Goal: Task Accomplishment & Management: Use online tool/utility

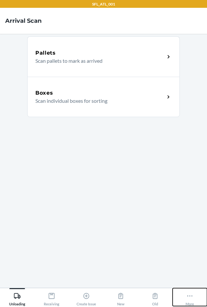
click at [187, 296] on icon at bounding box center [190, 295] width 7 height 7
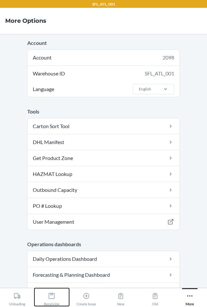
click at [51, 292] on icon at bounding box center [51, 295] width 7 height 7
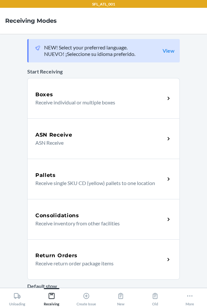
click at [58, 261] on p "Receive return order package items" at bounding box center [97, 263] width 124 height 8
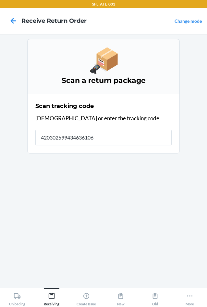
type input "4203025994346361060"
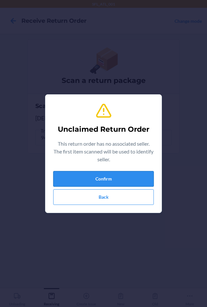
click at [69, 176] on button "Confirm" at bounding box center [103, 179] width 101 height 16
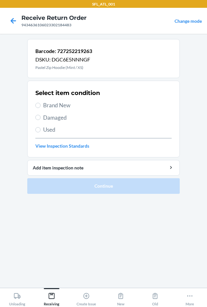
click at [59, 109] on span "Brand New" at bounding box center [107, 105] width 129 height 8
click at [41, 108] on input "Brand New" at bounding box center [37, 105] width 5 height 5
radio input "true"
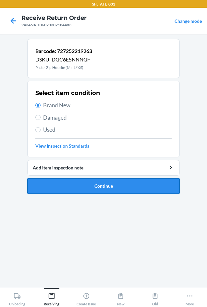
click at [88, 188] on button "Continue" at bounding box center [103, 186] width 153 height 16
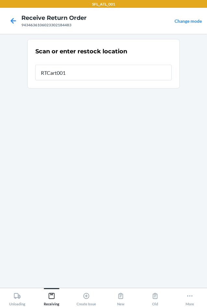
type input "RTCart001"
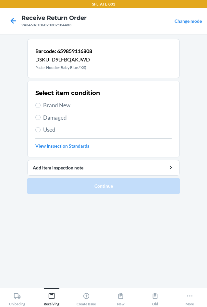
drag, startPoint x: 49, startPoint y: 104, endPoint x: 64, endPoint y: 153, distance: 51.2
click at [49, 105] on span "Brand New" at bounding box center [107, 105] width 129 height 8
click at [41, 105] on input "Brand New" at bounding box center [37, 105] width 5 height 5
radio input "true"
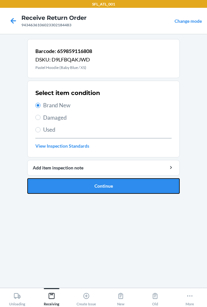
click at [81, 184] on button "Continue" at bounding box center [103, 186] width 153 height 16
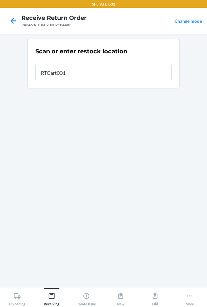
type input "RTCart001"
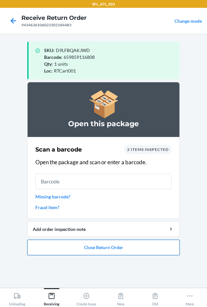
click at [108, 249] on button "Close Return Order" at bounding box center [103, 247] width 153 height 16
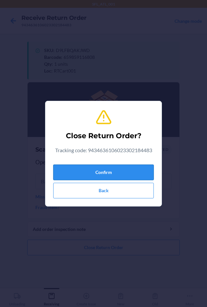
click at [97, 170] on button "Confirm" at bounding box center [103, 172] width 101 height 16
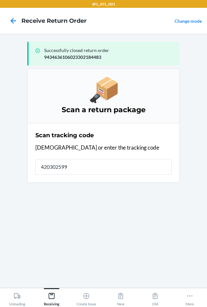
type input "4203025994"
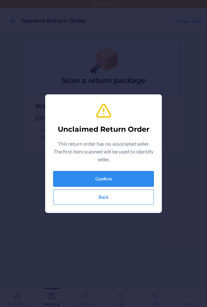
click at [121, 179] on button "Confirm" at bounding box center [103, 179] width 101 height 16
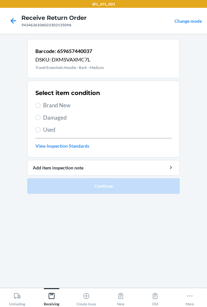
click at [56, 107] on span "Brand New" at bounding box center [107, 105] width 129 height 8
click at [41, 107] on input "Brand New" at bounding box center [37, 105] width 5 height 5
radio input "true"
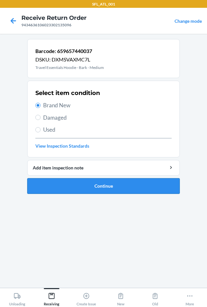
click at [84, 188] on button "Continue" at bounding box center [103, 186] width 153 height 16
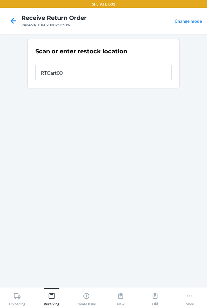
type input "RTCart001"
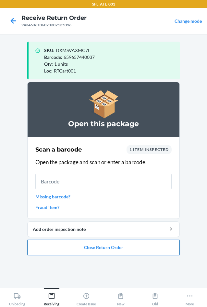
click at [112, 247] on button "Close Return Order" at bounding box center [103, 247] width 153 height 16
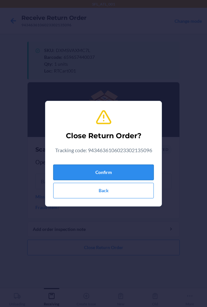
click at [105, 171] on button "Confirm" at bounding box center [103, 172] width 101 height 16
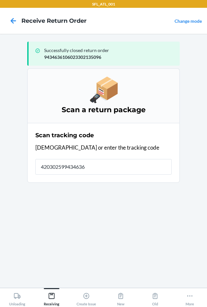
type input "4203025994346361"
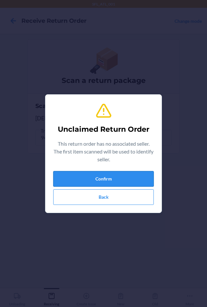
click at [110, 180] on button "Confirm" at bounding box center [103, 179] width 101 height 16
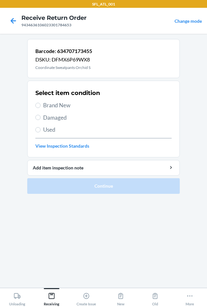
click at [64, 106] on span "Brand New" at bounding box center [107, 105] width 129 height 8
click at [41, 106] on input "Brand New" at bounding box center [37, 105] width 5 height 5
radio input "true"
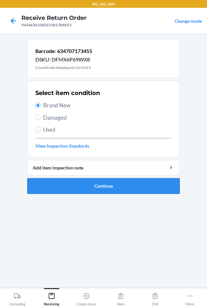
click at [80, 184] on button "Continue" at bounding box center [103, 186] width 153 height 16
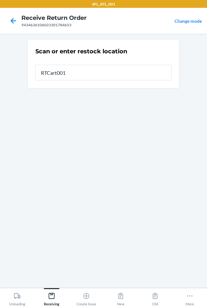
type input "RTCart001"
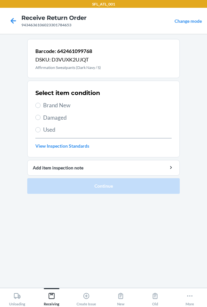
click at [57, 105] on span "Brand New" at bounding box center [107, 105] width 129 height 8
click at [41, 105] on input "Brand New" at bounding box center [37, 105] width 5 height 5
radio input "true"
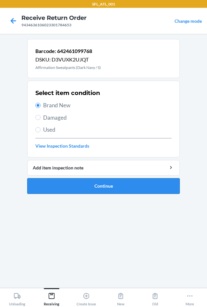
click at [93, 190] on button "Continue" at bounding box center [103, 186] width 153 height 16
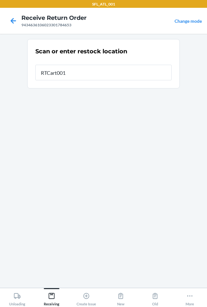
type input "RTCart001"
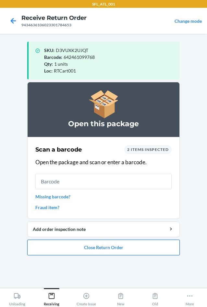
click at [130, 248] on button "Close Return Order" at bounding box center [103, 247] width 153 height 16
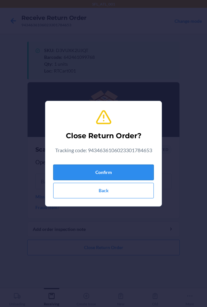
click at [97, 176] on button "Confirm" at bounding box center [103, 172] width 101 height 16
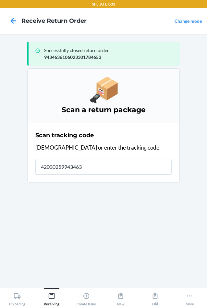
type input "420302599434636"
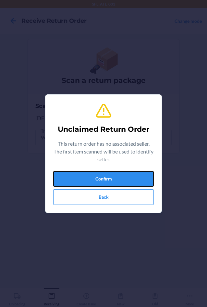
click at [97, 176] on button "Confirm" at bounding box center [103, 179] width 101 height 16
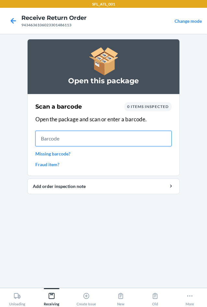
click at [122, 137] on input "text" at bounding box center [103, 139] width 136 height 16
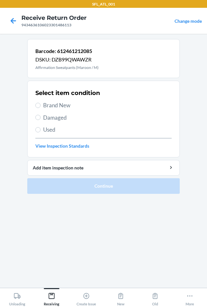
click at [56, 104] on span "Brand New" at bounding box center [107, 105] width 129 height 8
click at [41, 104] on input "Brand New" at bounding box center [37, 105] width 5 height 5
radio input "true"
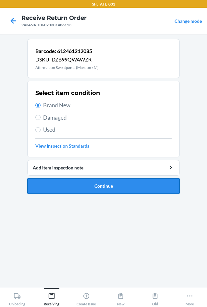
click at [90, 186] on button "Continue" at bounding box center [103, 186] width 153 height 16
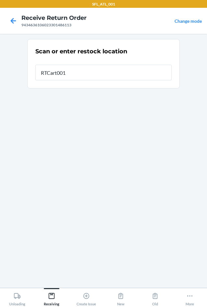
type input "RTCart001"
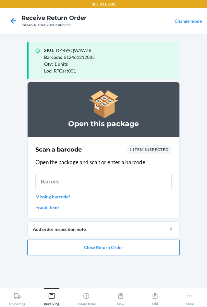
click at [116, 248] on button "Close Return Order" at bounding box center [103, 247] width 153 height 16
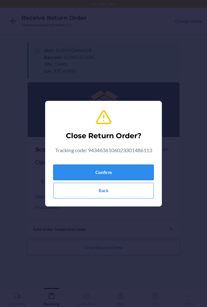
click at [108, 177] on button "Confirm" at bounding box center [103, 172] width 101 height 16
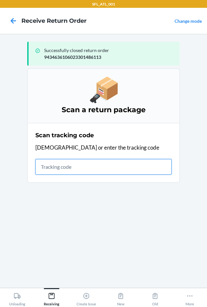
click at [73, 167] on input "text" at bounding box center [103, 167] width 136 height 16
type input "42030259943463"
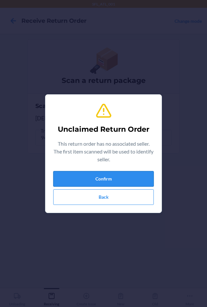
click at [90, 180] on button "Confirm" at bounding box center [103, 179] width 101 height 16
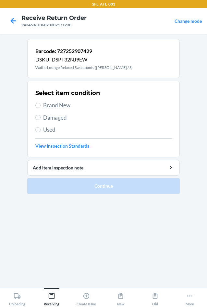
click at [50, 103] on span "Brand New" at bounding box center [107, 105] width 129 height 8
click at [41, 103] on input "Brand New" at bounding box center [37, 105] width 5 height 5
radio input "true"
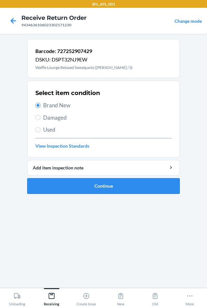
click at [87, 187] on button "Continue" at bounding box center [103, 186] width 153 height 16
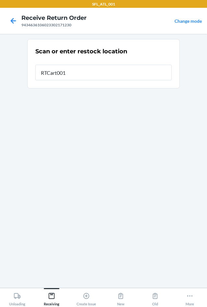
type input "RTCart001"
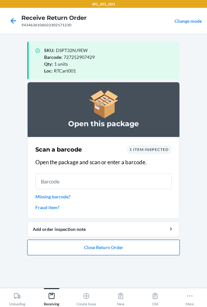
click at [122, 249] on button "Close Return Order" at bounding box center [103, 247] width 153 height 16
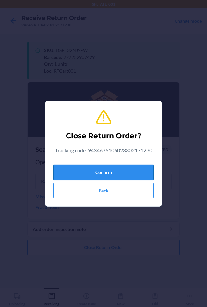
click at [114, 174] on button "Confirm" at bounding box center [103, 172] width 101 height 16
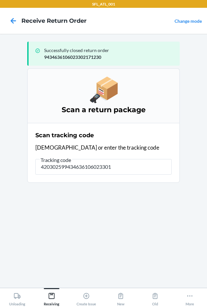
type input "4203025994346361060233018"
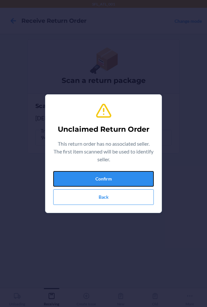
click at [114, 174] on button "Confirm" at bounding box center [103, 179] width 101 height 16
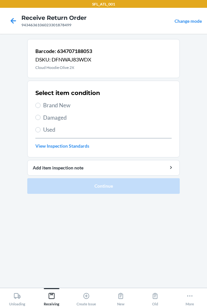
click at [51, 104] on span "Brand New" at bounding box center [107, 105] width 129 height 8
click at [41, 104] on input "Brand New" at bounding box center [37, 105] width 5 height 5
radio input "true"
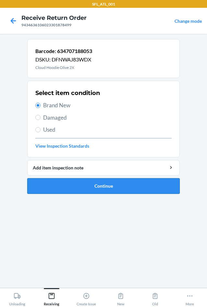
click at [66, 188] on button "Continue" at bounding box center [103, 186] width 153 height 16
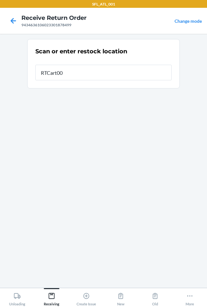
type input "RTCart001"
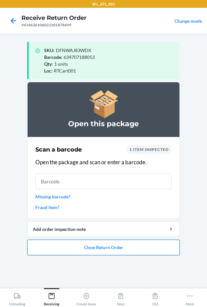
click at [105, 248] on button "Close Return Order" at bounding box center [103, 247] width 153 height 16
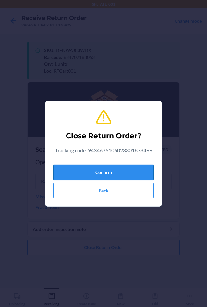
click at [94, 176] on button "Confirm" at bounding box center [103, 172] width 101 height 16
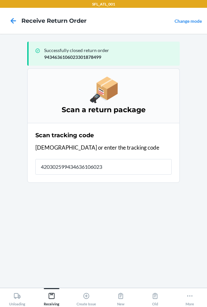
type input "4203025994346361060233"
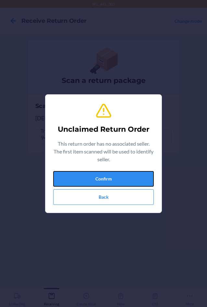
click at [94, 176] on button "Confirm" at bounding box center [103, 179] width 101 height 16
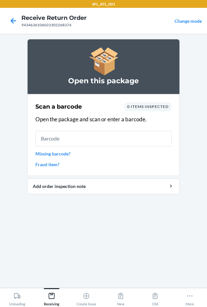
click at [66, 154] on link "Missing barcode?" at bounding box center [103, 153] width 136 height 7
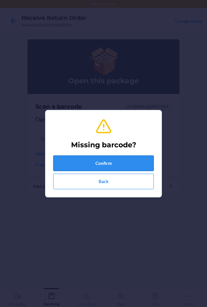
click at [75, 160] on button "Confirm" at bounding box center [103, 163] width 101 height 16
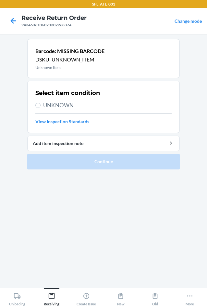
click at [59, 107] on span "UNKNOWN" at bounding box center [107, 105] width 129 height 8
click at [41, 107] on input "UNKNOWN" at bounding box center [37, 105] width 5 height 5
radio input "true"
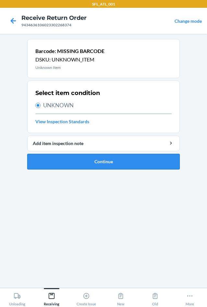
click at [78, 161] on button "Continue" at bounding box center [103, 162] width 153 height 16
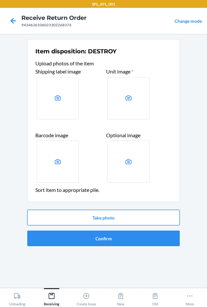
drag, startPoint x: 122, startPoint y: 216, endPoint x: 122, endPoint y: 211, distance: 5.5
click at [122, 211] on button "Take photo" at bounding box center [103, 218] width 153 height 16
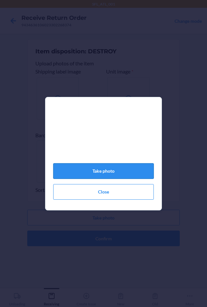
click at [112, 174] on button "Take photo" at bounding box center [103, 171] width 101 height 16
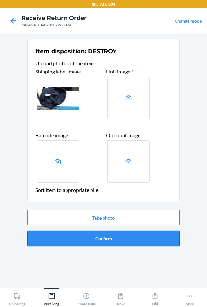
click at [128, 238] on button "Confirm" at bounding box center [103, 238] width 153 height 16
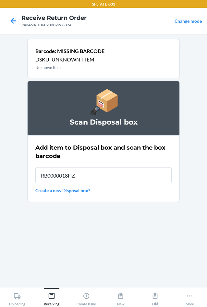
type input "RB0000018HZ"
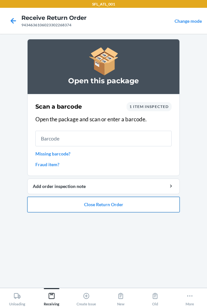
click at [116, 206] on button "Close Return Order" at bounding box center [103, 205] width 153 height 16
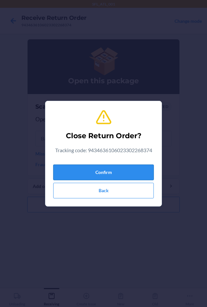
click at [114, 174] on button "Confirm" at bounding box center [103, 172] width 101 height 16
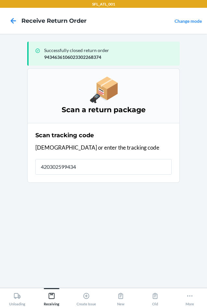
type input "4203025994346"
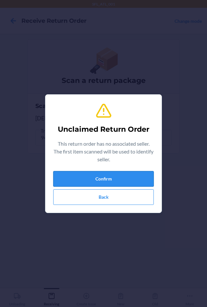
click at [123, 174] on button "Confirm" at bounding box center [103, 179] width 101 height 16
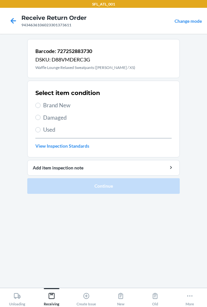
click at [42, 104] on label "Brand New" at bounding box center [103, 105] width 136 height 8
click at [47, 103] on span "Brand New" at bounding box center [107, 105] width 129 height 8
click at [41, 103] on input "Brand New" at bounding box center [37, 105] width 5 height 5
radio input "true"
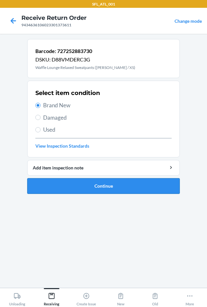
click at [88, 189] on button "Continue" at bounding box center [103, 186] width 153 height 16
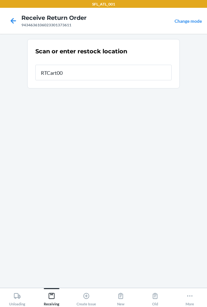
type input "RTCart001"
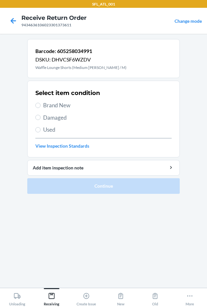
click at [49, 106] on span "Brand New" at bounding box center [107, 105] width 129 height 8
click at [41, 106] on input "Brand New" at bounding box center [37, 105] width 5 height 5
radio input "true"
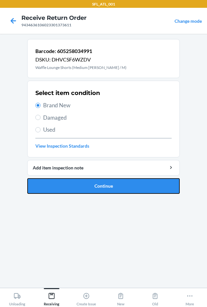
drag, startPoint x: 77, startPoint y: 185, endPoint x: 75, endPoint y: 169, distance: 16.0
click at [77, 184] on button "Continue" at bounding box center [103, 186] width 153 height 16
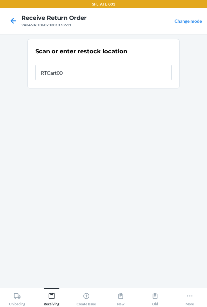
type input "RTCart001"
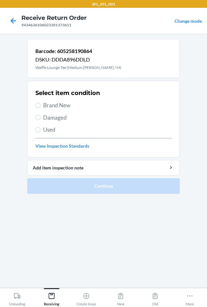
click at [66, 108] on span "Brand New" at bounding box center [107, 105] width 129 height 8
click at [41, 108] on input "Brand New" at bounding box center [37, 105] width 5 height 5
radio input "true"
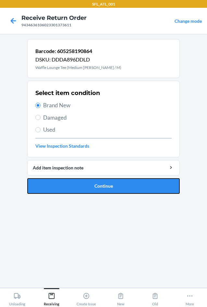
drag, startPoint x: 85, startPoint y: 192, endPoint x: 82, endPoint y: 185, distance: 8.3
click at [85, 192] on button "Continue" at bounding box center [103, 186] width 153 height 16
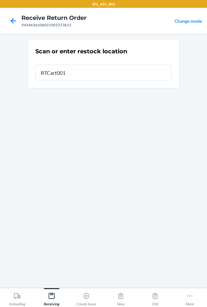
type input "RTCart001"
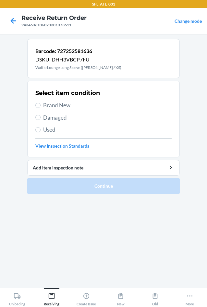
click at [53, 108] on span "Brand New" at bounding box center [107, 105] width 129 height 8
click at [41, 108] on input "Brand New" at bounding box center [37, 105] width 5 height 5
radio input "true"
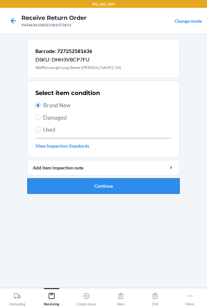
click at [84, 190] on button "Continue" at bounding box center [103, 186] width 153 height 16
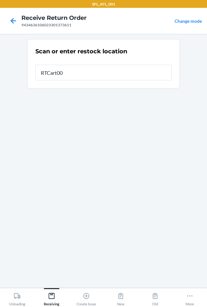
type input "RTCart001"
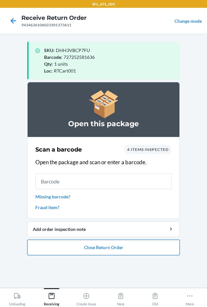
click at [120, 249] on button "Close Return Order" at bounding box center [103, 247] width 153 height 16
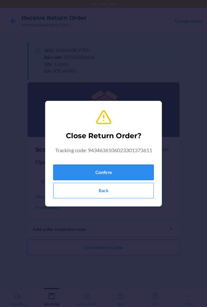
click at [105, 174] on button "Confirm" at bounding box center [103, 172] width 101 height 16
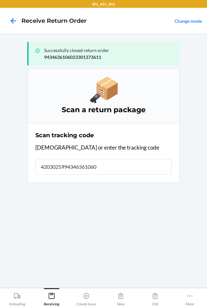
type input "42030259943463610602"
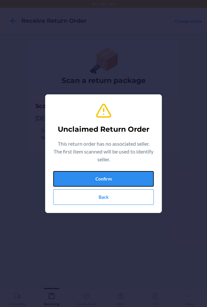
click at [105, 174] on button "Confirm" at bounding box center [103, 179] width 101 height 16
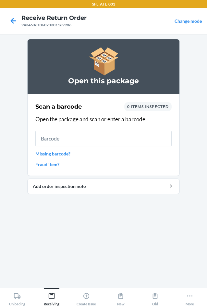
click at [56, 152] on link "Missing barcode?" at bounding box center [103, 153] width 136 height 7
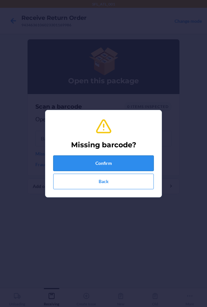
click at [62, 158] on button "Confirm" at bounding box center [103, 163] width 101 height 16
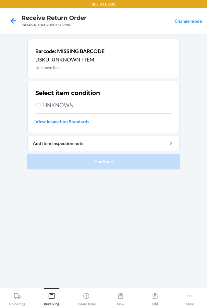
click at [57, 105] on span "UNKNOWN" at bounding box center [107, 105] width 129 height 8
click at [41, 105] on input "UNKNOWN" at bounding box center [37, 105] width 5 height 5
radio input "true"
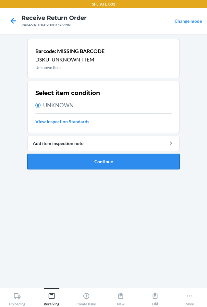
click at [80, 159] on button "Continue" at bounding box center [103, 162] width 153 height 16
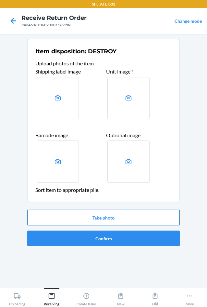
click at [102, 214] on button "Take photo" at bounding box center [103, 218] width 153 height 16
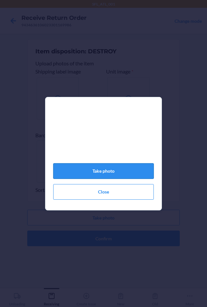
click at [116, 175] on button "Take photo" at bounding box center [103, 171] width 101 height 16
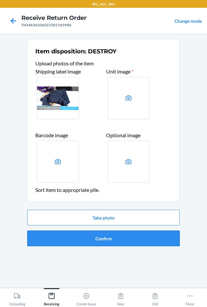
drag, startPoint x: 133, startPoint y: 234, endPoint x: 133, endPoint y: 230, distance: 4.2
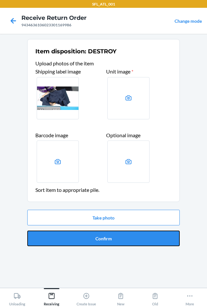
click at [133, 234] on button "Confirm" at bounding box center [103, 238] width 153 height 16
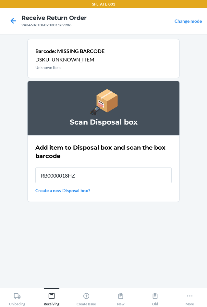
type input "RB0000018HZ"
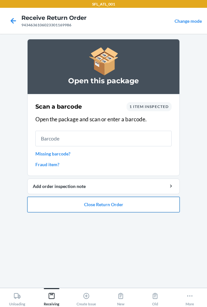
click at [131, 204] on button "Close Return Order" at bounding box center [103, 205] width 153 height 16
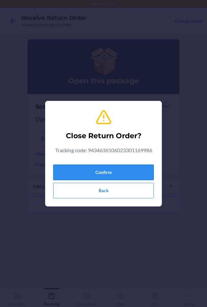
click at [115, 171] on button "Confirm" at bounding box center [103, 172] width 101 height 16
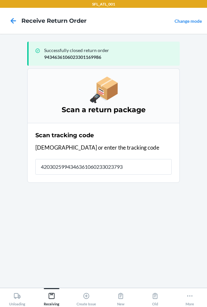
type input "42030259943463610602330237936"
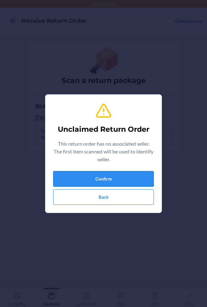
click at [113, 177] on button "Confirm" at bounding box center [103, 179] width 101 height 16
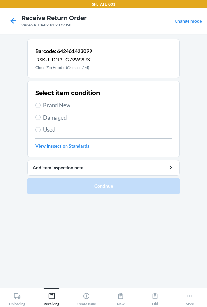
click at [62, 104] on span "Brand New" at bounding box center [107, 105] width 129 height 8
drag, startPoint x: 40, startPoint y: 98, endPoint x: 62, endPoint y: 114, distance: 27.8
click at [47, 107] on div "Select item condition Brand New Damaged Used View Inspection Standards" at bounding box center [103, 119] width 136 height 64
click at [62, 113] on span "Damaged" at bounding box center [107, 117] width 129 height 8
click at [41, 115] on input "Damaged" at bounding box center [37, 117] width 5 height 5
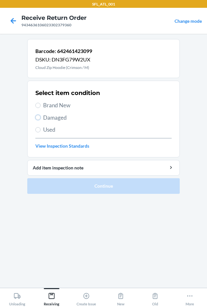
radio input "true"
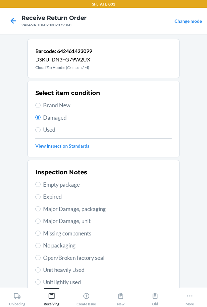
click at [55, 106] on span "Brand New" at bounding box center [107, 105] width 129 height 8
click at [41, 106] on input "Brand New" at bounding box center [37, 105] width 5 height 5
radio input "true"
radio input "false"
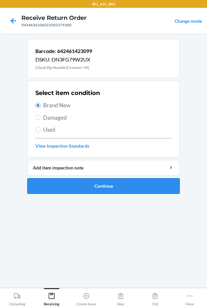
click at [99, 187] on button "Continue" at bounding box center [103, 186] width 153 height 16
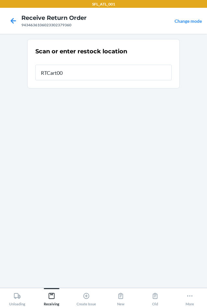
type input "RTCart001"
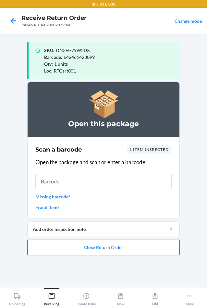
click at [112, 244] on button "Close Return Order" at bounding box center [103, 247] width 153 height 16
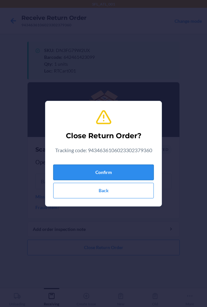
click at [107, 175] on button "Confirm" at bounding box center [103, 172] width 101 height 16
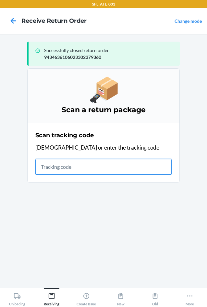
click at [70, 165] on input "text" at bounding box center [103, 167] width 136 height 16
type input "4203025994346361060"
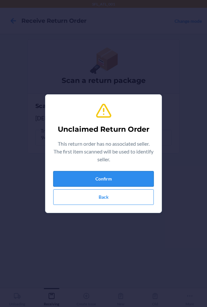
click at [92, 181] on button "Confirm" at bounding box center [103, 179] width 101 height 16
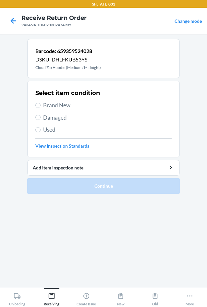
click at [43, 130] on span "Used" at bounding box center [107, 129] width 129 height 8
click at [41, 130] on input "Used" at bounding box center [37, 129] width 5 height 5
radio input "true"
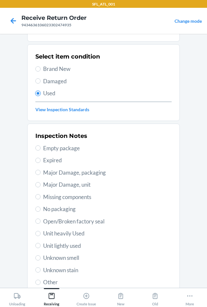
scroll to position [85, 0]
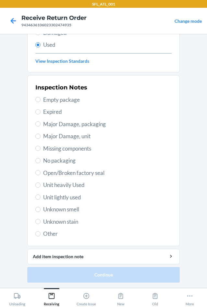
click at [69, 182] on span "Unit heavily Used" at bounding box center [107, 185] width 129 height 8
click at [41, 182] on input "Unit heavily Used" at bounding box center [37, 184] width 5 height 5
radio input "true"
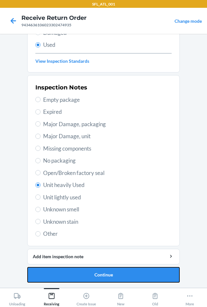
drag, startPoint x: 119, startPoint y: 271, endPoint x: 121, endPoint y: 256, distance: 14.8
click at [119, 270] on button "Continue" at bounding box center [103, 275] width 153 height 16
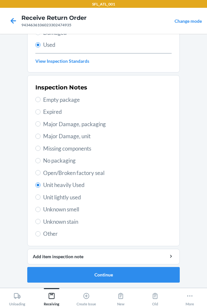
scroll to position [0, 0]
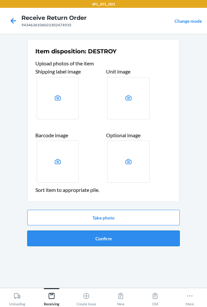
click at [121, 240] on button "Confirm" at bounding box center [103, 238] width 153 height 16
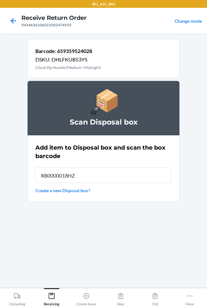
type input "RB0000018HZ"
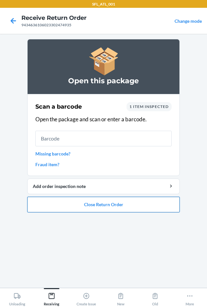
click at [117, 207] on button "Close Return Order" at bounding box center [103, 205] width 153 height 16
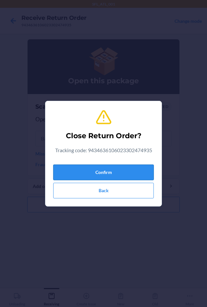
click at [99, 169] on button "Confirm" at bounding box center [103, 172] width 101 height 16
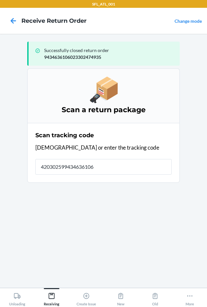
type input "4203025994346361060"
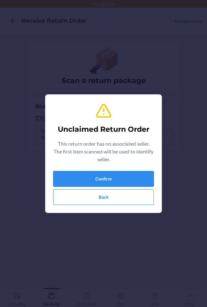
click at [101, 178] on button "Confirm" at bounding box center [103, 179] width 101 height 16
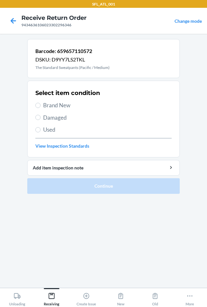
click at [52, 104] on span "Brand New" at bounding box center [107, 105] width 129 height 8
click at [41, 104] on input "Brand New" at bounding box center [37, 105] width 5 height 5
radio input "true"
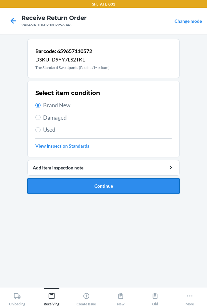
click at [88, 187] on button "Continue" at bounding box center [103, 186] width 153 height 16
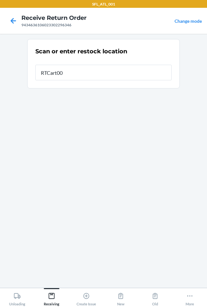
type input "RTCart001"
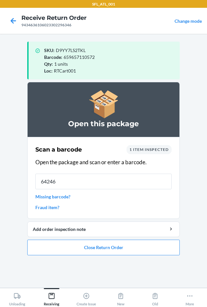
type input "642461"
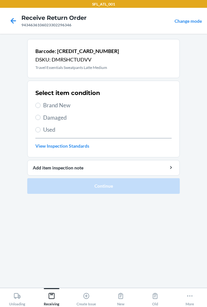
click at [61, 104] on span "Brand New" at bounding box center [107, 105] width 129 height 8
click at [41, 104] on input "Brand New" at bounding box center [37, 105] width 5 height 5
radio input "true"
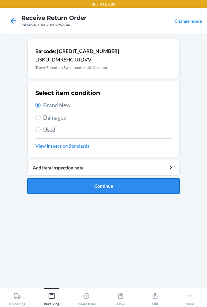
click at [107, 187] on button "Continue" at bounding box center [103, 186] width 153 height 16
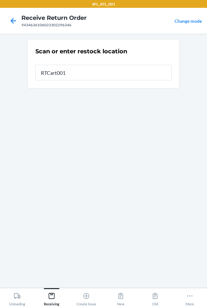
type input "RTCart001"
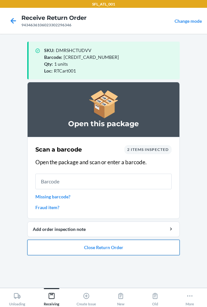
click at [117, 248] on button "Close Return Order" at bounding box center [103, 247] width 153 height 16
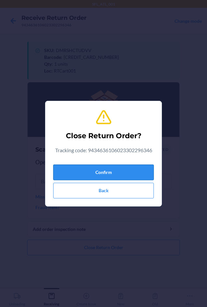
click at [103, 169] on button "Confirm" at bounding box center [103, 172] width 101 height 16
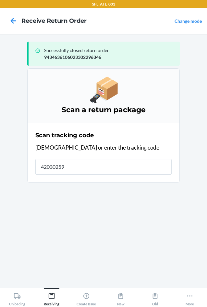
type input "420302599"
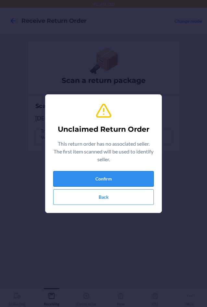
click at [108, 179] on button "Confirm" at bounding box center [103, 179] width 101 height 16
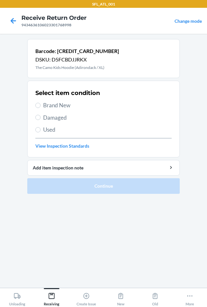
click at [68, 107] on span "Brand New" at bounding box center [107, 105] width 129 height 8
click at [48, 104] on span "Brand New" at bounding box center [107, 105] width 129 height 8
click at [41, 104] on input "Brand New" at bounding box center [37, 105] width 5 height 5
radio input "true"
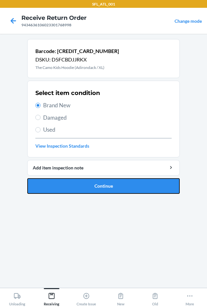
click at [107, 187] on button "Continue" at bounding box center [103, 186] width 153 height 16
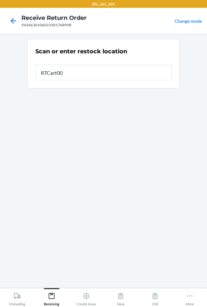
type input "RTCart001"
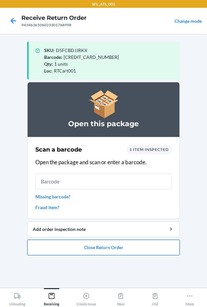
click at [129, 249] on button "Close Return Order" at bounding box center [103, 247] width 153 height 16
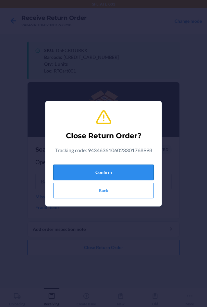
click at [95, 170] on button "Confirm" at bounding box center [103, 172] width 101 height 16
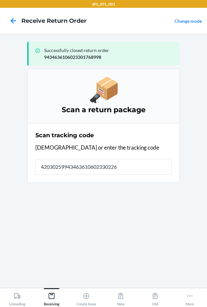
type input "420302599434636106023302263"
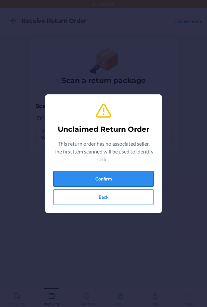
click at [97, 183] on button "Confirm" at bounding box center [103, 179] width 101 height 16
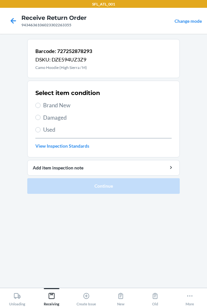
click at [66, 107] on span "Brand New" at bounding box center [107, 105] width 129 height 8
click at [41, 107] on input "Brand New" at bounding box center [37, 105] width 5 height 5
radio input "true"
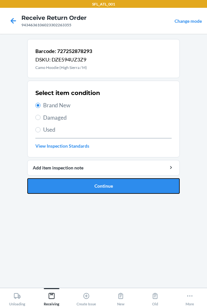
click at [113, 188] on button "Continue" at bounding box center [103, 186] width 153 height 16
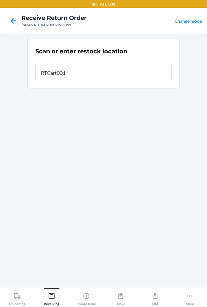
type input "RTCart001"
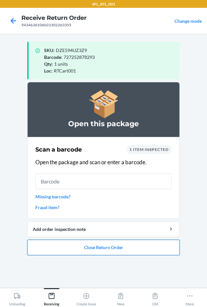
drag, startPoint x: 115, startPoint y: 248, endPoint x: 115, endPoint y: 243, distance: 4.9
click at [115, 247] on button "Close Return Order" at bounding box center [103, 247] width 153 height 16
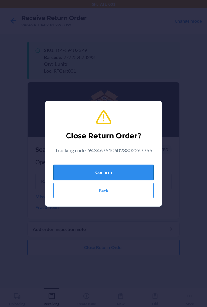
click at [107, 174] on button "Confirm" at bounding box center [103, 172] width 101 height 16
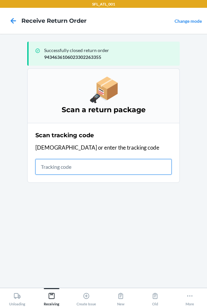
click at [77, 166] on input "text" at bounding box center [103, 167] width 136 height 16
type input "420302599434636106023"
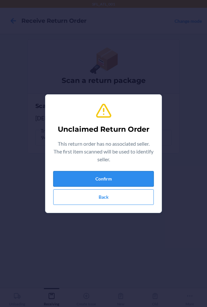
click at [123, 177] on button "Confirm" at bounding box center [103, 179] width 101 height 16
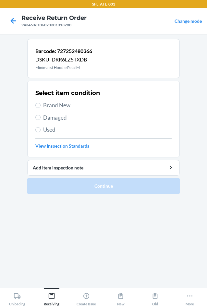
click at [50, 101] on span "Brand New" at bounding box center [107, 105] width 129 height 8
click at [41, 103] on input "Brand New" at bounding box center [37, 105] width 5 height 5
radio input "true"
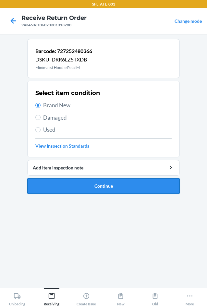
click at [105, 187] on button "Continue" at bounding box center [103, 186] width 153 height 16
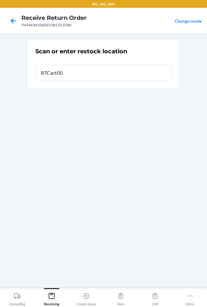
type input "RTCart001"
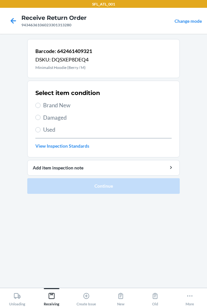
drag, startPoint x: 59, startPoint y: 106, endPoint x: 66, endPoint y: 131, distance: 25.9
click at [59, 106] on span "Brand New" at bounding box center [107, 105] width 129 height 8
click at [41, 106] on input "Brand New" at bounding box center [37, 105] width 5 height 5
radio input "true"
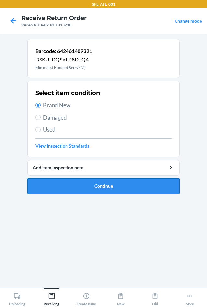
click at [79, 184] on button "Continue" at bounding box center [103, 186] width 153 height 16
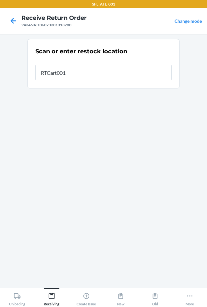
type input "RTCart001"
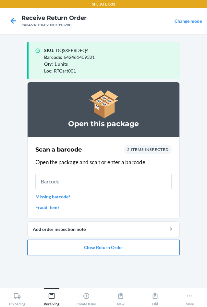
click at [113, 249] on button "Close Return Order" at bounding box center [103, 247] width 153 height 16
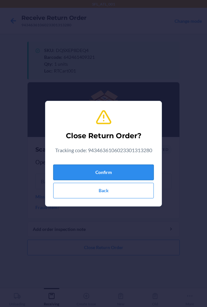
click at [127, 173] on button "Confirm" at bounding box center [103, 172] width 101 height 16
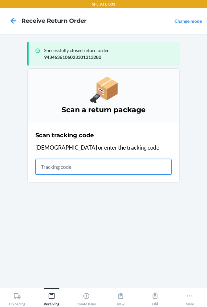
click at [78, 162] on input "text" at bounding box center [103, 167] width 136 height 16
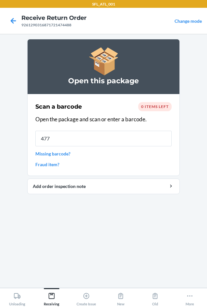
type input "4779"
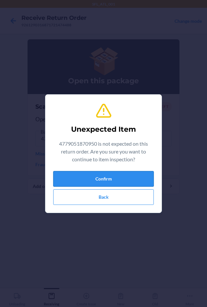
click at [83, 180] on button "Confirm" at bounding box center [103, 179] width 101 height 16
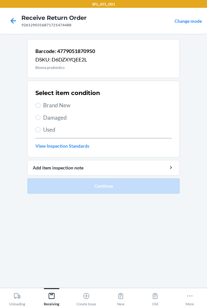
click at [55, 119] on span "Damaged" at bounding box center [107, 117] width 129 height 8
click at [41, 119] on input "Damaged" at bounding box center [37, 117] width 5 height 5
radio input "true"
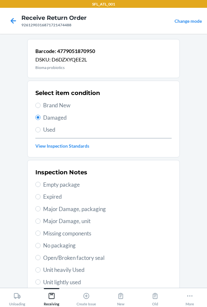
click at [81, 221] on span "Major Damage, unit" at bounding box center [107, 221] width 129 height 8
click at [41, 221] on input "Major Damage, unit" at bounding box center [37, 220] width 5 height 5
radio input "true"
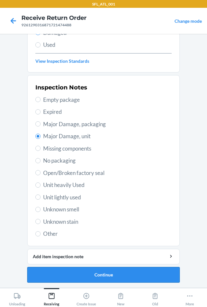
click at [97, 272] on button "Continue" at bounding box center [103, 275] width 153 height 16
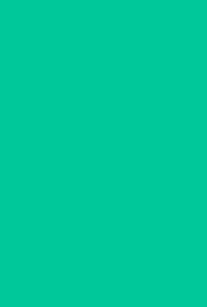
scroll to position [27, 0]
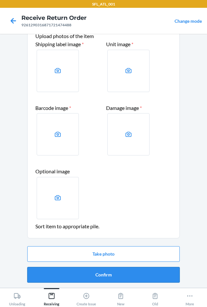
click at [103, 272] on button "Confirm" at bounding box center [103, 275] width 153 height 16
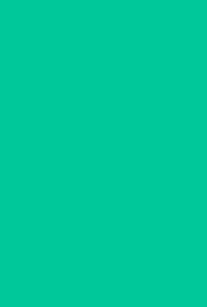
scroll to position [0, 0]
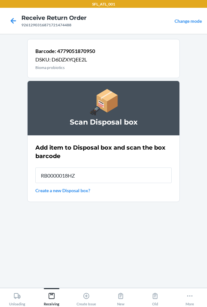
type input "RB0000018HZ"
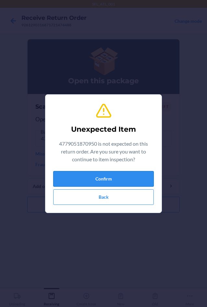
click at [102, 179] on button "Confirm" at bounding box center [103, 179] width 101 height 16
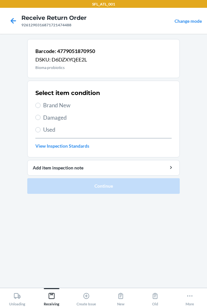
click at [51, 117] on span "Damaged" at bounding box center [107, 117] width 129 height 8
click at [41, 117] on input "Damaged" at bounding box center [37, 117] width 5 height 5
radio input "true"
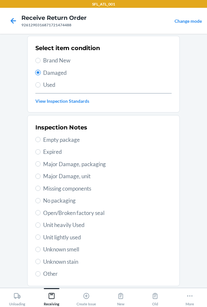
scroll to position [65, 0]
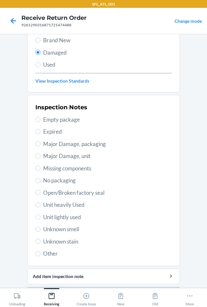
drag, startPoint x: 66, startPoint y: 154, endPoint x: 69, endPoint y: 161, distance: 7.1
click at [66, 156] on span "Major Damage, unit" at bounding box center [107, 156] width 129 height 8
click at [41, 156] on input "Major Damage, unit" at bounding box center [37, 155] width 5 height 5
radio input "true"
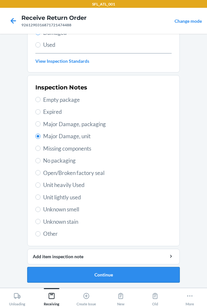
click at [128, 277] on button "Continue" at bounding box center [103, 275] width 153 height 16
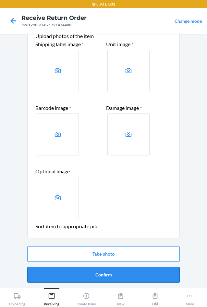
click at [130, 273] on button "Confirm" at bounding box center [103, 275] width 153 height 16
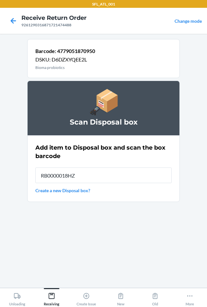
type input "RB0000018HZ"
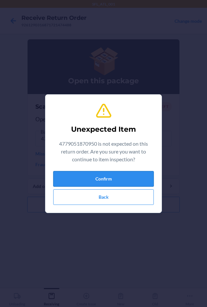
click at [110, 179] on button "Confirm" at bounding box center [103, 179] width 101 height 16
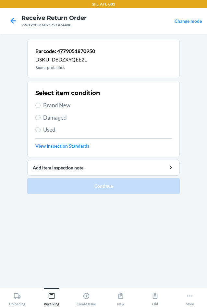
click at [54, 121] on span "Damaged" at bounding box center [107, 117] width 129 height 8
click at [41, 120] on input "Damaged" at bounding box center [37, 117] width 5 height 5
radio input "true"
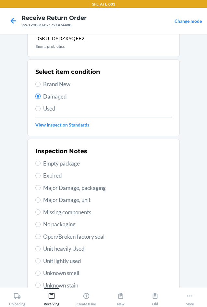
scroll to position [32, 0]
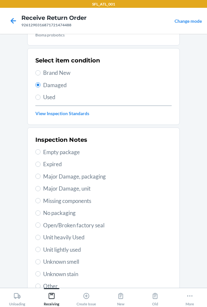
click at [65, 192] on span "Major Damage, unit" at bounding box center [107, 188] width 129 height 8
click at [41, 191] on input "Major Damage, unit" at bounding box center [37, 188] width 5 height 5
radio input "true"
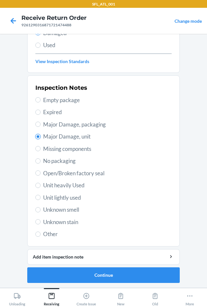
scroll to position [85, 0]
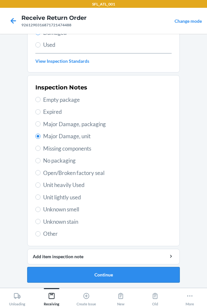
click at [122, 278] on button "Continue" at bounding box center [103, 275] width 153 height 16
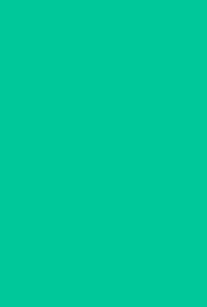
scroll to position [27, 0]
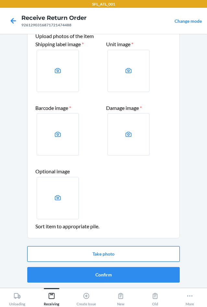
click at [110, 254] on button "Take photo" at bounding box center [103, 254] width 153 height 16
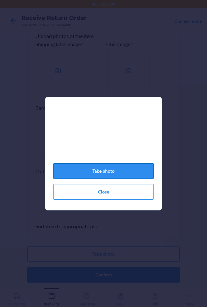
click at [110, 179] on button "Take photo" at bounding box center [103, 171] width 101 height 16
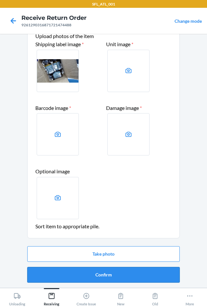
click at [132, 275] on button "Confirm" at bounding box center [103, 275] width 153 height 16
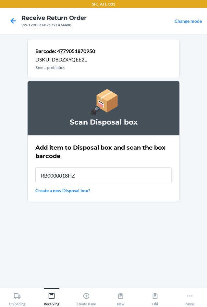
type input "RB0000018HZ"
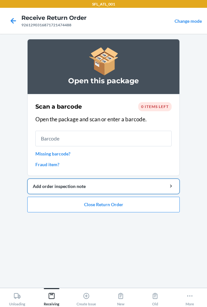
click at [55, 186] on div "Add order inspection note" at bounding box center [104, 186] width 142 height 7
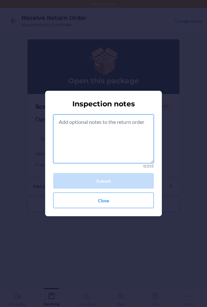
click at [62, 130] on textarea at bounding box center [103, 138] width 101 height 49
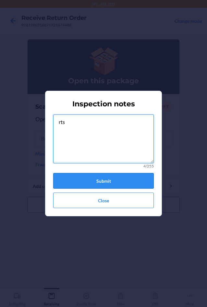
type textarea "rts"
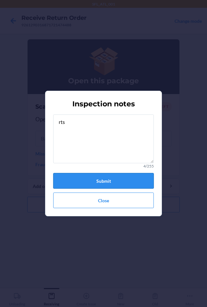
click at [102, 177] on button "Submit" at bounding box center [103, 181] width 101 height 16
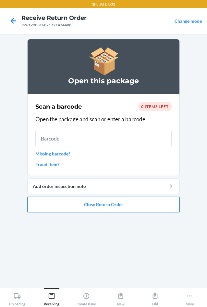
click at [111, 205] on button "Close Return Order" at bounding box center [103, 205] width 153 height 16
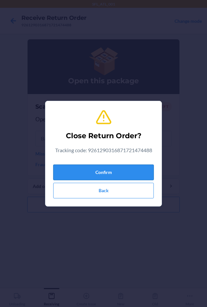
click at [97, 169] on button "Confirm" at bounding box center [103, 172] width 101 height 16
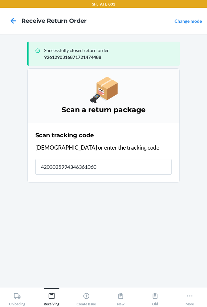
type input "42030259943463610602"
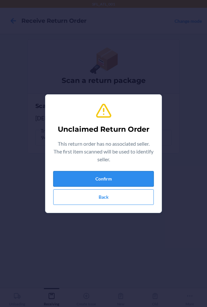
click at [96, 174] on button "Confirm" at bounding box center [103, 179] width 101 height 16
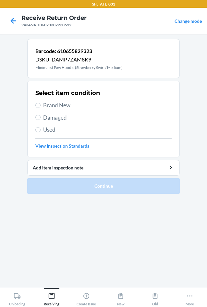
click at [45, 131] on span "Used" at bounding box center [107, 129] width 129 height 8
click at [41, 131] on input "Used" at bounding box center [37, 129] width 5 height 5
radio input "true"
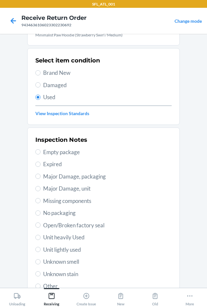
click at [68, 234] on span "Unit heavily Used" at bounding box center [107, 237] width 129 height 8
click at [41, 235] on input "Unit heavily Used" at bounding box center [37, 237] width 5 height 5
radio input "true"
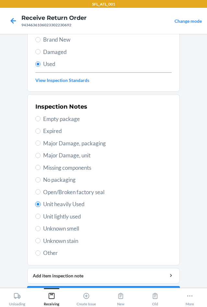
scroll to position [85, 0]
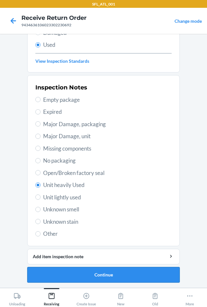
click at [106, 277] on button "Continue" at bounding box center [103, 275] width 153 height 16
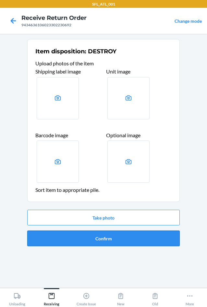
click at [110, 242] on button "Confirm" at bounding box center [103, 238] width 153 height 16
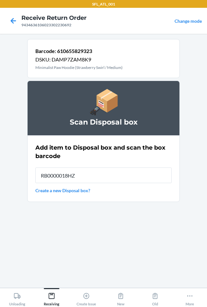
type input "RB0000018HZ"
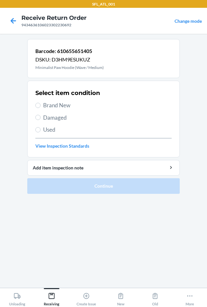
click at [49, 131] on span "Used" at bounding box center [107, 129] width 129 height 8
click at [41, 131] on input "Used" at bounding box center [37, 129] width 5 height 5
radio input "true"
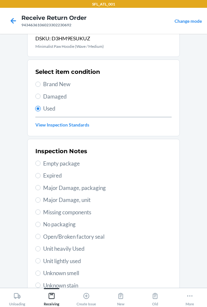
scroll to position [32, 0]
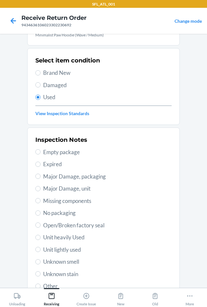
click at [67, 236] on span "Unit heavily Used" at bounding box center [107, 237] width 129 height 8
click at [41, 236] on input "Unit heavily Used" at bounding box center [37, 237] width 5 height 5
radio input "true"
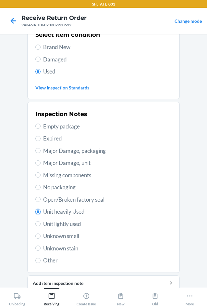
scroll to position [85, 0]
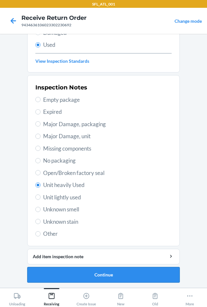
click at [101, 275] on button "Continue" at bounding box center [103, 275] width 153 height 16
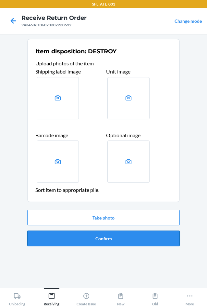
click at [103, 239] on button "Confirm" at bounding box center [103, 238] width 153 height 16
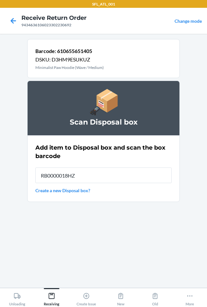
type input "RB0000018HZ"
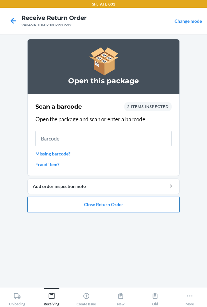
click at [91, 206] on button "Close Return Order" at bounding box center [103, 205] width 153 height 16
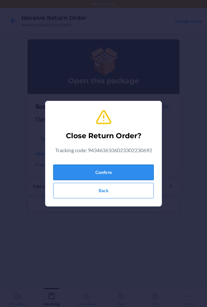
click at [88, 170] on button "Confirm" at bounding box center [103, 172] width 101 height 16
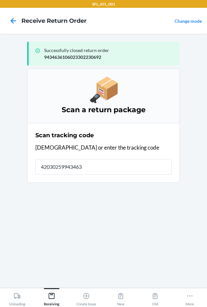
type input "420302599434636"
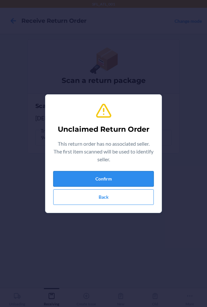
click at [94, 178] on button "Confirm" at bounding box center [103, 179] width 101 height 16
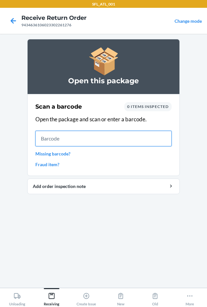
click at [68, 139] on input "text" at bounding box center [103, 139] width 136 height 16
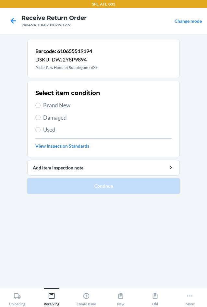
click at [51, 129] on span "Used" at bounding box center [107, 129] width 129 height 8
click at [41, 129] on input "Used" at bounding box center [37, 129] width 5 height 5
radio input "true"
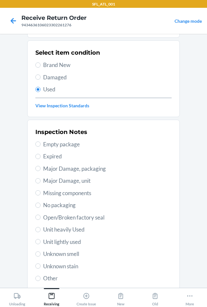
click at [80, 230] on span "Unit heavily Used" at bounding box center [107, 229] width 129 height 8
click at [41, 230] on input "Unit heavily Used" at bounding box center [37, 229] width 5 height 5
radio input "true"
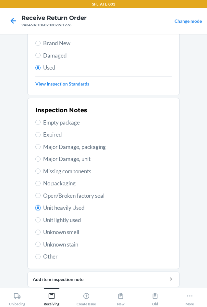
scroll to position [85, 0]
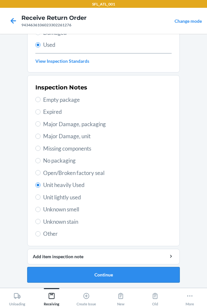
click at [97, 273] on button "Continue" at bounding box center [103, 275] width 153 height 16
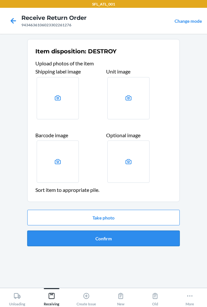
click at [99, 231] on button "Confirm" at bounding box center [103, 238] width 153 height 16
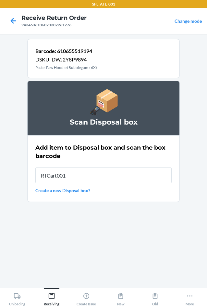
type input "RTCart001"
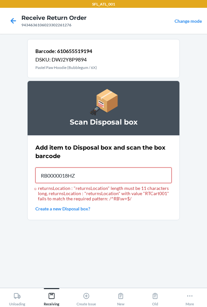
type input "RB0000018HZ"
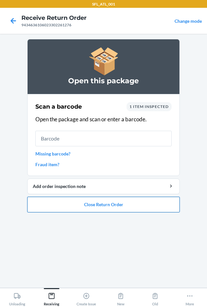
click at [94, 206] on button "Close Return Order" at bounding box center [103, 205] width 153 height 16
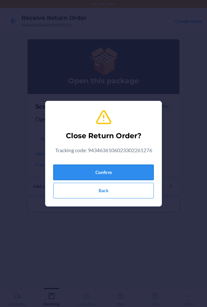
click at [88, 172] on button "Confirm" at bounding box center [103, 172] width 101 height 16
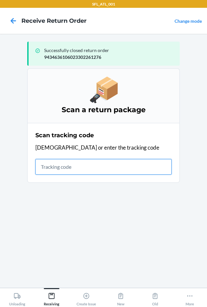
click at [94, 172] on input "text" at bounding box center [103, 167] width 136 height 16
type input "420302599434636106023301972869"
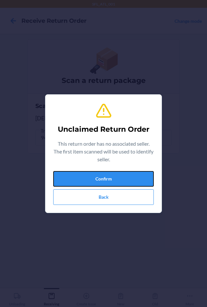
click at [94, 172] on button "Confirm" at bounding box center [103, 179] width 101 height 16
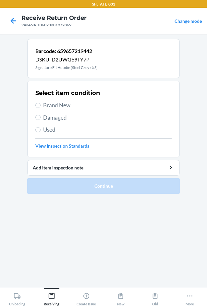
click at [43, 115] on label "Damaged" at bounding box center [103, 117] width 136 height 8
click at [41, 115] on input "Damaged" at bounding box center [37, 117] width 5 height 5
radio input "true"
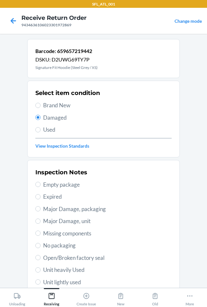
click at [80, 217] on span "Major Damage, unit" at bounding box center [107, 221] width 129 height 8
click at [41, 218] on input "Major Damage, unit" at bounding box center [37, 220] width 5 height 5
radio input "true"
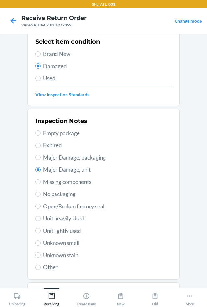
scroll to position [85, 0]
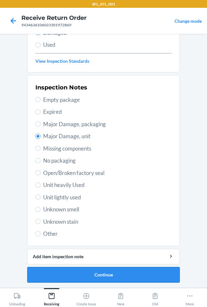
click at [106, 271] on button "Continue" at bounding box center [103, 275] width 153 height 16
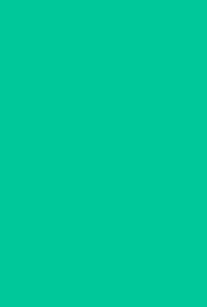
scroll to position [27, 0]
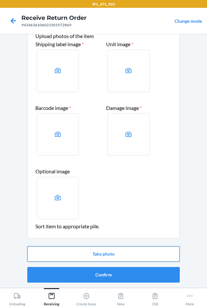
click at [100, 251] on button "Take photo" at bounding box center [103, 254] width 153 height 16
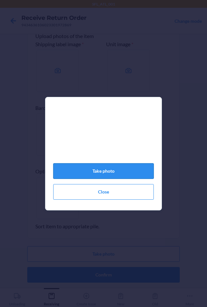
click at [110, 176] on button "Take photo" at bounding box center [103, 171] width 101 height 16
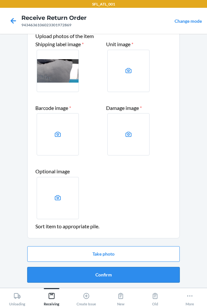
click at [116, 272] on button "Confirm" at bounding box center [103, 275] width 153 height 16
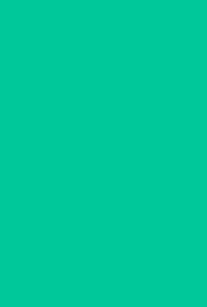
scroll to position [0, 0]
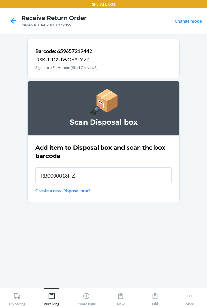
type input "RB0000018HZ"
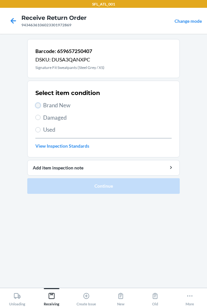
click at [37, 103] on input "Brand New" at bounding box center [37, 105] width 5 height 5
radio input "true"
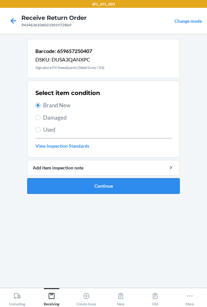
click at [67, 179] on button "Continue" at bounding box center [103, 186] width 153 height 16
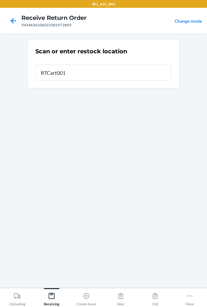
type input "RTCart001"
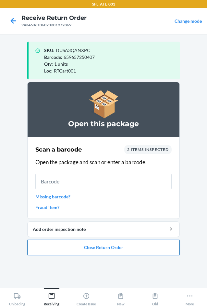
drag, startPoint x: 117, startPoint y: 251, endPoint x: 118, endPoint y: 247, distance: 3.4
click at [117, 250] on button "Close Return Order" at bounding box center [103, 247] width 153 height 16
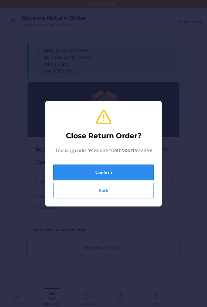
click at [102, 171] on button "Confirm" at bounding box center [103, 172] width 101 height 16
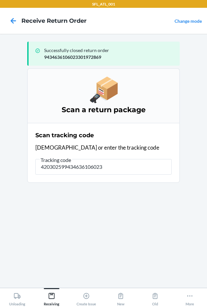
type input "4203025994346361060233"
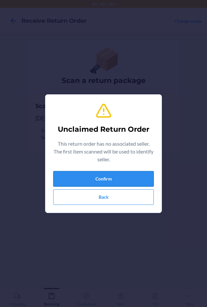
click at [148, 178] on button "Confirm" at bounding box center [103, 179] width 101 height 16
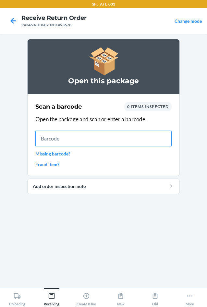
click at [95, 142] on input "text" at bounding box center [103, 139] width 136 height 16
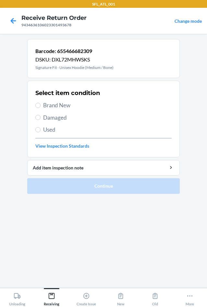
drag, startPoint x: 59, startPoint y: 101, endPoint x: 60, endPoint y: 105, distance: 4.7
click at [59, 102] on div "Select item condition Brand New Damaged Used View Inspection Standards" at bounding box center [103, 119] width 136 height 64
click at [60, 105] on span "Brand New" at bounding box center [107, 105] width 129 height 8
click at [41, 105] on input "Brand New" at bounding box center [37, 105] width 5 height 5
radio input "true"
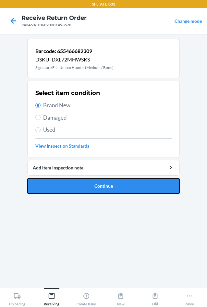
drag, startPoint x: 99, startPoint y: 185, endPoint x: 100, endPoint y: 181, distance: 4.7
click at [99, 185] on button "Continue" at bounding box center [103, 186] width 153 height 16
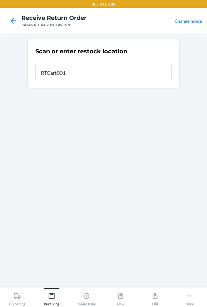
type input "RTCart001"
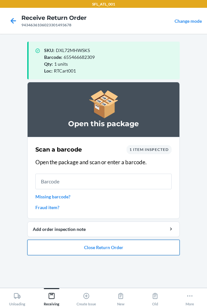
drag, startPoint x: 129, startPoint y: 247, endPoint x: 129, endPoint y: 243, distance: 4.6
click at [129, 245] on button "Close Return Order" at bounding box center [103, 247] width 153 height 16
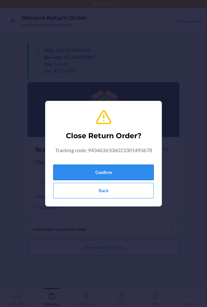
click at [110, 171] on button "Confirm" at bounding box center [103, 172] width 101 height 16
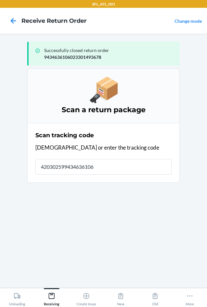
type input "4203025994346361060"
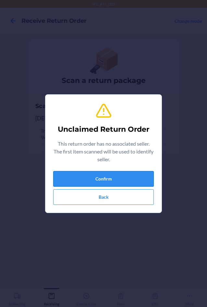
click at [108, 175] on button "Confirm" at bounding box center [103, 179] width 101 height 16
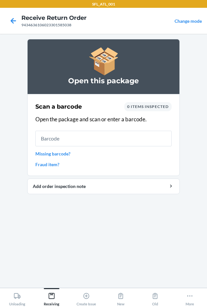
click at [48, 151] on link "Missing barcode?" at bounding box center [103, 153] width 136 height 7
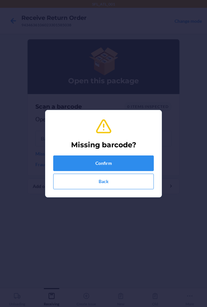
click at [49, 154] on section "Missing barcode? Confirm Back" at bounding box center [103, 153] width 117 height 87
click at [81, 164] on button "Confirm" at bounding box center [103, 163] width 101 height 16
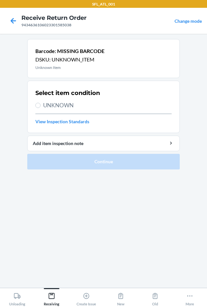
click at [56, 107] on span "UNKNOWN" at bounding box center [107, 105] width 129 height 8
click at [41, 107] on input "UNKNOWN" at bounding box center [37, 105] width 5 height 5
radio input "true"
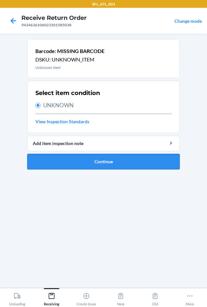
click at [77, 163] on button "Continue" at bounding box center [103, 162] width 153 height 16
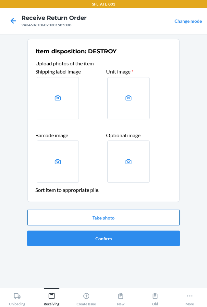
click at [103, 215] on button "Take photo" at bounding box center [103, 218] width 153 height 16
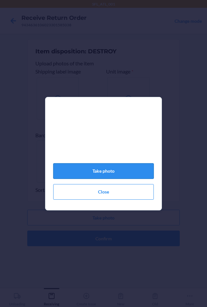
click at [101, 172] on button "Take photo" at bounding box center [103, 171] width 101 height 16
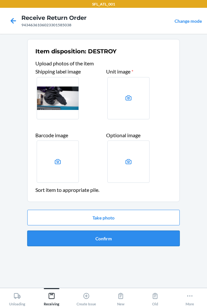
click at [132, 240] on button "Confirm" at bounding box center [103, 238] width 153 height 16
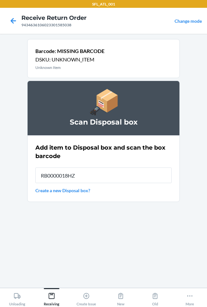
type input "RB0000018HZ"
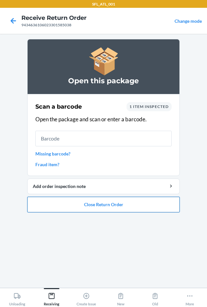
click at [128, 203] on button "Close Return Order" at bounding box center [103, 205] width 153 height 16
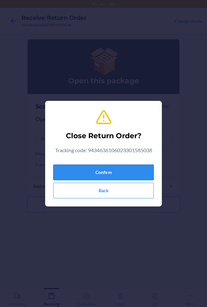
click at [107, 170] on button "Confirm" at bounding box center [103, 172] width 101 height 16
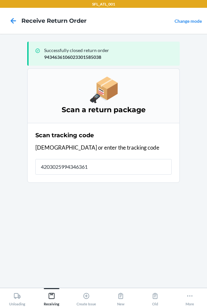
type input "42030259943463610"
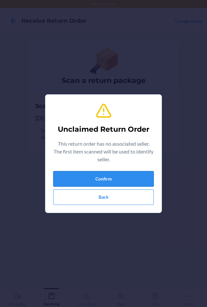
click at [110, 175] on button "Confirm" at bounding box center [103, 179] width 101 height 16
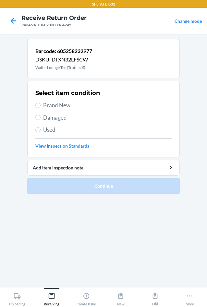
click at [63, 106] on span "Brand New" at bounding box center [107, 105] width 129 height 8
click at [41, 106] on input "Brand New" at bounding box center [37, 105] width 5 height 5
radio input "true"
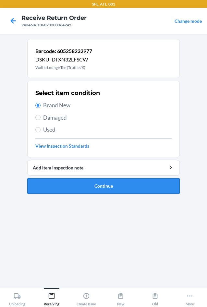
click at [85, 186] on button "Continue" at bounding box center [103, 186] width 153 height 16
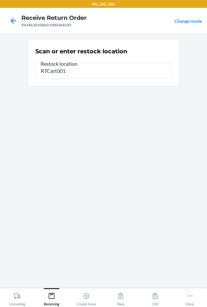
type input "RTCart001"
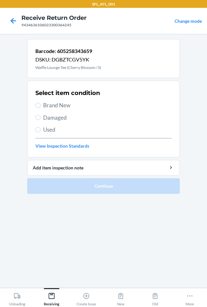
click at [67, 68] on p "Waffle Lounge Tee (Cherry Blossom / S)" at bounding box center [68, 68] width 66 height 6
click at [56, 104] on span "Brand New" at bounding box center [107, 105] width 129 height 8
click at [41, 104] on input "Brand New" at bounding box center [37, 105] width 5 height 5
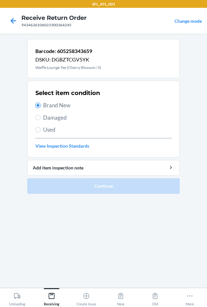
radio input "true"
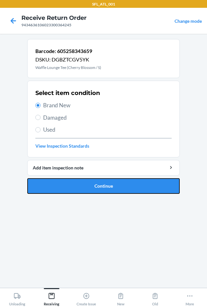
drag, startPoint x: 103, startPoint y: 185, endPoint x: 103, endPoint y: 179, distance: 5.8
click at [103, 184] on button "Continue" at bounding box center [103, 186] width 153 height 16
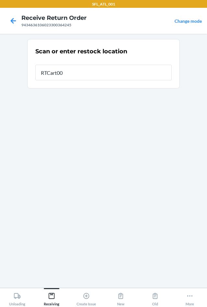
type input "RTCart001"
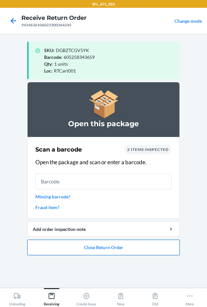
click at [101, 248] on button "Close Return Order" at bounding box center [103, 247] width 153 height 16
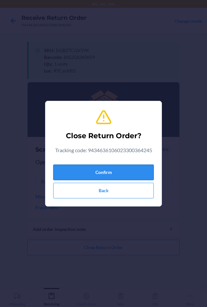
click at [98, 174] on button "Confirm" at bounding box center [103, 172] width 101 height 16
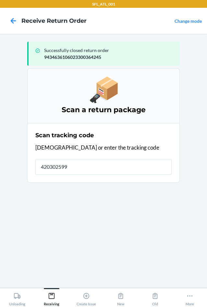
type input "4203025994"
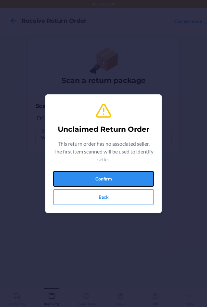
click at [98, 174] on button "Confirm" at bounding box center [103, 179] width 101 height 16
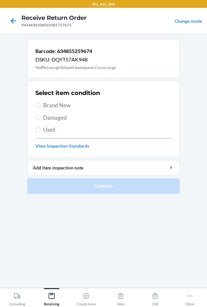
click at [63, 106] on span "Brand New" at bounding box center [107, 105] width 129 height 8
click at [41, 106] on input "Brand New" at bounding box center [37, 105] width 5 height 5
radio input "true"
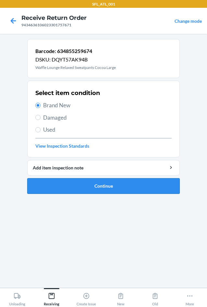
click at [89, 188] on button "Continue" at bounding box center [103, 186] width 153 height 16
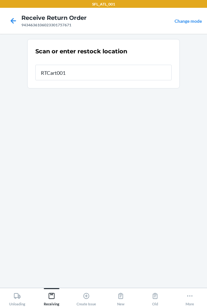
type input "RTCart001"
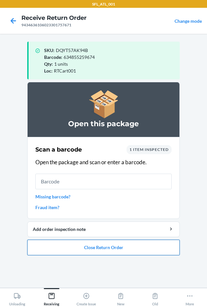
click at [95, 244] on button "Close Return Order" at bounding box center [103, 247] width 153 height 16
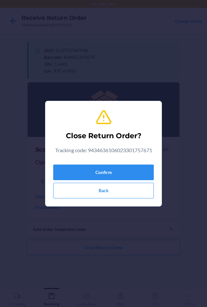
click at [94, 162] on div "Confirm Back" at bounding box center [103, 180] width 101 height 36
click at [94, 170] on button "Confirm" at bounding box center [103, 172] width 101 height 16
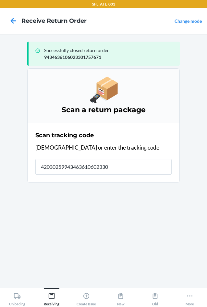
type input "420302599434636106023300"
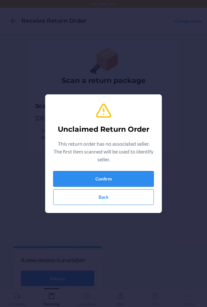
click at [94, 178] on button "Confirm" at bounding box center [103, 179] width 101 height 16
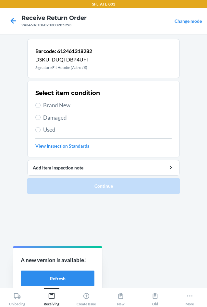
click at [60, 107] on span "Brand New" at bounding box center [107, 105] width 129 height 8
click at [41, 107] on input "Brand New" at bounding box center [37, 105] width 5 height 5
radio input "true"
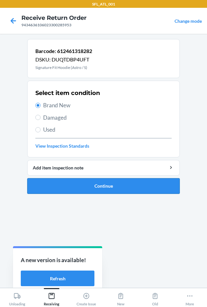
click at [91, 187] on button "Continue" at bounding box center [103, 186] width 153 height 16
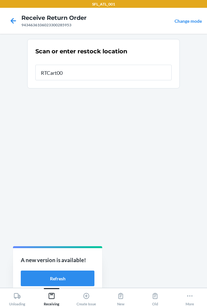
type input "RTCart001"
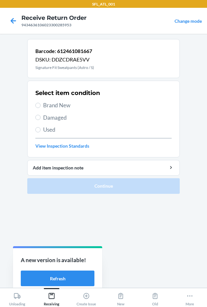
click at [62, 106] on span "Brand New" at bounding box center [107, 105] width 129 height 8
click at [41, 106] on input "Brand New" at bounding box center [37, 105] width 5 height 5
radio input "true"
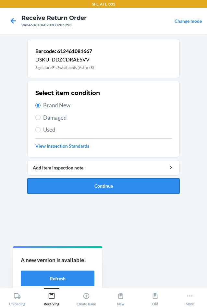
click at [80, 185] on button "Continue" at bounding box center [103, 186] width 153 height 16
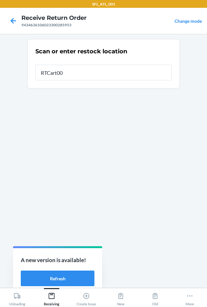
type input "RTCart001"
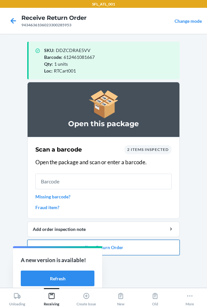
click at [128, 249] on button "Close Return Order" at bounding box center [103, 247] width 153 height 16
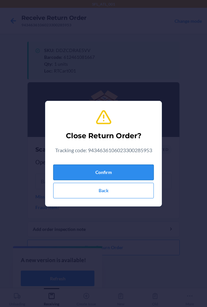
click at [101, 175] on button "Confirm" at bounding box center [103, 172] width 101 height 16
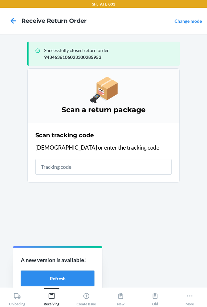
click at [65, 280] on button "Refresh" at bounding box center [58, 278] width 74 height 16
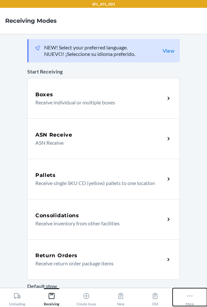
click at [190, 300] on div "More" at bounding box center [190, 298] width 8 height 16
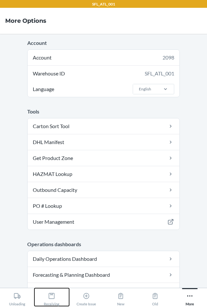
click at [56, 292] on div "Receiving" at bounding box center [52, 298] width 16 height 16
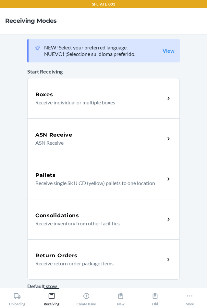
click at [75, 265] on p "Receive return order package items" at bounding box center [97, 263] width 124 height 8
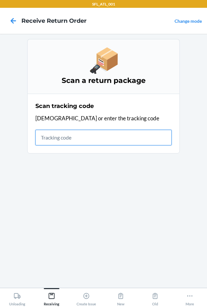
click at [78, 134] on input "text" at bounding box center [103, 138] width 136 height 16
click at [95, 141] on input "text" at bounding box center [103, 138] width 136 height 16
type input "420302599434636"
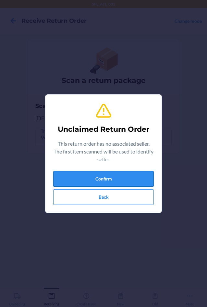
click at [101, 175] on button "Confirm" at bounding box center [103, 179] width 101 height 16
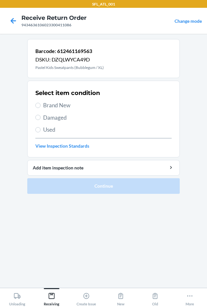
click at [63, 106] on span "Brand New" at bounding box center [107, 105] width 129 height 8
click at [41, 106] on input "Brand New" at bounding box center [37, 105] width 5 height 5
radio input "true"
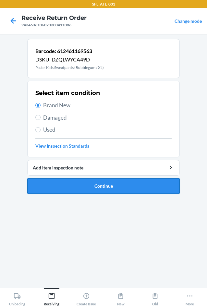
click at [102, 187] on button "Continue" at bounding box center [103, 186] width 153 height 16
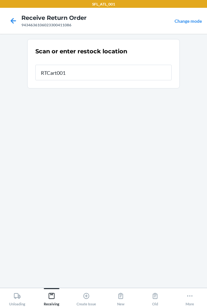
type input "RTCart001"
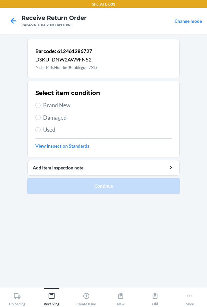
drag, startPoint x: 51, startPoint y: 103, endPoint x: 61, endPoint y: 125, distance: 24.3
click at [51, 104] on span "Brand New" at bounding box center [107, 105] width 129 height 8
click at [41, 104] on input "Brand New" at bounding box center [37, 105] width 5 height 5
radio input "true"
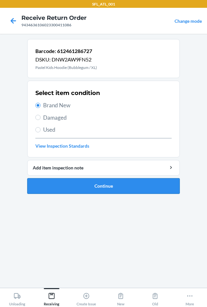
click at [89, 189] on button "Continue" at bounding box center [103, 186] width 153 height 16
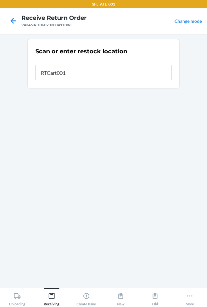
type input "RTCart001"
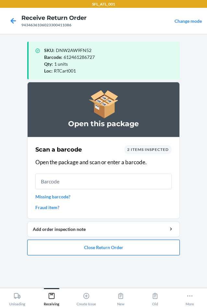
click at [158, 246] on button "Close Return Order" at bounding box center [103, 247] width 153 height 16
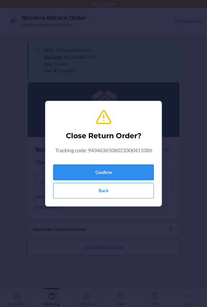
click at [116, 166] on button "Confirm" at bounding box center [103, 172] width 101 height 16
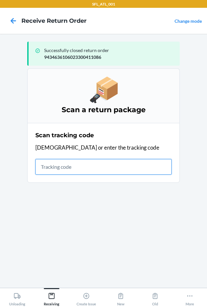
click at [50, 168] on input "text" at bounding box center [103, 167] width 136 height 16
type input "4203025994346361060"
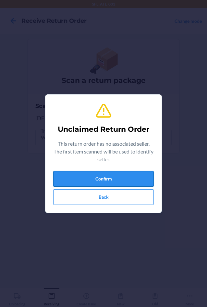
click at [89, 176] on button "Confirm" at bounding box center [103, 179] width 101 height 16
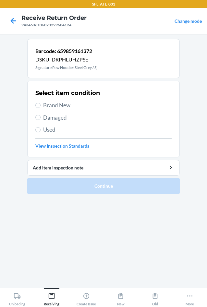
click at [57, 132] on span "Used" at bounding box center [107, 129] width 129 height 8
click at [41, 132] on input "Used" at bounding box center [37, 129] width 5 height 5
radio input "true"
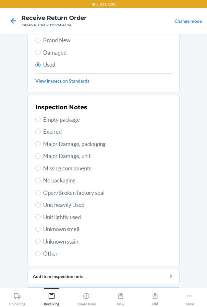
click at [60, 206] on span "Unit heavily Used" at bounding box center [107, 204] width 129 height 8
click at [41, 206] on input "Unit heavily Used" at bounding box center [37, 204] width 5 height 5
radio input "true"
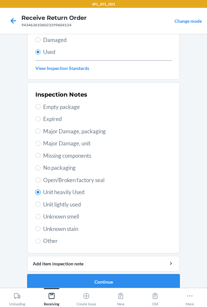
scroll to position [85, 0]
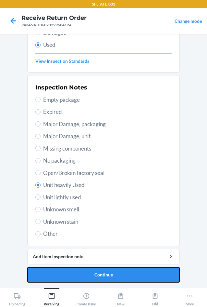
drag, startPoint x: 77, startPoint y: 277, endPoint x: 78, endPoint y: 270, distance: 6.9
click at [77, 276] on button "Continue" at bounding box center [103, 275] width 153 height 16
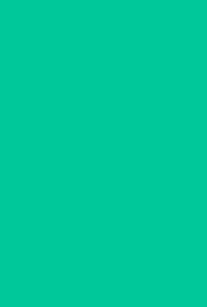
scroll to position [0, 0]
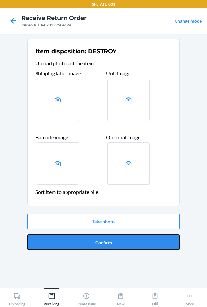
click at [82, 248] on button "Confirm" at bounding box center [103, 242] width 153 height 16
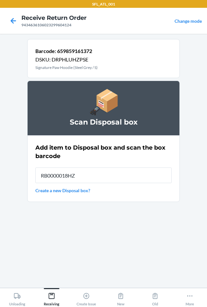
type input "RB0000018HZ"
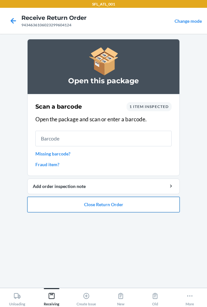
click at [108, 207] on button "Close Return Order" at bounding box center [103, 205] width 153 height 16
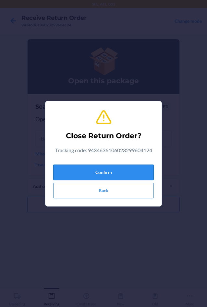
click at [97, 174] on button "Confirm" at bounding box center [103, 172] width 101 height 16
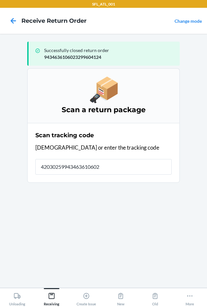
type input "420302599434636106023"
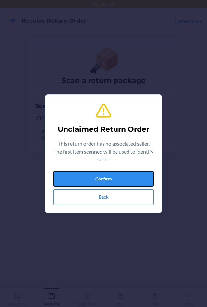
click at [97, 174] on button "Confirm" at bounding box center [103, 179] width 101 height 16
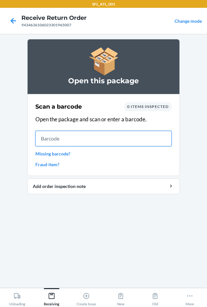
click at [87, 140] on input "text" at bounding box center [103, 139] width 136 height 16
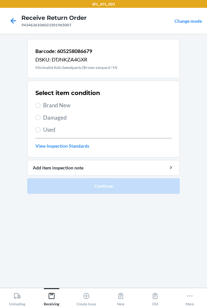
click at [48, 105] on span "Brand New" at bounding box center [107, 105] width 129 height 8
click at [41, 105] on input "Brand New" at bounding box center [37, 105] width 5 height 5
radio input "true"
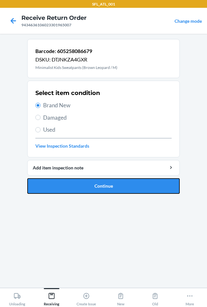
click at [85, 188] on button "Continue" at bounding box center [103, 186] width 153 height 16
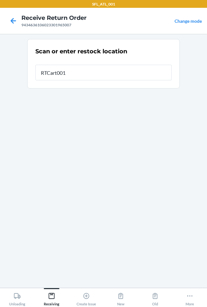
type input "RTCart001"
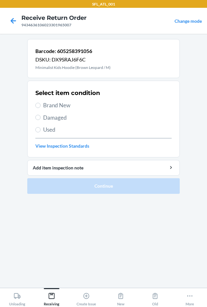
click at [64, 106] on span "Brand New" at bounding box center [107, 105] width 129 height 8
click at [41, 106] on input "Brand New" at bounding box center [37, 105] width 5 height 5
radio input "true"
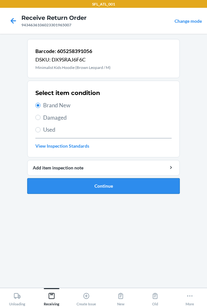
click at [81, 189] on button "Continue" at bounding box center [103, 186] width 153 height 16
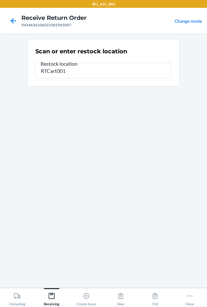
type input "RTCart001"
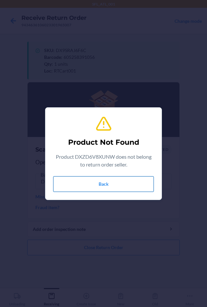
click at [82, 187] on button "Back" at bounding box center [103, 184] width 101 height 16
click at [81, 185] on button "Back" at bounding box center [103, 184] width 101 height 16
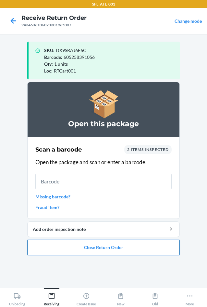
click at [94, 248] on button "Close Return Order" at bounding box center [103, 247] width 153 height 16
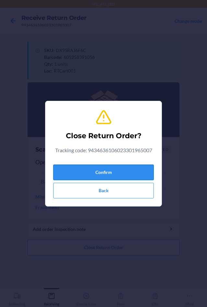
click at [103, 175] on button "Confirm" at bounding box center [103, 172] width 101 height 16
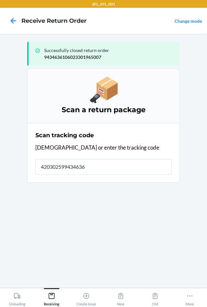
type input "4203025994346361"
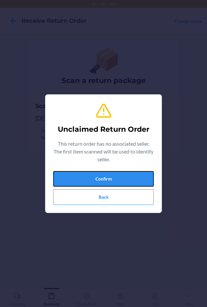
click at [103, 175] on button "Confirm" at bounding box center [103, 179] width 101 height 16
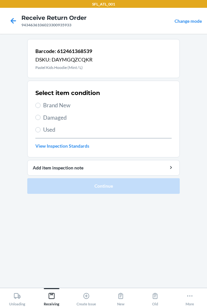
click at [59, 105] on span "Brand New" at bounding box center [107, 105] width 129 height 8
click at [41, 105] on input "Brand New" at bounding box center [37, 105] width 5 height 5
radio input "true"
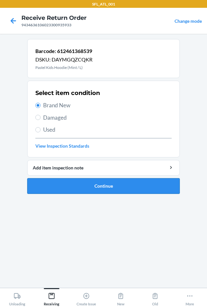
click at [87, 183] on button "Continue" at bounding box center [103, 186] width 153 height 16
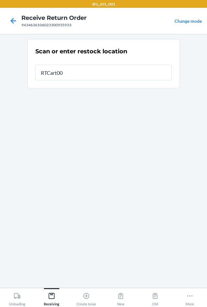
type input "RTCart001"
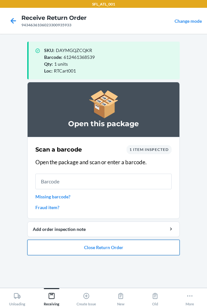
click at [120, 246] on button "Close Return Order" at bounding box center [103, 247] width 153 height 16
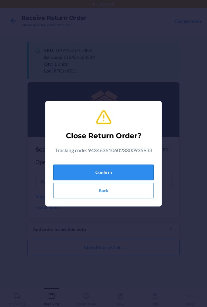
click at [105, 172] on button "Confirm" at bounding box center [103, 172] width 101 height 16
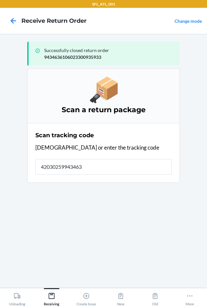
type input "420302599434636"
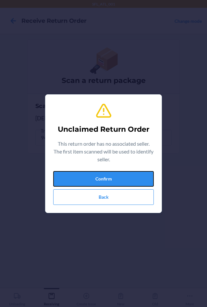
click at [105, 172] on button "Confirm" at bounding box center [103, 179] width 101 height 16
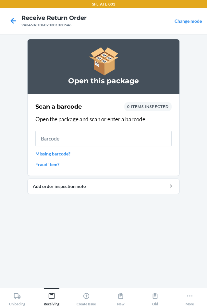
click at [106, 127] on div "Scan a barcode 0 items inspected Open the package and scan or enter a barcode. …" at bounding box center [103, 135] width 136 height 70
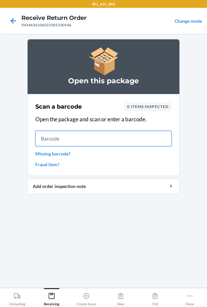
click at [106, 138] on input "text" at bounding box center [103, 139] width 136 height 16
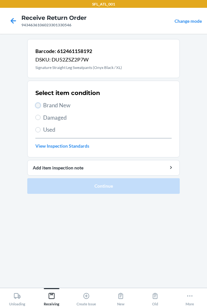
click at [37, 105] on input "Brand New" at bounding box center [37, 105] width 5 height 5
radio input "true"
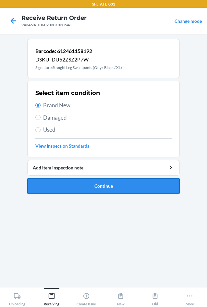
click at [73, 185] on button "Continue" at bounding box center [103, 186] width 153 height 16
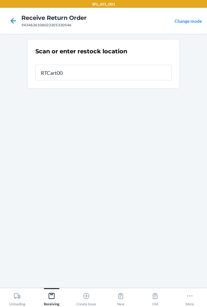
type input "RTCart001"
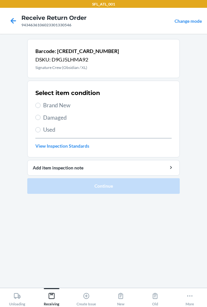
click at [44, 106] on span "Brand New" at bounding box center [107, 105] width 129 height 8
click at [41, 106] on input "Brand New" at bounding box center [37, 105] width 5 height 5
radio input "true"
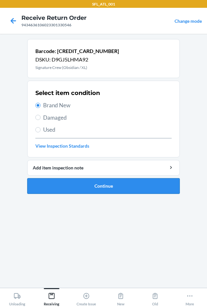
click at [80, 188] on button "Continue" at bounding box center [103, 186] width 153 height 16
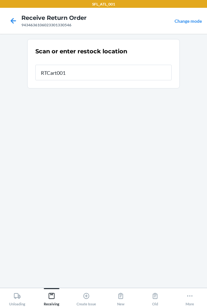
type input "RTCart001"
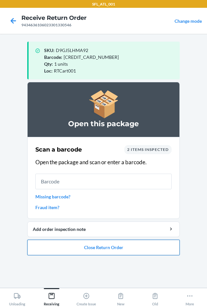
click at [120, 244] on button "Close Return Order" at bounding box center [103, 247] width 153 height 16
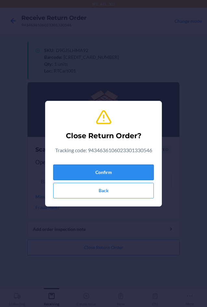
click at [108, 170] on button "Confirm" at bounding box center [103, 172] width 101 height 16
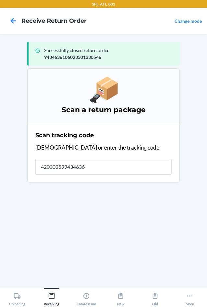
type input "4203025994346361"
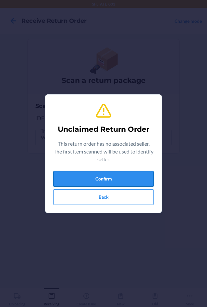
click at [106, 178] on button "Confirm" at bounding box center [103, 179] width 101 height 16
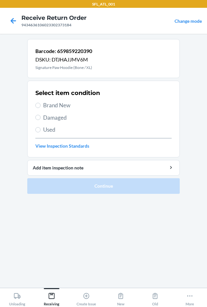
click at [45, 127] on span "Used" at bounding box center [107, 129] width 129 height 8
click at [41, 127] on input "Used" at bounding box center [37, 129] width 5 height 5
radio input "true"
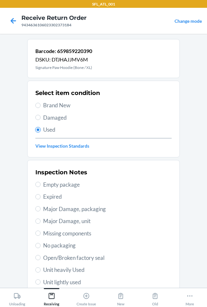
scroll to position [65, 0]
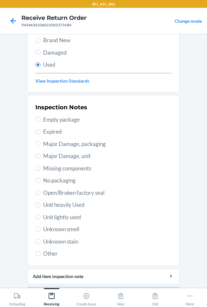
click at [58, 205] on span "Unit heavily Used" at bounding box center [107, 204] width 129 height 8
click at [41, 205] on input "Unit heavily Used" at bounding box center [37, 204] width 5 height 5
radio input "true"
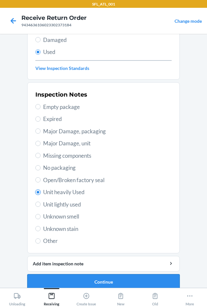
scroll to position [85, 0]
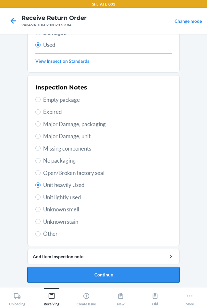
click at [97, 268] on button "Continue" at bounding box center [103, 275] width 153 height 16
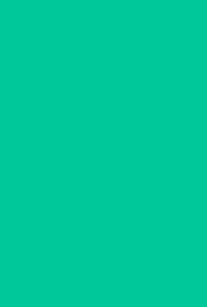
scroll to position [0, 0]
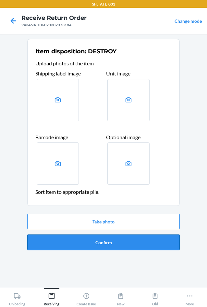
click at [104, 245] on button "Confirm" at bounding box center [103, 242] width 153 height 16
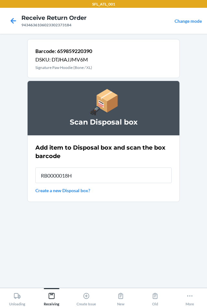
type input "RB0000018HZ"
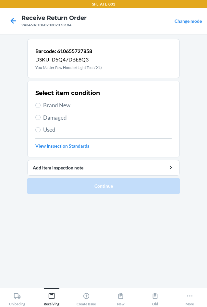
click at [64, 106] on span "Brand New" at bounding box center [107, 105] width 129 height 8
click at [41, 106] on input "Brand New" at bounding box center [37, 105] width 5 height 5
radio input "true"
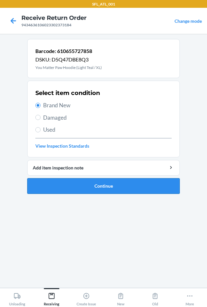
click at [104, 184] on button "Continue" at bounding box center [103, 186] width 153 height 16
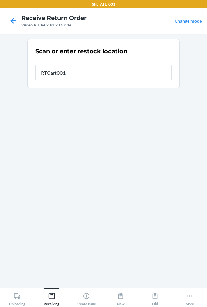
type input "RTCart001"
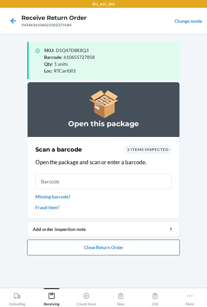
click at [143, 251] on button "Close Return Order" at bounding box center [103, 247] width 153 height 16
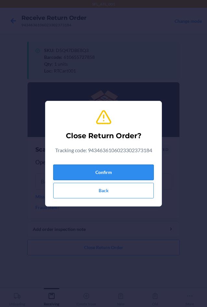
click at [101, 167] on button "Confirm" at bounding box center [103, 172] width 101 height 16
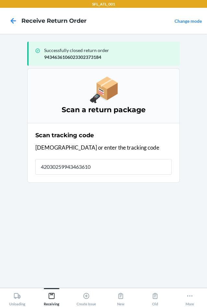
type input "420302599434636106"
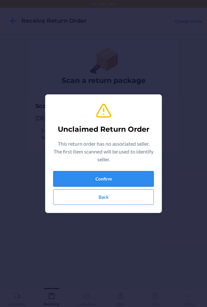
click at [92, 181] on button "Confirm" at bounding box center [103, 179] width 101 height 16
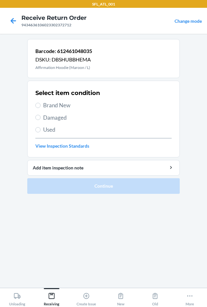
click at [63, 104] on span "Brand New" at bounding box center [107, 105] width 129 height 8
click at [41, 104] on input "Brand New" at bounding box center [37, 105] width 5 height 5
radio input "true"
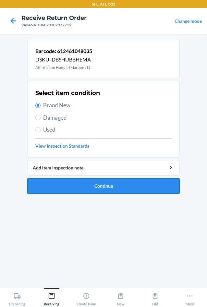
drag, startPoint x: 90, startPoint y: 188, endPoint x: 90, endPoint y: 183, distance: 4.9
click at [90, 187] on button "Continue" at bounding box center [103, 186] width 153 height 16
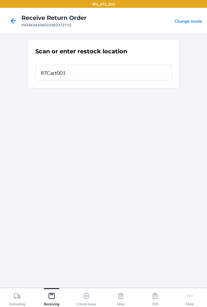
type input "RTCart001"
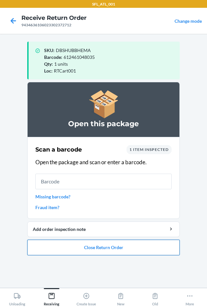
click at [119, 248] on button "Close Return Order" at bounding box center [103, 247] width 153 height 16
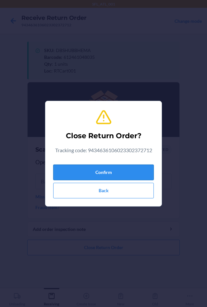
click at [107, 172] on button "Confirm" at bounding box center [103, 172] width 101 height 16
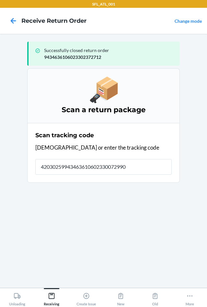
type input "420302599434636106023300729907"
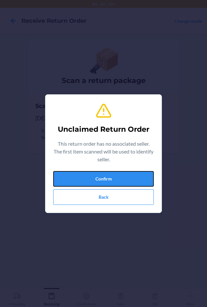
click at [107, 172] on button "Confirm" at bounding box center [103, 179] width 101 height 16
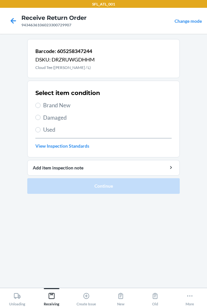
click at [42, 129] on label "Used" at bounding box center [103, 129] width 136 height 8
click at [41, 129] on input "Used" at bounding box center [37, 129] width 5 height 5
radio input "true"
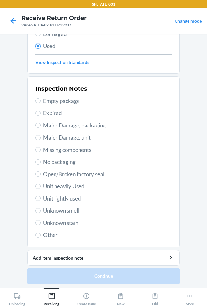
scroll to position [85, 0]
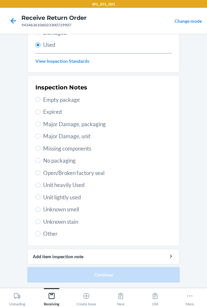
click at [66, 186] on span "Unit heavily Used" at bounding box center [107, 185] width 129 height 8
click at [41, 186] on input "Unit heavily Used" at bounding box center [37, 184] width 5 height 5
radio input "true"
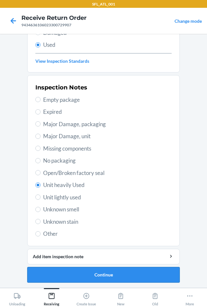
drag, startPoint x: 109, startPoint y: 271, endPoint x: 112, endPoint y: 267, distance: 5.0
click at [111, 268] on button "Continue" at bounding box center [103, 275] width 153 height 16
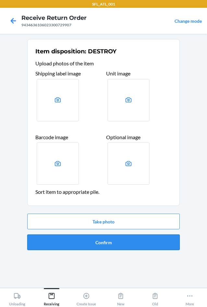
click at [112, 245] on button "Confirm" at bounding box center [103, 242] width 153 height 16
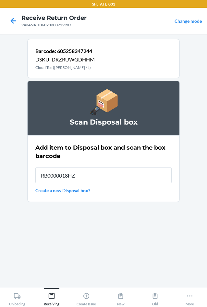
type input "RB0000018HZ"
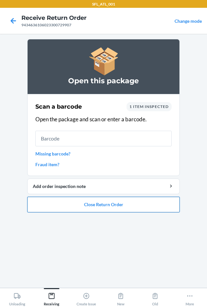
click at [113, 203] on button "Close Return Order" at bounding box center [103, 205] width 153 height 16
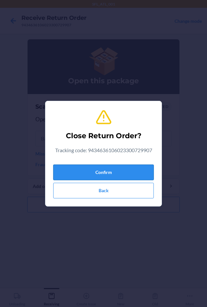
click at [101, 171] on button "Confirm" at bounding box center [103, 172] width 101 height 16
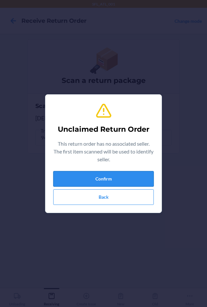
click at [111, 173] on button "Confirm" at bounding box center [103, 179] width 101 height 16
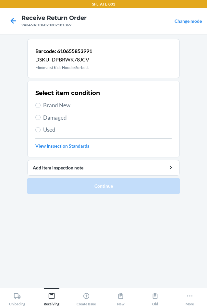
click at [47, 104] on span "Brand New" at bounding box center [107, 105] width 129 height 8
click at [41, 104] on input "Brand New" at bounding box center [37, 105] width 5 height 5
radio input "true"
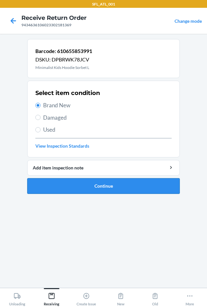
click at [83, 189] on button "Continue" at bounding box center [103, 186] width 153 height 16
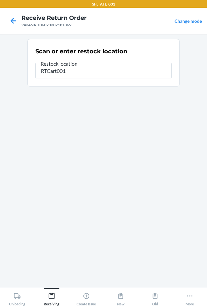
type input "RTCart001"
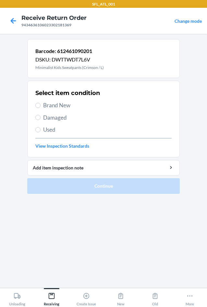
click at [53, 107] on span "Brand New" at bounding box center [107, 105] width 129 height 8
click at [41, 107] on input "Brand New" at bounding box center [37, 105] width 5 height 5
radio input "true"
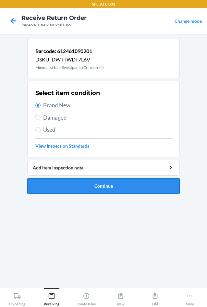
click at [82, 189] on button "Continue" at bounding box center [103, 186] width 153 height 16
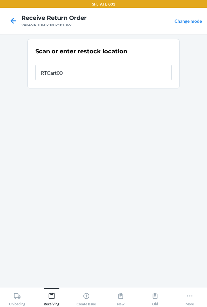
type input "RTCart001"
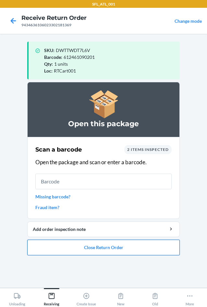
click at [89, 249] on button "Close Return Order" at bounding box center [103, 247] width 153 height 16
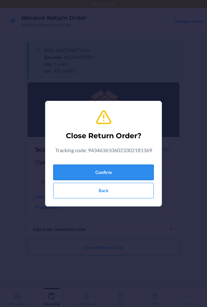
drag, startPoint x: 90, startPoint y: 176, endPoint x: 91, endPoint y: 168, distance: 7.5
click at [91, 169] on button "Confirm" at bounding box center [103, 172] width 101 height 16
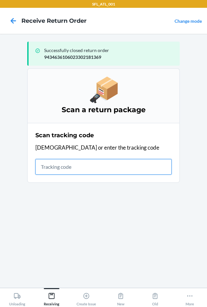
click at [55, 166] on input "text" at bounding box center [103, 167] width 136 height 16
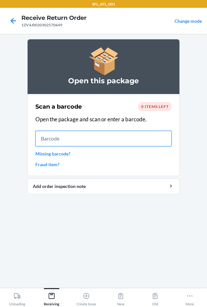
click at [132, 136] on input "text" at bounding box center [103, 139] width 136 height 16
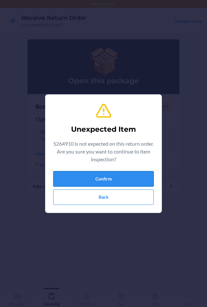
click at [103, 178] on button "Confirm" at bounding box center [103, 179] width 101 height 16
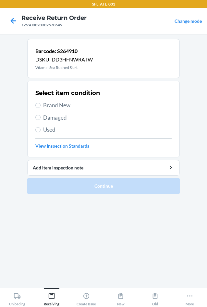
click at [58, 108] on span "Brand New" at bounding box center [107, 105] width 129 height 8
click at [41, 108] on input "Brand New" at bounding box center [37, 105] width 5 height 5
radio input "true"
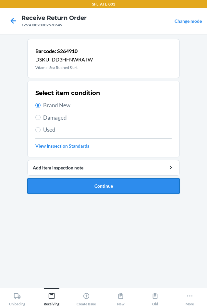
click at [91, 185] on button "Continue" at bounding box center [103, 186] width 153 height 16
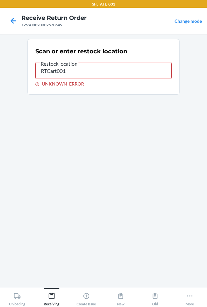
click at [85, 71] on input "RTCart001" at bounding box center [103, 71] width 136 height 16
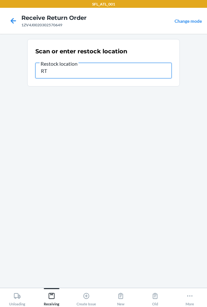
type input "R"
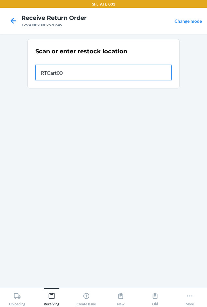
type input "RTCart001"
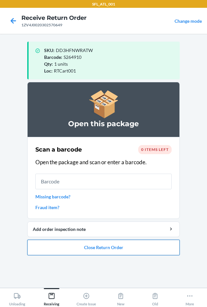
click at [103, 244] on button "Close Return Order" at bounding box center [103, 247] width 153 height 16
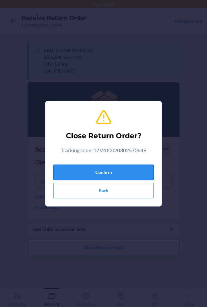
click at [98, 177] on button "Confirm" at bounding box center [103, 172] width 101 height 16
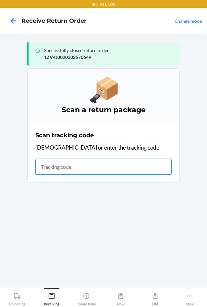
click at [56, 167] on input "text" at bounding box center [103, 167] width 136 height 16
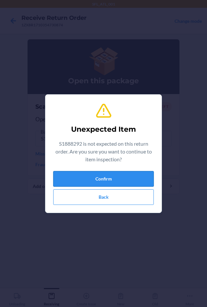
click at [94, 174] on button "Confirm" at bounding box center [103, 179] width 101 height 16
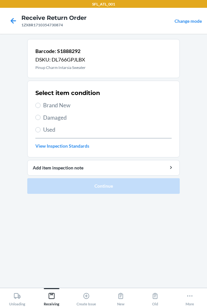
click at [55, 107] on span "Brand New" at bounding box center [107, 105] width 129 height 8
click at [41, 107] on input "Brand New" at bounding box center [37, 105] width 5 height 5
radio input "true"
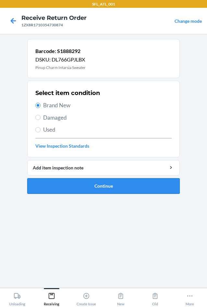
click at [87, 190] on button "Continue" at bounding box center [103, 186] width 153 height 16
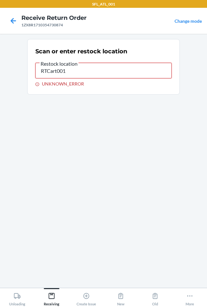
click at [73, 74] on input "RTCart001" at bounding box center [103, 71] width 136 height 16
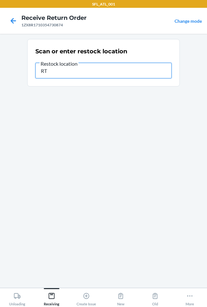
type input "R"
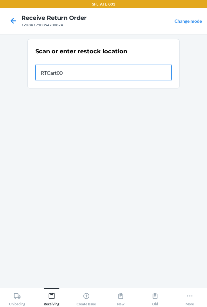
type input "RTCart001"
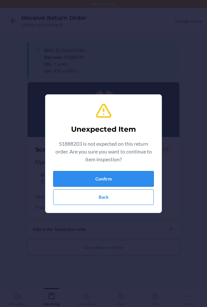
click at [86, 176] on button "Confirm" at bounding box center [103, 179] width 101 height 16
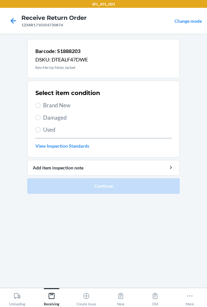
click at [66, 103] on span "Brand New" at bounding box center [107, 105] width 129 height 8
click at [41, 103] on input "Brand New" at bounding box center [37, 105] width 5 height 5
radio input "true"
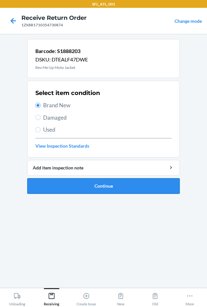
click at [88, 184] on button "Continue" at bounding box center [103, 186] width 153 height 16
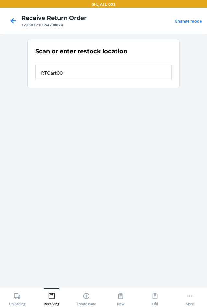
type input "RTCart001"
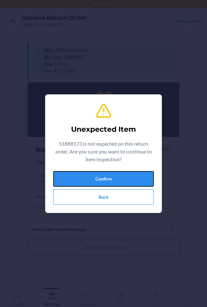
click at [91, 178] on button "Confirm" at bounding box center [103, 179] width 101 height 16
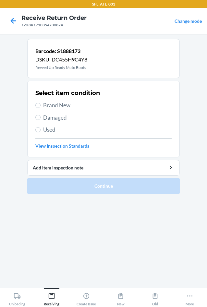
click at [49, 121] on span "Damaged" at bounding box center [107, 117] width 129 height 8
click at [41, 120] on input "Damaged" at bounding box center [37, 117] width 5 height 5
radio input "true"
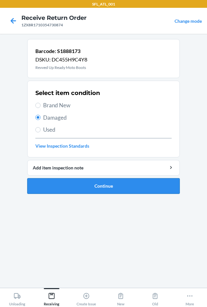
click at [73, 190] on button "Continue" at bounding box center [103, 186] width 153 height 16
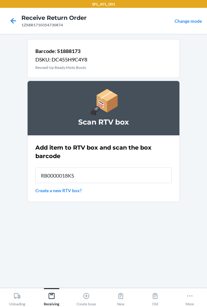
type input "RB0000018KS"
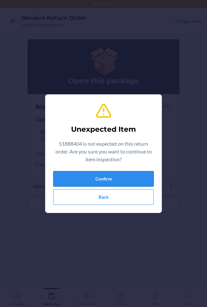
click at [86, 177] on button "Confirm" at bounding box center [103, 179] width 101 height 16
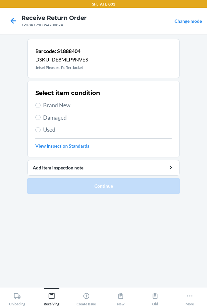
click at [56, 105] on span "Brand New" at bounding box center [107, 105] width 129 height 8
click at [41, 105] on input "Brand New" at bounding box center [37, 105] width 5 height 5
radio input "true"
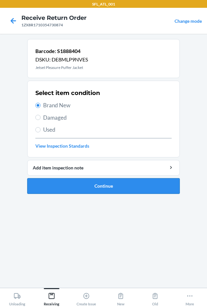
click at [78, 185] on button "Continue" at bounding box center [103, 186] width 153 height 16
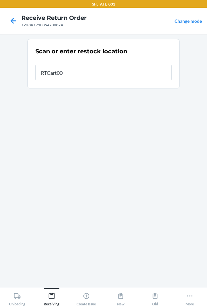
type input "RTCart001"
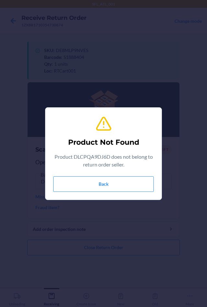
click at [59, 168] on div "Product DLCPQA9DJ6D does not belong to return order seller." at bounding box center [103, 162] width 101 height 18
click at [70, 190] on button "Back" at bounding box center [103, 184] width 101 height 16
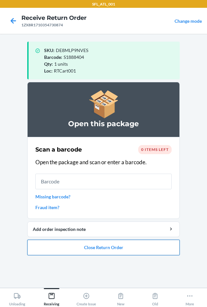
click at [104, 250] on button "Close Return Order" at bounding box center [103, 247] width 153 height 16
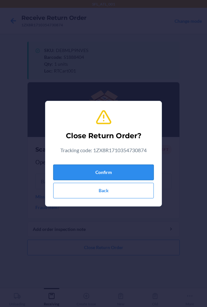
click at [87, 172] on button "Confirm" at bounding box center [103, 172] width 101 height 16
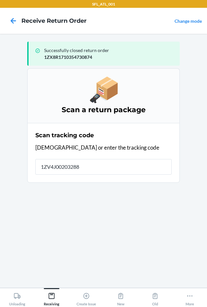
type input "1ZV4J002032884"
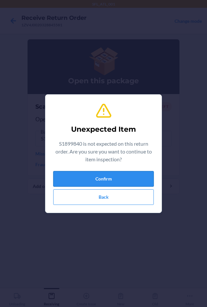
click at [87, 179] on button "Confirm" at bounding box center [103, 179] width 101 height 16
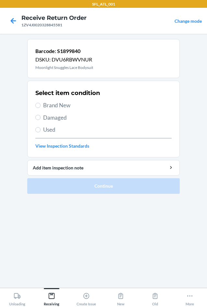
click at [43, 105] on label "Brand New" at bounding box center [103, 105] width 136 height 8
click at [41, 105] on input "Brand New" at bounding box center [37, 105] width 5 height 5
radio input "true"
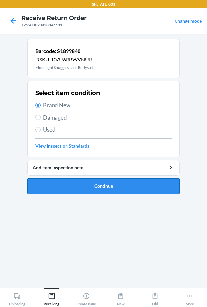
click at [76, 184] on button "Continue" at bounding box center [103, 186] width 153 height 16
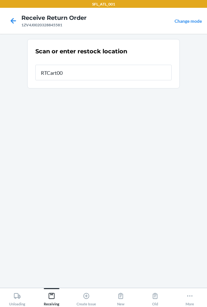
type input "RTCart001"
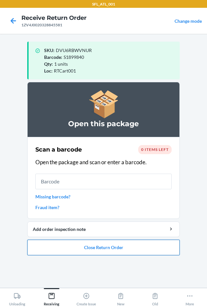
click at [99, 245] on button "Close Return Order" at bounding box center [103, 247] width 153 height 16
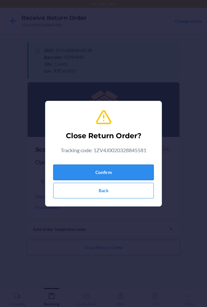
click at [77, 174] on button "Confirm" at bounding box center [103, 172] width 101 height 16
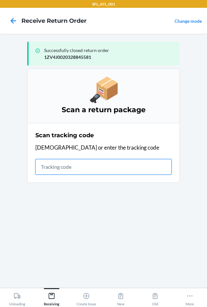
click at [73, 167] on input "text" at bounding box center [103, 167] width 136 height 16
type input "1ZV4J0021239844"
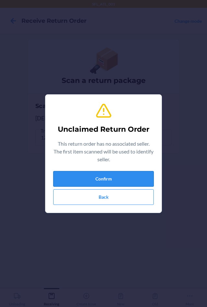
click at [138, 175] on button "Confirm" at bounding box center [103, 179] width 101 height 16
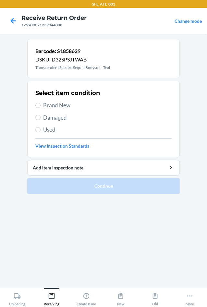
click at [51, 107] on span "Brand New" at bounding box center [107, 105] width 129 height 8
click at [41, 107] on input "Brand New" at bounding box center [37, 105] width 5 height 5
radio input "true"
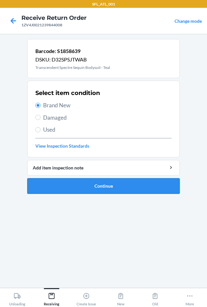
click at [87, 188] on button "Continue" at bounding box center [103, 186] width 153 height 16
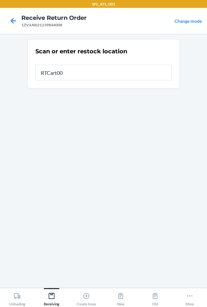
type input "RTCart001"
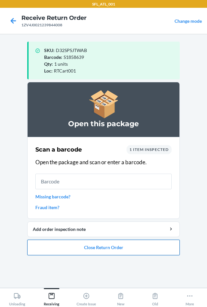
click at [126, 246] on button "Close Return Order" at bounding box center [103, 247] width 153 height 16
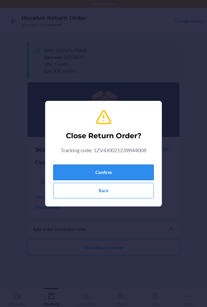
click at [108, 175] on button "Confirm" at bounding box center [103, 172] width 101 height 16
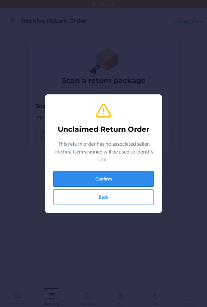
click at [108, 179] on button "Confirm" at bounding box center [103, 179] width 101 height 16
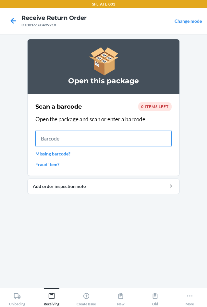
click at [146, 142] on input "text" at bounding box center [103, 139] width 136 height 16
click at [85, 140] on input "text" at bounding box center [103, 139] width 136 height 16
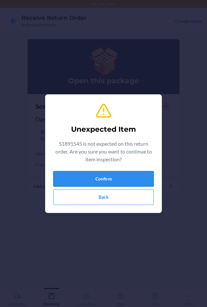
click at [86, 174] on button "Confirm" at bounding box center [103, 179] width 101 height 16
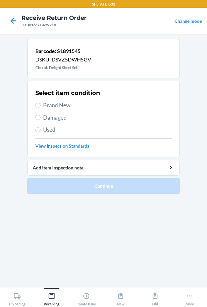
click at [74, 105] on span "Brand New" at bounding box center [107, 105] width 129 height 8
click at [41, 105] on input "Brand New" at bounding box center [37, 105] width 5 height 5
radio input "true"
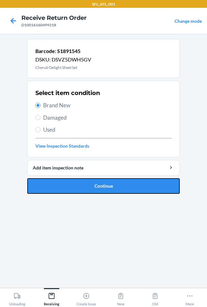
click at [78, 189] on button "Continue" at bounding box center [103, 186] width 153 height 16
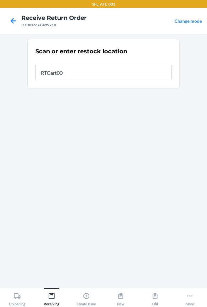
type input "RTCart001"
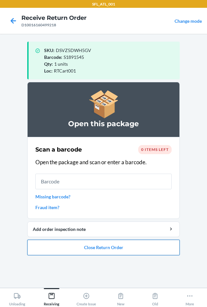
click at [97, 252] on button "Close Return Order" at bounding box center [103, 247] width 153 height 16
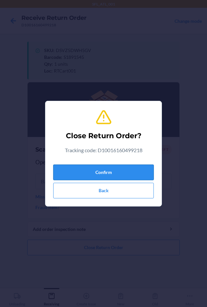
click at [85, 171] on button "Confirm" at bounding box center [103, 172] width 101 height 16
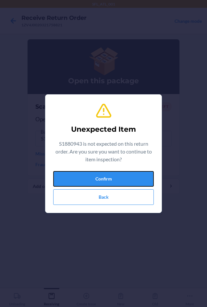
click at [85, 172] on button "Confirm" at bounding box center [103, 179] width 101 height 16
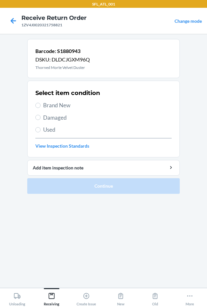
click at [56, 105] on span "Brand New" at bounding box center [107, 105] width 129 height 8
click at [41, 105] on input "Brand New" at bounding box center [37, 105] width 5 height 5
radio input "true"
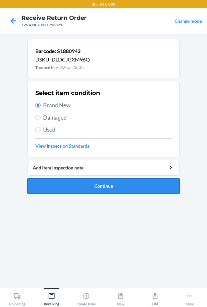
click at [84, 188] on button "Continue" at bounding box center [103, 186] width 153 height 16
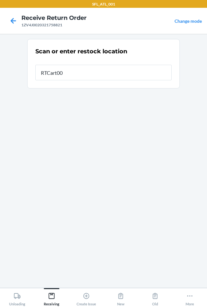
type input "RTCart001"
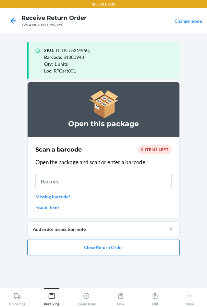
click at [118, 252] on button "Close Return Order" at bounding box center [103, 247] width 153 height 16
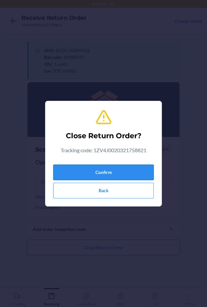
click at [100, 174] on button "Confirm" at bounding box center [103, 172] width 101 height 16
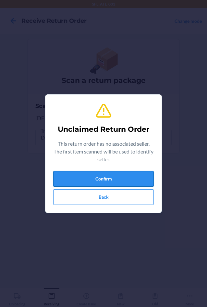
click at [104, 173] on button "Confirm" at bounding box center [103, 179] width 101 height 16
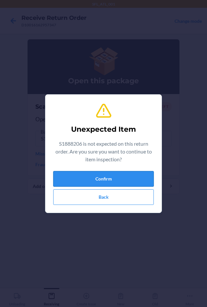
click at [109, 174] on button "Confirm" at bounding box center [103, 179] width 101 height 16
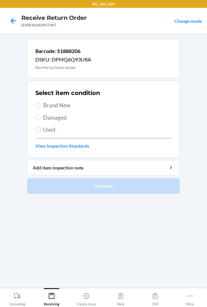
drag, startPoint x: 51, startPoint y: 106, endPoint x: 56, endPoint y: 113, distance: 7.8
click at [51, 106] on span "Brand New" at bounding box center [107, 105] width 129 height 8
click at [41, 106] on input "Brand New" at bounding box center [37, 105] width 5 height 5
radio input "true"
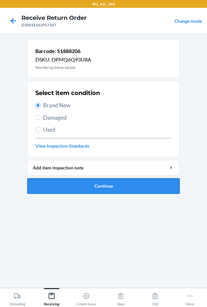
click at [115, 193] on button "Continue" at bounding box center [103, 186] width 153 height 16
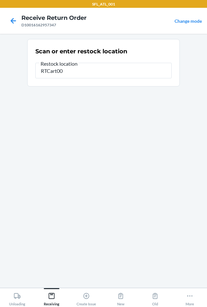
type input "RTCart001"
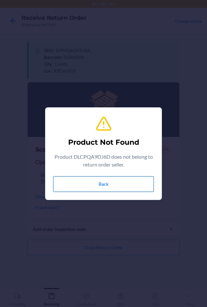
click at [115, 184] on button "Back" at bounding box center [103, 184] width 101 height 16
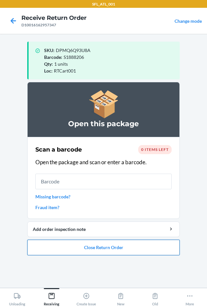
click at [85, 245] on button "Close Return Order" at bounding box center [103, 247] width 153 height 16
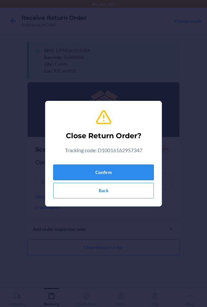
click at [84, 174] on button "Confirm" at bounding box center [103, 172] width 101 height 16
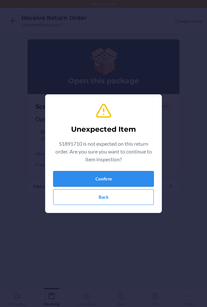
click at [84, 174] on button "Confirm" at bounding box center [103, 179] width 101 height 16
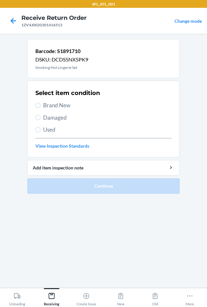
click at [57, 105] on span "Brand New" at bounding box center [107, 105] width 129 height 8
click at [41, 105] on input "Brand New" at bounding box center [37, 105] width 5 height 5
radio input "true"
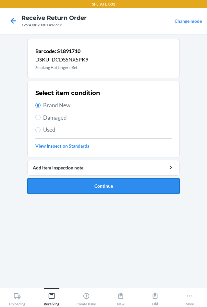
click at [81, 189] on button "Continue" at bounding box center [103, 186] width 153 height 16
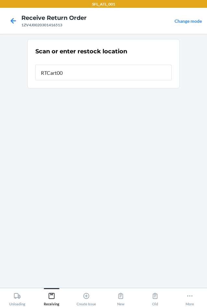
type input "RTCart001"
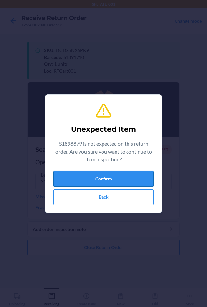
click at [84, 182] on button "Confirm" at bounding box center [103, 179] width 101 height 16
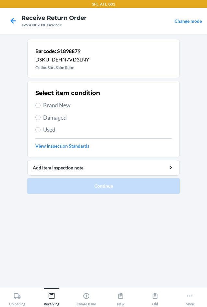
click at [48, 108] on span "Brand New" at bounding box center [107, 105] width 129 height 8
click at [41, 108] on input "Brand New" at bounding box center [37, 105] width 5 height 5
radio input "true"
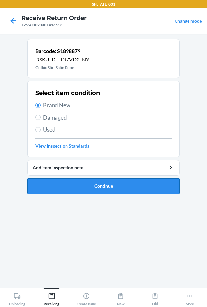
click at [72, 188] on button "Continue" at bounding box center [103, 186] width 153 height 16
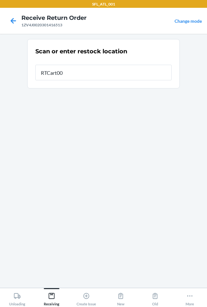
type input "RTCart001"
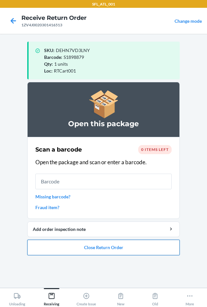
click at [87, 244] on button "Close Return Order" at bounding box center [103, 247] width 153 height 16
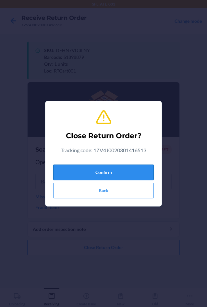
click at [91, 172] on button "Confirm" at bounding box center [103, 172] width 101 height 16
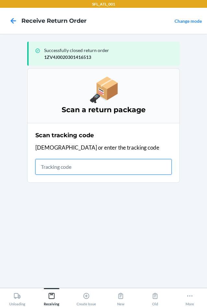
click at [81, 171] on input "text" at bounding box center [103, 167] width 136 height 16
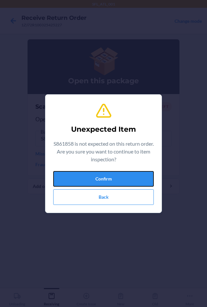
click at [80, 172] on button "Confirm" at bounding box center [103, 179] width 101 height 16
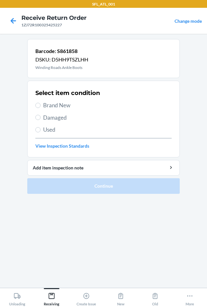
click at [50, 119] on span "Damaged" at bounding box center [107, 117] width 129 height 8
click at [41, 119] on input "Damaged" at bounding box center [37, 117] width 5 height 5
radio input "true"
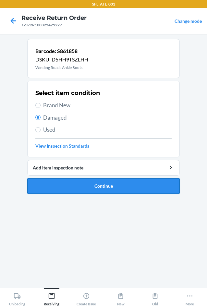
click at [67, 192] on button "Continue" at bounding box center [103, 186] width 153 height 16
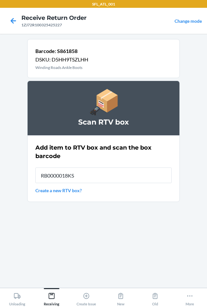
type input "RB0000018KS"
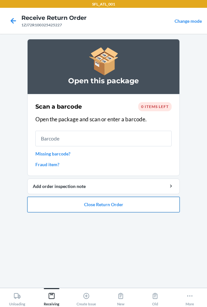
click at [84, 207] on button "Close Return Order" at bounding box center [103, 205] width 153 height 16
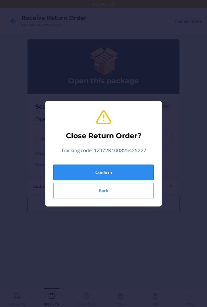
click at [91, 168] on button "Confirm" at bounding box center [103, 172] width 101 height 16
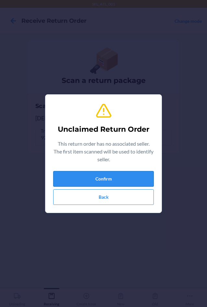
click at [89, 181] on button "Confirm" at bounding box center [103, 179] width 101 height 16
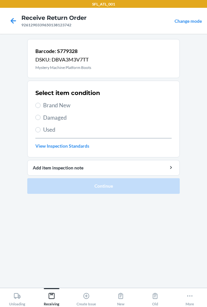
click at [63, 118] on span "Damaged" at bounding box center [107, 117] width 129 height 8
click at [41, 118] on input "Damaged" at bounding box center [37, 117] width 5 height 5
radio input "true"
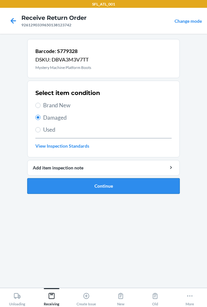
click at [84, 188] on button "Continue" at bounding box center [103, 186] width 153 height 16
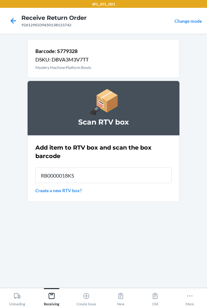
type input "RB0000018KS"
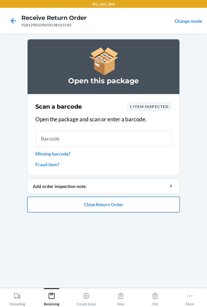
click at [94, 205] on button "Close Return Order" at bounding box center [103, 205] width 153 height 16
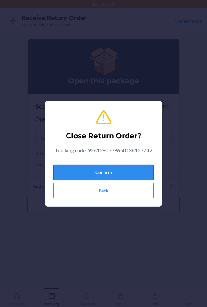
click at [87, 171] on button "Confirm" at bounding box center [103, 172] width 101 height 16
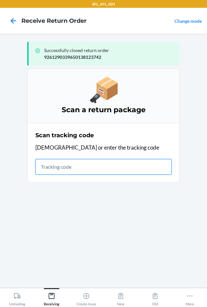
click at [98, 171] on input "text" at bounding box center [103, 167] width 136 height 16
type input "92001903104025017500004674"
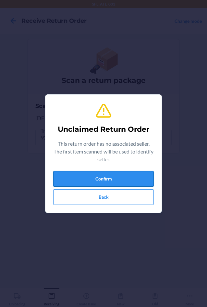
click at [96, 180] on button "Confirm" at bounding box center [103, 179] width 101 height 16
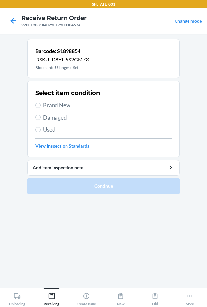
click at [65, 105] on span "Brand New" at bounding box center [107, 105] width 129 height 8
click at [41, 105] on input "Brand New" at bounding box center [37, 105] width 5 height 5
radio input "true"
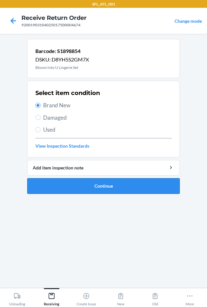
click at [73, 189] on button "Continue" at bounding box center [103, 186] width 153 height 16
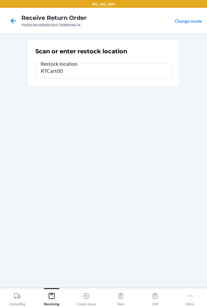
type input "RTCart001"
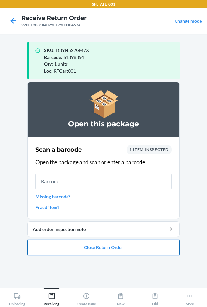
click at [72, 245] on button "Close Return Order" at bounding box center [103, 247] width 153 height 16
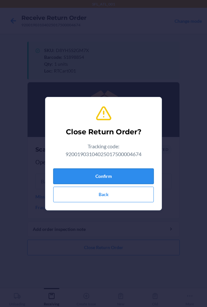
click at [94, 179] on button "Confirm" at bounding box center [103, 176] width 101 height 16
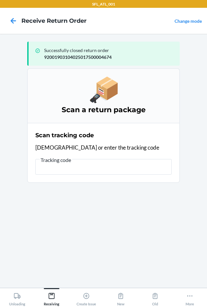
type input "[)>010292408840417287423759798FDEG26642881001/14.13LBN2615E3RDSTREETSANBERNARDI…"
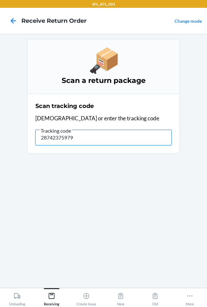
type input "287423759798"
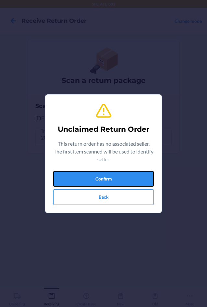
click at [94, 179] on button "Confirm" at bounding box center [103, 179] width 101 height 16
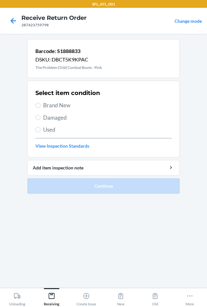
drag, startPoint x: 47, startPoint y: 117, endPoint x: 60, endPoint y: 143, distance: 29.5
click at [47, 118] on span "Damaged" at bounding box center [107, 117] width 129 height 8
click at [41, 118] on input "Damaged" at bounding box center [37, 117] width 5 height 5
radio input "true"
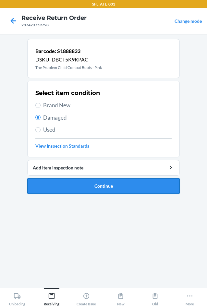
click at [71, 185] on button "Continue" at bounding box center [103, 186] width 153 height 16
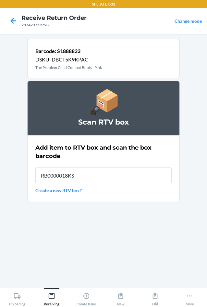
type input "RB0000018KS"
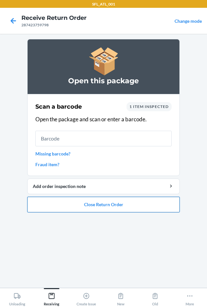
click at [105, 205] on button "Close Return Order" at bounding box center [103, 205] width 153 height 16
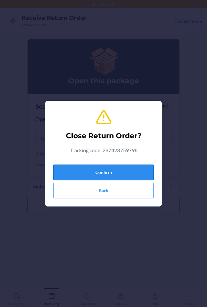
click at [93, 171] on button "Confirm" at bounding box center [103, 172] width 101 height 16
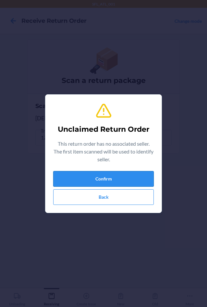
click at [90, 174] on button "Confirm" at bounding box center [103, 179] width 101 height 16
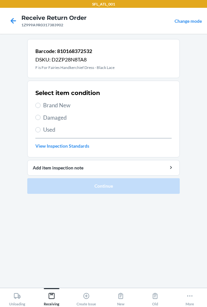
drag, startPoint x: 68, startPoint y: 103, endPoint x: 72, endPoint y: 156, distance: 53.5
click at [68, 108] on span "Brand New" at bounding box center [107, 105] width 129 height 8
click at [41, 108] on input "Brand New" at bounding box center [37, 105] width 5 height 5
radio input "true"
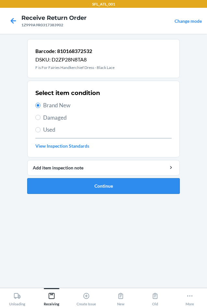
click at [79, 185] on button "Continue" at bounding box center [103, 186] width 153 height 16
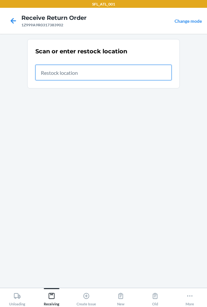
click at [146, 78] on input "text" at bounding box center [103, 73] width 136 height 16
type input "RTCart001"
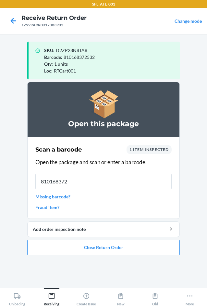
type input "8101683725"
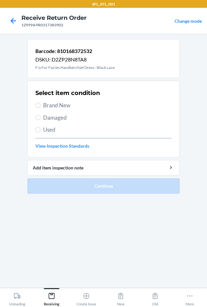
click at [69, 108] on span "Brand New" at bounding box center [107, 105] width 129 height 8
click at [41, 108] on input "Brand New" at bounding box center [37, 105] width 5 height 5
radio input "true"
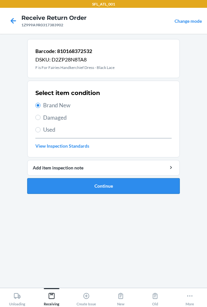
click at [68, 183] on button "Continue" at bounding box center [103, 186] width 153 height 16
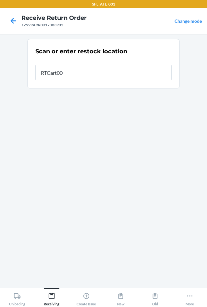
type input "RTCart001"
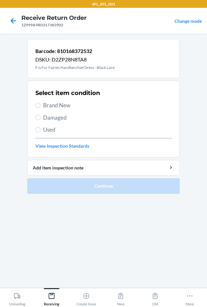
click at [55, 105] on span "Brand New" at bounding box center [107, 105] width 129 height 8
click at [41, 105] on input "Brand New" at bounding box center [37, 105] width 5 height 5
radio input "true"
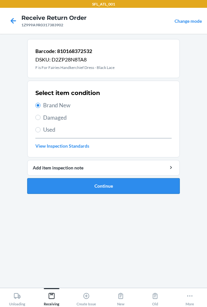
click at [73, 186] on button "Continue" at bounding box center [103, 186] width 153 height 16
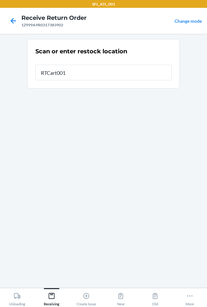
type input "RTCart001"
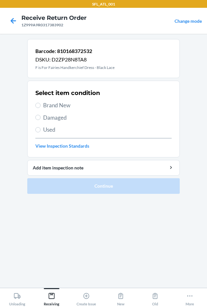
click at [45, 101] on span "Brand New" at bounding box center [107, 105] width 129 height 8
click at [41, 103] on input "Brand New" at bounding box center [37, 105] width 5 height 5
radio input "true"
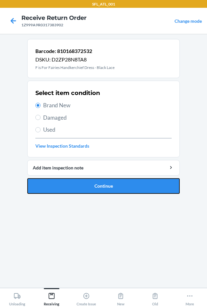
drag, startPoint x: 75, startPoint y: 191, endPoint x: 76, endPoint y: 187, distance: 3.3
click at [76, 189] on button "Continue" at bounding box center [103, 186] width 153 height 16
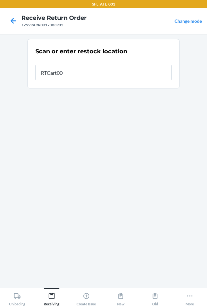
type input "RTCart001"
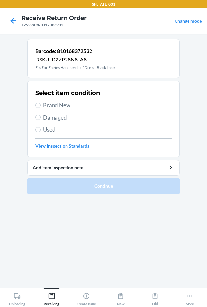
click at [57, 102] on span "Brand New" at bounding box center [107, 105] width 129 height 8
click at [41, 103] on input "Brand New" at bounding box center [37, 105] width 5 height 5
radio input "true"
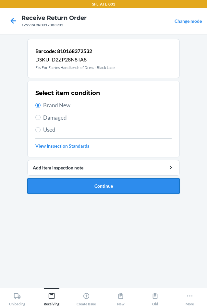
click at [88, 185] on button "Continue" at bounding box center [103, 186] width 153 height 16
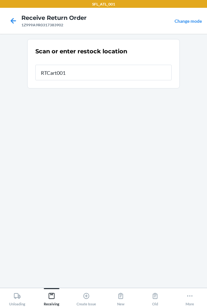
type input "RTCart001"
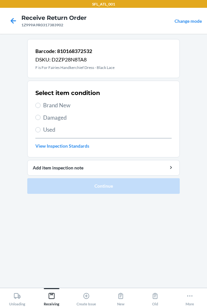
drag, startPoint x: 67, startPoint y: 107, endPoint x: 67, endPoint y: 112, distance: 5.2
click at [67, 110] on div "Select item condition Brand New Damaged Used View Inspection Standards" at bounding box center [103, 119] width 136 height 64
click at [59, 107] on span "Brand New" at bounding box center [107, 105] width 129 height 8
click at [41, 107] on input "Brand New" at bounding box center [37, 105] width 5 height 5
radio input "true"
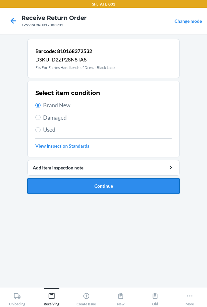
click at [63, 186] on button "Continue" at bounding box center [103, 186] width 153 height 16
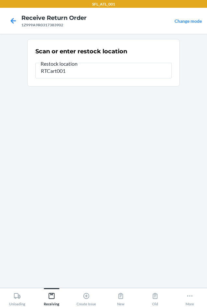
type input "RTCart001"
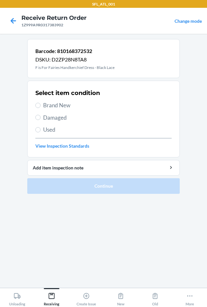
drag, startPoint x: 45, startPoint y: 104, endPoint x: 57, endPoint y: 191, distance: 87.5
click at [45, 105] on span "Brand New" at bounding box center [107, 105] width 129 height 8
click at [41, 105] on input "Brand New" at bounding box center [37, 105] width 5 height 5
radio input "true"
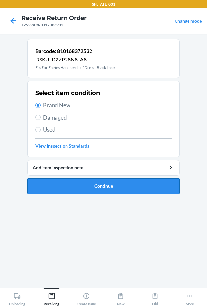
click at [64, 193] on button "Continue" at bounding box center [103, 186] width 153 height 16
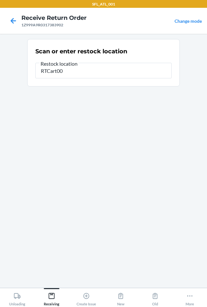
type input "RTCart001"
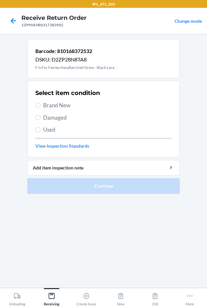
drag, startPoint x: 44, startPoint y: 103, endPoint x: 46, endPoint y: 134, distance: 31.7
click at [44, 106] on span "Brand New" at bounding box center [107, 105] width 129 height 8
click at [41, 106] on input "Brand New" at bounding box center [37, 105] width 5 height 5
radio input "true"
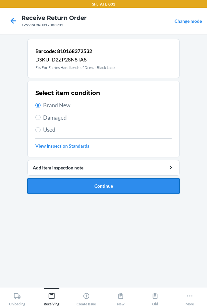
click at [58, 181] on button "Continue" at bounding box center [103, 186] width 153 height 16
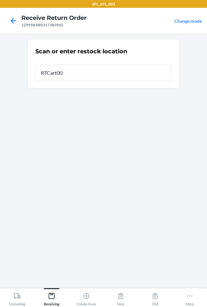
type input "RTCart001"
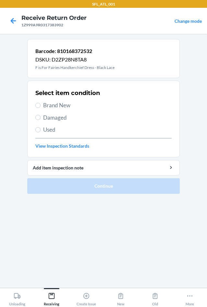
click at [45, 103] on span "Brand New" at bounding box center [107, 105] width 129 height 8
click at [41, 103] on input "Brand New" at bounding box center [37, 105] width 5 height 5
radio input "true"
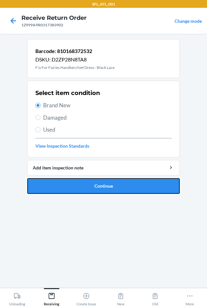
click at [80, 189] on button "Continue" at bounding box center [103, 186] width 153 height 16
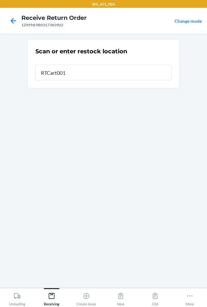
type input "RTCart001"
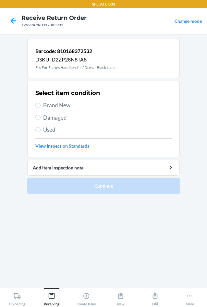
click at [66, 106] on span "Brand New" at bounding box center [107, 105] width 129 height 8
click at [41, 106] on input "Brand New" at bounding box center [37, 105] width 5 height 5
radio input "true"
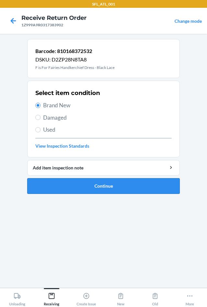
click at [80, 182] on button "Continue" at bounding box center [103, 186] width 153 height 16
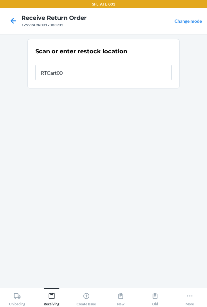
type input "RTCart001"
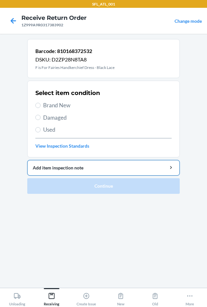
drag, startPoint x: 62, startPoint y: 105, endPoint x: 76, endPoint y: 168, distance: 64.8
click at [65, 123] on div "Select item condition Brand New Damaged Used View Inspection Standards" at bounding box center [103, 119] width 136 height 64
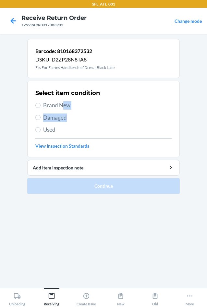
click at [70, 104] on span "Brand New" at bounding box center [107, 105] width 129 height 8
click at [41, 104] on input "Brand New" at bounding box center [37, 105] width 5 height 5
radio input "true"
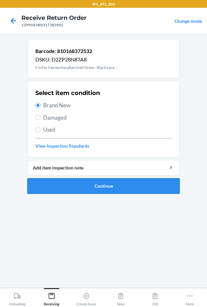
click at [84, 188] on button "Continue" at bounding box center [103, 186] width 153 height 16
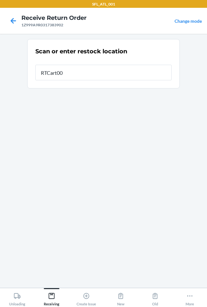
type input "RTCart001"
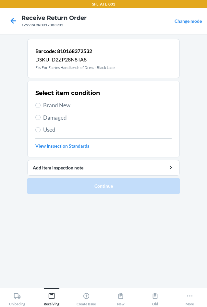
click at [55, 109] on span "Brand New" at bounding box center [107, 105] width 129 height 8
click at [41, 108] on input "Brand New" at bounding box center [37, 105] width 5 height 5
radio input "true"
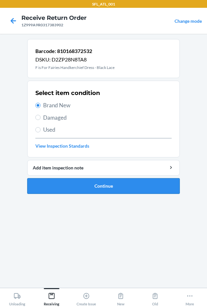
click at [58, 187] on button "Continue" at bounding box center [103, 186] width 153 height 16
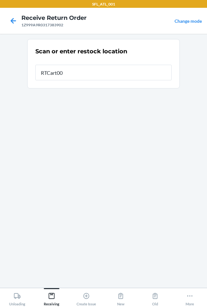
type input "RTCart001"
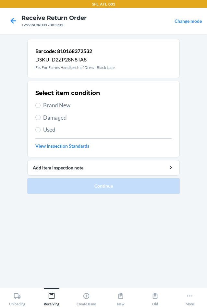
drag, startPoint x: 71, startPoint y: 103, endPoint x: 71, endPoint y: 108, distance: 4.6
click at [71, 105] on span "Brand New" at bounding box center [107, 105] width 129 height 8
click at [41, 105] on input "Brand New" at bounding box center [37, 105] width 5 height 5
radio input "true"
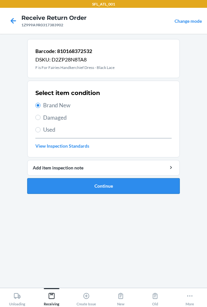
click at [77, 188] on button "Continue" at bounding box center [103, 186] width 153 height 16
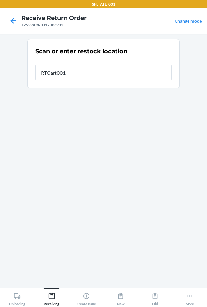
type input "RTCart001"
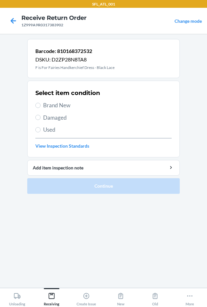
click at [57, 106] on span "Brand New" at bounding box center [107, 105] width 129 height 8
click at [41, 106] on input "Brand New" at bounding box center [37, 105] width 5 height 5
radio input "true"
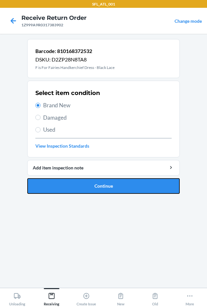
click at [73, 184] on button "Continue" at bounding box center [103, 186] width 153 height 16
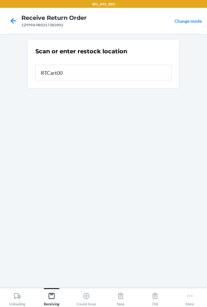
type input "RTCart001"
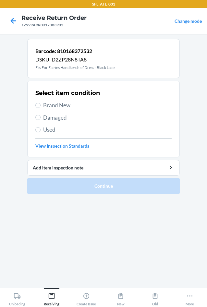
click at [63, 105] on span "Brand New" at bounding box center [107, 105] width 129 height 8
click at [41, 105] on input "Brand New" at bounding box center [37, 105] width 5 height 5
radio input "true"
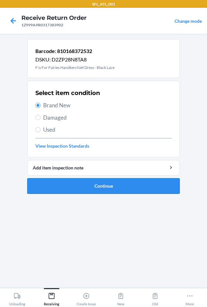
click at [78, 181] on button "Continue" at bounding box center [103, 186] width 153 height 16
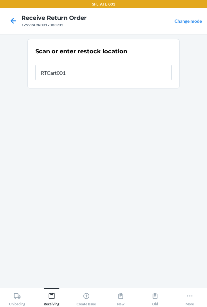
type input "RTCart001"
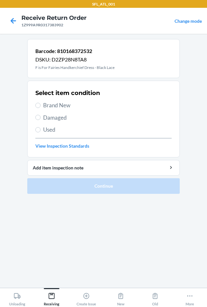
drag, startPoint x: 63, startPoint y: 105, endPoint x: 64, endPoint y: 111, distance: 5.6
click at [63, 106] on span "Brand New" at bounding box center [107, 105] width 129 height 8
click at [41, 106] on input "Brand New" at bounding box center [37, 105] width 5 height 5
radio input "true"
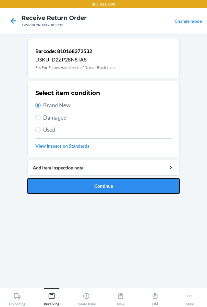
click at [70, 186] on button "Continue" at bounding box center [103, 186] width 153 height 16
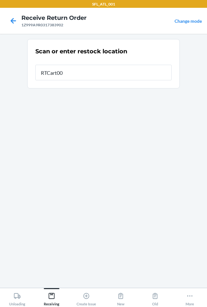
type input "RTCart001"
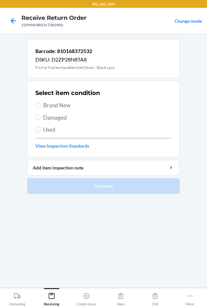
drag, startPoint x: 58, startPoint y: 106, endPoint x: 57, endPoint y: 112, distance: 6.9
click at [58, 107] on span "Brand New" at bounding box center [107, 105] width 129 height 8
click at [41, 107] on input "Brand New" at bounding box center [37, 105] width 5 height 5
radio input "true"
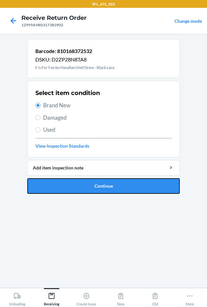
drag, startPoint x: 66, startPoint y: 187, endPoint x: 67, endPoint y: 183, distance: 3.9
click at [66, 185] on button "Continue" at bounding box center [103, 186] width 153 height 16
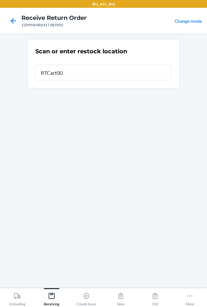
type input "RTCart001"
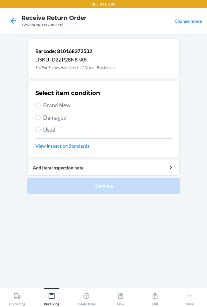
click at [63, 103] on span "Brand New" at bounding box center [107, 105] width 129 height 8
click at [41, 103] on input "Brand New" at bounding box center [37, 105] width 5 height 5
radio input "true"
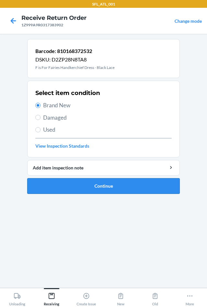
click at [89, 190] on button "Continue" at bounding box center [103, 186] width 153 height 16
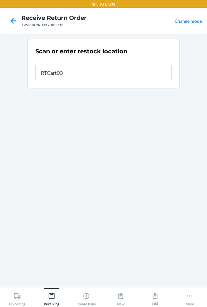
type input "RTCart001"
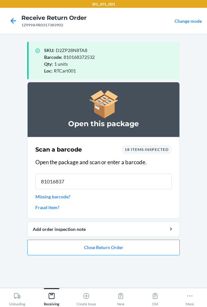
type input "810168372"
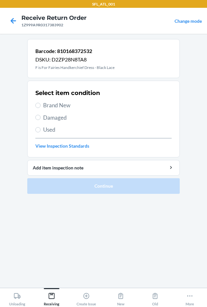
click at [67, 110] on div "Select item condition Brand New Damaged Used View Inspection Standards" at bounding box center [103, 119] width 136 height 64
click at [67, 107] on span "Brand New" at bounding box center [107, 105] width 129 height 8
click at [41, 107] on input "Brand New" at bounding box center [37, 105] width 5 height 5
radio input "true"
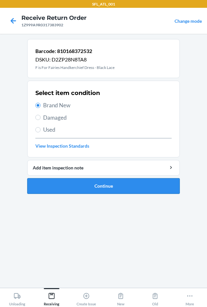
click at [84, 193] on button "Continue" at bounding box center [103, 186] width 153 height 16
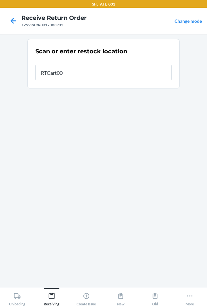
type input "RTCart001"
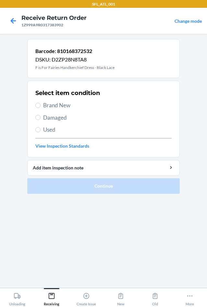
click at [51, 109] on span "Brand New" at bounding box center [107, 105] width 129 height 8
click at [41, 108] on input "Brand New" at bounding box center [37, 105] width 5 height 5
radio input "true"
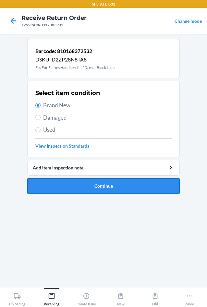
click at [91, 188] on button "Continue" at bounding box center [103, 186] width 153 height 16
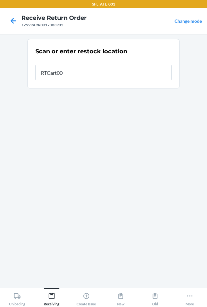
type input "RTCart001"
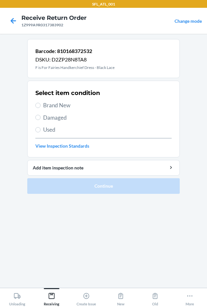
click at [62, 107] on span "Brand New" at bounding box center [107, 105] width 129 height 8
click at [41, 107] on input "Brand New" at bounding box center [37, 105] width 5 height 5
radio input "true"
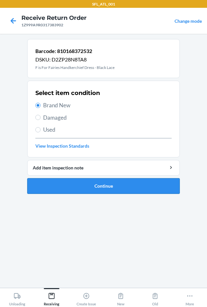
click at [73, 178] on button "Continue" at bounding box center [103, 186] width 153 height 16
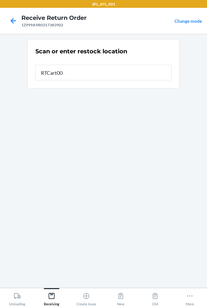
type input "RTCart001"
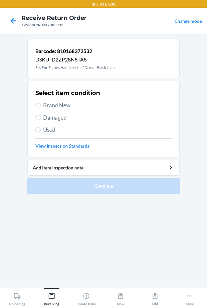
click at [54, 107] on span "Brand New" at bounding box center [107, 105] width 129 height 8
click at [41, 107] on input "Brand New" at bounding box center [37, 105] width 5 height 5
radio input "true"
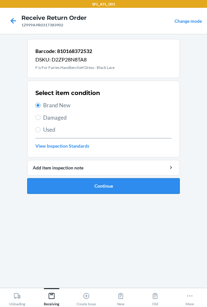
click at [80, 186] on button "Continue" at bounding box center [103, 186] width 153 height 16
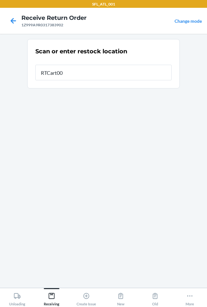
type input "RTCart001"
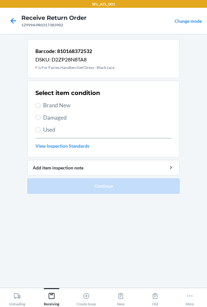
click at [46, 106] on span "Brand New" at bounding box center [107, 105] width 129 height 8
click at [41, 106] on input "Brand New" at bounding box center [37, 105] width 5 height 5
radio input "true"
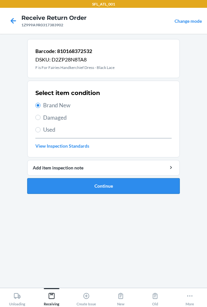
click at [66, 188] on button "Continue" at bounding box center [103, 186] width 153 height 16
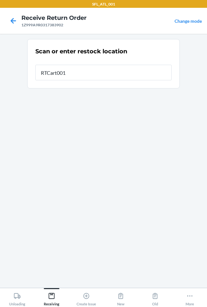
type input "RTCart001"
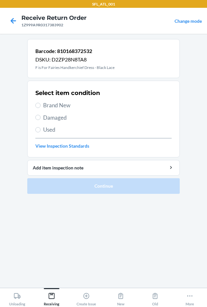
click at [60, 102] on span "Brand New" at bounding box center [107, 105] width 129 height 8
click at [41, 103] on input "Brand New" at bounding box center [37, 105] width 5 height 5
radio input "true"
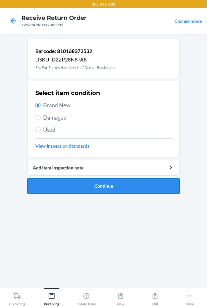
click at [71, 183] on button "Continue" at bounding box center [103, 186] width 153 height 16
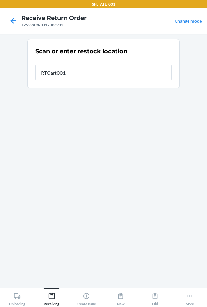
type input "RTCart001"
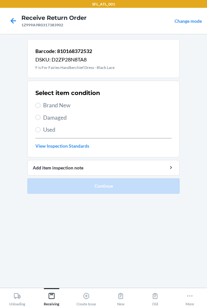
drag, startPoint x: 59, startPoint y: 100, endPoint x: 62, endPoint y: 106, distance: 6.9
click at [59, 101] on div "Select item condition Brand New Damaged Used View Inspection Standards" at bounding box center [103, 119] width 136 height 64
click at [62, 106] on span "Brand New" at bounding box center [107, 105] width 129 height 8
click at [41, 106] on input "Brand New" at bounding box center [37, 105] width 5 height 5
radio input "true"
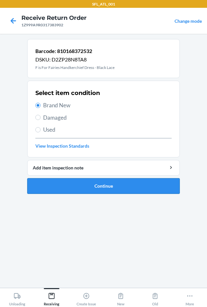
click at [74, 186] on button "Continue" at bounding box center [103, 186] width 153 height 16
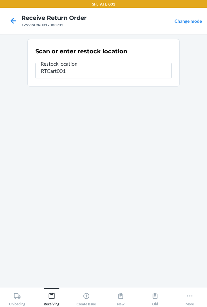
type input "RTCart001"
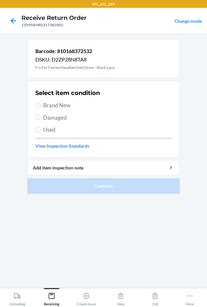
click at [58, 106] on span "Brand New" at bounding box center [107, 105] width 129 height 8
click at [41, 106] on input "Brand New" at bounding box center [37, 105] width 5 height 5
radio input "true"
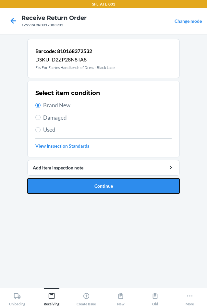
click at [69, 186] on button "Continue" at bounding box center [103, 186] width 153 height 16
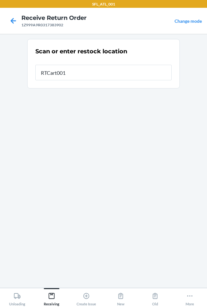
type input "RTCart001"
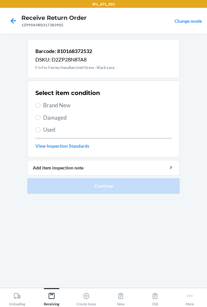
drag, startPoint x: 55, startPoint y: 106, endPoint x: 64, endPoint y: 148, distance: 43.3
click at [55, 106] on span "Brand New" at bounding box center [107, 105] width 129 height 8
click at [41, 106] on input "Brand New" at bounding box center [37, 105] width 5 height 5
radio input "true"
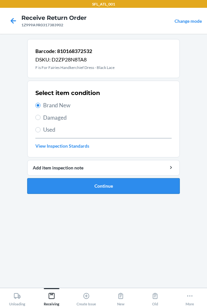
click at [74, 187] on button "Continue" at bounding box center [103, 186] width 153 height 16
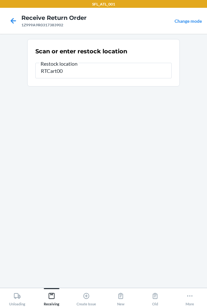
type input "RTCart001"
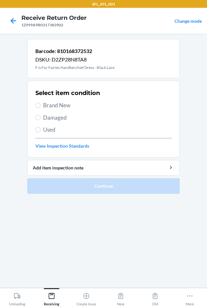
click at [69, 107] on span "Brand New" at bounding box center [107, 105] width 129 height 8
click at [41, 107] on input "Brand New" at bounding box center [37, 105] width 5 height 5
radio input "true"
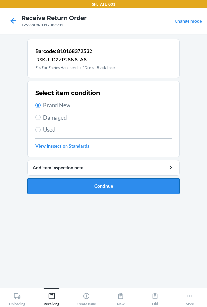
click at [82, 187] on button "Continue" at bounding box center [103, 186] width 153 height 16
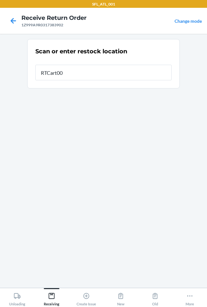
type input "RTCart001"
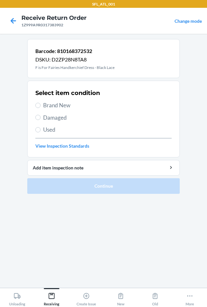
click at [56, 105] on span "Brand New" at bounding box center [107, 105] width 129 height 8
click at [41, 105] on input "Brand New" at bounding box center [37, 105] width 5 height 5
radio input "true"
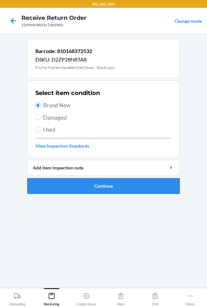
click at [83, 187] on button "Continue" at bounding box center [103, 186] width 153 height 16
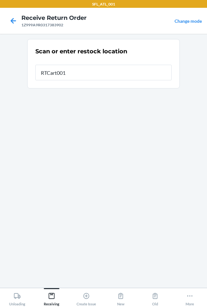
type input "RTCart001"
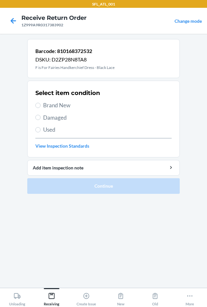
click at [66, 106] on span "Brand New" at bounding box center [107, 105] width 129 height 8
click at [41, 106] on input "Brand New" at bounding box center [37, 105] width 5 height 5
radio input "true"
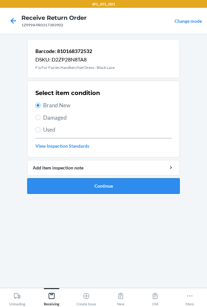
click at [74, 188] on button "Continue" at bounding box center [103, 186] width 153 height 16
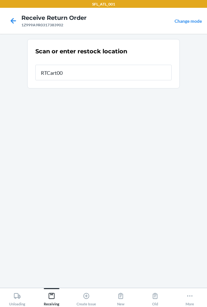
type input "RTCart001"
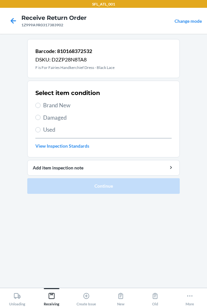
drag, startPoint x: 69, startPoint y: 104, endPoint x: 69, endPoint y: 111, distance: 6.8
click at [69, 105] on span "Brand New" at bounding box center [107, 105] width 129 height 8
click at [41, 105] on input "Brand New" at bounding box center [37, 105] width 5 height 5
radio input "true"
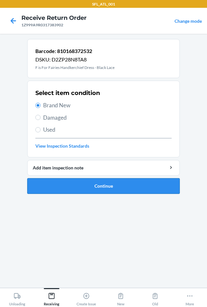
click at [84, 184] on button "Continue" at bounding box center [103, 186] width 153 height 16
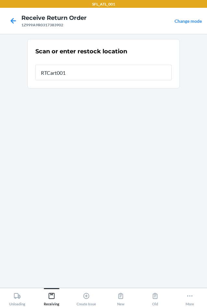
type input "RTCart001"
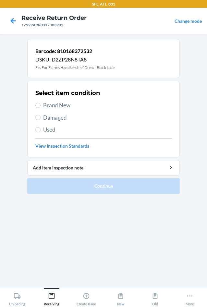
click at [50, 106] on span "Brand New" at bounding box center [107, 105] width 129 height 8
click at [41, 106] on input "Brand New" at bounding box center [37, 105] width 5 height 5
radio input "true"
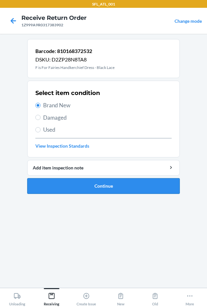
click at [58, 179] on button "Continue" at bounding box center [103, 186] width 153 height 16
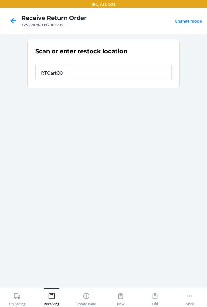
type input "RTCart001"
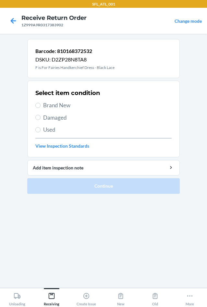
click at [64, 108] on span "Brand New" at bounding box center [107, 105] width 129 height 8
click at [41, 108] on input "Brand New" at bounding box center [37, 105] width 5 height 5
radio input "true"
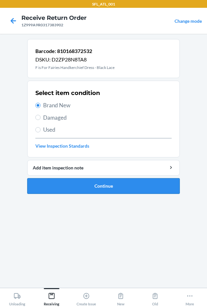
click at [69, 192] on button "Continue" at bounding box center [103, 186] width 153 height 16
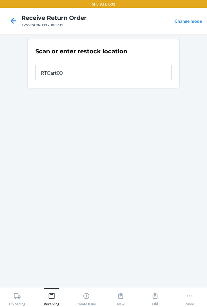
type input "RTCart001"
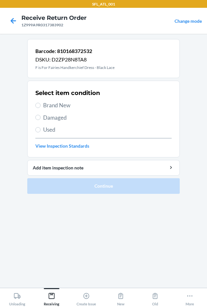
click at [66, 105] on span "Brand New" at bounding box center [107, 105] width 129 height 8
click at [41, 105] on input "Brand New" at bounding box center [37, 105] width 5 height 5
radio input "true"
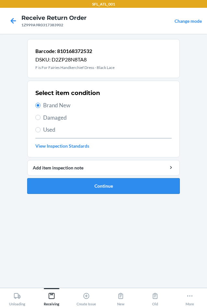
click at [67, 189] on button "Continue" at bounding box center [103, 186] width 153 height 16
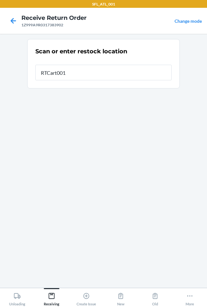
type input "RTCart001"
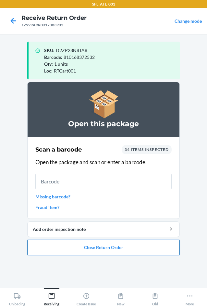
click at [71, 247] on button "Close Return Order" at bounding box center [103, 247] width 153 height 16
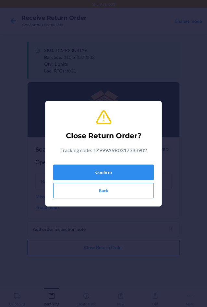
click at [75, 164] on div "Confirm Back" at bounding box center [103, 180] width 101 height 36
click at [83, 177] on button "Confirm" at bounding box center [103, 172] width 101 height 16
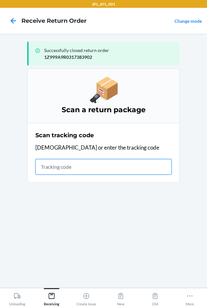
click at [68, 169] on input "text" at bounding box center [103, 167] width 136 height 16
type input "420302599434636"
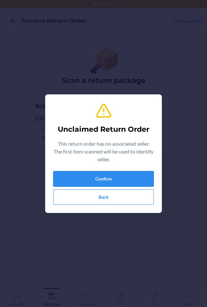
click at [100, 174] on button "Confirm" at bounding box center [103, 179] width 101 height 16
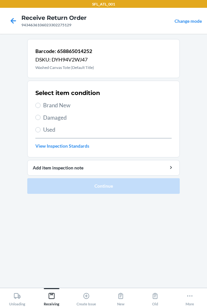
click at [51, 104] on span "Brand New" at bounding box center [107, 105] width 129 height 8
click at [41, 104] on input "Brand New" at bounding box center [37, 105] width 5 height 5
radio input "true"
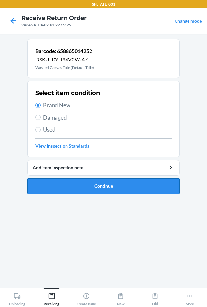
click at [92, 189] on button "Continue" at bounding box center [103, 186] width 153 height 16
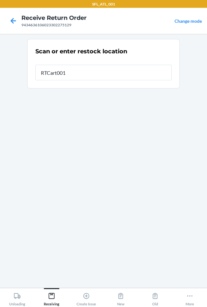
type input "RTCart001"
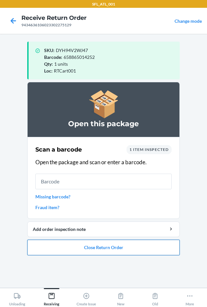
click at [119, 252] on button "Close Return Order" at bounding box center [103, 247] width 153 height 16
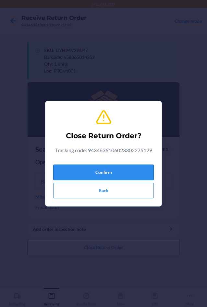
click at [99, 168] on button "Confirm" at bounding box center [103, 172] width 101 height 16
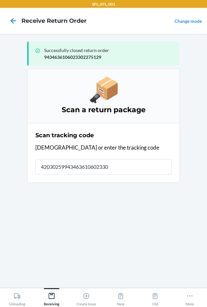
type input "420302599434636106023302"
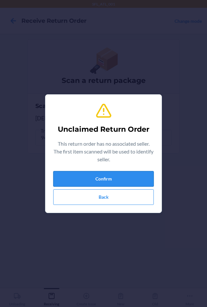
click at [109, 185] on button "Confirm" at bounding box center [103, 179] width 101 height 16
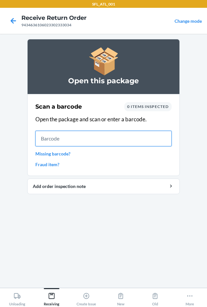
click at [91, 140] on input "text" at bounding box center [103, 139] width 136 height 16
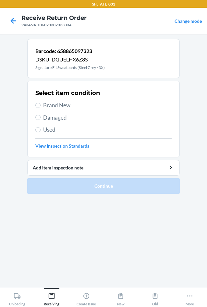
click at [66, 109] on div "Select item condition Brand New Damaged Used View Inspection Standards" at bounding box center [103, 119] width 136 height 64
click at [51, 104] on span "Brand New" at bounding box center [107, 105] width 129 height 8
click at [41, 104] on input "Brand New" at bounding box center [37, 105] width 5 height 5
radio input "true"
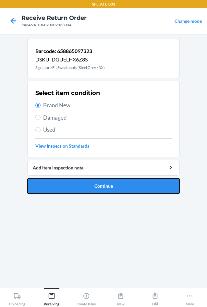
drag, startPoint x: 79, startPoint y: 188, endPoint x: 83, endPoint y: 187, distance: 3.4
click at [81, 187] on button "Continue" at bounding box center [103, 186] width 153 height 16
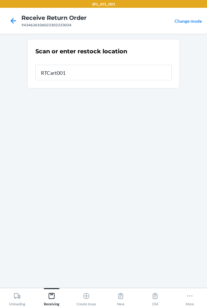
type input "RTCart001"
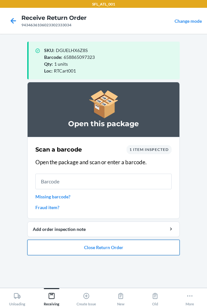
click at [129, 246] on button "Close Return Order" at bounding box center [103, 247] width 153 height 16
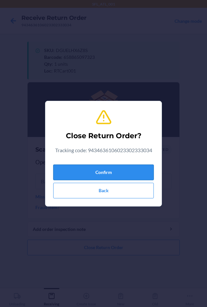
click at [111, 168] on button "Confirm" at bounding box center [103, 172] width 101 height 16
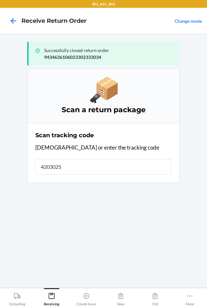
type input "42030259"
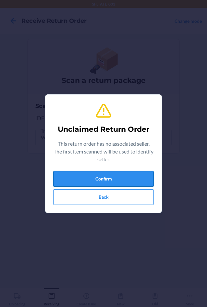
click at [116, 176] on button "Confirm" at bounding box center [103, 179] width 101 height 16
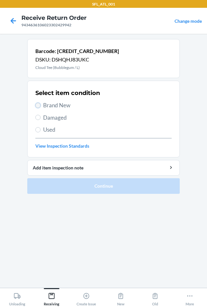
click at [40, 105] on input "Brand New" at bounding box center [37, 105] width 5 height 5
radio input "true"
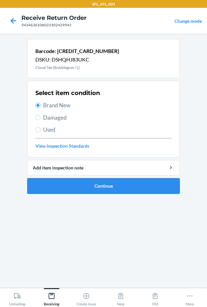
click at [84, 185] on button "Continue" at bounding box center [103, 186] width 153 height 16
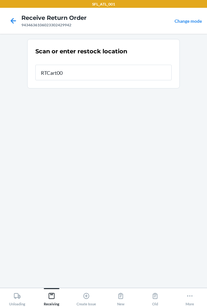
type input "RTCart001"
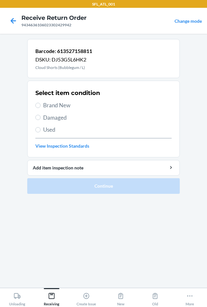
click at [63, 105] on span "Brand New" at bounding box center [107, 105] width 129 height 8
click at [41, 105] on input "Brand New" at bounding box center [37, 105] width 5 height 5
radio input "true"
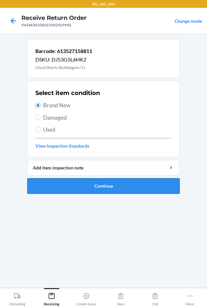
click at [93, 187] on button "Continue" at bounding box center [103, 186] width 153 height 16
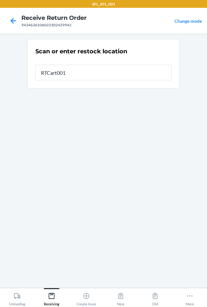
type input "RTCart001"
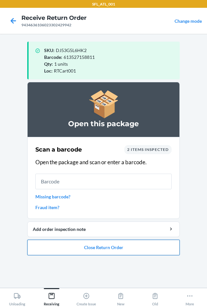
click at [107, 250] on button "Close Return Order" at bounding box center [103, 247] width 153 height 16
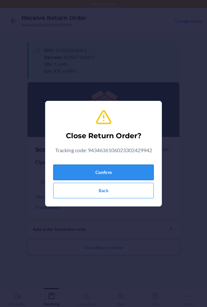
click at [101, 173] on button "Confirm" at bounding box center [103, 172] width 101 height 16
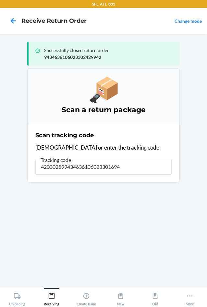
type input "4203025994346361060233016948"
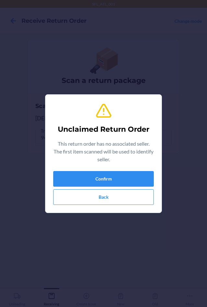
type input "634707448669"
click at [100, 198] on button "Back" at bounding box center [103, 197] width 101 height 16
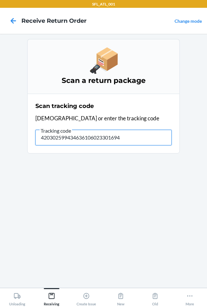
type input "4203025994346361060233016948"
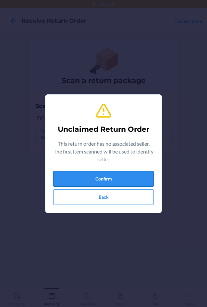
click at [84, 177] on button "Confirm" at bounding box center [103, 179] width 101 height 16
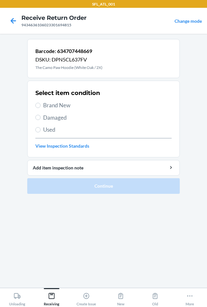
click at [51, 129] on span "Used" at bounding box center [107, 129] width 129 height 8
click at [41, 129] on input "Used" at bounding box center [37, 129] width 5 height 5
radio input "true"
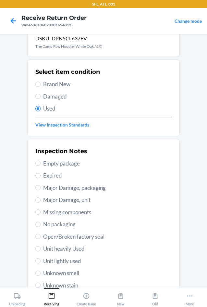
scroll to position [32, 0]
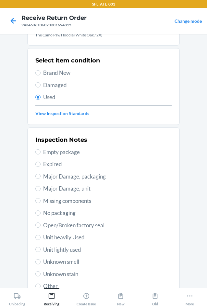
click at [72, 236] on span "Unit heavily Used" at bounding box center [107, 237] width 129 height 8
click at [41, 236] on input "Unit heavily Used" at bounding box center [37, 237] width 5 height 5
radio input "true"
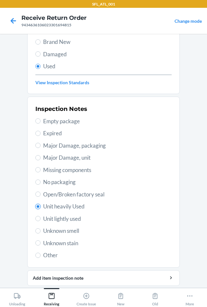
scroll to position [85, 0]
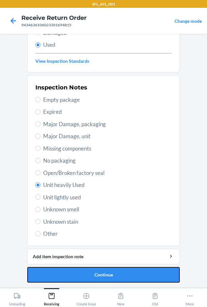
drag, startPoint x: 119, startPoint y: 275, endPoint x: 120, endPoint y: 270, distance: 4.9
click at [119, 275] on button "Continue" at bounding box center [103, 275] width 153 height 16
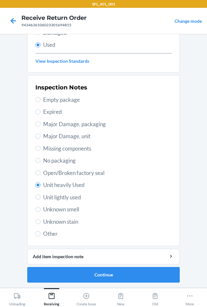
scroll to position [0, 0]
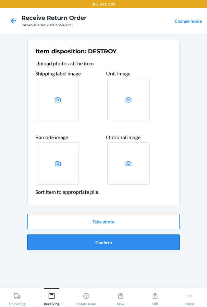
click at [118, 247] on button "Confirm" at bounding box center [103, 242] width 153 height 16
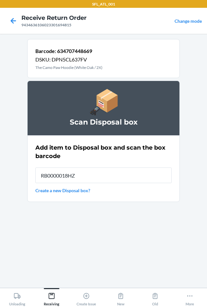
type input "RB0000018HZ"
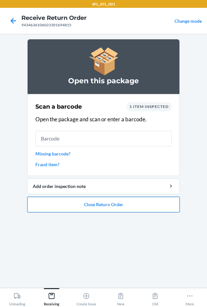
click at [107, 207] on button "Close Return Order" at bounding box center [103, 205] width 153 height 16
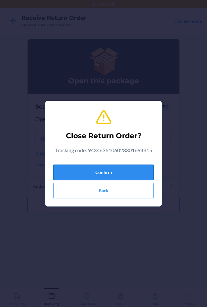
click at [93, 173] on button "Confirm" at bounding box center [103, 172] width 101 height 16
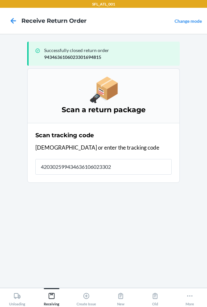
type input "4203025994346361060233024"
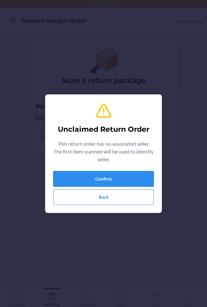
click at [93, 174] on button "Confirm" at bounding box center [103, 179] width 101 height 16
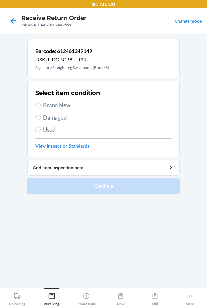
click at [48, 130] on span "Used" at bounding box center [107, 129] width 129 height 8
click at [41, 130] on input "Used" at bounding box center [37, 129] width 5 height 5
radio input "true"
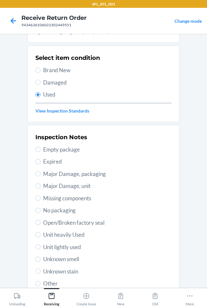
scroll to position [69, 0]
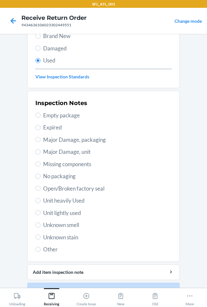
click at [60, 202] on span "Unit heavily Used" at bounding box center [107, 200] width 129 height 8
click at [41, 202] on input "Unit heavily Used" at bounding box center [37, 200] width 5 height 5
radio input "true"
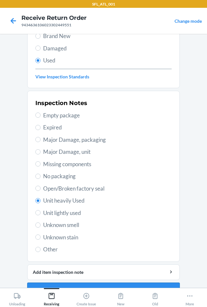
click at [144, 285] on button "Continue" at bounding box center [103, 290] width 153 height 16
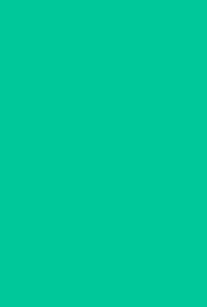
scroll to position [0, 0]
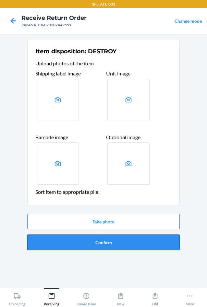
click at [140, 244] on button "Confirm" at bounding box center [103, 242] width 153 height 16
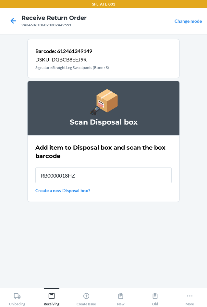
type input "RB0000018HZ"
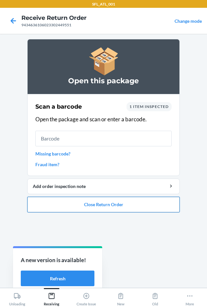
click at [80, 205] on button "Close Return Order" at bounding box center [103, 205] width 153 height 16
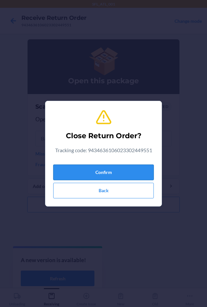
click at [82, 167] on button "Confirm" at bounding box center [103, 172] width 101 height 16
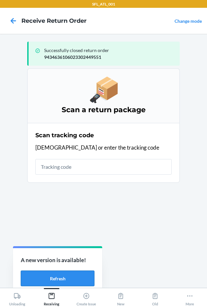
click at [52, 273] on button "Refresh" at bounding box center [58, 278] width 74 height 16
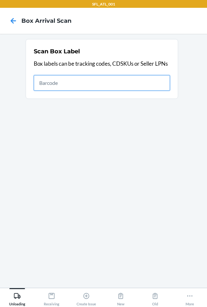
click at [188, 297] on icon at bounding box center [190, 295] width 7 height 7
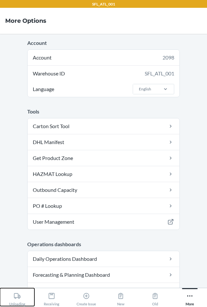
click at [25, 296] on div "Unloading" at bounding box center [17, 298] width 16 height 16
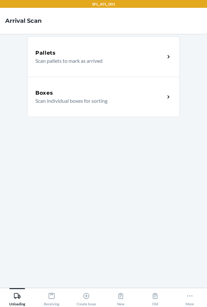
click at [64, 103] on p "Scan individual boxes for sorting" at bounding box center [97, 101] width 124 height 8
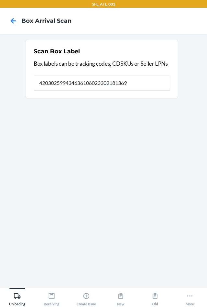
type input "420302599434636106023302181369"
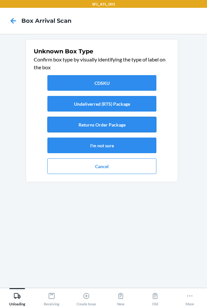
click at [109, 128] on button "Returns Order Package" at bounding box center [101, 125] width 109 height 16
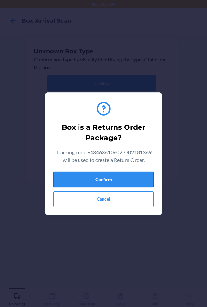
click at [120, 180] on button "Confirm" at bounding box center [103, 180] width 101 height 16
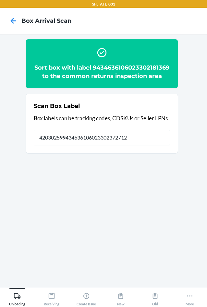
type input "420302599434636106023302372712"
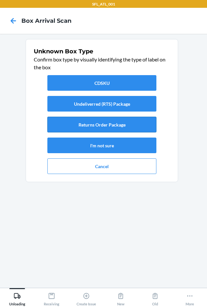
click at [75, 123] on button "Returns Order Package" at bounding box center [101, 125] width 109 height 16
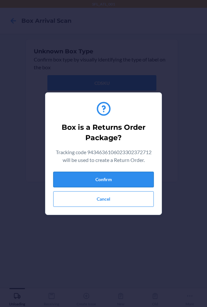
click at [110, 179] on button "Confirm" at bounding box center [103, 180] width 101 height 16
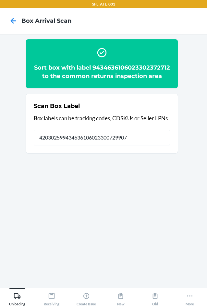
type input "420302599434636106023300729907"
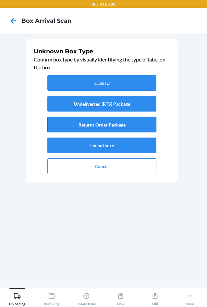
click at [108, 124] on button "Returns Order Package" at bounding box center [101, 125] width 109 height 16
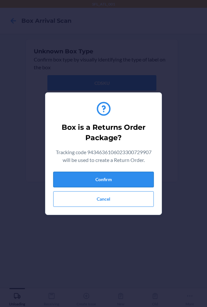
click at [127, 178] on button "Confirm" at bounding box center [103, 180] width 101 height 16
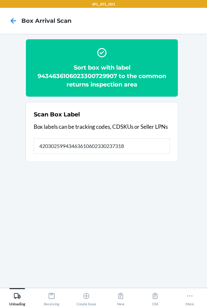
type input "420302599434636106023302373184"
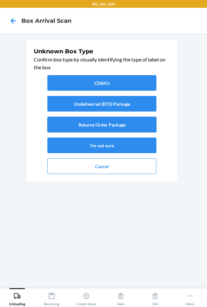
click at [108, 126] on button "Returns Order Package" at bounding box center [101, 125] width 109 height 16
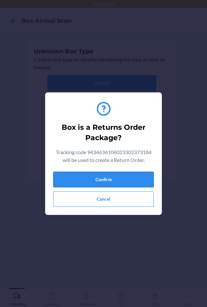
click at [124, 179] on button "Confirm" at bounding box center [103, 180] width 101 height 16
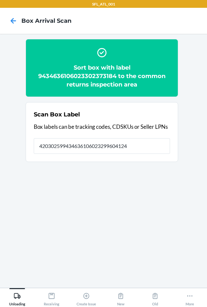
type input "420302599434636106023299604124"
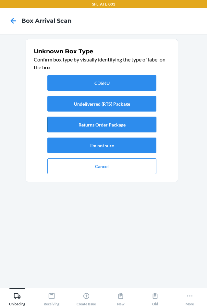
click at [122, 127] on button "Returns Order Package" at bounding box center [101, 125] width 109 height 16
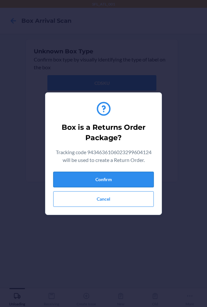
click at [138, 185] on button "Confirm" at bounding box center [103, 180] width 101 height 16
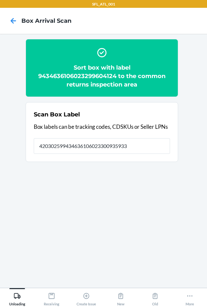
type input "420302599434636106023300935933"
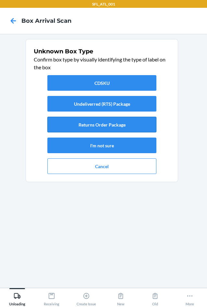
click at [120, 123] on button "Returns Order Package" at bounding box center [101, 125] width 109 height 16
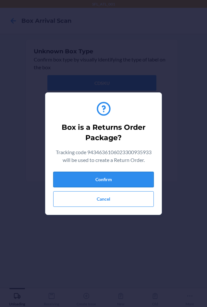
click at [134, 179] on button "Confirm" at bounding box center [103, 180] width 101 height 16
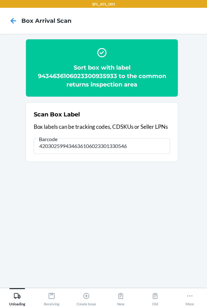
type input "420302599434636106023301330546"
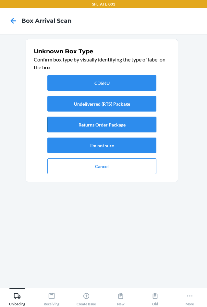
click at [88, 125] on button "Returns Order Package" at bounding box center [101, 125] width 109 height 16
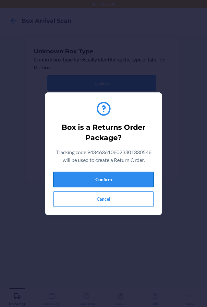
click at [120, 174] on button "Confirm" at bounding box center [103, 180] width 101 height 16
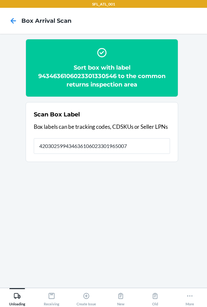
type input "420302599434636106023301965007"
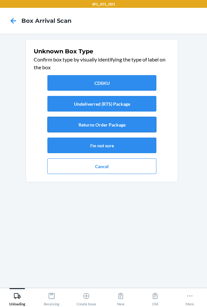
click at [112, 128] on button "Returns Order Package" at bounding box center [101, 125] width 109 height 16
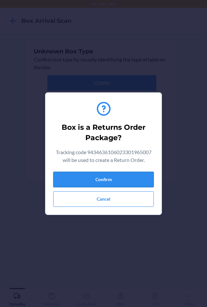
click at [127, 184] on button "Confirm" at bounding box center [103, 180] width 101 height 16
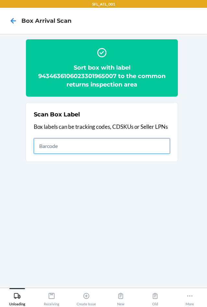
click at [154, 148] on input "text" at bounding box center [102, 146] width 136 height 16
type input "1ZV4J0020302570649"
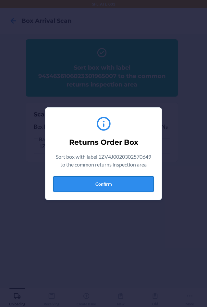
click at [122, 191] on button "Confirm" at bounding box center [103, 184] width 101 height 16
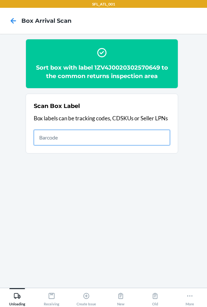
click at [96, 139] on input "text" at bounding box center [102, 138] width 136 height 16
type input "1ZX8R1710354730874"
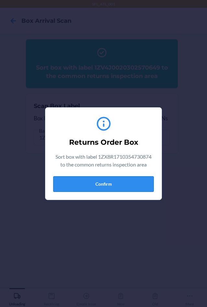
click at [119, 185] on button "Confirm" at bounding box center [103, 184] width 101 height 16
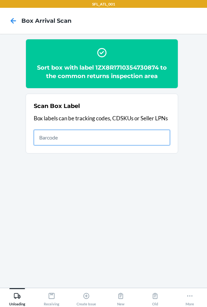
click at [139, 131] on input "text" at bounding box center [102, 138] width 136 height 16
type input "1ZX8R1710372285554"
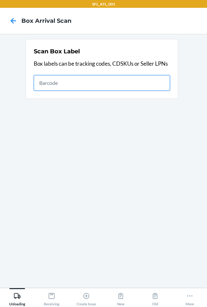
click at [88, 84] on input "text" at bounding box center [102, 83] width 136 height 16
type input "420302599434636106023302477240"
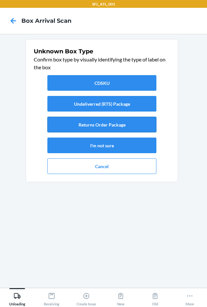
click at [124, 126] on button "Returns Order Package" at bounding box center [101, 125] width 109 height 16
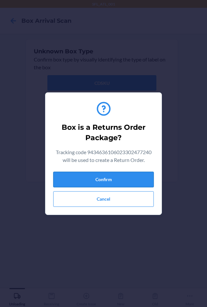
click at [135, 178] on button "Confirm" at bounding box center [103, 180] width 101 height 16
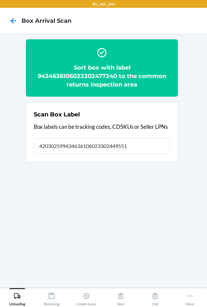
type input "420302599434636106023302449551"
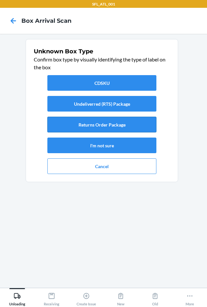
click at [115, 129] on button "Returns Order Package" at bounding box center [101, 125] width 109 height 16
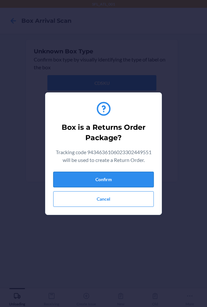
click at [138, 176] on button "Confirm" at bounding box center [103, 180] width 101 height 16
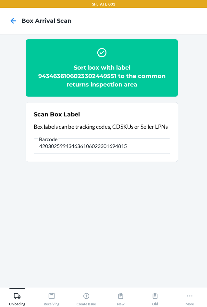
type input "420302599434636106023301694815"
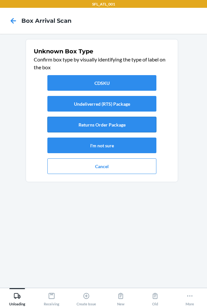
click at [108, 126] on button "Returns Order Package" at bounding box center [101, 125] width 109 height 16
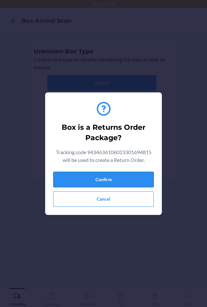
click at [130, 179] on button "Confirm" at bounding box center [103, 180] width 101 height 16
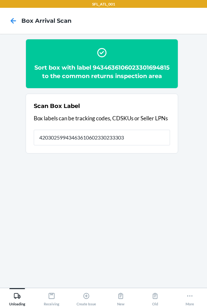
type input "420302599434636106023302333034"
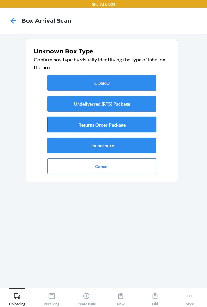
click at [109, 126] on button "Returns Order Package" at bounding box center [101, 125] width 109 height 16
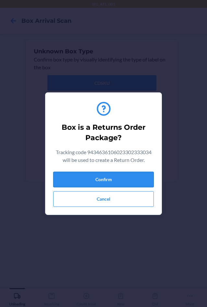
click at [129, 172] on button "Confirm" at bounding box center [103, 180] width 101 height 16
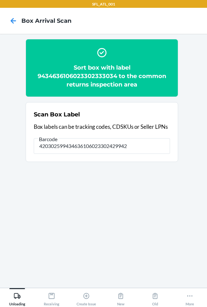
type input "420302599434636106023302429942"
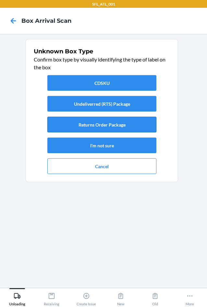
click at [125, 125] on button "Returns Order Package" at bounding box center [101, 125] width 109 height 16
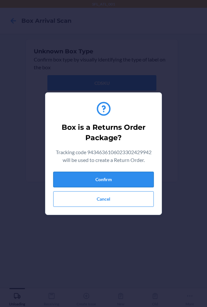
click at [130, 177] on button "Confirm" at bounding box center [103, 180] width 101 height 16
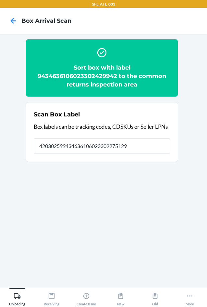
type input "420302599434636106023302275129"
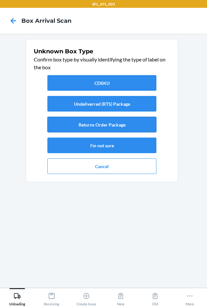
click at [93, 128] on button "Returns Order Package" at bounding box center [101, 125] width 109 height 16
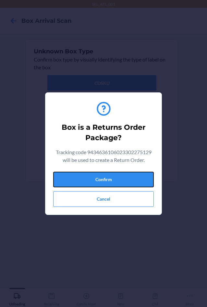
drag, startPoint x: 124, startPoint y: 184, endPoint x: 163, endPoint y: 170, distance: 41.8
click at [124, 182] on button "Confirm" at bounding box center [103, 180] width 101 height 16
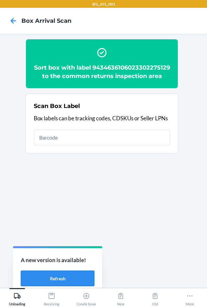
click at [68, 277] on button "Refresh" at bounding box center [58, 278] width 74 height 16
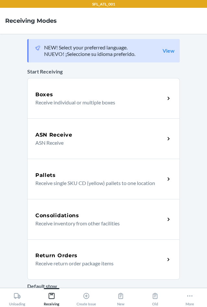
click at [64, 257] on h5 "Return Orders" at bounding box center [56, 255] width 42 height 8
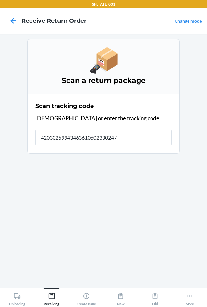
type input "420302599434636106023302477"
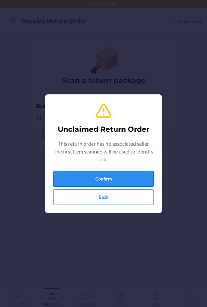
click at [100, 184] on button "Confirm" at bounding box center [103, 179] width 101 height 16
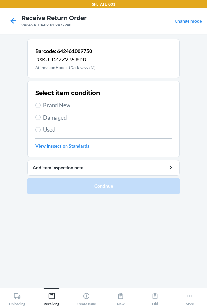
drag, startPoint x: 55, startPoint y: 105, endPoint x: 64, endPoint y: 125, distance: 21.5
click at [55, 105] on span "Brand New" at bounding box center [107, 105] width 129 height 8
click at [41, 105] on input "Brand New" at bounding box center [37, 105] width 5 height 5
radio input "true"
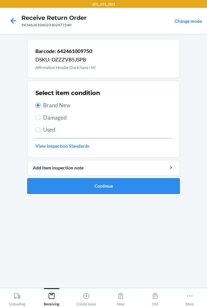
click at [97, 189] on button "Continue" at bounding box center [103, 186] width 153 height 16
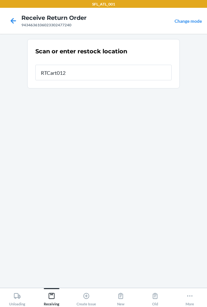
type input "RTCart012"
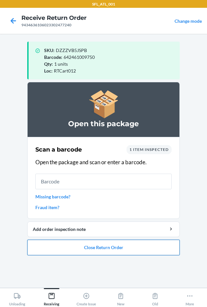
click at [115, 249] on button "Close Return Order" at bounding box center [103, 247] width 153 height 16
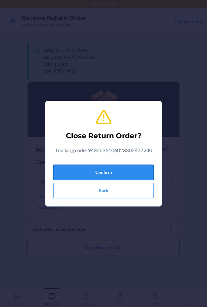
click at [96, 173] on button "Confirm" at bounding box center [103, 172] width 101 height 16
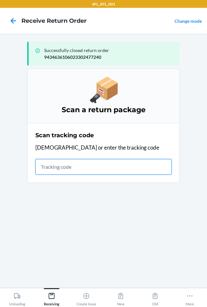
click at [59, 166] on input "text" at bounding box center [103, 167] width 136 height 16
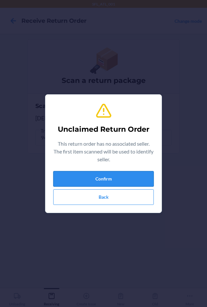
click at [80, 180] on button "Confirm" at bounding box center [103, 179] width 101 height 16
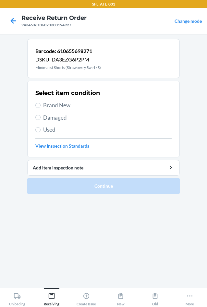
click at [44, 128] on span "Used" at bounding box center [107, 129] width 129 height 8
click at [41, 128] on input "Used" at bounding box center [37, 129] width 5 height 5
radio input "true"
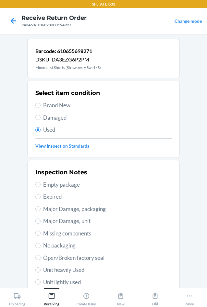
drag, startPoint x: 71, startPoint y: 220, endPoint x: 71, endPoint y: 231, distance: 11.4
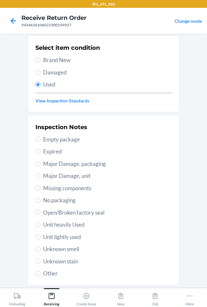
scroll to position [85, 0]
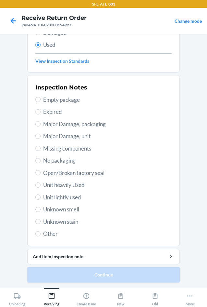
click at [62, 182] on span "Unit heavily Used" at bounding box center [107, 185] width 129 height 8
click at [41, 182] on input "Unit heavily Used" at bounding box center [37, 184] width 5 height 5
radio input "true"
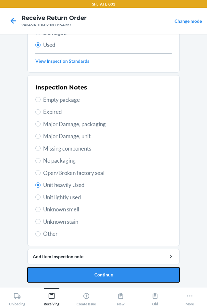
drag, startPoint x: 112, startPoint y: 270, endPoint x: 112, endPoint y: 266, distance: 3.9
click at [112, 267] on button "Continue" at bounding box center [103, 275] width 153 height 16
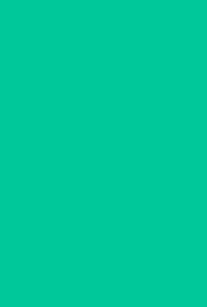
scroll to position [0, 0]
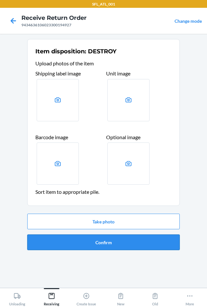
click at [106, 243] on button "Confirm" at bounding box center [103, 242] width 153 height 16
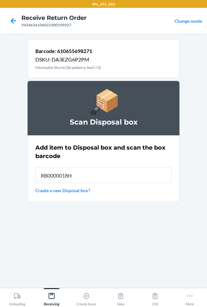
type input "RB0000018HZ"
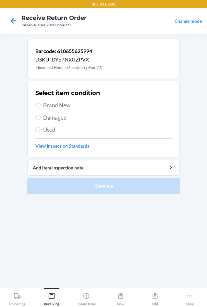
click at [58, 131] on span "Used" at bounding box center [107, 129] width 129 height 8
click at [41, 131] on input "Used" at bounding box center [37, 129] width 5 height 5
radio input "true"
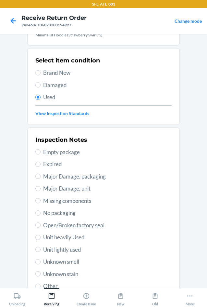
click at [65, 240] on span "Unit heavily Used" at bounding box center [107, 237] width 129 height 8
click at [41, 240] on input "Unit heavily Used" at bounding box center [37, 237] width 5 height 5
radio input "true"
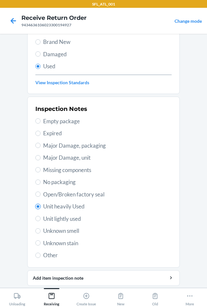
scroll to position [85, 0]
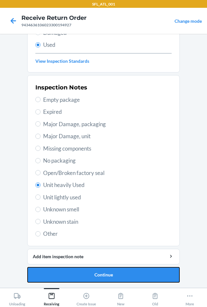
drag, startPoint x: 99, startPoint y: 277, endPoint x: 101, endPoint y: 267, distance: 10.3
click at [99, 276] on button "Continue" at bounding box center [103, 275] width 153 height 16
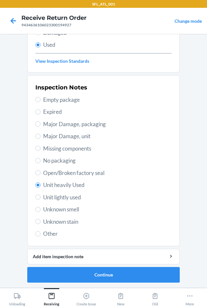
scroll to position [0, 0]
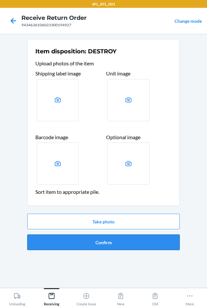
click at [106, 243] on button "Confirm" at bounding box center [103, 242] width 153 height 16
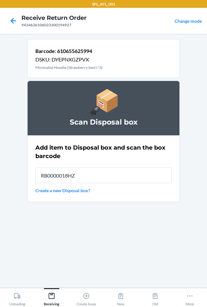
type input "RB0000018HZ"
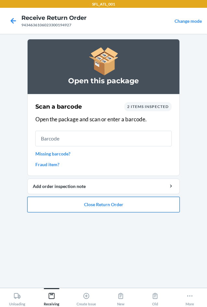
click at [98, 207] on button "Close Return Order" at bounding box center [103, 205] width 153 height 16
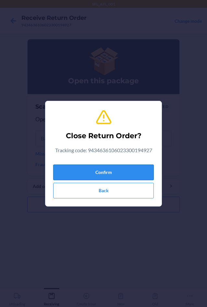
click at [91, 173] on button "Confirm" at bounding box center [103, 172] width 101 height 16
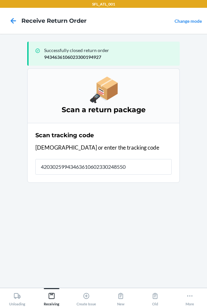
type input "420302599434636106023302485504"
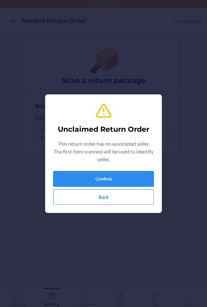
click at [95, 177] on button "Confirm" at bounding box center [103, 179] width 101 height 16
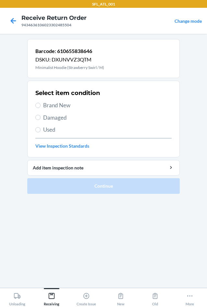
click at [47, 108] on span "Brand New" at bounding box center [107, 105] width 129 height 8
click at [41, 108] on input "Brand New" at bounding box center [37, 105] width 5 height 5
radio input "true"
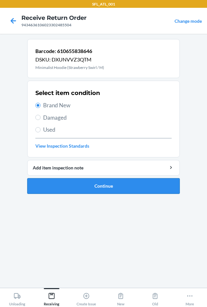
click at [73, 188] on button "Continue" at bounding box center [103, 186] width 153 height 16
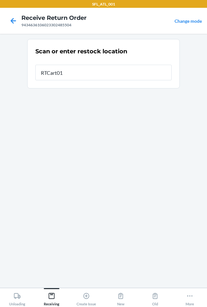
type input "RTCart012"
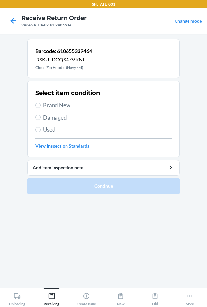
click at [51, 105] on span "Brand New" at bounding box center [107, 105] width 129 height 8
click at [41, 105] on input "Brand New" at bounding box center [37, 105] width 5 height 5
radio input "true"
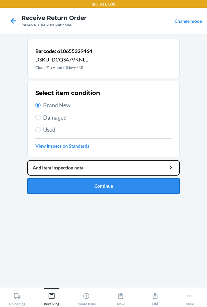
drag, startPoint x: 66, startPoint y: 172, endPoint x: 67, endPoint y: 178, distance: 6.7
click at [67, 178] on li "Barcode: 610655339464 DSKU: DCQS47VKNLL Cloud Zip Hoodie (Navy / M) Select item…" at bounding box center [103, 116] width 153 height 155
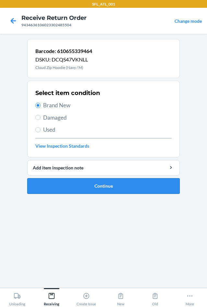
click at [67, 178] on button "Continue" at bounding box center [103, 186] width 153 height 16
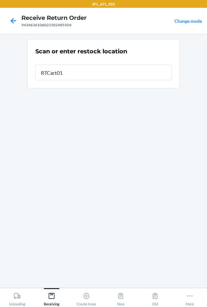
type input "RTCart012"
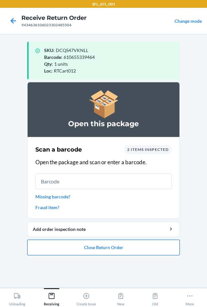
click at [110, 249] on button "Close Return Order" at bounding box center [103, 247] width 153 height 16
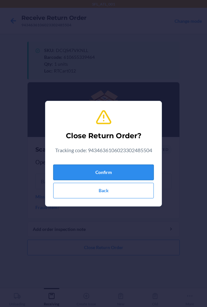
click at [75, 168] on button "Confirm" at bounding box center [103, 172] width 101 height 16
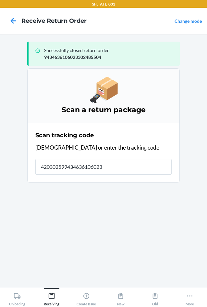
type input "4203025994346361060233"
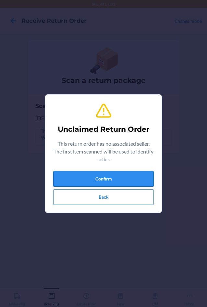
click at [75, 175] on button "Confirm" at bounding box center [103, 179] width 101 height 16
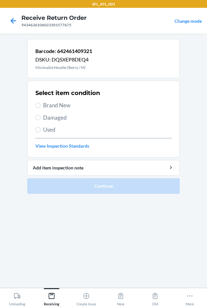
click at [65, 109] on div "Select item condition Brand New Damaged Used View Inspection Standards" at bounding box center [103, 119] width 136 height 64
click at [62, 104] on span "Brand New" at bounding box center [107, 105] width 129 height 8
click at [41, 104] on input "Brand New" at bounding box center [37, 105] width 5 height 5
radio input "true"
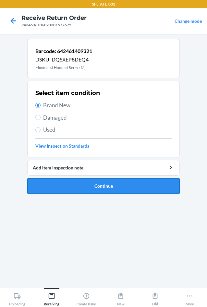
click at [85, 183] on button "Continue" at bounding box center [103, 186] width 153 height 16
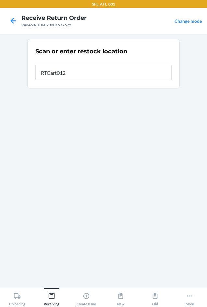
type input "RTCart012"
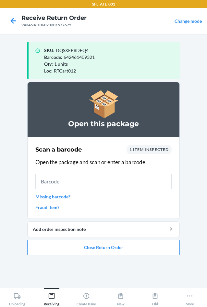
click at [62, 196] on link "Missing barcode?" at bounding box center [103, 196] width 136 height 7
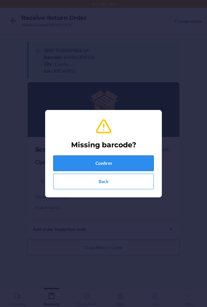
click at [79, 159] on button "Confirm" at bounding box center [103, 163] width 101 height 16
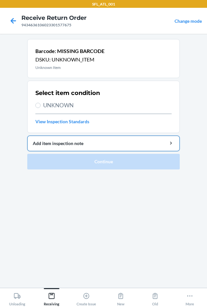
drag, startPoint x: 49, startPoint y: 101, endPoint x: 62, endPoint y: 145, distance: 45.4
click at [49, 105] on span "UNKNOWN" at bounding box center [107, 105] width 129 height 8
click at [41, 105] on input "UNKNOWN" at bounding box center [37, 105] width 5 height 5
radio input "true"
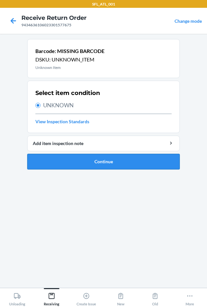
click at [64, 160] on button "Continue" at bounding box center [103, 162] width 153 height 16
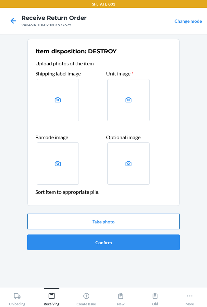
click at [80, 222] on button "Take photo" at bounding box center [103, 221] width 153 height 16
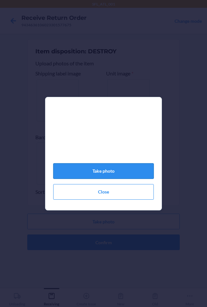
click at [90, 173] on button "Take photo" at bounding box center [103, 171] width 101 height 16
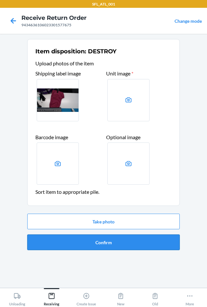
click at [123, 244] on button "Confirm" at bounding box center [103, 242] width 153 height 16
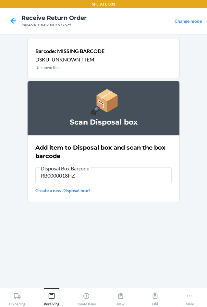
type input "RB0000018HZ"
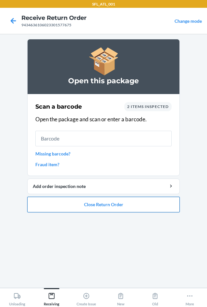
click at [166, 206] on button "Close Return Order" at bounding box center [103, 205] width 153 height 16
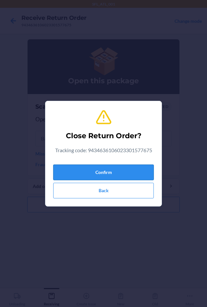
click at [134, 174] on button "Confirm" at bounding box center [103, 172] width 101 height 16
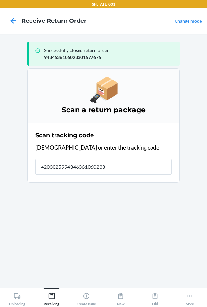
type input "42030259943463610602330"
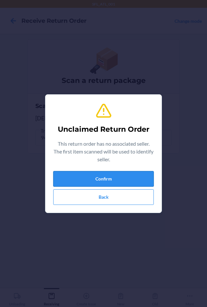
click at [134, 173] on button "Confirm" at bounding box center [103, 179] width 101 height 16
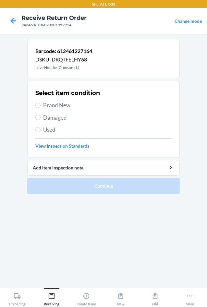
click at [64, 106] on span "Brand New" at bounding box center [107, 105] width 129 height 8
click at [41, 106] on input "Brand New" at bounding box center [37, 105] width 5 height 5
radio input "true"
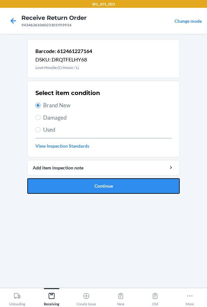
click at [100, 186] on button "Continue" at bounding box center [103, 186] width 153 height 16
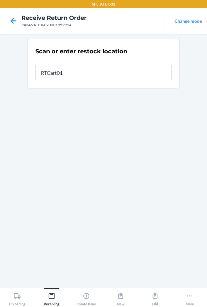
type input "RTCart012"
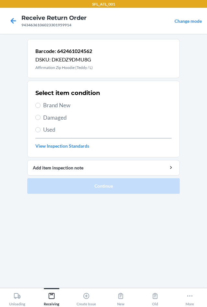
click at [64, 107] on span "Brand New" at bounding box center [107, 105] width 129 height 8
click at [41, 107] on input "Brand New" at bounding box center [37, 105] width 5 height 5
radio input "true"
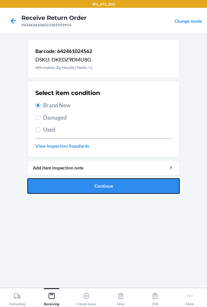
drag, startPoint x: 90, startPoint y: 184, endPoint x: 91, endPoint y: 172, distance: 12.1
click at [90, 183] on button "Continue" at bounding box center [103, 186] width 153 height 16
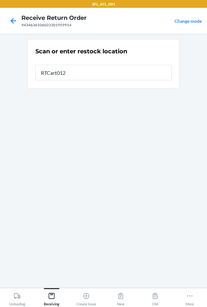
type input "RTCart012"
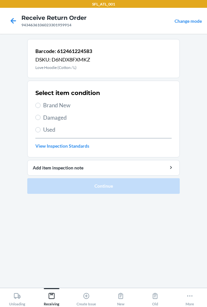
click at [54, 108] on span "Brand New" at bounding box center [107, 105] width 129 height 8
click at [41, 108] on input "Brand New" at bounding box center [37, 105] width 5 height 5
radio input "true"
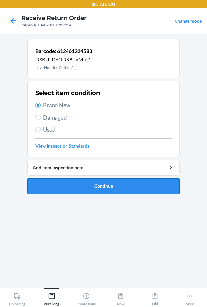
click at [94, 194] on ol "Barcode: 612461224583 DSKU: D6NDX8FXMKZ Love Hoodie (Cotton / L) Select item co…" at bounding box center [103, 119] width 153 height 160
click at [97, 190] on button "Continue" at bounding box center [103, 186] width 153 height 16
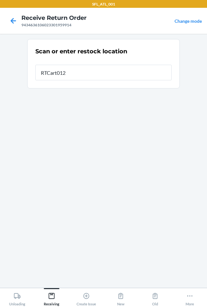
type input "RTCart012"
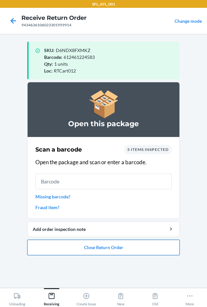
click at [62, 245] on button "Close Return Order" at bounding box center [103, 247] width 153 height 16
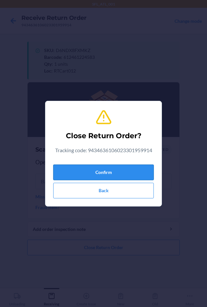
click at [81, 174] on button "Confirm" at bounding box center [103, 172] width 101 height 16
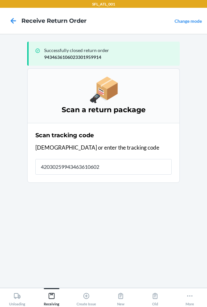
type input "420302599434636106023"
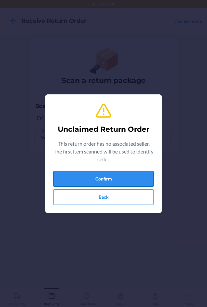
click at [113, 171] on button "Confirm" at bounding box center [103, 179] width 101 height 16
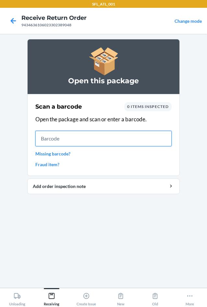
click at [79, 137] on input "text" at bounding box center [103, 139] width 136 height 16
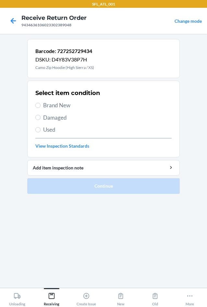
click at [56, 108] on span "Brand New" at bounding box center [107, 105] width 129 height 8
click at [41, 108] on input "Brand New" at bounding box center [37, 105] width 5 height 5
radio input "true"
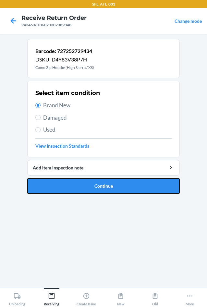
drag, startPoint x: 84, startPoint y: 187, endPoint x: 84, endPoint y: 181, distance: 6.2
click at [84, 187] on button "Continue" at bounding box center [103, 186] width 153 height 16
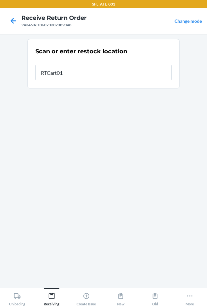
type input "RTCart012"
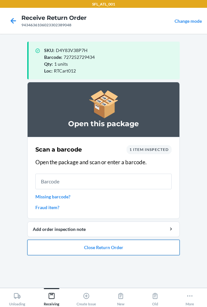
click at [86, 244] on button "Close Return Order" at bounding box center [103, 247] width 153 height 16
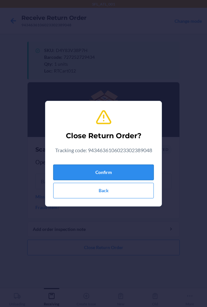
click at [103, 172] on button "Confirm" at bounding box center [103, 172] width 101 height 16
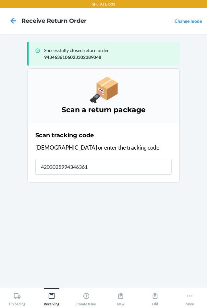
type input "42030259943463610"
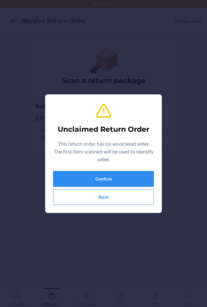
click at [103, 178] on button "Confirm" at bounding box center [103, 179] width 101 height 16
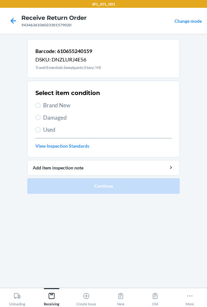
click at [63, 107] on span "Brand New" at bounding box center [107, 105] width 129 height 8
click at [41, 107] on input "Brand New" at bounding box center [37, 105] width 5 height 5
radio input "true"
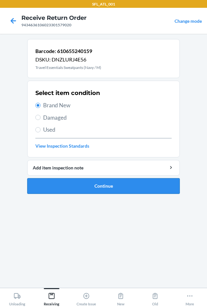
drag, startPoint x: 78, startPoint y: 186, endPoint x: 74, endPoint y: 178, distance: 9.4
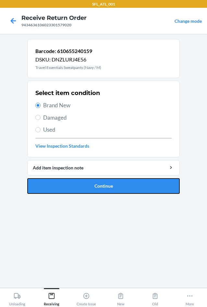
click at [78, 186] on button "Continue" at bounding box center [103, 186] width 153 height 16
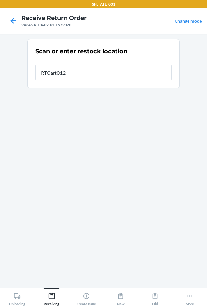
type input "RTCart012"
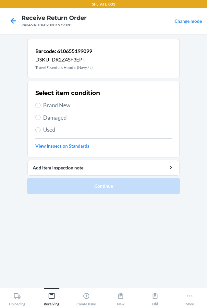
click at [62, 104] on span "Brand New" at bounding box center [107, 105] width 129 height 8
click at [41, 104] on input "Brand New" at bounding box center [37, 105] width 5 height 5
radio input "true"
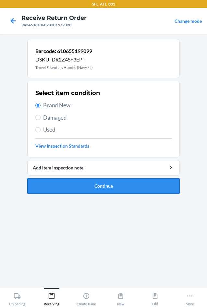
click at [83, 186] on button "Continue" at bounding box center [103, 186] width 153 height 16
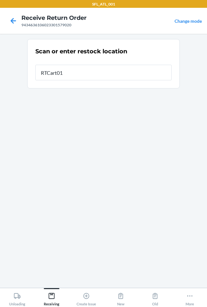
type input "RTCart012"
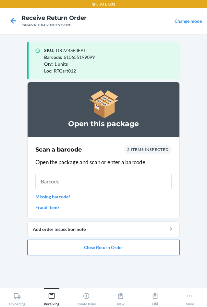
click at [109, 247] on button "Close Return Order" at bounding box center [103, 247] width 153 height 16
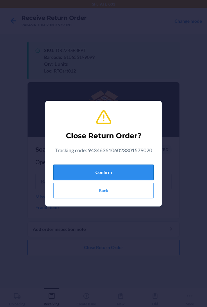
click at [105, 168] on button "Confirm" at bounding box center [103, 172] width 101 height 16
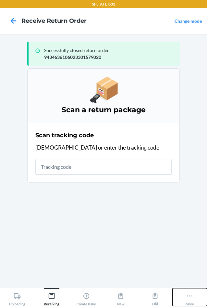
click at [188, 299] on div "More" at bounding box center [190, 298] width 8 height 16
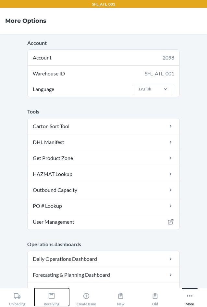
click at [50, 293] on icon at bounding box center [51, 295] width 7 height 7
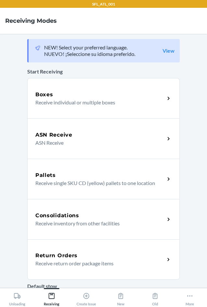
click at [61, 262] on p "Receive return order package items" at bounding box center [97, 263] width 124 height 8
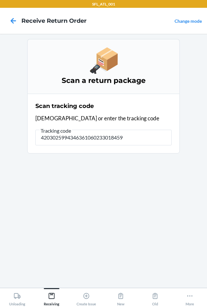
type input "42030259943463610602330184595"
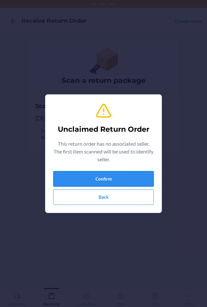
click at [88, 181] on button "Confirm" at bounding box center [103, 179] width 101 height 16
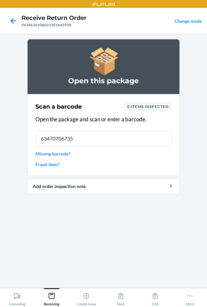
type input "634707067358"
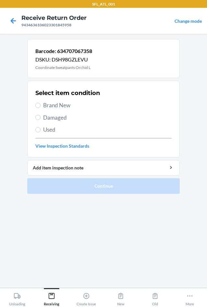
click at [46, 105] on span "Brand New" at bounding box center [107, 105] width 129 height 8
click at [41, 105] on input "Brand New" at bounding box center [37, 105] width 5 height 5
radio input "true"
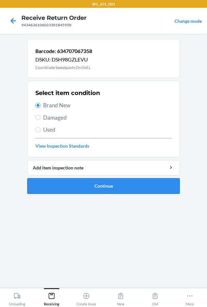
click at [84, 190] on button "Continue" at bounding box center [103, 186] width 153 height 16
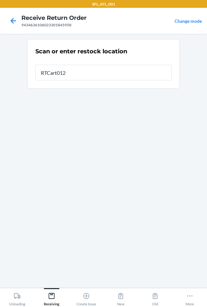
type input "RTCart012"
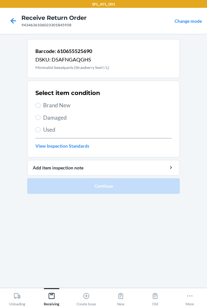
drag, startPoint x: 61, startPoint y: 106, endPoint x: 88, endPoint y: 157, distance: 57.9
click at [61, 106] on span "Brand New" at bounding box center [107, 105] width 129 height 8
click at [52, 109] on span "Brand New" at bounding box center [107, 105] width 129 height 8
click at [41, 108] on input "Brand New" at bounding box center [37, 105] width 5 height 5
radio input "true"
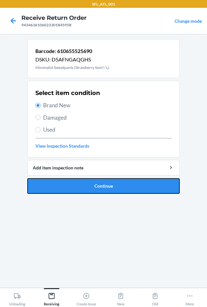
drag, startPoint x: 82, startPoint y: 186, endPoint x: 82, endPoint y: 180, distance: 6.2
click at [82, 186] on button "Continue" at bounding box center [103, 186] width 153 height 16
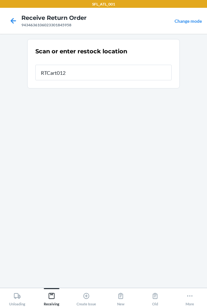
type input "RTCart012"
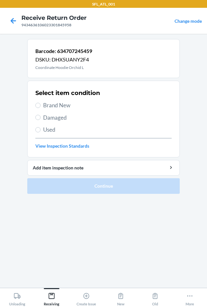
click at [44, 104] on span "Brand New" at bounding box center [107, 105] width 129 height 8
click at [41, 104] on input "Brand New" at bounding box center [37, 105] width 5 height 5
radio input "true"
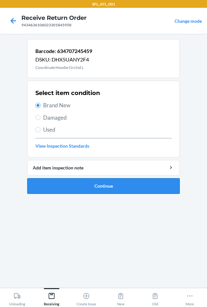
click at [112, 189] on button "Continue" at bounding box center [103, 186] width 153 height 16
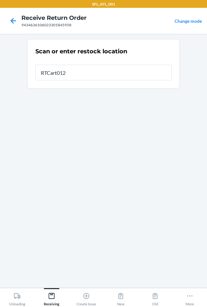
type input "RTCart012"
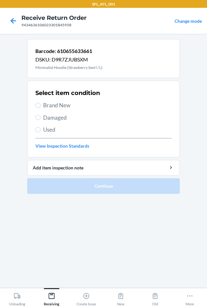
click at [53, 104] on span "Brand New" at bounding box center [107, 105] width 129 height 8
click at [41, 104] on input "Brand New" at bounding box center [37, 105] width 5 height 5
radio input "true"
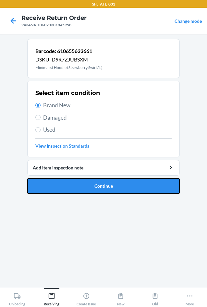
click at [101, 187] on button "Continue" at bounding box center [103, 186] width 153 height 16
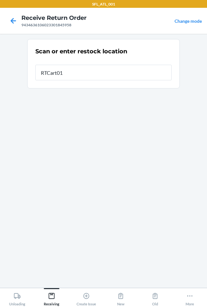
type input "RTCart012"
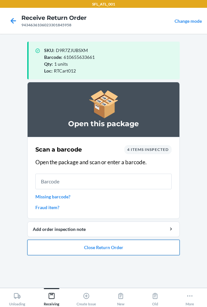
click at [140, 245] on button "Close Return Order" at bounding box center [103, 247] width 153 height 16
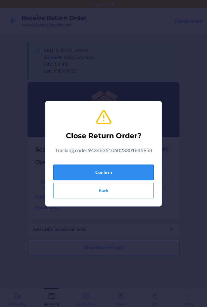
click at [84, 171] on button "Confirm" at bounding box center [103, 172] width 101 height 16
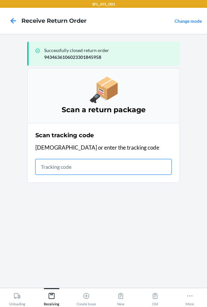
click at [83, 170] on input "text" at bounding box center [103, 167] width 136 height 16
type input "4203025994346361060233"
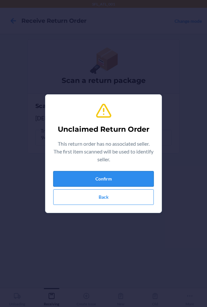
click at [82, 176] on button "Confirm" at bounding box center [103, 179] width 101 height 16
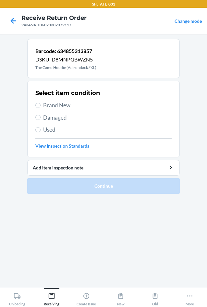
drag, startPoint x: 49, startPoint y: 107, endPoint x: 52, endPoint y: 108, distance: 3.3
click at [51, 107] on span "Brand New" at bounding box center [107, 105] width 129 height 8
click at [59, 112] on div "Select item condition Brand New Damaged Used View Inspection Standards" at bounding box center [103, 119] width 136 height 64
click at [61, 110] on div "Select item condition Brand New Damaged Used View Inspection Standards" at bounding box center [103, 119] width 136 height 64
click at [62, 108] on span "Brand New" at bounding box center [107, 105] width 129 height 8
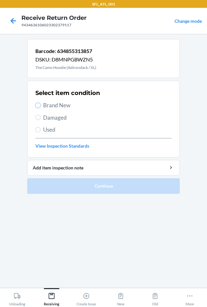
click at [41, 108] on input "Brand New" at bounding box center [37, 105] width 5 height 5
radio input "true"
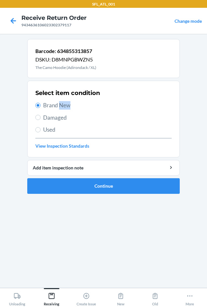
click at [62, 108] on span "Brand New" at bounding box center [107, 105] width 129 height 8
click at [41, 108] on input "Brand New" at bounding box center [37, 105] width 5 height 5
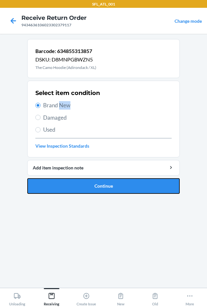
click at [102, 187] on button "Continue" at bounding box center [103, 186] width 153 height 16
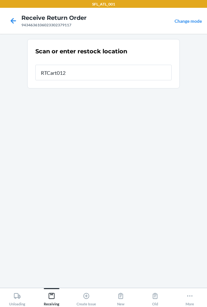
type input "RTCart012"
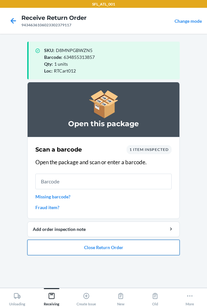
click at [101, 247] on button "Close Return Order" at bounding box center [103, 247] width 153 height 16
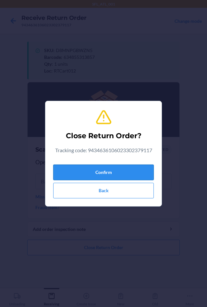
click at [97, 170] on button "Confirm" at bounding box center [103, 172] width 101 height 16
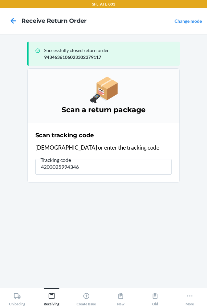
type input "42030259943463"
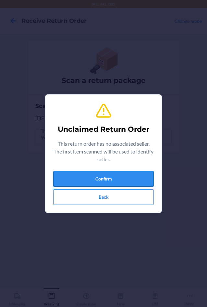
click at [97, 173] on button "Confirm" at bounding box center [103, 179] width 101 height 16
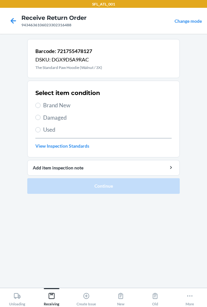
click at [53, 127] on span "Used" at bounding box center [107, 129] width 129 height 8
click at [41, 127] on input "Used" at bounding box center [37, 129] width 5 height 5
radio input "true"
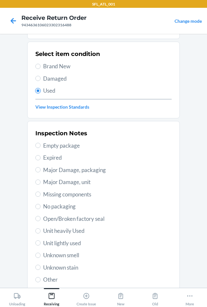
scroll to position [85, 0]
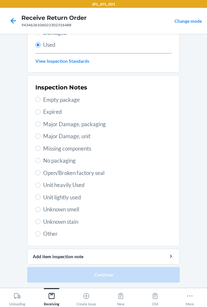
click at [65, 185] on span "Unit heavily Used" at bounding box center [107, 185] width 129 height 8
click at [41, 185] on input "Unit heavily Used" at bounding box center [37, 184] width 5 height 5
radio input "true"
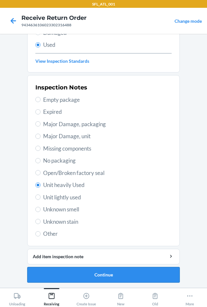
drag, startPoint x: 128, startPoint y: 274, endPoint x: 128, endPoint y: 259, distance: 15.3
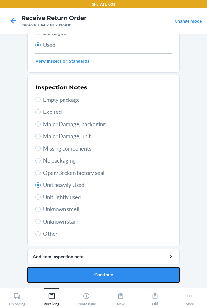
click at [128, 273] on button "Continue" at bounding box center [103, 275] width 153 height 16
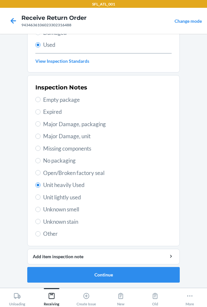
scroll to position [0, 0]
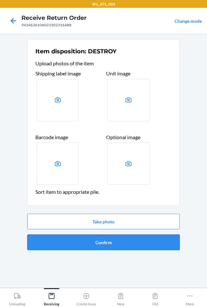
click at [126, 242] on button "Confirm" at bounding box center [103, 242] width 153 height 16
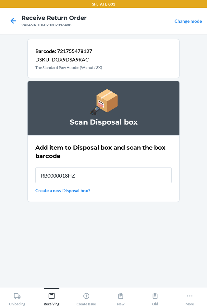
type input "RB0000018HZ"
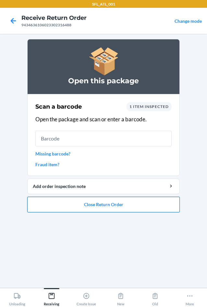
click at [118, 207] on button "Close Return Order" at bounding box center [103, 205] width 153 height 16
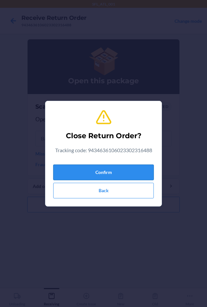
click at [98, 173] on button "Confirm" at bounding box center [103, 172] width 101 height 16
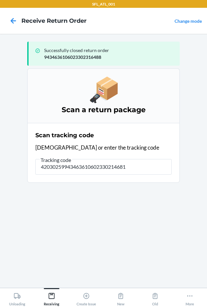
type input "420302599434636106023302146818"
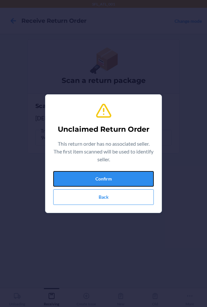
click at [98, 173] on button "Confirm" at bounding box center [103, 179] width 101 height 16
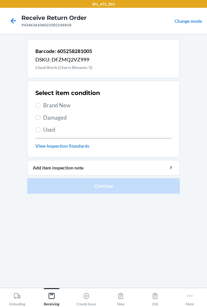
click at [69, 106] on span "Brand New" at bounding box center [107, 105] width 129 height 8
click at [41, 106] on input "Brand New" at bounding box center [37, 105] width 5 height 5
radio input "true"
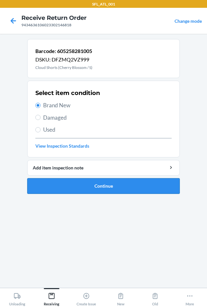
click at [83, 185] on button "Continue" at bounding box center [103, 186] width 153 height 16
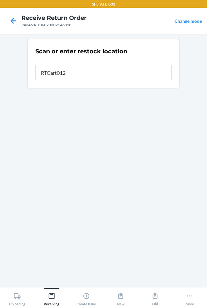
type input "RTCart012"
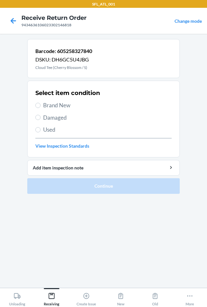
drag, startPoint x: 55, startPoint y: 99, endPoint x: 55, endPoint y: 104, distance: 4.2
click at [55, 104] on div "Select item condition Brand New Damaged Used View Inspection Standards" at bounding box center [103, 119] width 136 height 64
click at [55, 106] on span "Brand New" at bounding box center [107, 105] width 129 height 8
click at [41, 106] on input "Brand New" at bounding box center [37, 105] width 5 height 5
radio input "true"
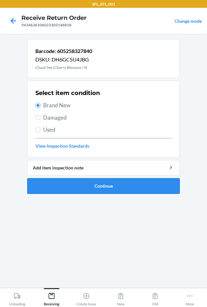
click at [92, 188] on button "Continue" at bounding box center [103, 186] width 153 height 16
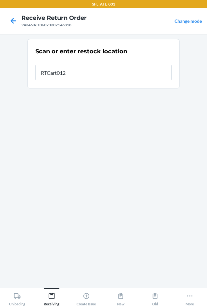
type input "RTCart012"
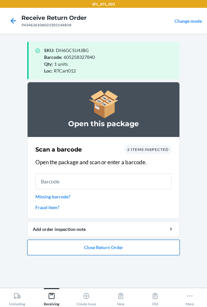
click at [129, 251] on button "Close Return Order" at bounding box center [103, 247] width 153 height 16
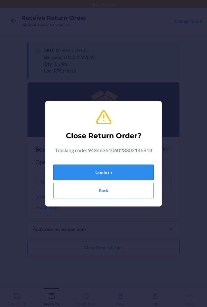
click at [114, 178] on button "Confirm" at bounding box center [103, 172] width 101 height 16
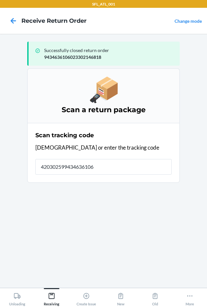
type input "4203025994346361060"
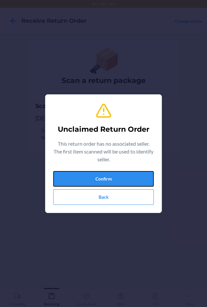
click at [114, 178] on button "Confirm" at bounding box center [103, 179] width 101 height 16
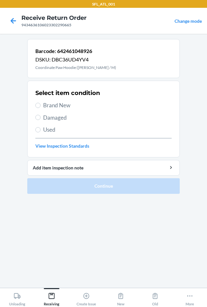
click at [41, 133] on label "Used" at bounding box center [103, 129] width 136 height 8
click at [41, 132] on input "Used" at bounding box center [37, 129] width 5 height 5
radio input "true"
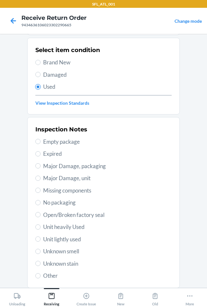
scroll to position [85, 0]
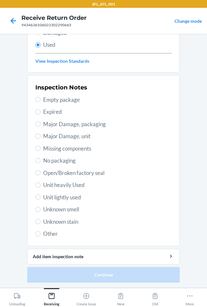
click at [66, 186] on span "Unit heavily Used" at bounding box center [107, 185] width 129 height 8
click at [41, 186] on input "Unit heavily Used" at bounding box center [37, 184] width 5 height 5
radio input "true"
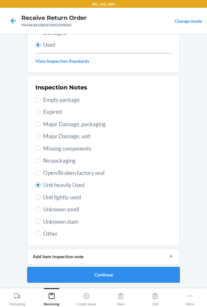
click at [134, 269] on button "Continue" at bounding box center [103, 275] width 153 height 16
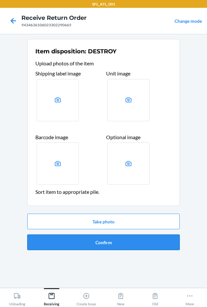
click at [124, 248] on button "Confirm" at bounding box center [103, 242] width 153 height 16
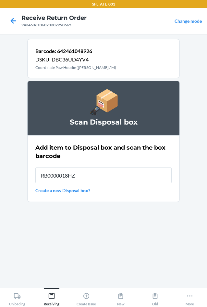
type input "RB0000018HZ"
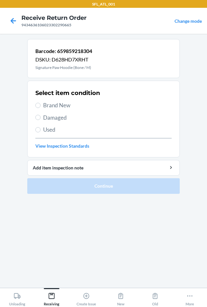
click at [59, 107] on span "Brand New" at bounding box center [107, 105] width 129 height 8
click at [41, 107] on input "Brand New" at bounding box center [37, 105] width 5 height 5
radio input "true"
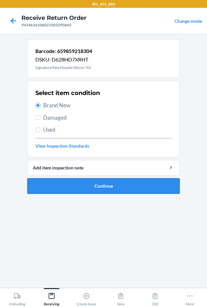
click at [93, 188] on button "Continue" at bounding box center [103, 186] width 153 height 16
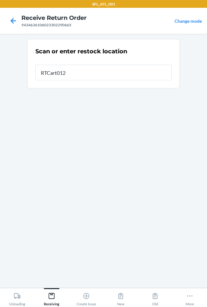
type input "RTCart012"
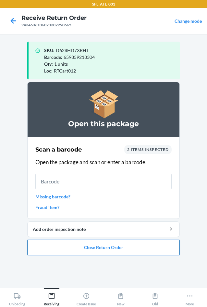
click at [124, 248] on button "Close Return Order" at bounding box center [103, 247] width 153 height 16
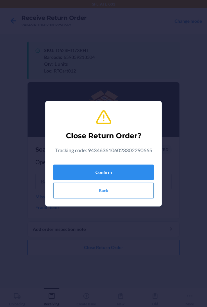
click at [85, 191] on button "Back" at bounding box center [103, 191] width 101 height 16
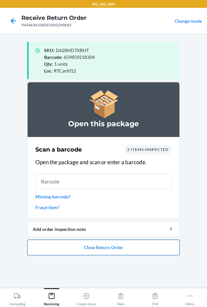
click at [120, 249] on button "Close Return Order" at bounding box center [103, 247] width 153 height 16
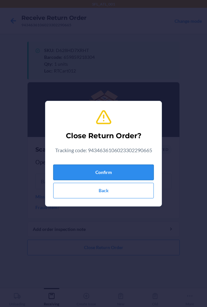
click at [113, 177] on button "Confirm" at bounding box center [103, 172] width 101 height 16
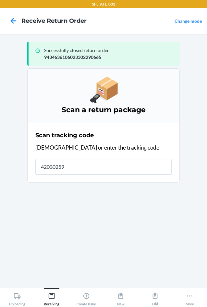
type input "420302599"
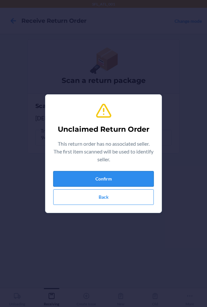
click at [114, 175] on button "Confirm" at bounding box center [103, 179] width 101 height 16
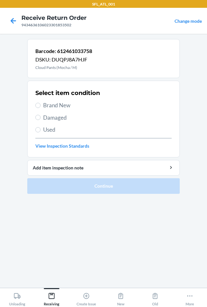
click at [61, 107] on span "Brand New" at bounding box center [107, 105] width 129 height 8
click at [41, 107] on input "Brand New" at bounding box center [37, 105] width 5 height 5
radio input "true"
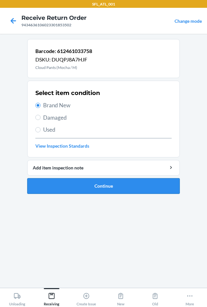
click at [100, 187] on button "Continue" at bounding box center [103, 186] width 153 height 16
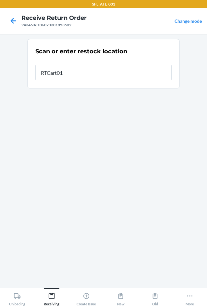
type input "RTCart012"
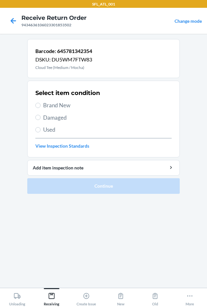
click at [56, 105] on span "Brand New" at bounding box center [107, 105] width 129 height 8
click at [41, 105] on input "Brand New" at bounding box center [37, 105] width 5 height 5
radio input "true"
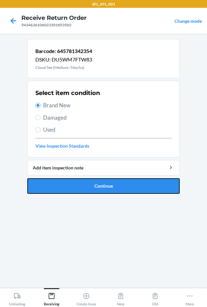
click at [78, 187] on button "Continue" at bounding box center [103, 186] width 153 height 16
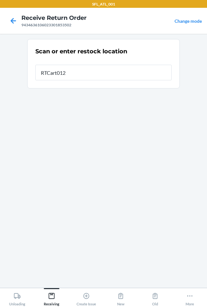
type input "RTCart012"
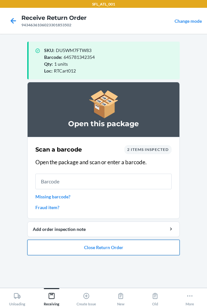
click at [122, 247] on button "Close Return Order" at bounding box center [103, 247] width 153 height 16
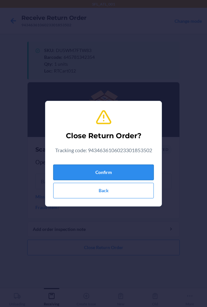
click at [106, 174] on button "Confirm" at bounding box center [103, 172] width 101 height 16
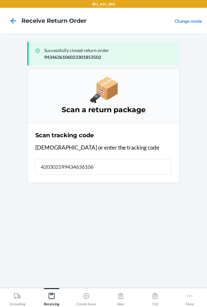
type input "4203025994346361060"
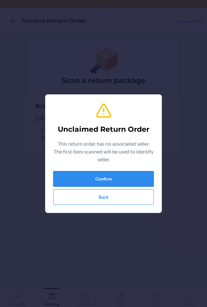
click at [107, 174] on button "Confirm" at bounding box center [103, 179] width 101 height 16
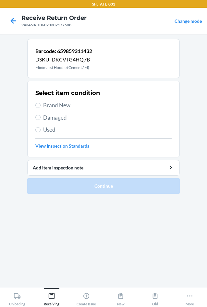
click at [51, 106] on span "Brand New" at bounding box center [107, 105] width 129 height 8
click at [41, 106] on input "Brand New" at bounding box center [37, 105] width 5 height 5
radio input "true"
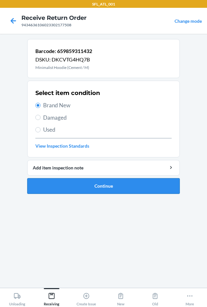
click at [101, 187] on button "Continue" at bounding box center [103, 186] width 153 height 16
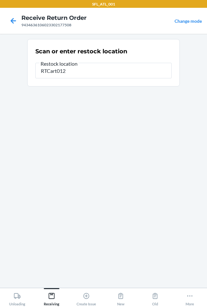
type input "RTCart012"
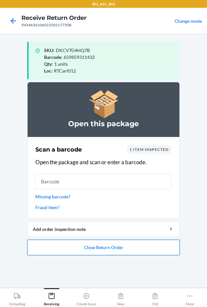
click at [111, 249] on button "Close Return Order" at bounding box center [103, 247] width 153 height 16
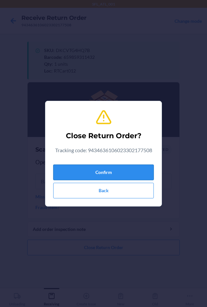
click at [91, 172] on button "Confirm" at bounding box center [103, 172] width 101 height 16
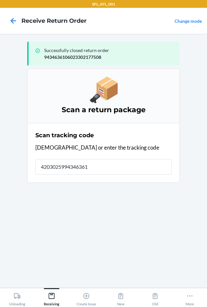
type input "42030259943463610"
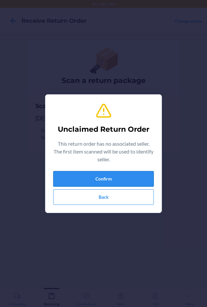
click at [91, 177] on button "Confirm" at bounding box center [103, 179] width 101 height 16
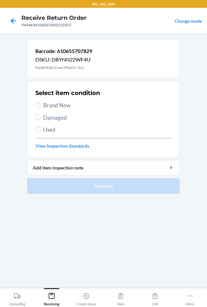
click at [51, 107] on span "Brand New" at bounding box center [107, 105] width 129 height 8
click at [41, 107] on input "Brand New" at bounding box center [37, 105] width 5 height 5
radio input "true"
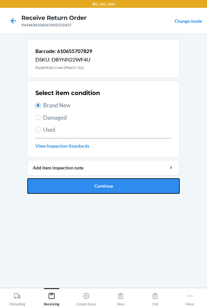
drag, startPoint x: 82, startPoint y: 183, endPoint x: 77, endPoint y: 180, distance: 5.8
click at [81, 183] on button "Continue" at bounding box center [103, 186] width 153 height 16
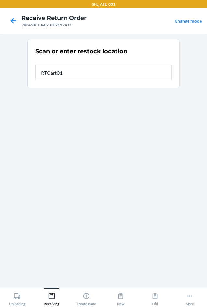
type input "RTCart012"
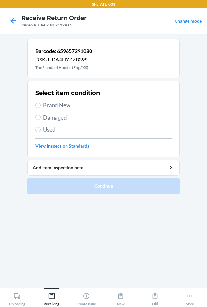
click at [53, 104] on span "Brand New" at bounding box center [107, 105] width 129 height 8
click at [41, 104] on input "Brand New" at bounding box center [37, 105] width 5 height 5
radio input "true"
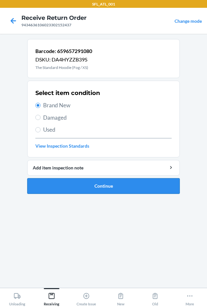
click at [91, 187] on button "Continue" at bounding box center [103, 186] width 153 height 16
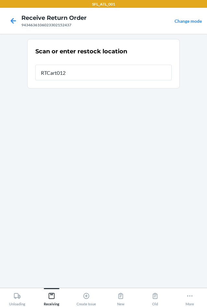
type input "RTCart012"
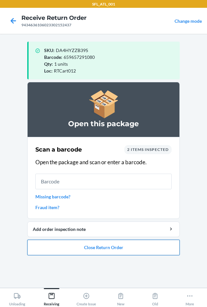
click at [134, 250] on button "Close Return Order" at bounding box center [103, 247] width 153 height 16
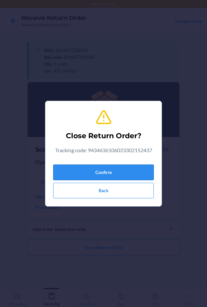
click at [118, 175] on button "Confirm" at bounding box center [103, 172] width 101 height 16
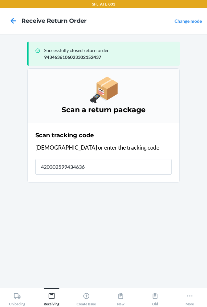
type input "4203025994346361"
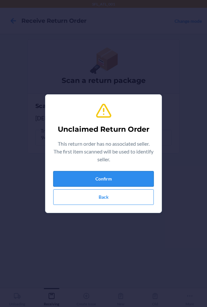
click at [120, 182] on button "Confirm" at bounding box center [103, 179] width 101 height 16
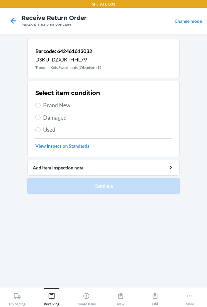
click at [44, 127] on span "Used" at bounding box center [107, 129] width 129 height 8
click at [41, 127] on input "Used" at bounding box center [37, 129] width 5 height 5
radio input "true"
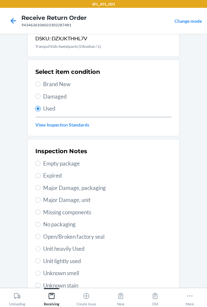
scroll to position [32, 0]
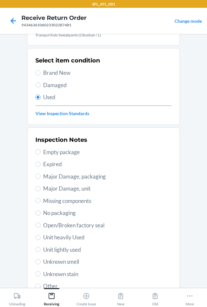
click at [58, 238] on span "Unit heavily Used" at bounding box center [107, 237] width 129 height 8
click at [41, 238] on input "Unit heavily Used" at bounding box center [37, 237] width 5 height 5
radio input "true"
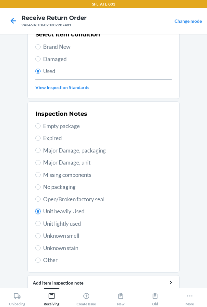
scroll to position [85, 0]
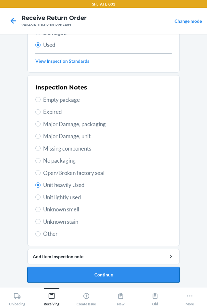
click at [90, 273] on button "Continue" at bounding box center [103, 275] width 153 height 16
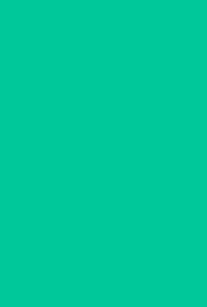
scroll to position [0, 0]
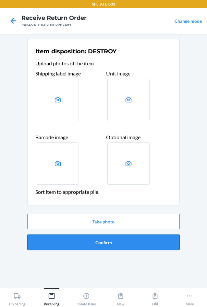
click at [92, 242] on button "Confirm" at bounding box center [103, 242] width 153 height 16
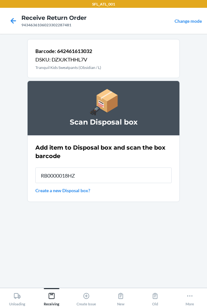
type input "RB0000018HZ"
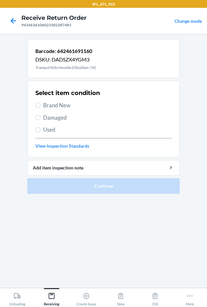
drag, startPoint x: 55, startPoint y: 130, endPoint x: 60, endPoint y: 140, distance: 11.6
click at [56, 132] on span "Used" at bounding box center [107, 129] width 129 height 8
click at [41, 132] on input "Used" at bounding box center [37, 129] width 5 height 5
radio input "true"
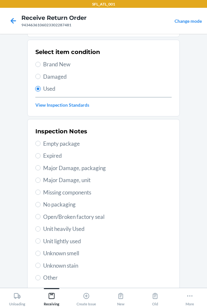
scroll to position [65, 0]
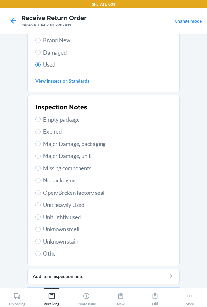
click at [65, 217] on span "Unit lightly used" at bounding box center [107, 217] width 129 height 8
click at [41, 217] on input "Unit lightly used" at bounding box center [37, 216] width 5 height 5
radio input "true"
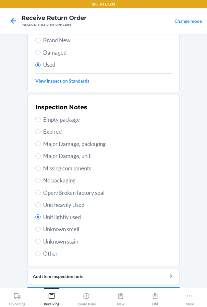
click at [71, 206] on span "Unit heavily Used" at bounding box center [107, 204] width 129 height 8
click at [41, 206] on input "Unit heavily Used" at bounding box center [37, 204] width 5 height 5
radio input "true"
radio input "false"
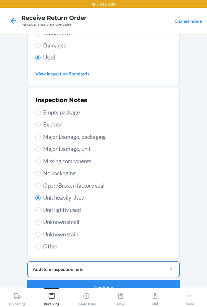
scroll to position [85, 0]
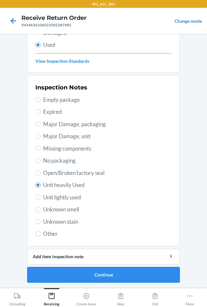
click at [122, 269] on button "Continue" at bounding box center [103, 275] width 153 height 16
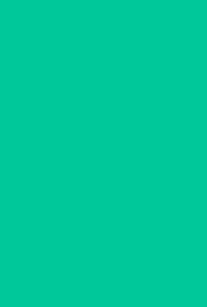
scroll to position [0, 0]
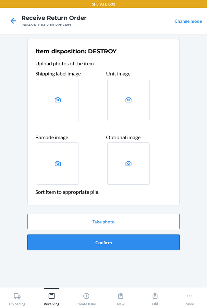
click at [126, 245] on button "Confirm" at bounding box center [103, 242] width 153 height 16
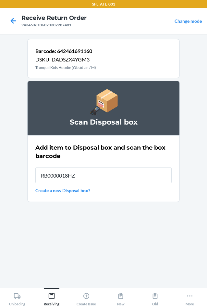
type input "RB0000018HZ"
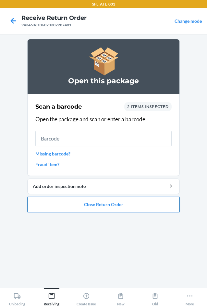
click at [120, 205] on button "Close Return Order" at bounding box center [103, 205] width 153 height 16
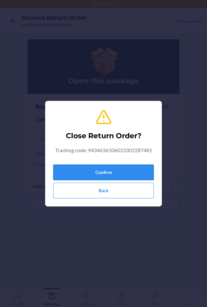
click at [107, 175] on button "Confirm" at bounding box center [103, 172] width 101 height 16
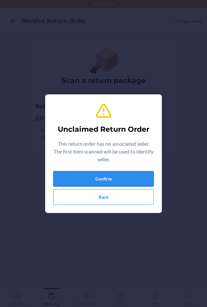
click at [88, 178] on button "Confirm" at bounding box center [103, 179] width 101 height 16
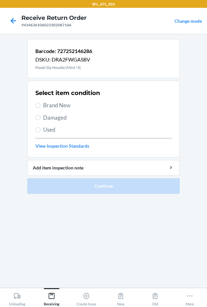
click at [70, 103] on span "Brand New" at bounding box center [107, 105] width 129 height 8
click at [41, 103] on input "Brand New" at bounding box center [37, 105] width 5 height 5
radio input "true"
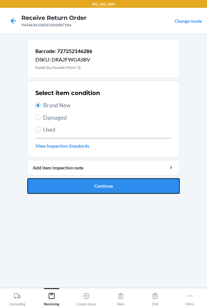
drag, startPoint x: 98, startPoint y: 191, endPoint x: 99, endPoint y: 187, distance: 4.7
click at [98, 191] on button "Continue" at bounding box center [103, 186] width 153 height 16
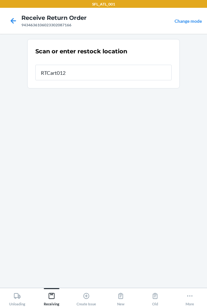
type input "RTCart012"
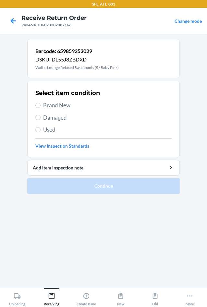
click at [41, 109] on label "Brand New" at bounding box center [103, 105] width 136 height 8
click at [41, 108] on input "Brand New" at bounding box center [37, 105] width 5 height 5
radio input "true"
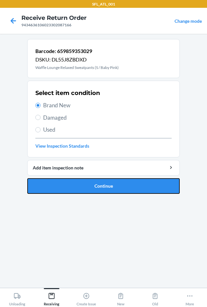
drag, startPoint x: 74, startPoint y: 187, endPoint x: 75, endPoint y: 177, distance: 9.1
click at [75, 181] on button "Continue" at bounding box center [103, 186] width 153 height 16
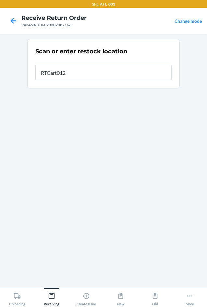
type input "RTCart012"
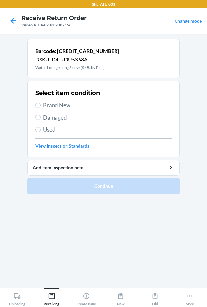
drag, startPoint x: 59, startPoint y: 105, endPoint x: 59, endPoint y: 109, distance: 4.9
click at [59, 109] on div "Select item condition Brand New Damaged Used View Inspection Standards" at bounding box center [103, 119] width 136 height 64
click at [43, 106] on label "Brand New" at bounding box center [103, 105] width 136 height 8
click at [41, 106] on input "Brand New" at bounding box center [37, 105] width 5 height 5
radio input "true"
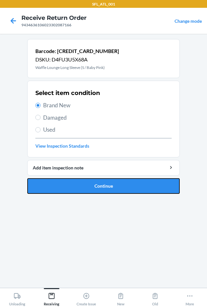
drag, startPoint x: 76, startPoint y: 188, endPoint x: 75, endPoint y: 171, distance: 16.7
click at [76, 187] on button "Continue" at bounding box center [103, 186] width 153 height 16
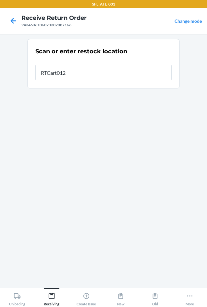
type input "RTCart012"
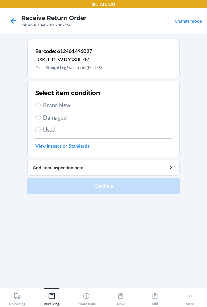
click at [62, 106] on span "Brand New" at bounding box center [107, 105] width 129 height 8
click at [41, 106] on input "Brand New" at bounding box center [37, 105] width 5 height 5
radio input "true"
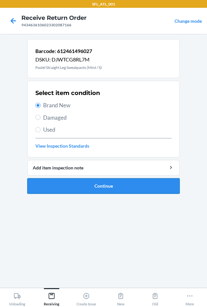
click at [79, 193] on button "Continue" at bounding box center [103, 186] width 153 height 16
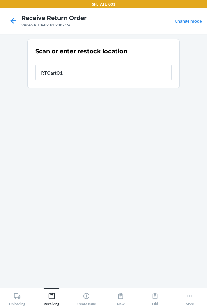
type input "RTCart012"
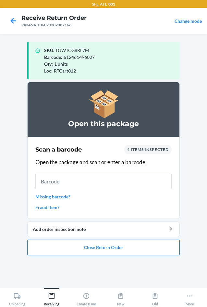
drag, startPoint x: 136, startPoint y: 255, endPoint x: 135, endPoint y: 249, distance: 5.9
click at [135, 249] on ol "Open this package Scan a barcode 4 items inspected Open the package and scan or…" at bounding box center [103, 171] width 153 height 178
click at [130, 249] on button "Close Return Order" at bounding box center [103, 247] width 153 height 16
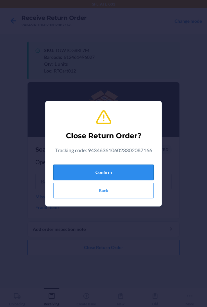
click at [121, 175] on button "Confirm" at bounding box center [103, 172] width 101 height 16
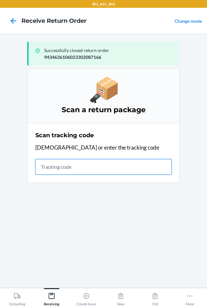
click at [64, 169] on input "text" at bounding box center [103, 167] width 136 height 16
type input "42030259943463610602"
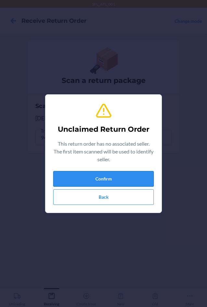
click at [86, 180] on button "Confirm" at bounding box center [103, 179] width 101 height 16
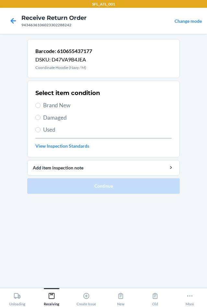
click at [59, 105] on span "Brand New" at bounding box center [107, 105] width 129 height 8
click at [41, 105] on input "Brand New" at bounding box center [37, 105] width 5 height 5
radio input "true"
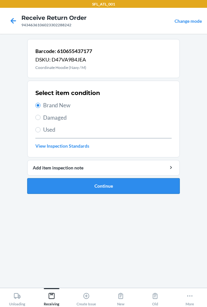
click at [64, 184] on button "Continue" at bounding box center [103, 186] width 153 height 16
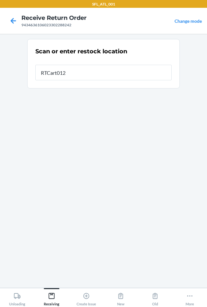
type input "RTCart012"
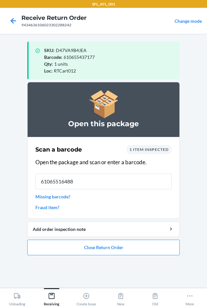
type input "610655164882"
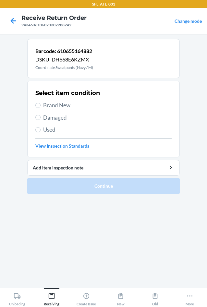
click at [69, 108] on span "Brand New" at bounding box center [107, 105] width 129 height 8
click at [41, 108] on input "Brand New" at bounding box center [37, 105] width 5 height 5
radio input "true"
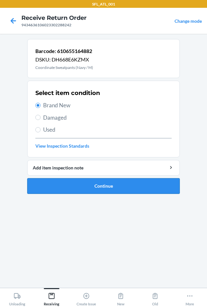
click at [84, 190] on button "Continue" at bounding box center [103, 186] width 153 height 16
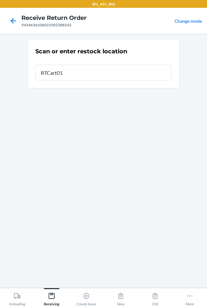
type input "RTCart012"
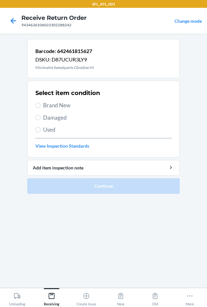
click at [46, 107] on span "Brand New" at bounding box center [107, 105] width 129 height 8
click at [41, 107] on input "Brand New" at bounding box center [37, 105] width 5 height 5
radio input "true"
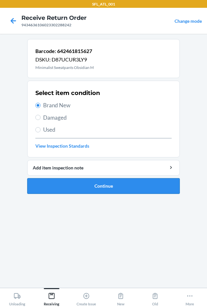
click at [73, 186] on button "Continue" at bounding box center [103, 186] width 153 height 16
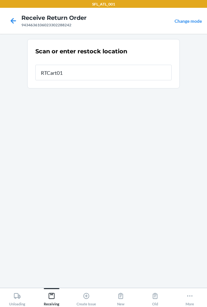
type input "RTCart012"
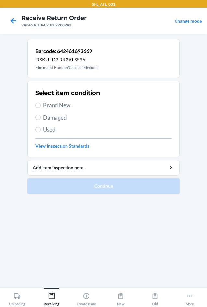
click at [52, 100] on div "Select item condition Brand New Damaged Used View Inspection Standards" at bounding box center [103, 119] width 136 height 64
click at [53, 104] on span "Brand New" at bounding box center [107, 105] width 129 height 8
click at [41, 104] on input "Brand New" at bounding box center [37, 105] width 5 height 5
radio input "true"
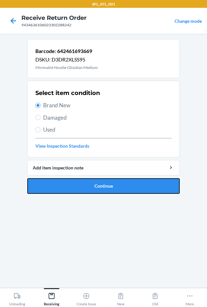
click at [90, 186] on button "Continue" at bounding box center [103, 186] width 153 height 16
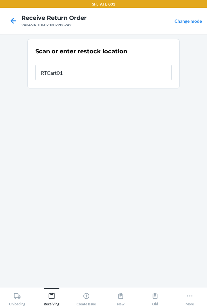
type input "RTCart012"
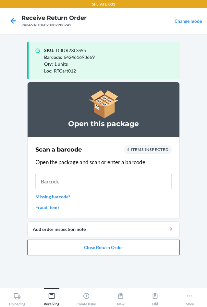
click at [120, 245] on button "Close Return Order" at bounding box center [103, 247] width 153 height 16
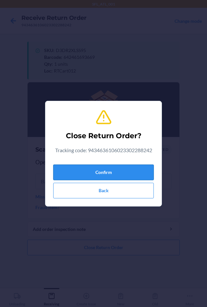
click at [101, 169] on button "Confirm" at bounding box center [103, 172] width 101 height 16
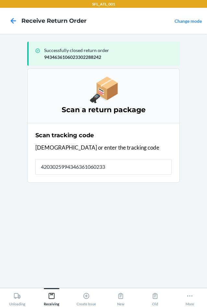
type input "42030259943463610602330"
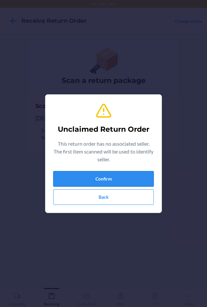
click at [98, 181] on button "Confirm" at bounding box center [103, 179] width 101 height 16
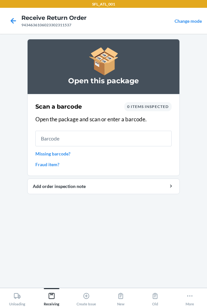
click at [61, 155] on link "Missing barcode?" at bounding box center [103, 153] width 136 height 7
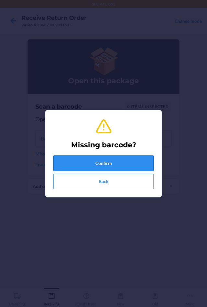
click at [64, 161] on button "Confirm" at bounding box center [103, 163] width 101 height 16
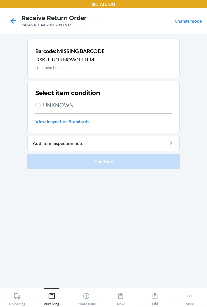
click at [58, 109] on div "Select item condition UNKNOWN View Inspection Standards" at bounding box center [103, 107] width 136 height 40
click at [53, 104] on span "UNKNOWN" at bounding box center [107, 105] width 129 height 8
click at [41, 104] on input "UNKNOWN" at bounding box center [37, 105] width 5 height 5
radio input "true"
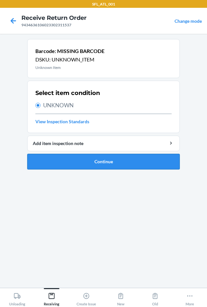
click at [78, 165] on button "Continue" at bounding box center [103, 162] width 153 height 16
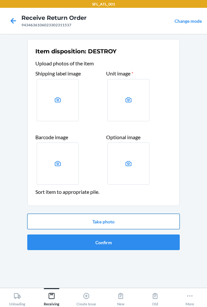
click at [95, 221] on button "Take photo" at bounding box center [103, 221] width 153 height 16
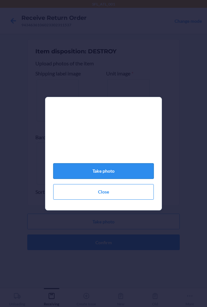
click at [94, 173] on button "Take photo" at bounding box center [103, 171] width 101 height 16
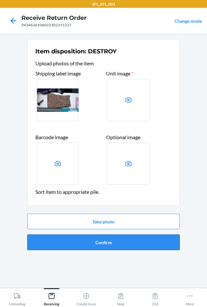
click at [140, 240] on button "Confirm" at bounding box center [103, 242] width 153 height 16
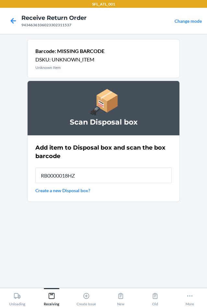
type input "RB0000018HZ"
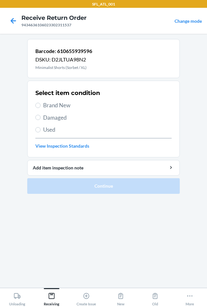
click at [43, 106] on label "Brand New" at bounding box center [103, 105] width 136 height 8
click at [41, 106] on input "Brand New" at bounding box center [37, 105] width 5 height 5
radio input "true"
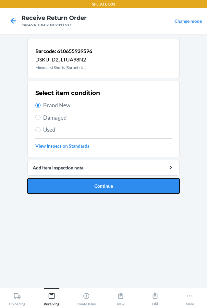
click at [80, 188] on button "Continue" at bounding box center [103, 186] width 153 height 16
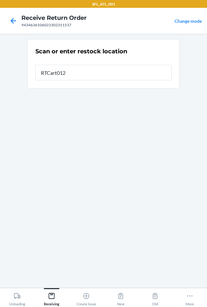
type input "RTCart012"
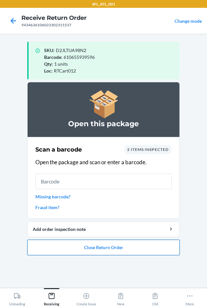
drag, startPoint x: 116, startPoint y: 247, endPoint x: 121, endPoint y: 246, distance: 5.3
click at [118, 247] on button "Close Return Order" at bounding box center [103, 247] width 153 height 16
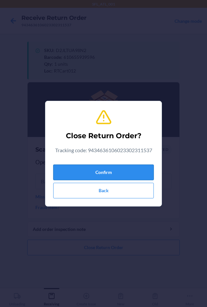
click at [118, 174] on button "Confirm" at bounding box center [103, 172] width 101 height 16
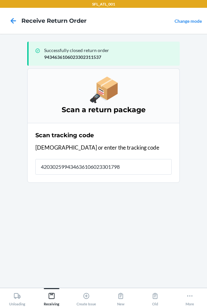
type input "4203025994346361060233017980"
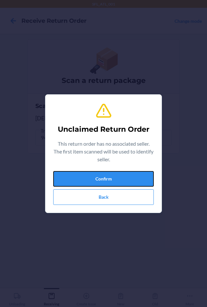
click at [118, 174] on button "Confirm" at bounding box center [103, 179] width 101 height 16
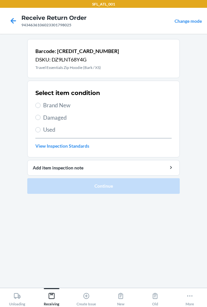
drag, startPoint x: 58, startPoint y: 106, endPoint x: 64, endPoint y: 111, distance: 8.3
click at [58, 106] on span "Brand New" at bounding box center [107, 105] width 129 height 8
click at [41, 106] on input "Brand New" at bounding box center [37, 105] width 5 height 5
radio input "true"
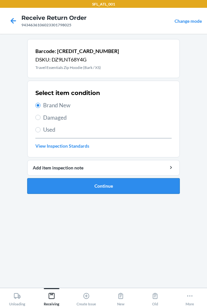
click at [99, 191] on button "Continue" at bounding box center [103, 186] width 153 height 16
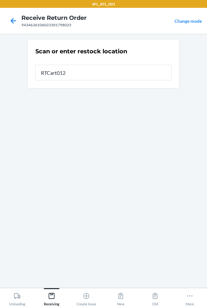
type input "RTCart012"
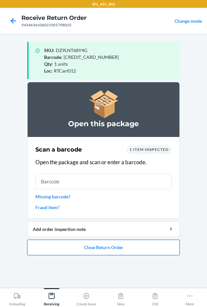
click at [73, 248] on button "Close Return Order" at bounding box center [103, 247] width 153 height 16
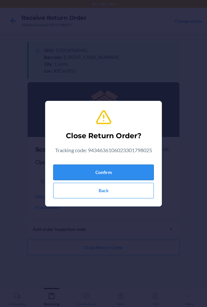
click at [80, 172] on button "Confirm" at bounding box center [103, 172] width 101 height 16
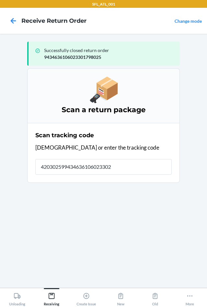
type input "4203025994346361060233024"
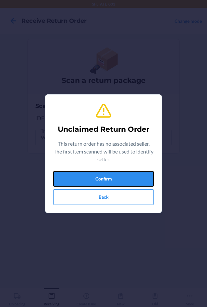
click at [80, 172] on button "Confirm" at bounding box center [103, 179] width 101 height 16
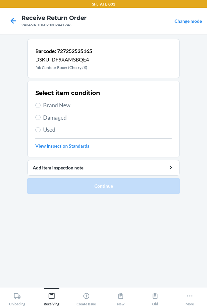
click at [47, 130] on span "Used" at bounding box center [107, 129] width 129 height 8
click at [41, 130] on input "Used" at bounding box center [37, 129] width 5 height 5
radio input "true"
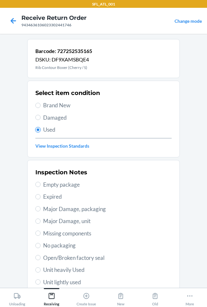
scroll to position [85, 0]
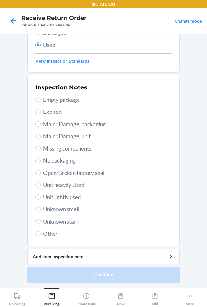
click at [67, 184] on span "Unit heavily Used" at bounding box center [107, 185] width 129 height 8
click at [41, 184] on input "Unit heavily Used" at bounding box center [37, 184] width 5 height 5
radio input "true"
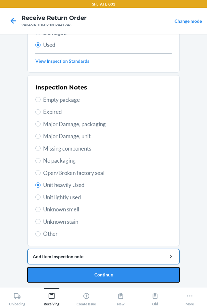
drag, startPoint x: 92, startPoint y: 270, endPoint x: 92, endPoint y: 254, distance: 15.3
click at [92, 266] on li "Barcode: 727252535165 DSKU: DF9XAMSBQE4 Rib Contour Boxer (Cherry / S) Select i…" at bounding box center [103, 118] width 153 height 328
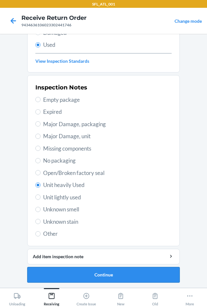
click at [97, 278] on button "Continue" at bounding box center [103, 275] width 153 height 16
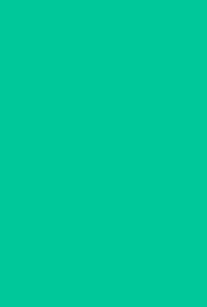
scroll to position [0, 0]
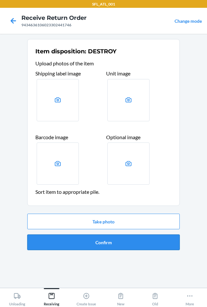
click at [101, 241] on button "Confirm" at bounding box center [103, 242] width 153 height 16
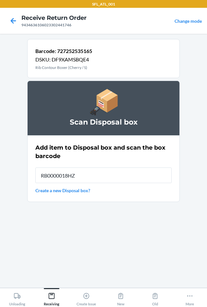
type input "RB0000018HZ"
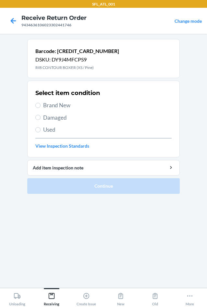
click at [38, 133] on label "Used" at bounding box center [103, 129] width 136 height 8
click at [38, 132] on input "Used" at bounding box center [37, 129] width 5 height 5
radio input "true"
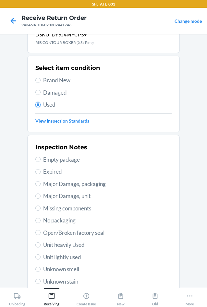
scroll to position [32, 0]
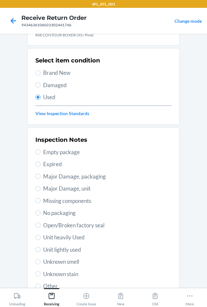
click at [64, 235] on span "Unit heavily Used" at bounding box center [107, 237] width 129 height 8
click at [41, 235] on input "Unit heavily Used" at bounding box center [37, 237] width 5 height 5
radio input "true"
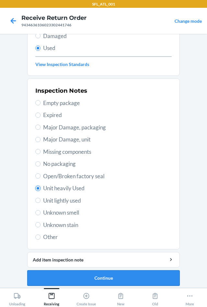
scroll to position [85, 0]
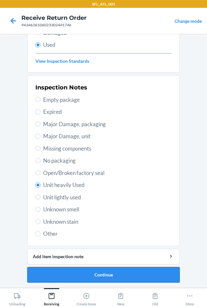
click at [76, 273] on button "Continue" at bounding box center [103, 275] width 153 height 16
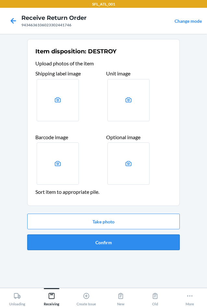
click at [80, 248] on button "Confirm" at bounding box center [103, 242] width 153 height 16
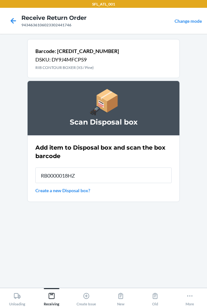
type input "RB0000018HZ"
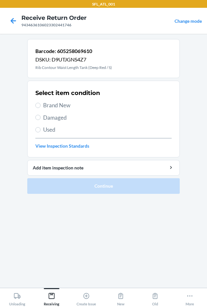
click at [46, 127] on span "Used" at bounding box center [107, 129] width 129 height 8
click at [41, 127] on input "Used" at bounding box center [37, 129] width 5 height 5
radio input "true"
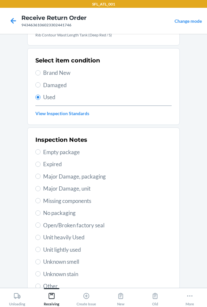
click at [56, 236] on span "Unit heavily Used" at bounding box center [107, 237] width 129 height 8
click at [41, 236] on input "Unit heavily Used" at bounding box center [37, 237] width 5 height 5
radio input "true"
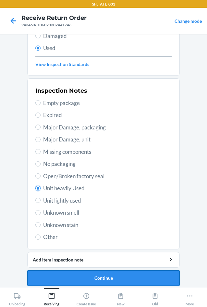
scroll to position [85, 0]
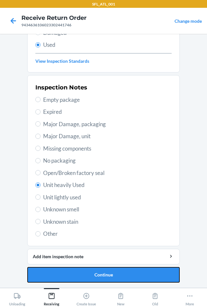
drag, startPoint x: 86, startPoint y: 274, endPoint x: 90, endPoint y: 266, distance: 8.9
click at [87, 272] on button "Continue" at bounding box center [103, 275] width 153 height 16
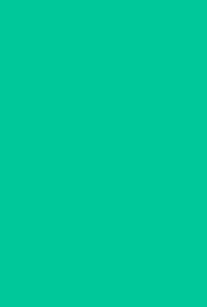
scroll to position [0, 0]
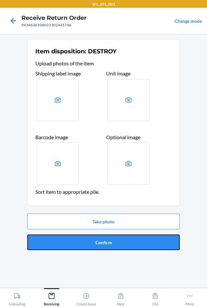
click at [91, 246] on button "Confirm" at bounding box center [103, 242] width 153 height 16
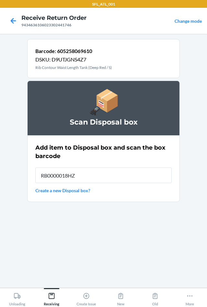
type input "RB0000018HZ"
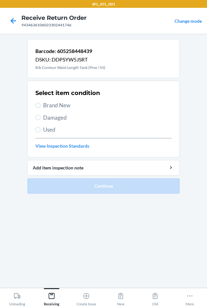
drag, startPoint x: 44, startPoint y: 129, endPoint x: 50, endPoint y: 155, distance: 26.6
click at [44, 129] on span "Used" at bounding box center [107, 129] width 129 height 8
click at [41, 129] on input "Used" at bounding box center [37, 129] width 5 height 5
radio input "true"
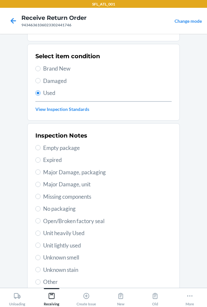
scroll to position [65, 0]
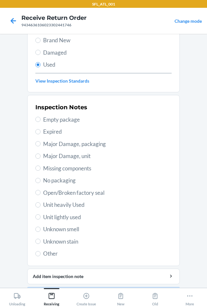
drag, startPoint x: 64, startPoint y: 205, endPoint x: 71, endPoint y: 224, distance: 19.6
click at [65, 206] on span "Unit heavily Used" at bounding box center [107, 204] width 129 height 8
drag, startPoint x: 53, startPoint y: 204, endPoint x: 55, endPoint y: 218, distance: 13.5
click at [53, 205] on span "Unit heavily Used" at bounding box center [107, 204] width 129 height 8
click at [41, 205] on input "Unit heavily Used" at bounding box center [37, 204] width 5 height 5
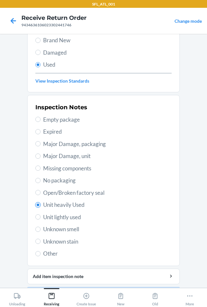
radio input "true"
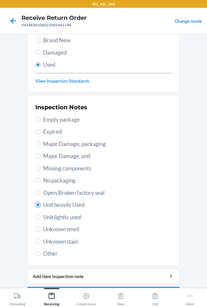
scroll to position [85, 0]
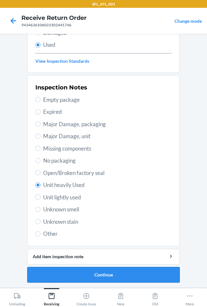
click at [111, 278] on button "Continue" at bounding box center [103, 275] width 153 height 16
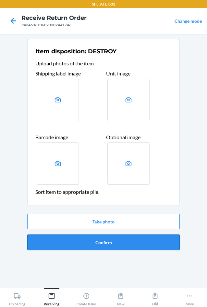
click at [104, 244] on button "Confirm" at bounding box center [103, 242] width 153 height 16
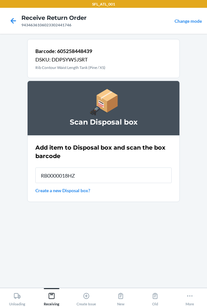
type input "RB0000018HZ"
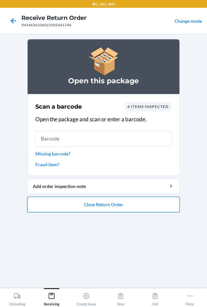
click at [107, 208] on button "Close Return Order" at bounding box center [103, 205] width 153 height 16
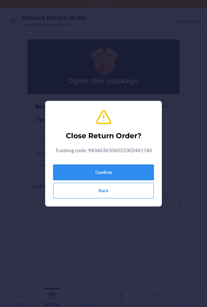
click at [101, 174] on button "Confirm" at bounding box center [103, 172] width 101 height 16
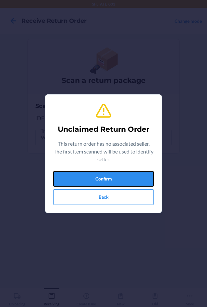
click at [101, 174] on button "Confirm" at bounding box center [103, 179] width 101 height 16
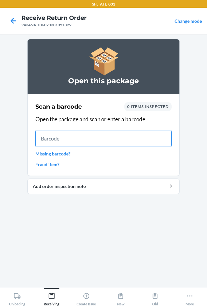
drag, startPoint x: 152, startPoint y: 141, endPoint x: 160, endPoint y: 137, distance: 8.6
click at [152, 141] on input "text" at bounding box center [103, 139] width 136 height 16
click at [146, 135] on input "text" at bounding box center [103, 139] width 136 height 16
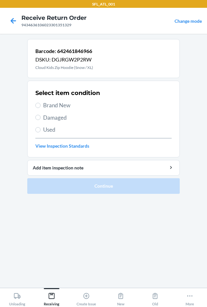
click at [64, 104] on span "Brand New" at bounding box center [107, 105] width 129 height 8
click at [41, 104] on input "Brand New" at bounding box center [37, 105] width 5 height 5
radio input "true"
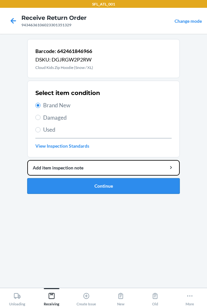
drag, startPoint x: 74, startPoint y: 173, endPoint x: 76, endPoint y: 185, distance: 11.6
click at [74, 179] on li "Barcode: 642461846966 DSKU: DGJRGW2P2RW Cloud Kids Zip Hoodie (Snow / XL) Selec…" at bounding box center [103, 116] width 153 height 155
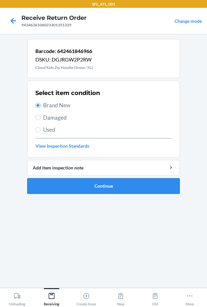
click at [78, 187] on button "Continue" at bounding box center [103, 186] width 153 height 16
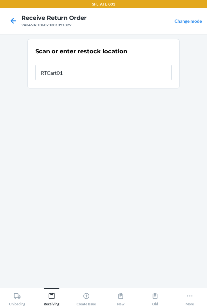
type input "RTCart012"
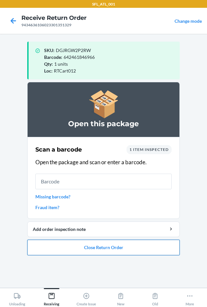
click at [120, 248] on button "Close Return Order" at bounding box center [103, 247] width 153 height 16
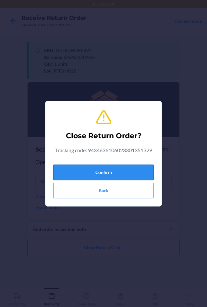
click at [104, 168] on button "Confirm" at bounding box center [103, 172] width 101 height 16
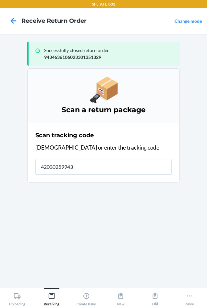
type input "420302599434"
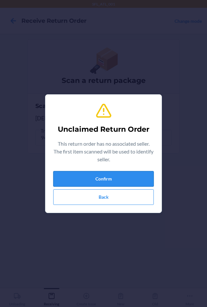
click at [104, 182] on button "Confirm" at bounding box center [103, 179] width 101 height 16
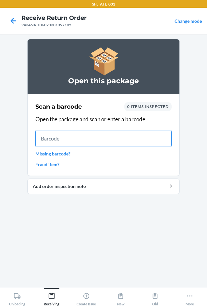
click at [143, 141] on input "text" at bounding box center [103, 139] width 136 height 16
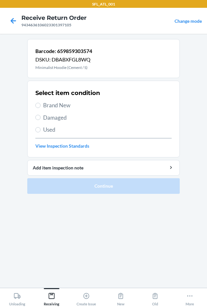
click at [67, 105] on span "Brand New" at bounding box center [107, 105] width 129 height 8
click at [41, 105] on input "Brand New" at bounding box center [37, 105] width 5 height 5
radio input "true"
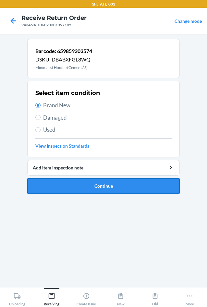
click at [113, 188] on button "Continue" at bounding box center [103, 186] width 153 height 16
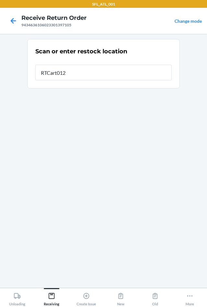
type input "RTCart012"
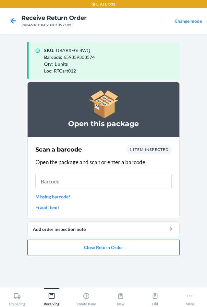
click at [111, 248] on button "Close Return Order" at bounding box center [103, 247] width 153 height 16
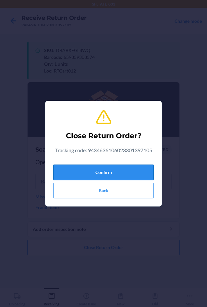
click at [100, 169] on button "Confirm" at bounding box center [103, 172] width 101 height 16
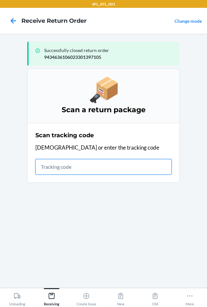
click at [102, 169] on input "text" at bounding box center [103, 167] width 136 height 16
type input "420302599434636106023"
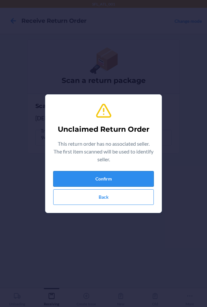
click at [101, 178] on button "Confirm" at bounding box center [103, 179] width 101 height 16
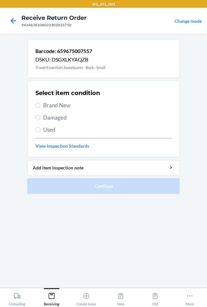
click at [62, 104] on span "Brand New" at bounding box center [107, 105] width 129 height 8
click at [41, 104] on input "Brand New" at bounding box center [37, 105] width 5 height 5
radio input "true"
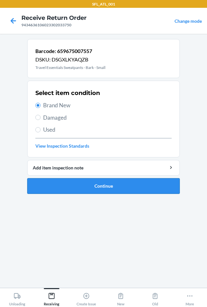
click at [72, 191] on button "Continue" at bounding box center [103, 186] width 153 height 16
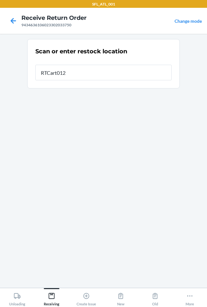
type input "RTCart012"
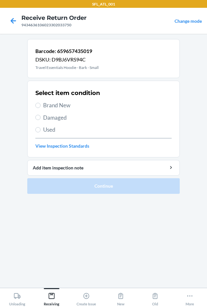
click at [58, 106] on span "Brand New" at bounding box center [107, 105] width 129 height 8
click at [41, 106] on input "Brand New" at bounding box center [37, 105] width 5 height 5
radio input "true"
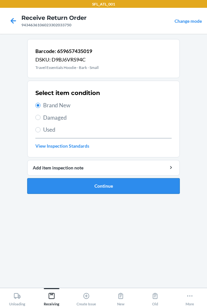
click at [69, 191] on button "Continue" at bounding box center [103, 186] width 153 height 16
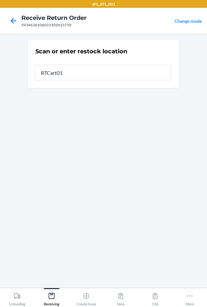
type input "RTCart012"
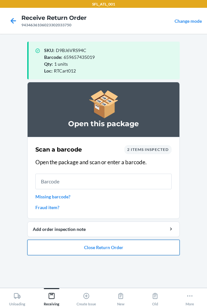
click at [113, 248] on button "Close Return Order" at bounding box center [103, 247] width 153 height 16
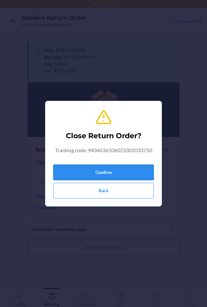
click at [94, 169] on button "Confirm" at bounding box center [103, 172] width 101 height 16
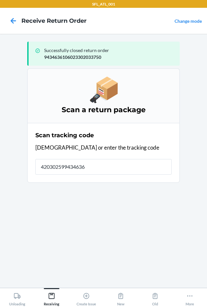
type input "4203025994346361"
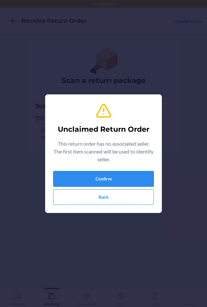
click at [93, 178] on button "Confirm" at bounding box center [103, 179] width 101 height 16
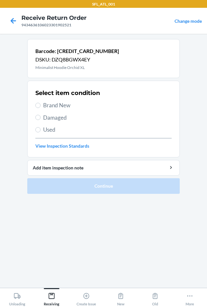
drag, startPoint x: 57, startPoint y: 108, endPoint x: 61, endPoint y: 131, distance: 23.8
click at [58, 108] on span "Brand New" at bounding box center [107, 105] width 129 height 8
click at [41, 108] on input "Brand New" at bounding box center [37, 105] width 5 height 5
radio input "true"
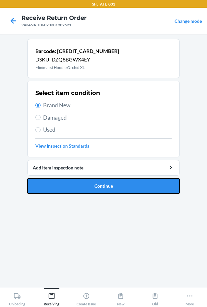
drag, startPoint x: 81, startPoint y: 187, endPoint x: 78, endPoint y: 173, distance: 14.5
click at [81, 187] on button "Continue" at bounding box center [103, 186] width 153 height 16
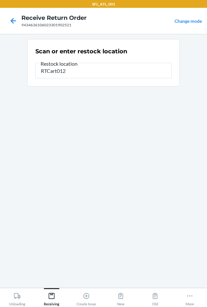
type input "RTCart012"
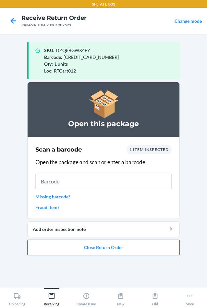
click at [105, 251] on button "Close Return Order" at bounding box center [103, 247] width 153 height 16
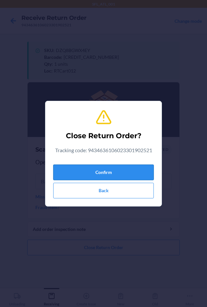
click at [97, 176] on button "Confirm" at bounding box center [103, 172] width 101 height 16
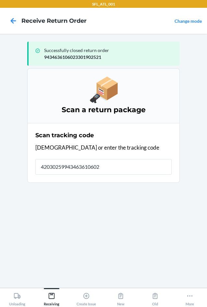
type input "420302599434636106023"
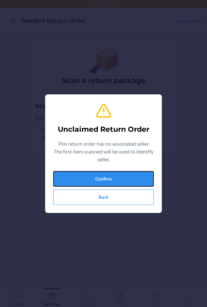
click at [95, 175] on button "Confirm" at bounding box center [103, 179] width 101 height 16
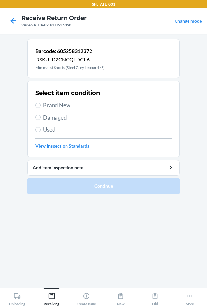
click at [56, 111] on div "Select item condition Brand New Damaged Used View Inspection Standards" at bounding box center [103, 119] width 136 height 64
click at [56, 107] on span "Brand New" at bounding box center [107, 105] width 129 height 8
click at [41, 107] on input "Brand New" at bounding box center [37, 105] width 5 height 5
radio input "true"
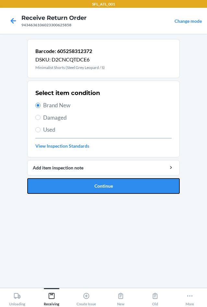
click at [87, 190] on button "Continue" at bounding box center [103, 186] width 153 height 16
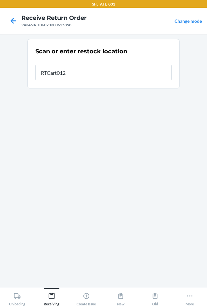
type input "RTCart012"
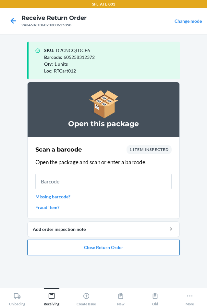
click at [92, 244] on button "Close Return Order" at bounding box center [103, 247] width 153 height 16
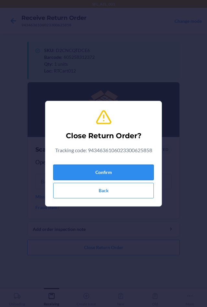
click at [76, 166] on button "Confirm" at bounding box center [103, 172] width 101 height 16
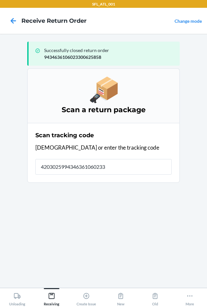
type input "42030259943463610602330"
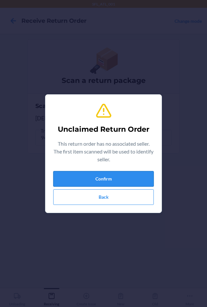
click at [78, 175] on button "Confirm" at bounding box center [103, 179] width 101 height 16
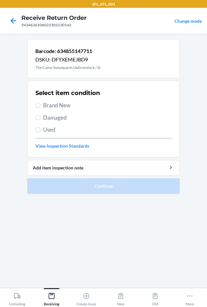
click at [57, 103] on span "Brand New" at bounding box center [107, 105] width 129 height 8
click at [41, 103] on input "Brand New" at bounding box center [37, 105] width 5 height 5
radio input "true"
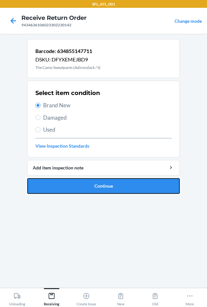
drag, startPoint x: 81, startPoint y: 184, endPoint x: 81, endPoint y: 175, distance: 8.1
click at [81, 182] on button "Continue" at bounding box center [103, 186] width 153 height 16
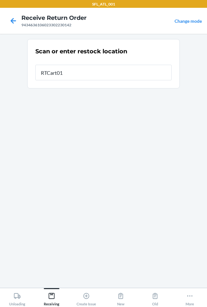
type input "RTCart012"
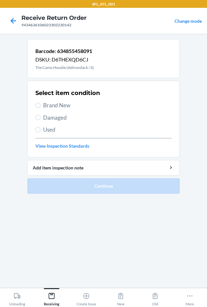
click at [42, 105] on label "Brand New" at bounding box center [103, 105] width 136 height 8
click at [41, 105] on input "Brand New" at bounding box center [37, 105] width 5 height 5
radio input "true"
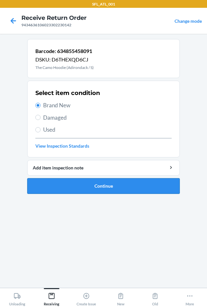
click at [80, 182] on button "Continue" at bounding box center [103, 186] width 153 height 16
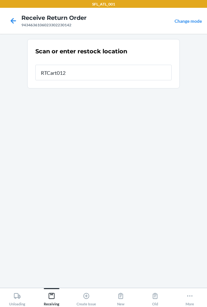
type input "RTCart012"
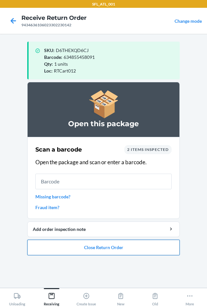
click at [118, 248] on button "Close Return Order" at bounding box center [103, 247] width 153 height 16
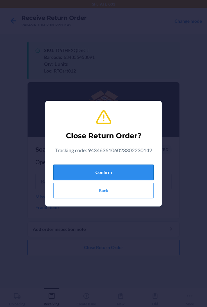
click at [109, 174] on button "Confirm" at bounding box center [103, 172] width 101 height 16
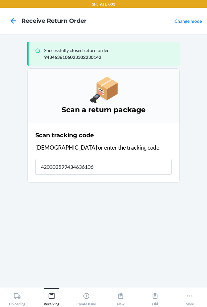
type input "4203025994346361060"
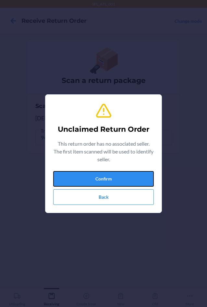
click at [109, 174] on button "Confirm" at bounding box center [103, 179] width 101 height 16
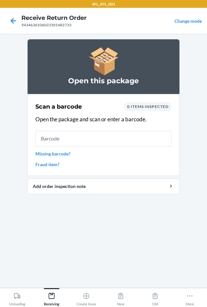
click at [67, 156] on link "Missing barcode?" at bounding box center [103, 153] width 136 height 7
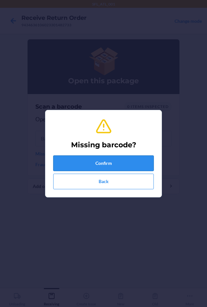
click at [71, 158] on button "Confirm" at bounding box center [103, 163] width 101 height 16
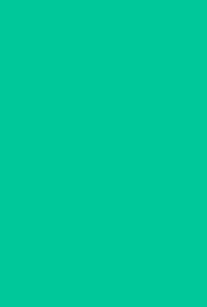
click at [53, 122] on link "View Inspection Standards" at bounding box center [103, 121] width 136 height 7
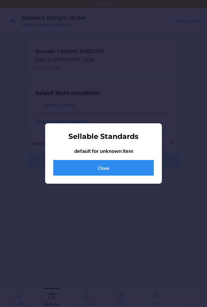
click at [44, 106] on div "Sellable Standards default for unknown item Close" at bounding box center [103, 153] width 207 height 307
click at [87, 171] on button "Close" at bounding box center [103, 168] width 101 height 16
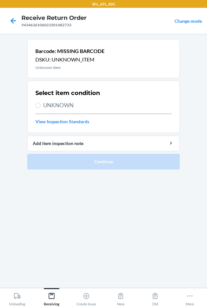
click at [49, 108] on span "UNKNOWN" at bounding box center [107, 105] width 129 height 8
click at [41, 108] on input "UNKNOWN" at bounding box center [37, 105] width 5 height 5
radio input "true"
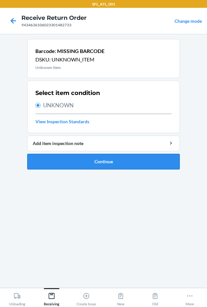
click at [69, 165] on button "Continue" at bounding box center [103, 162] width 153 height 16
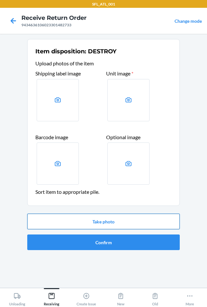
click at [101, 221] on button "Take photo" at bounding box center [103, 221] width 153 height 16
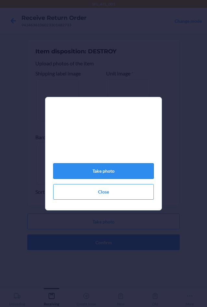
click at [107, 173] on button "Take photo" at bounding box center [103, 171] width 101 height 16
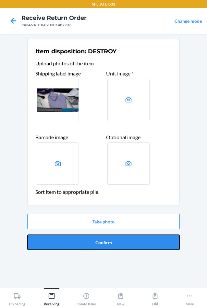
drag, startPoint x: 123, startPoint y: 240, endPoint x: 124, endPoint y: 237, distance: 3.3
click at [123, 238] on button "Confirm" at bounding box center [103, 242] width 153 height 16
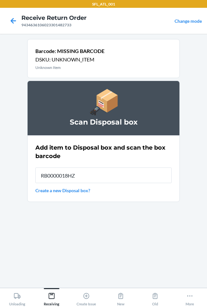
type input "RB0000018HZ"
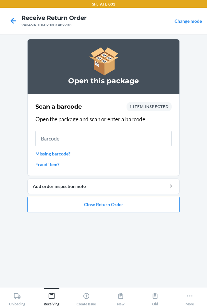
click at [54, 155] on link "Missing barcode?" at bounding box center [103, 153] width 136 height 7
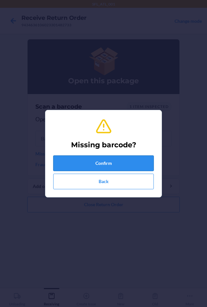
click at [61, 161] on button "Confirm" at bounding box center [103, 163] width 101 height 16
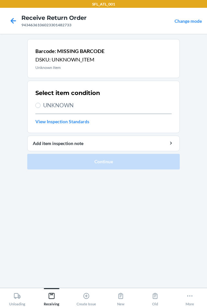
click at [63, 109] on span "UNKNOWN" at bounding box center [107, 105] width 129 height 8
click at [41, 108] on input "UNKNOWN" at bounding box center [37, 105] width 5 height 5
radio input "true"
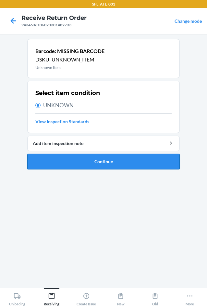
click at [88, 165] on button "Continue" at bounding box center [103, 162] width 153 height 16
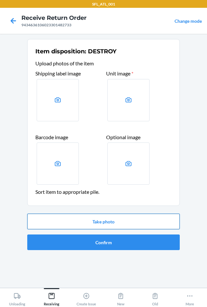
click at [105, 222] on button "Take photo" at bounding box center [103, 221] width 153 height 16
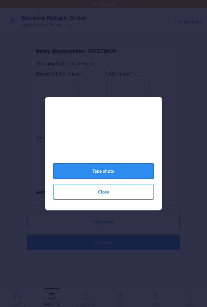
click at [95, 176] on button "Take photo" at bounding box center [103, 171] width 101 height 16
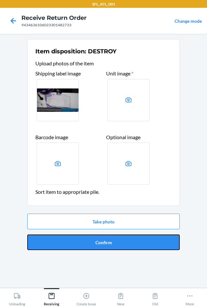
click at [131, 242] on button "Confirm" at bounding box center [103, 242] width 153 height 16
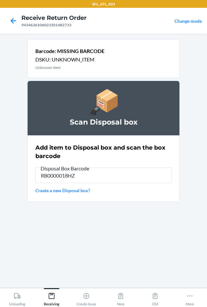
type input "RB0000018HZ"
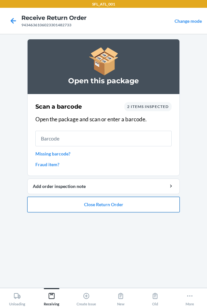
click at [104, 205] on button "Close Return Order" at bounding box center [103, 205] width 153 height 16
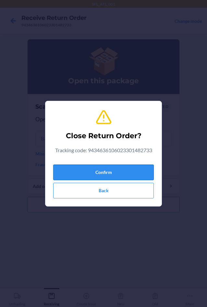
click at [87, 169] on button "Confirm" at bounding box center [103, 172] width 101 height 16
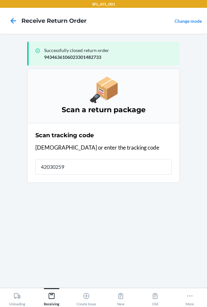
type input "420302599"
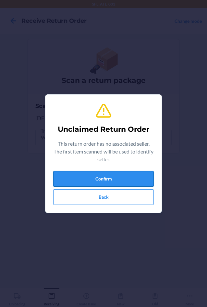
click at [82, 175] on button "Confirm" at bounding box center [103, 179] width 101 height 16
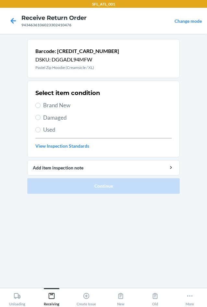
click at [56, 106] on span "Brand New" at bounding box center [107, 105] width 129 height 8
click at [41, 106] on input "Brand New" at bounding box center [37, 105] width 5 height 5
radio input "true"
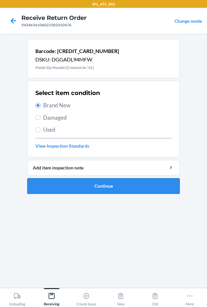
click at [85, 188] on button "Continue" at bounding box center [103, 186] width 153 height 16
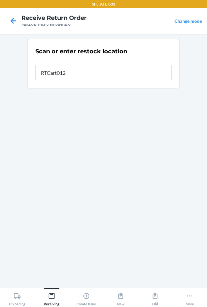
type input "RTCart012"
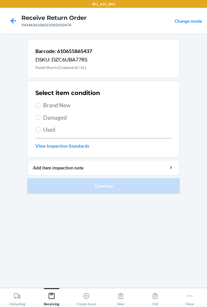
click at [55, 103] on span "Brand New" at bounding box center [107, 105] width 129 height 8
click at [41, 103] on input "Brand New" at bounding box center [37, 105] width 5 height 5
radio input "true"
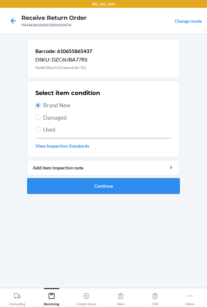
click at [72, 186] on button "Continue" at bounding box center [103, 186] width 153 height 16
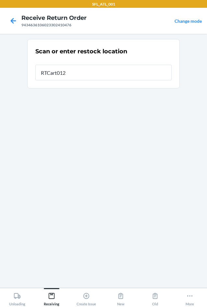
type input "RTCart012"
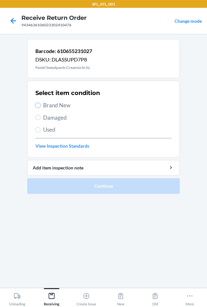
drag, startPoint x: 38, startPoint y: 103, endPoint x: 73, endPoint y: 191, distance: 94.2
click at [39, 103] on input "Brand New" at bounding box center [37, 105] width 5 height 5
radio input "true"
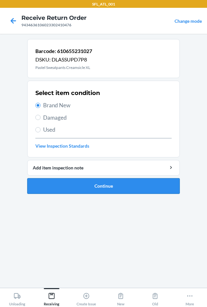
click at [76, 186] on button "Continue" at bounding box center [103, 186] width 153 height 16
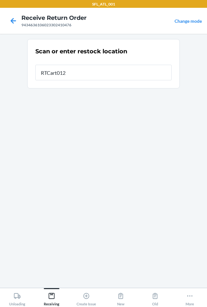
type input "RTCart012"
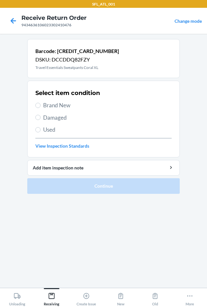
click at [45, 109] on span "Brand New" at bounding box center [107, 105] width 129 height 8
click at [41, 108] on input "Brand New" at bounding box center [37, 105] width 5 height 5
radio input "true"
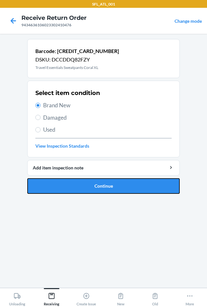
click at [72, 189] on button "Continue" at bounding box center [103, 186] width 153 height 16
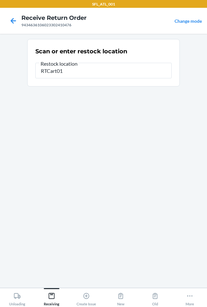
type input "RTCart012"
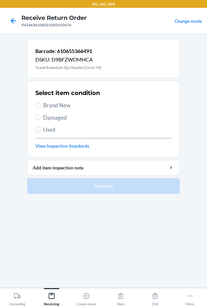
click at [67, 106] on span "Brand New" at bounding box center [107, 105] width 129 height 8
click at [41, 106] on input "Brand New" at bounding box center [37, 105] width 5 height 5
radio input "true"
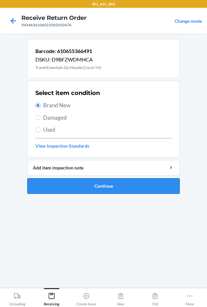
click at [89, 187] on button "Continue" at bounding box center [103, 186] width 153 height 16
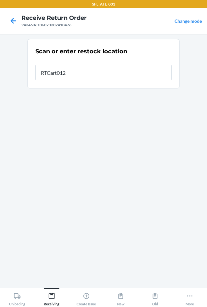
type input "RTCart012"
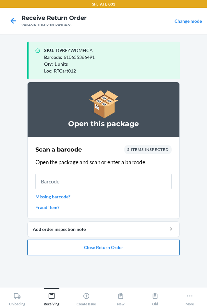
click at [113, 247] on button "Close Return Order" at bounding box center [103, 247] width 153 height 16
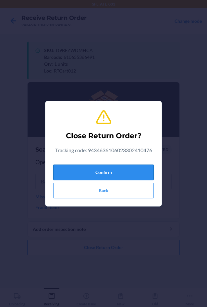
click at [84, 169] on button "Confirm" at bounding box center [103, 172] width 101 height 16
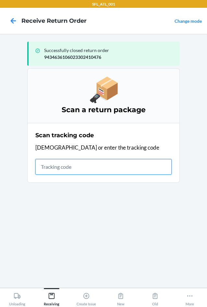
click at [95, 165] on input "text" at bounding box center [103, 167] width 136 height 16
type input "42030259943463"
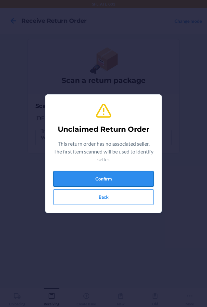
click at [95, 178] on button "Confirm" at bounding box center [103, 179] width 101 height 16
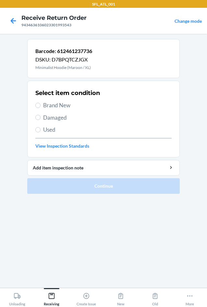
click at [54, 105] on span "Brand New" at bounding box center [107, 105] width 129 height 8
click at [41, 105] on input "Brand New" at bounding box center [37, 105] width 5 height 5
radio input "true"
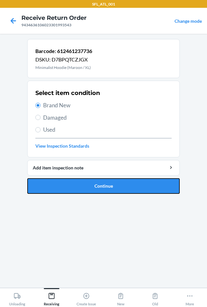
drag, startPoint x: 73, startPoint y: 188, endPoint x: 73, endPoint y: 182, distance: 6.2
click at [73, 187] on button "Continue" at bounding box center [103, 186] width 153 height 16
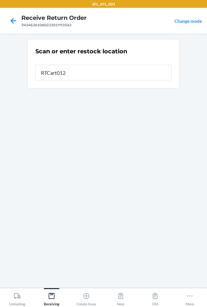
type input "RTCart012"
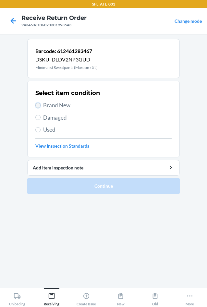
click at [38, 107] on input "Brand New" at bounding box center [37, 105] width 5 height 5
radio input "true"
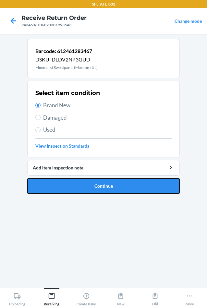
drag, startPoint x: 73, startPoint y: 187, endPoint x: 70, endPoint y: 185, distance: 3.5
click at [71, 186] on button "Continue" at bounding box center [103, 186] width 153 height 16
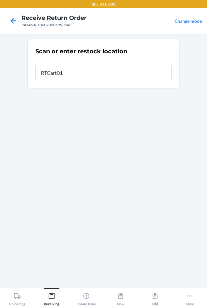
type input "RTCart012"
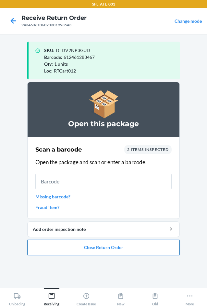
click at [141, 250] on button "Close Return Order" at bounding box center [103, 247] width 153 height 16
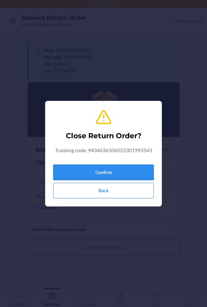
click at [112, 175] on button "Confirm" at bounding box center [103, 172] width 101 height 16
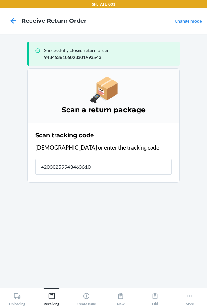
type input "420302599434636106"
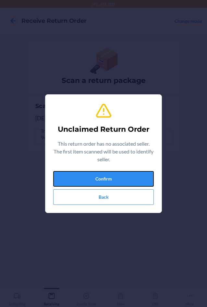
click at [112, 175] on button "Confirm" at bounding box center [103, 179] width 101 height 16
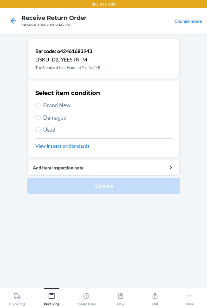
click at [62, 106] on span "Brand New" at bounding box center [107, 105] width 129 height 8
click at [41, 106] on input "Brand New" at bounding box center [37, 105] width 5 height 5
radio input "true"
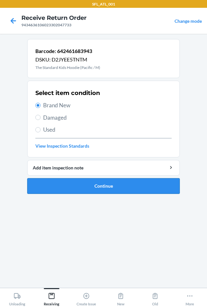
click at [96, 187] on button "Continue" at bounding box center [103, 186] width 153 height 16
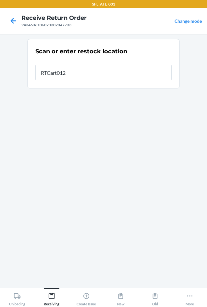
type input "RTCart012"
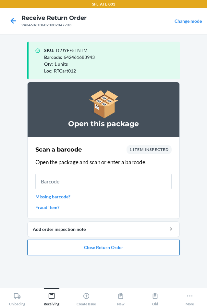
click at [129, 253] on button "Close Return Order" at bounding box center [103, 247] width 153 height 16
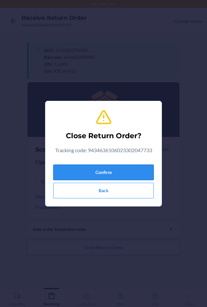
click at [111, 168] on button "Confirm" at bounding box center [103, 172] width 101 height 16
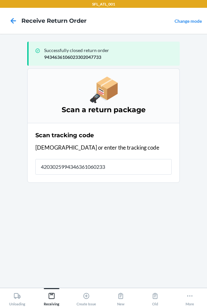
type input "42030259943463610602330"
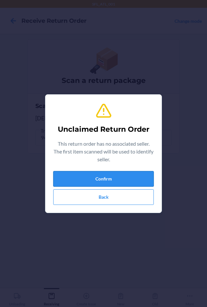
click at [109, 177] on button "Confirm" at bounding box center [103, 179] width 101 height 16
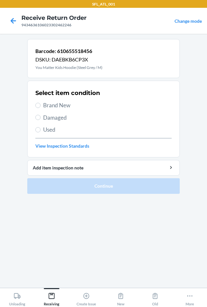
click at [58, 106] on span "Brand New" at bounding box center [107, 105] width 129 height 8
click at [41, 106] on input "Brand New" at bounding box center [37, 105] width 5 height 5
radio input "true"
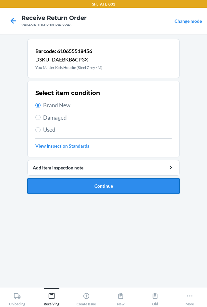
click at [90, 192] on button "Continue" at bounding box center [103, 186] width 153 height 16
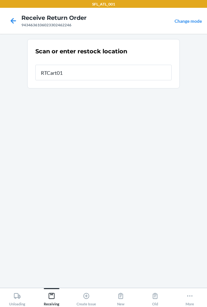
type input "RTCart012"
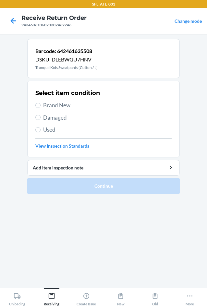
click at [60, 103] on span "Brand New" at bounding box center [107, 105] width 129 height 8
click at [41, 103] on input "Brand New" at bounding box center [37, 105] width 5 height 5
radio input "true"
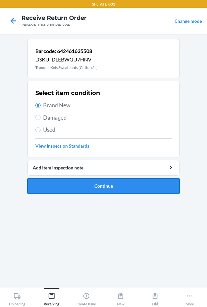
click at [72, 183] on button "Continue" at bounding box center [103, 186] width 153 height 16
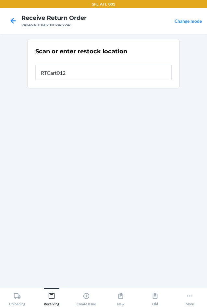
type input "RTCart012"
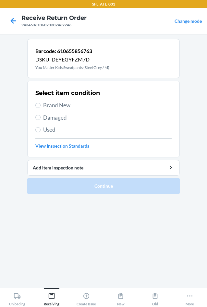
drag, startPoint x: 47, startPoint y: 101, endPoint x: 49, endPoint y: 117, distance: 16.0
click at [47, 103] on span "Brand New" at bounding box center [107, 105] width 129 height 8
click at [41, 103] on input "Brand New" at bounding box center [37, 105] width 5 height 5
radio input "true"
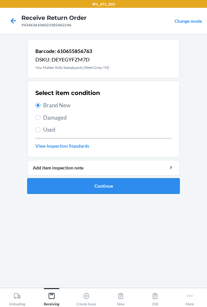
click at [71, 183] on button "Continue" at bounding box center [103, 186] width 153 height 16
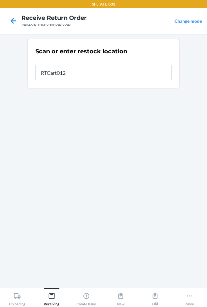
type input "RTCart012"
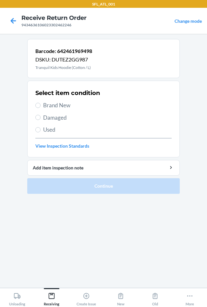
click at [65, 106] on span "Brand New" at bounding box center [107, 105] width 129 height 8
click at [41, 106] on input "Brand New" at bounding box center [37, 105] width 5 height 5
radio input "true"
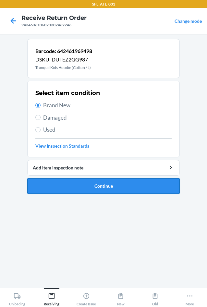
click at [84, 183] on button "Continue" at bounding box center [103, 186] width 153 height 16
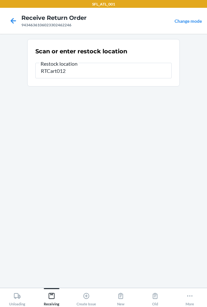
type input "RTCart012"
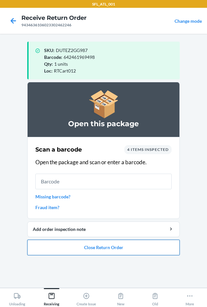
click at [92, 252] on button "Close Return Order" at bounding box center [103, 247] width 153 height 16
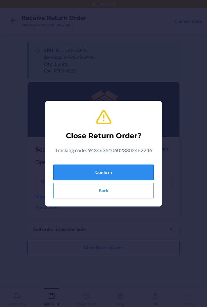
click at [98, 177] on button "Confirm" at bounding box center [103, 172] width 101 height 16
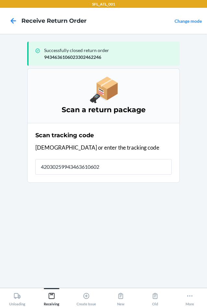
type input "420302599434636106023"
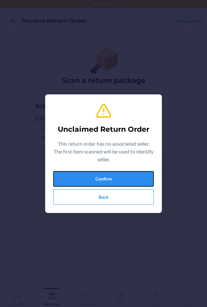
click at [98, 177] on button "Confirm" at bounding box center [103, 179] width 101 height 16
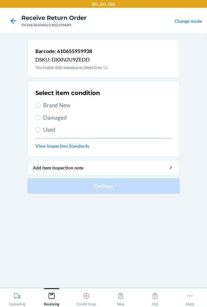
click at [55, 102] on span "Brand New" at bounding box center [107, 105] width 129 height 8
click at [41, 103] on input "Brand New" at bounding box center [37, 105] width 5 height 5
radio input "true"
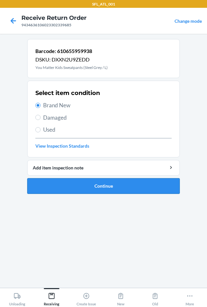
click at [72, 182] on button "Continue" at bounding box center [103, 186] width 153 height 16
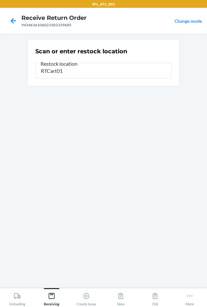
type input "RTCart012"
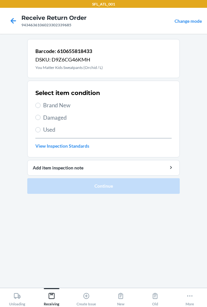
click at [58, 103] on span "Brand New" at bounding box center [107, 105] width 129 height 8
click at [41, 103] on input "Brand New" at bounding box center [37, 105] width 5 height 5
radio input "true"
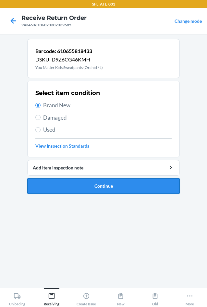
click at [72, 185] on button "Continue" at bounding box center [103, 186] width 153 height 16
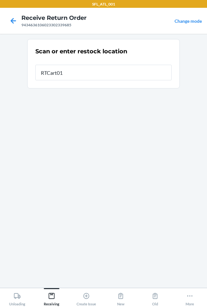
type input "RTCart012"
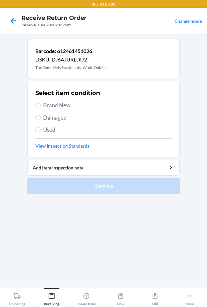
drag, startPoint x: 52, startPoint y: 103, endPoint x: 60, endPoint y: 148, distance: 45.2
click at [53, 107] on span "Brand New" at bounding box center [107, 105] width 129 height 8
click at [41, 107] on input "Brand New" at bounding box center [37, 105] width 5 height 5
radio input "true"
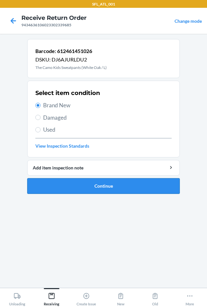
click at [82, 182] on button "Continue" at bounding box center [103, 186] width 153 height 16
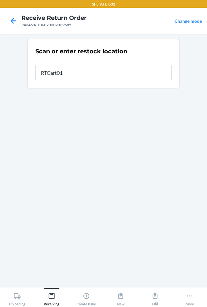
type input "RTCart012"
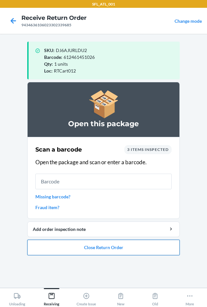
click at [109, 246] on button "Close Return Order" at bounding box center [103, 247] width 153 height 16
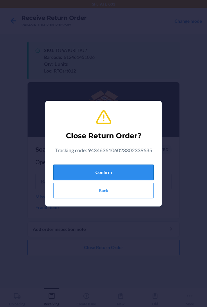
click at [96, 173] on button "Confirm" at bounding box center [103, 172] width 101 height 16
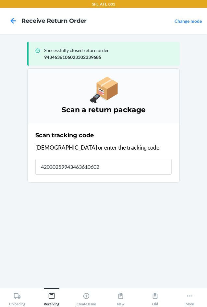
type input "420302599434636106023"
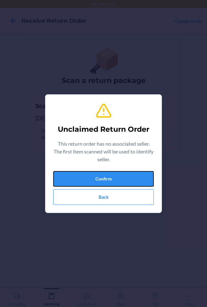
click at [96, 173] on button "Confirm" at bounding box center [103, 179] width 101 height 16
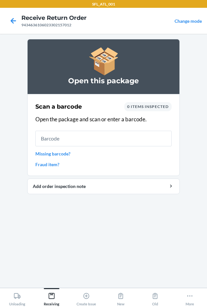
click at [70, 156] on link "Missing barcode?" at bounding box center [103, 153] width 136 height 7
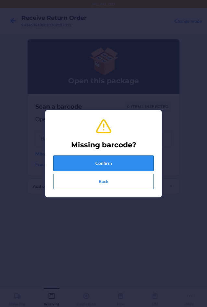
click at [78, 161] on button "Confirm" at bounding box center [103, 163] width 101 height 16
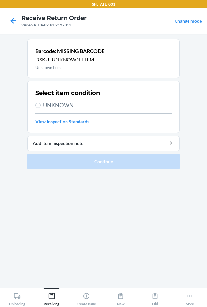
click at [68, 106] on span "UNKNOWN" at bounding box center [107, 105] width 129 height 8
click at [41, 106] on input "UNKNOWN" at bounding box center [37, 105] width 5 height 5
radio input "true"
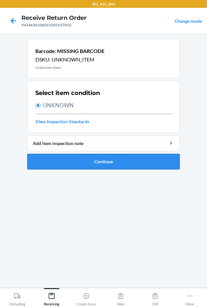
click at [90, 167] on button "Continue" at bounding box center [103, 162] width 153 height 16
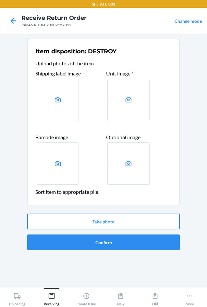
click at [99, 222] on button "Take photo" at bounding box center [103, 221] width 153 height 16
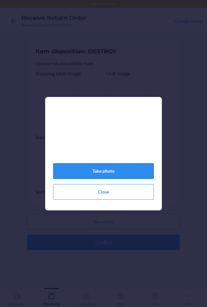
click at [109, 175] on button "Take photo" at bounding box center [103, 171] width 101 height 16
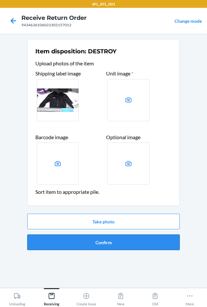
click at [135, 245] on button "Confirm" at bounding box center [103, 242] width 153 height 16
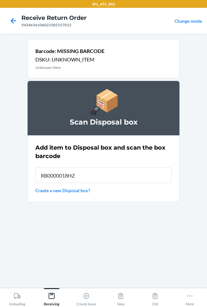
type input "RB0000018HZ"
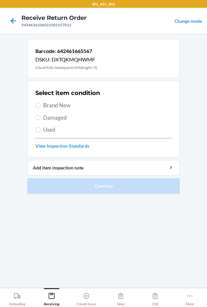
click at [51, 104] on span "Brand New" at bounding box center [107, 105] width 129 height 8
click at [41, 104] on input "Brand New" at bounding box center [37, 105] width 5 height 5
radio input "true"
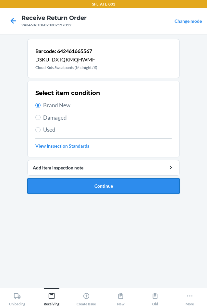
click at [68, 182] on button "Continue" at bounding box center [103, 186] width 153 height 16
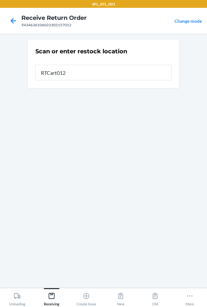
type input "RTCart012"
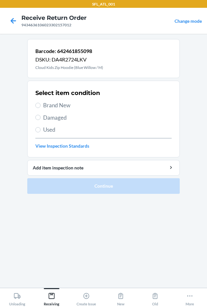
click at [59, 107] on span "Brand New" at bounding box center [107, 105] width 129 height 8
click at [41, 107] on input "Brand New" at bounding box center [37, 105] width 5 height 5
radio input "true"
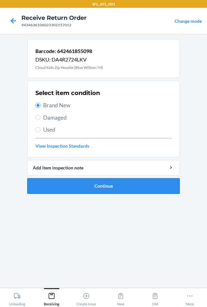
click at [75, 190] on button "Continue" at bounding box center [103, 186] width 153 height 16
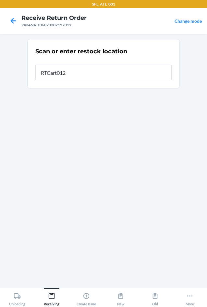
type input "RTCart012"
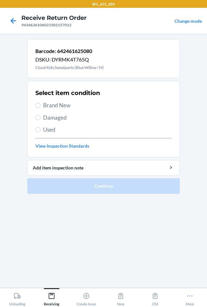
click at [63, 101] on span "Brand New" at bounding box center [107, 105] width 129 height 8
click at [41, 103] on input "Brand New" at bounding box center [37, 105] width 5 height 5
radio input "true"
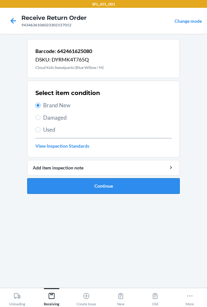
click at [72, 185] on button "Continue" at bounding box center [103, 186] width 153 height 16
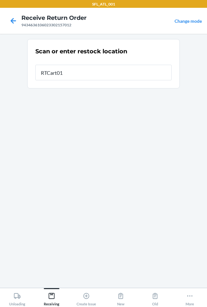
type input "RTCart012"
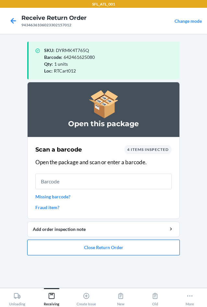
click at [90, 244] on button "Close Return Order" at bounding box center [103, 247] width 153 height 16
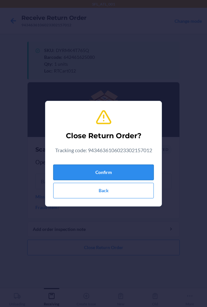
click at [80, 173] on button "Confirm" at bounding box center [103, 172] width 101 height 16
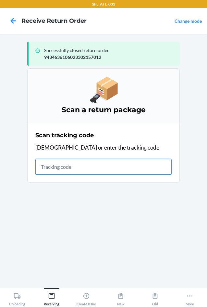
click at [87, 168] on input "text" at bounding box center [103, 167] width 136 height 16
type input "420302599434"
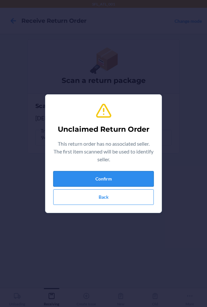
click at [92, 180] on button "Confirm" at bounding box center [103, 179] width 101 height 16
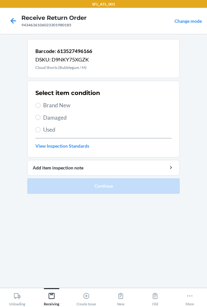
click at [57, 108] on span "Brand New" at bounding box center [107, 105] width 129 height 8
click at [41, 108] on input "Brand New" at bounding box center [37, 105] width 5 height 5
radio input "true"
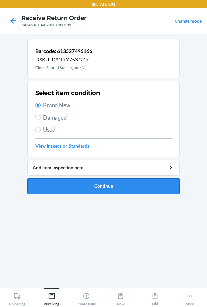
click at [86, 190] on button "Continue" at bounding box center [103, 186] width 153 height 16
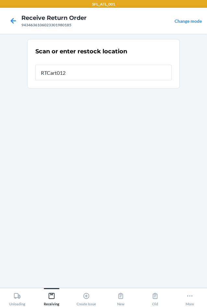
type input "RTCart012"
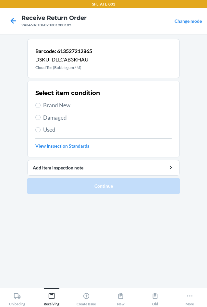
click at [56, 105] on span "Brand New" at bounding box center [107, 105] width 129 height 8
click at [41, 105] on input "Brand New" at bounding box center [37, 105] width 5 height 5
radio input "true"
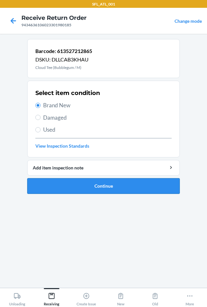
click at [92, 182] on button "Continue" at bounding box center [103, 186] width 153 height 16
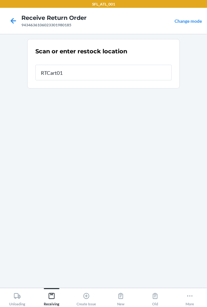
type input "RTCart012"
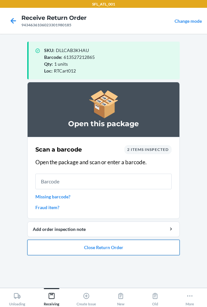
click at [109, 250] on button "Close Return Order" at bounding box center [103, 247] width 153 height 16
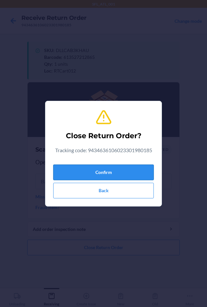
click at [107, 175] on button "Confirm" at bounding box center [103, 172] width 101 height 16
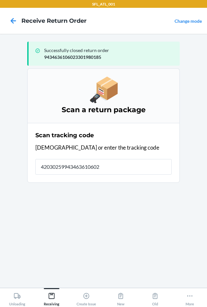
type input "420302599434636106023"
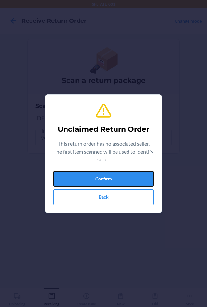
click at [107, 175] on button "Confirm" at bounding box center [103, 179] width 101 height 16
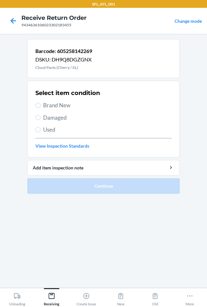
click at [77, 106] on span "Brand New" at bounding box center [107, 105] width 129 height 8
click at [41, 106] on input "Brand New" at bounding box center [37, 105] width 5 height 5
radio input "true"
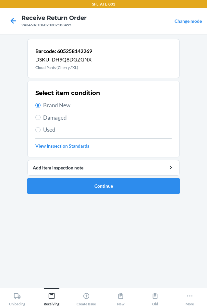
click at [95, 177] on li "Barcode: 605258142269 DSKU: DH9Q8DGZGNX Cloud Pants (Cherry / XL) Select item c…" at bounding box center [103, 116] width 153 height 155
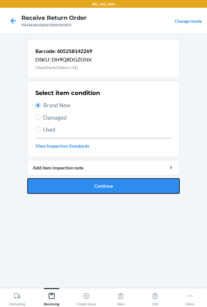
click at [98, 183] on button "Continue" at bounding box center [103, 186] width 153 height 16
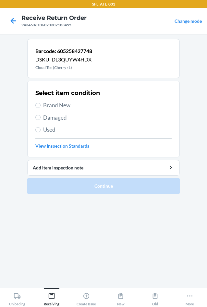
click at [60, 108] on span "Brand New" at bounding box center [107, 105] width 129 height 8
click at [41, 108] on input "Brand New" at bounding box center [37, 105] width 5 height 5
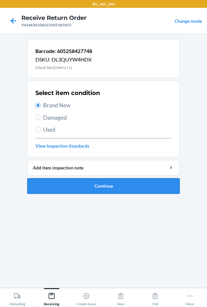
click at [78, 189] on button "Continue" at bounding box center [103, 186] width 153 height 16
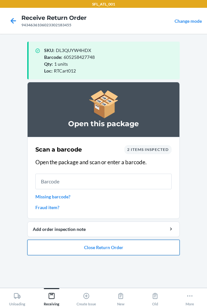
click at [145, 248] on button "Close Return Order" at bounding box center [103, 247] width 153 height 16
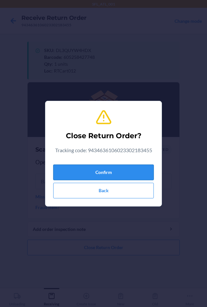
click at [109, 171] on button "Confirm" at bounding box center [103, 172] width 101 height 16
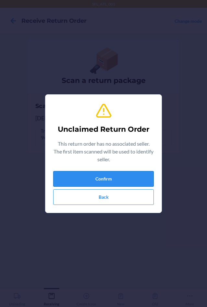
click at [105, 178] on button "Confirm" at bounding box center [103, 179] width 101 height 16
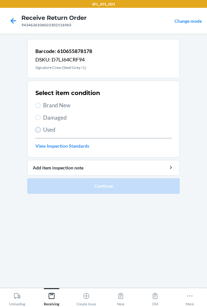
click at [40, 129] on input "Used" at bounding box center [37, 129] width 5 height 5
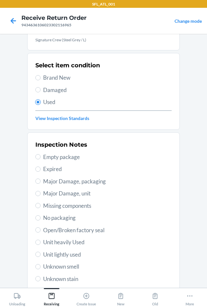
scroll to position [85, 0]
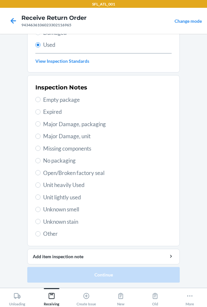
click at [68, 210] on span "Unknown smell" at bounding box center [107, 209] width 129 height 8
click at [41, 210] on input "Unknown smell" at bounding box center [37, 209] width 5 height 5
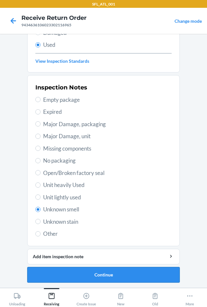
click at [99, 274] on button "Continue" at bounding box center [103, 275] width 153 height 16
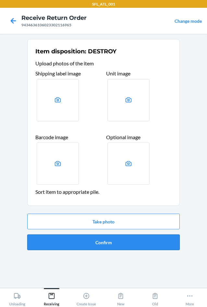
click at [100, 242] on button "Confirm" at bounding box center [103, 242] width 153 height 16
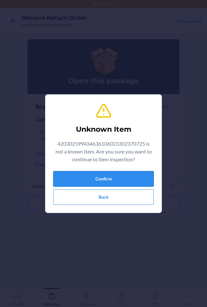
click at [109, 177] on button "Confirm" at bounding box center [103, 179] width 101 height 16
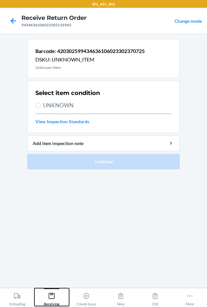
drag, startPoint x: 53, startPoint y: 296, endPoint x: 57, endPoint y: 290, distance: 7.8
click at [53, 294] on icon at bounding box center [51, 295] width 7 height 7
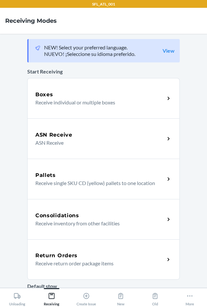
click at [72, 262] on p "Receive return order package items" at bounding box center [97, 263] width 124 height 8
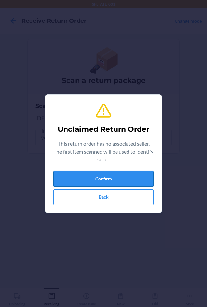
click at [72, 179] on button "Confirm" at bounding box center [103, 179] width 101 height 16
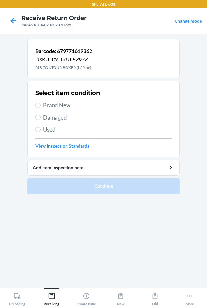
click at [49, 128] on span "Used" at bounding box center [107, 129] width 129 height 8
click at [41, 128] on input "Used" at bounding box center [37, 129] width 5 height 5
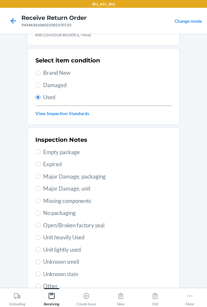
click at [59, 234] on span "Unit heavily Used" at bounding box center [107, 237] width 129 height 8
click at [41, 235] on input "Unit heavily Used" at bounding box center [37, 237] width 5 height 5
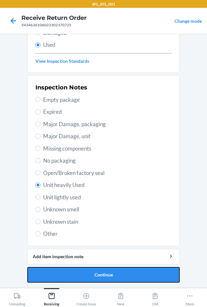
drag, startPoint x: 111, startPoint y: 277, endPoint x: 111, endPoint y: 273, distance: 4.2
click at [111, 275] on button "Continue" at bounding box center [103, 275] width 153 height 16
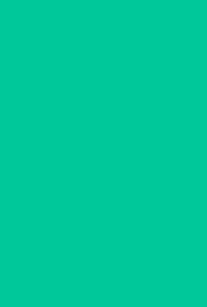
scroll to position [0, 0]
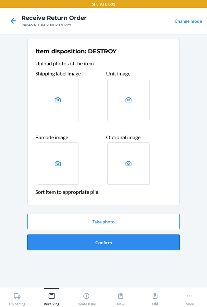
click at [110, 237] on button "Confirm" at bounding box center [103, 242] width 153 height 16
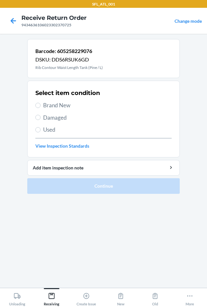
click at [43, 127] on span "Used" at bounding box center [107, 129] width 129 height 8
click at [41, 127] on input "Used" at bounding box center [37, 129] width 5 height 5
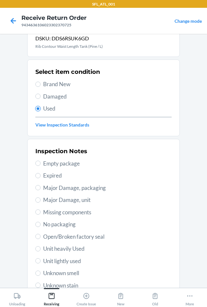
scroll to position [32, 0]
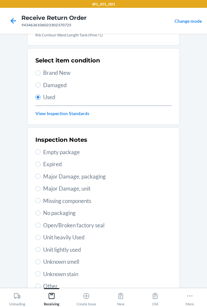
click at [52, 236] on span "Unit heavily Used" at bounding box center [107, 237] width 129 height 8
click at [41, 236] on input "Unit heavily Used" at bounding box center [37, 237] width 5 height 5
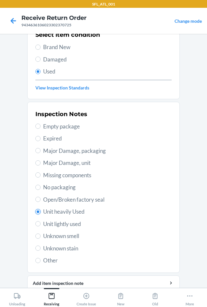
scroll to position [85, 0]
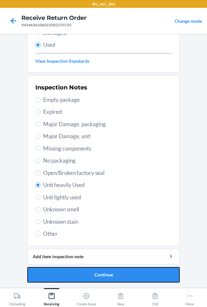
drag, startPoint x: 110, startPoint y: 280, endPoint x: 111, endPoint y: 276, distance: 4.3
click at [110, 277] on button "Continue" at bounding box center [103, 275] width 153 height 16
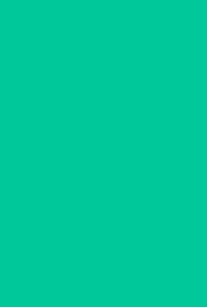
scroll to position [0, 0]
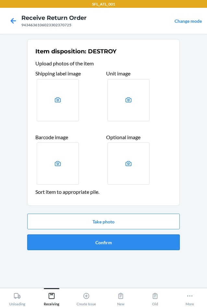
click at [113, 250] on div "Take photo Confirm" at bounding box center [103, 232] width 153 height 42
click at [110, 247] on button "Confirm" at bounding box center [103, 242] width 153 height 16
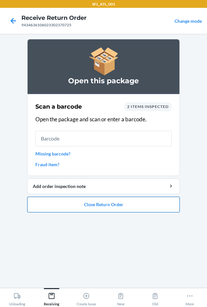
click at [98, 204] on button "Close Return Order" at bounding box center [103, 205] width 153 height 16
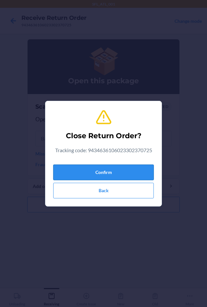
click at [91, 175] on button "Confirm" at bounding box center [103, 172] width 101 height 16
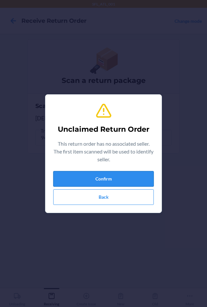
click at [83, 176] on button "Confirm" at bounding box center [103, 179] width 101 height 16
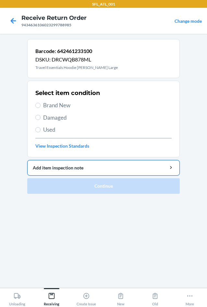
drag, startPoint x: 48, startPoint y: 105, endPoint x: 71, endPoint y: 164, distance: 63.1
click at [48, 105] on span "Brand New" at bounding box center [107, 105] width 129 height 8
click at [41, 105] on input "Brand New" at bounding box center [37, 105] width 5 height 5
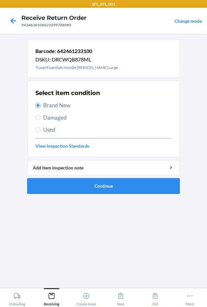
click at [76, 184] on button "Continue" at bounding box center [103, 186] width 153 height 16
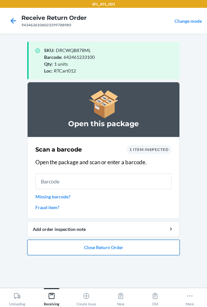
click at [134, 246] on button "Close Return Order" at bounding box center [103, 247] width 153 height 16
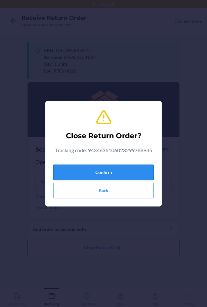
click at [114, 172] on button "Confirm" at bounding box center [103, 172] width 101 height 16
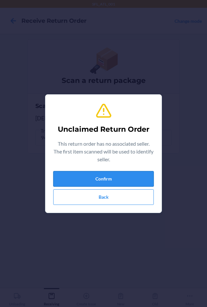
click at [111, 176] on button "Confirm" at bounding box center [103, 179] width 101 height 16
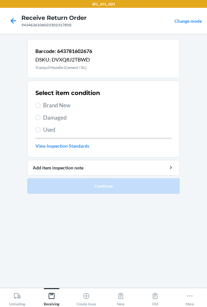
drag, startPoint x: 60, startPoint y: 104, endPoint x: 63, endPoint y: 115, distance: 11.2
click at [61, 107] on span "Brand New" at bounding box center [107, 105] width 129 height 8
click at [41, 107] on input "Brand New" at bounding box center [37, 105] width 5 height 5
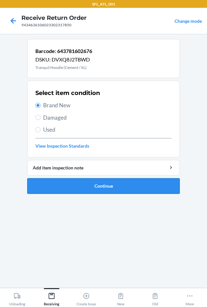
click at [74, 185] on button "Continue" at bounding box center [103, 186] width 153 height 16
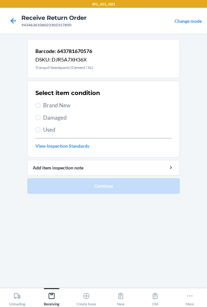
drag, startPoint x: 51, startPoint y: 102, endPoint x: 51, endPoint y: 106, distance: 3.9
click at [51, 104] on span "Brand New" at bounding box center [107, 105] width 129 height 8
click at [41, 104] on input "Brand New" at bounding box center [37, 105] width 5 height 5
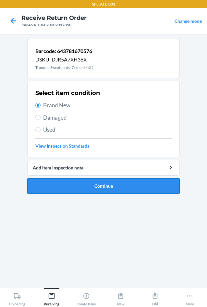
click at [86, 189] on button "Continue" at bounding box center [103, 186] width 153 height 16
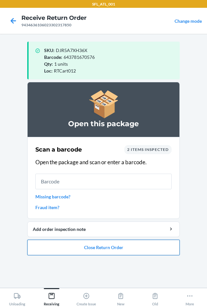
drag, startPoint x: 100, startPoint y: 251, endPoint x: 102, endPoint y: 247, distance: 3.8
click at [101, 249] on button "Close Return Order" at bounding box center [103, 247] width 153 height 16
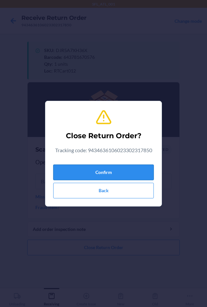
click at [93, 174] on button "Confirm" at bounding box center [103, 172] width 101 height 16
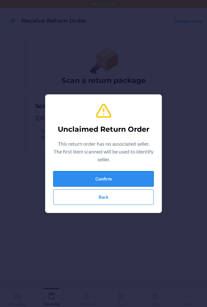
click at [115, 174] on button "Confirm" at bounding box center [103, 179] width 101 height 16
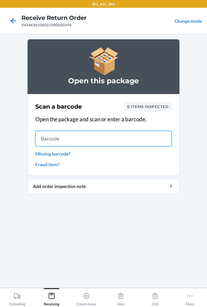
click at [67, 144] on input "text" at bounding box center [103, 139] width 136 height 16
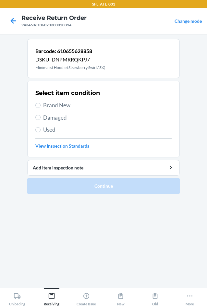
click at [59, 105] on span "Brand New" at bounding box center [107, 105] width 129 height 8
click at [41, 105] on input "Brand New" at bounding box center [37, 105] width 5 height 5
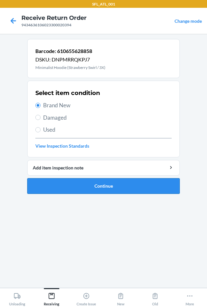
click at [106, 190] on button "Continue" at bounding box center [103, 186] width 153 height 16
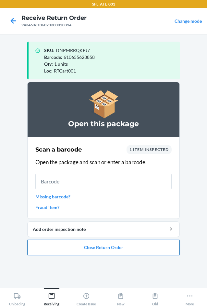
click at [80, 249] on button "Close Return Order" at bounding box center [103, 247] width 153 height 16
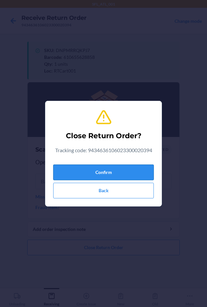
click at [89, 168] on button "Confirm" at bounding box center [103, 172] width 101 height 16
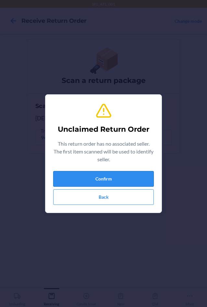
click at [95, 178] on button "Confirm" at bounding box center [103, 179] width 101 height 16
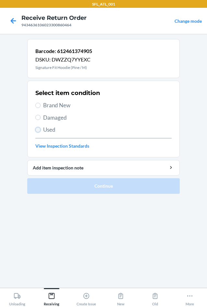
click at [37, 131] on input "Used" at bounding box center [37, 129] width 5 height 5
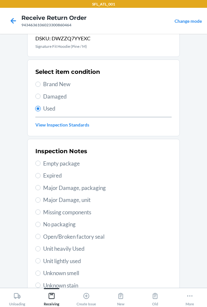
scroll to position [32, 0]
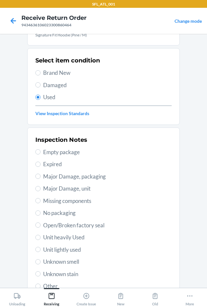
click at [51, 238] on span "Unit heavily Used" at bounding box center [107, 237] width 129 height 8
click at [41, 238] on input "Unit heavily Used" at bounding box center [37, 237] width 5 height 5
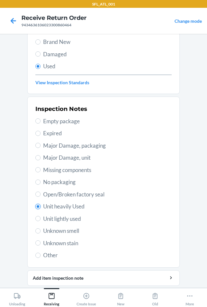
scroll to position [85, 0]
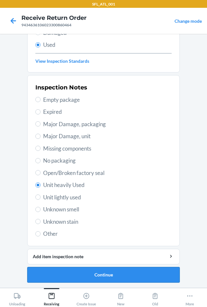
drag, startPoint x: 79, startPoint y: 279, endPoint x: 80, endPoint y: 273, distance: 6.6
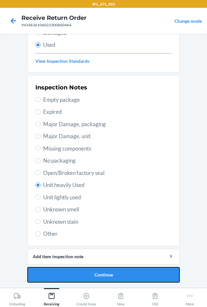
click at [79, 278] on button "Continue" at bounding box center [103, 275] width 153 height 16
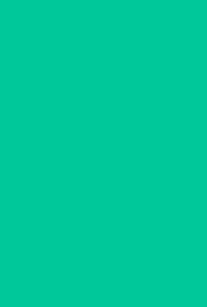
scroll to position [0, 0]
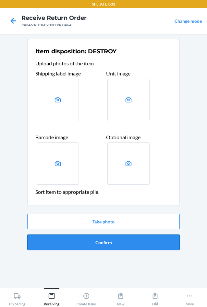
click at [83, 246] on button "Confirm" at bounding box center [103, 242] width 153 height 16
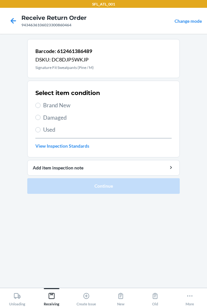
drag, startPoint x: 58, startPoint y: 131, endPoint x: 55, endPoint y: 139, distance: 8.7
click at [57, 135] on div "Select item condition Brand New Damaged Used View Inspection Standards" at bounding box center [103, 119] width 136 height 64
click at [53, 136] on div "Select item condition Brand New Damaged Used View Inspection Standards" at bounding box center [103, 119] width 136 height 64
click at [53, 133] on span "Used" at bounding box center [107, 129] width 129 height 8
click at [41, 132] on input "Used" at bounding box center [37, 129] width 5 height 5
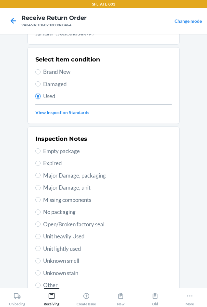
scroll to position [85, 0]
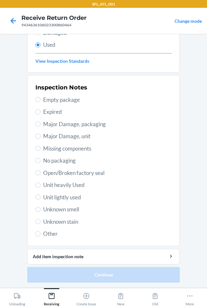
click at [70, 184] on span "Unit heavily Used" at bounding box center [107, 185] width 129 height 8
click at [41, 184] on input "Unit heavily Used" at bounding box center [37, 184] width 5 height 5
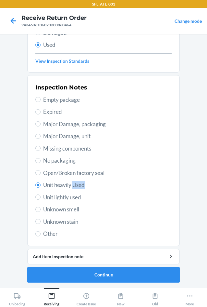
click at [70, 184] on span "Unit heavily Used" at bounding box center [107, 185] width 129 height 8
click at [41, 184] on input "Unit heavily Used" at bounding box center [37, 184] width 5 height 5
click at [81, 188] on span "Unit heavily Used" at bounding box center [107, 185] width 129 height 8
click at [41, 187] on input "Unit heavily Used" at bounding box center [37, 184] width 5 height 5
click at [116, 273] on button "Continue" at bounding box center [103, 275] width 153 height 16
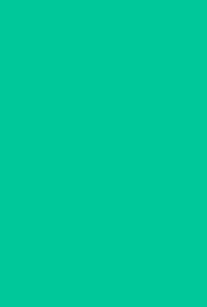
scroll to position [0, 0]
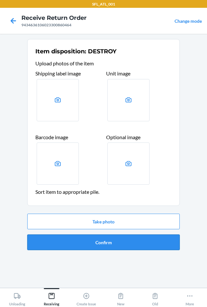
click at [117, 240] on button "Confirm" at bounding box center [103, 242] width 153 height 16
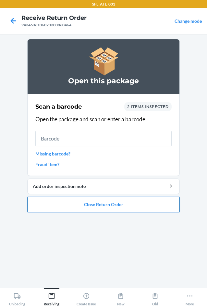
click at [98, 206] on button "Close Return Order" at bounding box center [103, 205] width 153 height 16
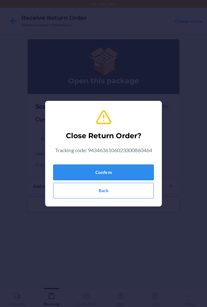
click at [82, 174] on button "Confirm" at bounding box center [103, 172] width 101 height 16
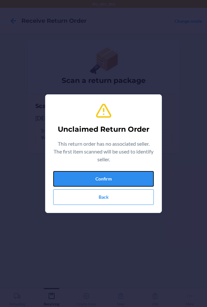
click at [82, 174] on button "Confirm" at bounding box center [103, 179] width 101 height 16
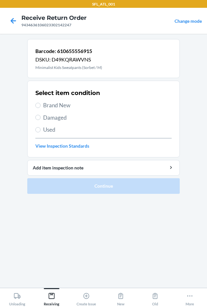
click at [49, 104] on span "Brand New" at bounding box center [107, 105] width 129 height 8
click at [41, 104] on input "Brand New" at bounding box center [37, 105] width 5 height 5
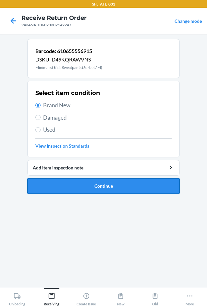
click at [66, 178] on button "Continue" at bounding box center [103, 186] width 153 height 16
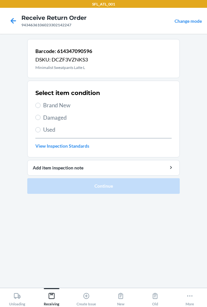
click at [42, 103] on label "Brand New" at bounding box center [103, 105] width 136 height 8
click at [41, 103] on input "Brand New" at bounding box center [37, 105] width 5 height 5
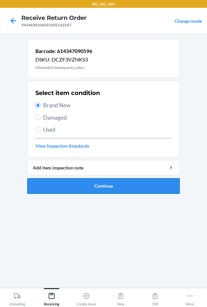
click at [67, 181] on button "Continue" at bounding box center [103, 186] width 153 height 16
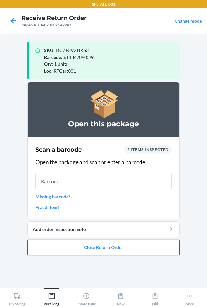
click at [117, 248] on button "Close Return Order" at bounding box center [103, 247] width 153 height 16
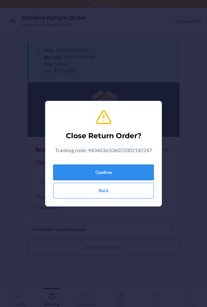
click at [96, 173] on button "Confirm" at bounding box center [103, 172] width 101 height 16
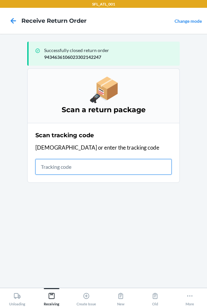
click at [52, 165] on input "text" at bounding box center [103, 167] width 136 height 16
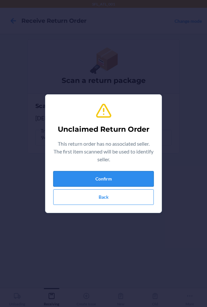
click at [72, 177] on button "Confirm" at bounding box center [103, 179] width 101 height 16
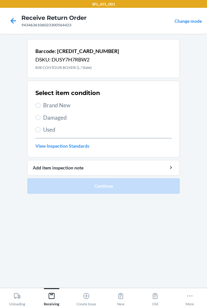
click at [46, 131] on span "Used" at bounding box center [107, 129] width 129 height 8
click at [41, 131] on input "Used" at bounding box center [37, 129] width 5 height 5
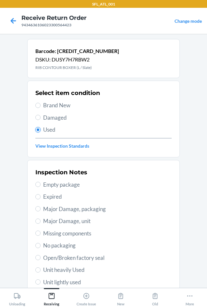
scroll to position [32, 0]
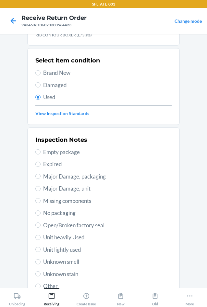
click at [70, 248] on span "Unit lightly used" at bounding box center [107, 249] width 129 height 8
click at [41, 248] on input "Unit lightly used" at bounding box center [37, 249] width 5 height 5
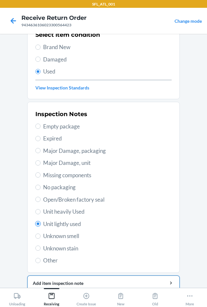
scroll to position [85, 0]
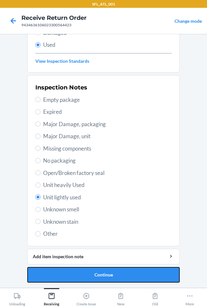
click at [85, 270] on button "Continue" at bounding box center [103, 275] width 153 height 16
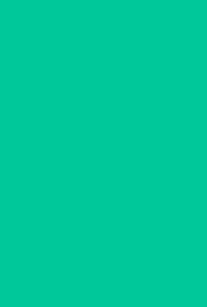
scroll to position [0, 0]
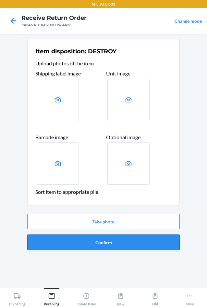
click at [86, 241] on button "Confirm" at bounding box center [103, 242] width 153 height 16
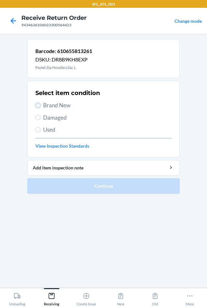
click at [36, 104] on input "Brand New" at bounding box center [37, 105] width 5 height 5
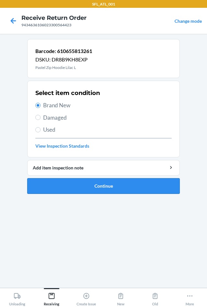
click at [87, 186] on button "Continue" at bounding box center [103, 186] width 153 height 16
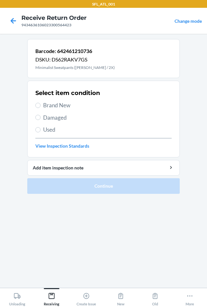
drag, startPoint x: 59, startPoint y: 106, endPoint x: 59, endPoint y: 113, distance: 6.5
click at [59, 106] on span "Brand New" at bounding box center [107, 105] width 129 height 8
click at [41, 106] on input "Brand New" at bounding box center [37, 105] width 5 height 5
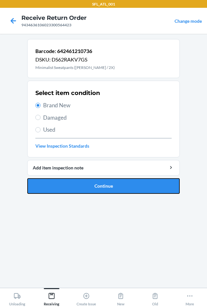
click at [71, 186] on button "Continue" at bounding box center [103, 186] width 153 height 16
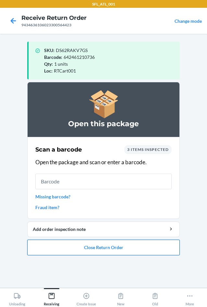
click at [110, 248] on button "Close Return Order" at bounding box center [103, 247] width 153 height 16
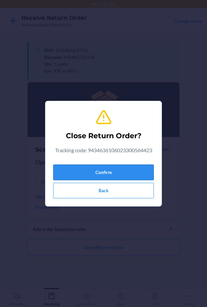
click at [105, 172] on button "Confirm" at bounding box center [103, 172] width 101 height 16
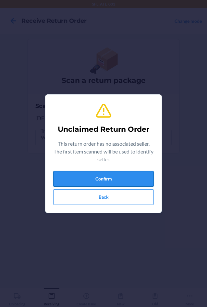
click at [105, 174] on button "Confirm" at bounding box center [103, 179] width 101 height 16
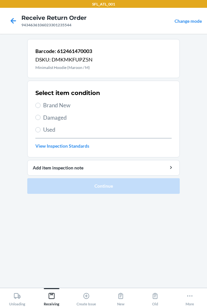
click at [63, 107] on span "Brand New" at bounding box center [107, 105] width 129 height 8
click at [41, 107] on input "Brand New" at bounding box center [37, 105] width 5 height 5
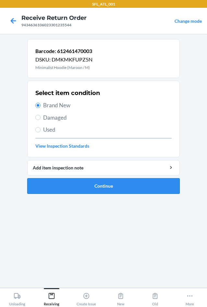
click at [88, 186] on button "Continue" at bounding box center [103, 186] width 153 height 16
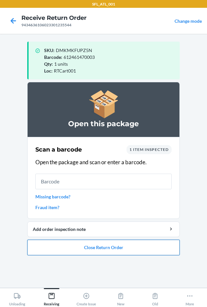
click at [89, 244] on button "Close Return Order" at bounding box center [103, 247] width 153 height 16
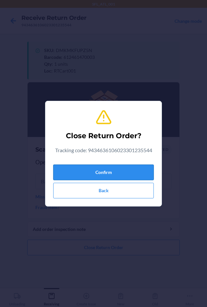
click at [79, 175] on button "Confirm" at bounding box center [103, 172] width 101 height 16
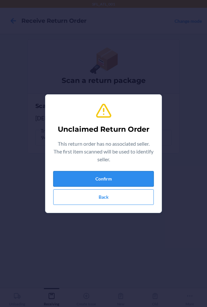
click at [83, 181] on button "Confirm" at bounding box center [103, 179] width 101 height 16
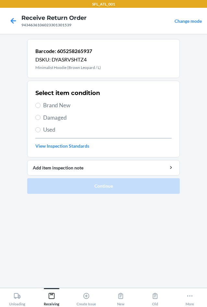
click at [64, 103] on span "Brand New" at bounding box center [107, 105] width 129 height 8
click at [41, 103] on input "Brand New" at bounding box center [37, 105] width 5 height 5
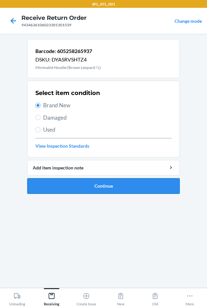
click at [78, 191] on button "Continue" at bounding box center [103, 186] width 153 height 16
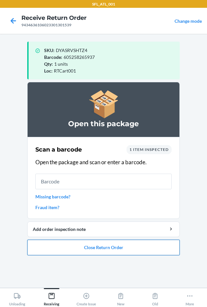
click at [141, 245] on button "Close Return Order" at bounding box center [103, 247] width 153 height 16
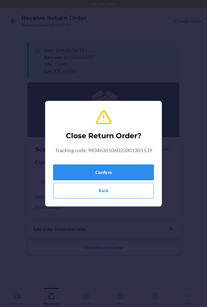
click at [107, 170] on button "Confirm" at bounding box center [103, 172] width 101 height 16
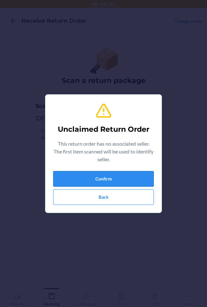
click at [106, 176] on button "Confirm" at bounding box center [103, 179] width 101 height 16
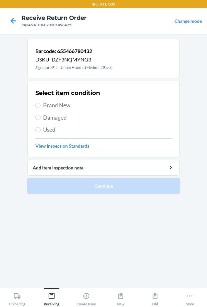
drag, startPoint x: 62, startPoint y: 108, endPoint x: 63, endPoint y: 154, distance: 46.5
click at [63, 109] on span "Brand New" at bounding box center [107, 105] width 129 height 8
click at [41, 108] on input "Brand New" at bounding box center [37, 105] width 5 height 5
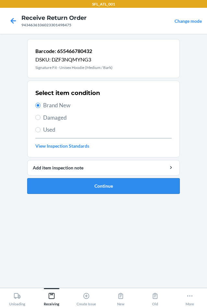
click at [75, 187] on button "Continue" at bounding box center [103, 186] width 153 height 16
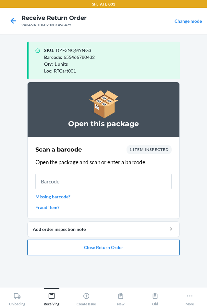
click at [115, 249] on button "Close Return Order" at bounding box center [103, 247] width 153 height 16
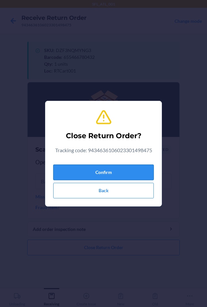
click at [101, 176] on button "Confirm" at bounding box center [103, 172] width 101 height 16
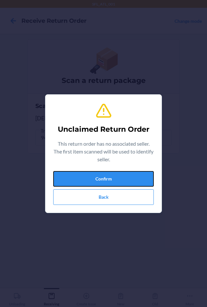
click at [101, 176] on button "Confirm" at bounding box center [103, 179] width 101 height 16
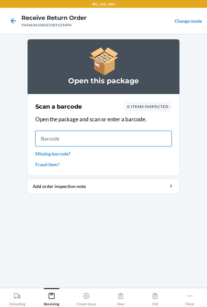
click at [112, 136] on input "text" at bounding box center [103, 139] width 136 height 16
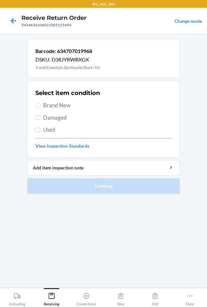
click at [58, 106] on span "Brand New" at bounding box center [107, 105] width 129 height 8
click at [41, 106] on input "Brand New" at bounding box center [37, 105] width 5 height 5
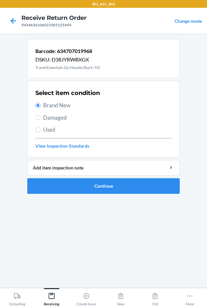
click at [80, 194] on ol "Barcode: 634707019968 DSKU: D38JYRWBXGX Travel Essentials Zip Hoodie (Bark / M)…" at bounding box center [103, 119] width 153 height 160
click at [80, 193] on ol "Barcode: 634707019968 DSKU: D38JYRWBXGX Travel Essentials Zip Hoodie (Bark / M)…" at bounding box center [103, 119] width 153 height 160
click at [80, 190] on button "Continue" at bounding box center [103, 186] width 153 height 16
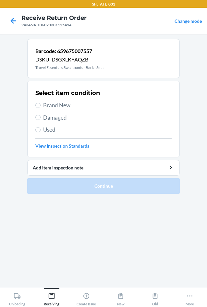
drag, startPoint x: 68, startPoint y: 103, endPoint x: 68, endPoint y: 108, distance: 5.2
click at [68, 108] on span "Brand New" at bounding box center [107, 105] width 129 height 8
click at [41, 108] on input "Brand New" at bounding box center [37, 105] width 5 height 5
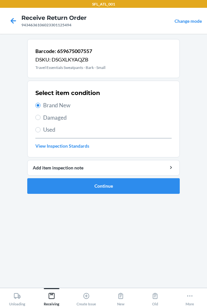
click at [68, 108] on span "Brand New" at bounding box center [107, 105] width 129 height 8
click at [41, 108] on input "Brand New" at bounding box center [37, 105] width 5 height 5
click at [125, 192] on button "Continue" at bounding box center [103, 186] width 153 height 16
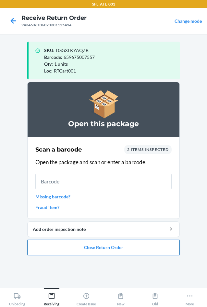
click at [123, 252] on button "Close Return Order" at bounding box center [103, 247] width 153 height 16
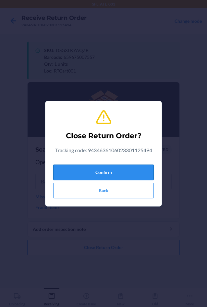
click at [109, 172] on button "Confirm" at bounding box center [103, 172] width 101 height 16
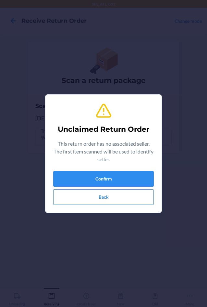
click at [108, 163] on div "This return order has no associated seller. The first item scanned will be used…" at bounding box center [103, 153] width 101 height 26
click at [116, 183] on button "Confirm" at bounding box center [103, 179] width 101 height 16
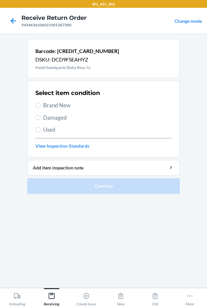
click at [60, 104] on span "Brand New" at bounding box center [107, 105] width 129 height 8
click at [41, 104] on input "Brand New" at bounding box center [37, 105] width 5 height 5
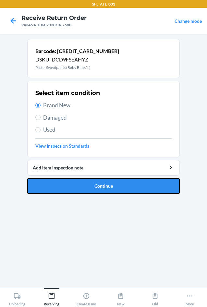
drag, startPoint x: 74, startPoint y: 186, endPoint x: 72, endPoint y: 181, distance: 4.5
click at [74, 184] on button "Continue" at bounding box center [103, 186] width 153 height 16
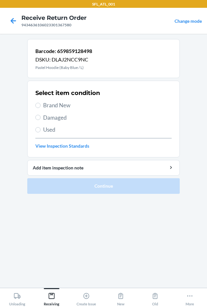
click at [43, 107] on label "Brand New" at bounding box center [103, 105] width 136 height 8
click at [41, 107] on input "Brand New" at bounding box center [37, 105] width 5 height 5
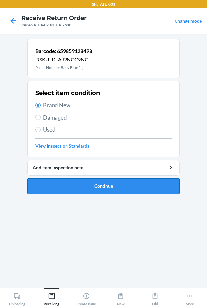
click at [68, 186] on button "Continue" at bounding box center [103, 186] width 153 height 16
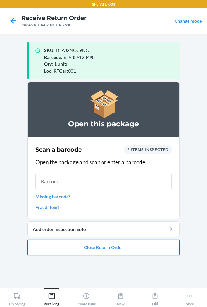
click at [105, 250] on button "Close Return Order" at bounding box center [103, 247] width 153 height 16
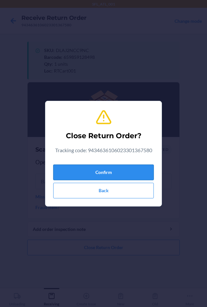
click at [102, 168] on button "Confirm" at bounding box center [103, 172] width 101 height 16
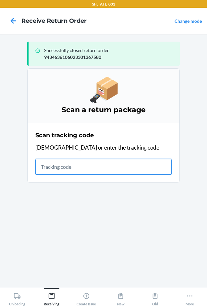
click at [64, 169] on input "text" at bounding box center [103, 167] width 136 height 16
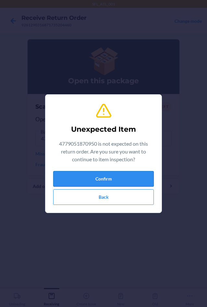
click at [110, 177] on button "Confirm" at bounding box center [103, 179] width 101 height 16
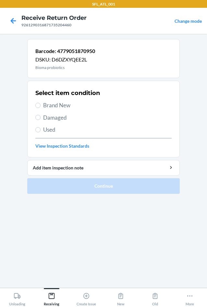
click at [54, 117] on span "Damaged" at bounding box center [107, 117] width 129 height 8
click at [41, 117] on input "Damaged" at bounding box center [37, 117] width 5 height 5
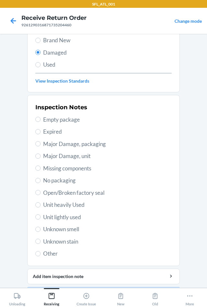
click at [43, 252] on span "Other" at bounding box center [107, 253] width 129 height 8
click at [41, 252] on input "Other" at bounding box center [37, 253] width 5 height 5
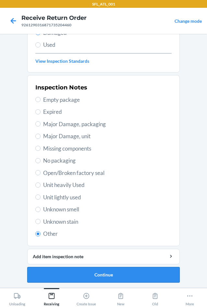
click at [83, 273] on button "Continue" at bounding box center [103, 275] width 153 height 16
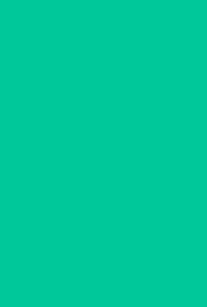
scroll to position [31, 0]
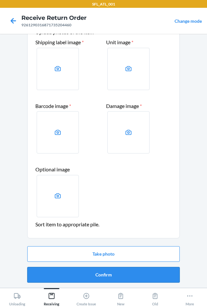
click at [102, 269] on button "Confirm" at bounding box center [103, 275] width 153 height 16
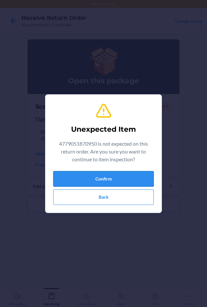
click at [74, 178] on button "Confirm" at bounding box center [103, 179] width 101 height 16
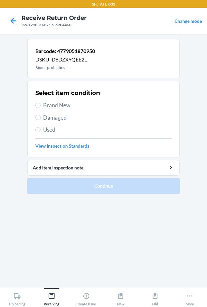
click at [58, 119] on span "Damaged" at bounding box center [107, 117] width 129 height 8
click at [41, 119] on input "Damaged" at bounding box center [37, 117] width 5 height 5
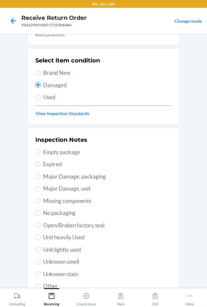
scroll to position [65, 0]
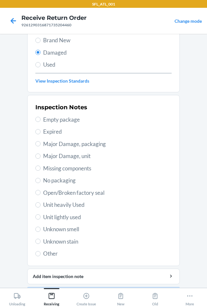
click at [51, 254] on span "Other" at bounding box center [107, 253] width 129 height 8
click at [41, 254] on input "Other" at bounding box center [37, 253] width 5 height 5
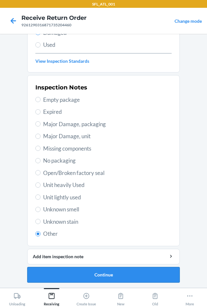
click at [66, 280] on button "Continue" at bounding box center [103, 275] width 153 height 16
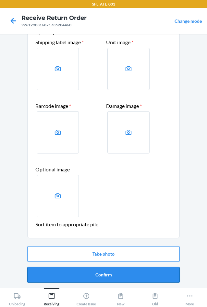
drag, startPoint x: 78, startPoint y: 278, endPoint x: 70, endPoint y: 272, distance: 10.5
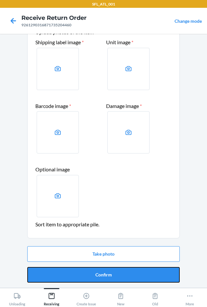
click at [78, 277] on button "Confirm" at bounding box center [103, 275] width 153 height 16
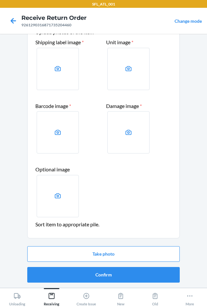
scroll to position [0, 0]
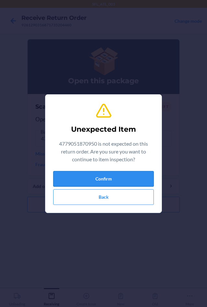
click at [91, 173] on button "Confirm" at bounding box center [103, 179] width 101 height 16
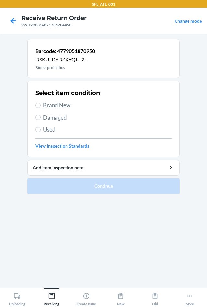
click at [54, 115] on span "Damaged" at bounding box center [107, 117] width 129 height 8
click at [41, 115] on input "Damaged" at bounding box center [37, 117] width 5 height 5
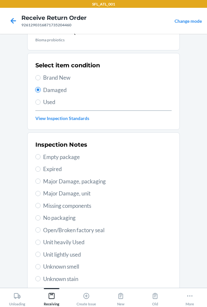
scroll to position [65, 0]
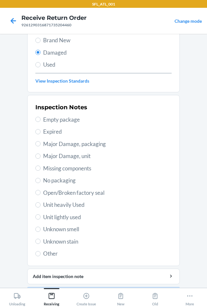
click at [39, 252] on label "Other" at bounding box center [103, 253] width 136 height 8
click at [39, 252] on input "Other" at bounding box center [37, 253] width 5 height 5
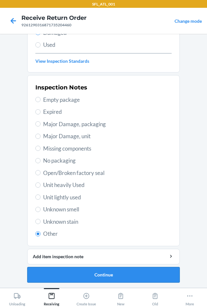
click at [73, 277] on button "Continue" at bounding box center [103, 275] width 153 height 16
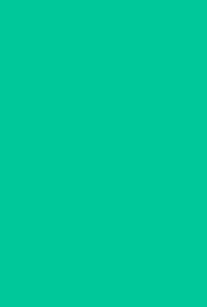
scroll to position [31, 0]
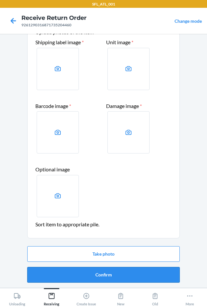
click at [71, 276] on button "Confirm" at bounding box center [103, 275] width 153 height 16
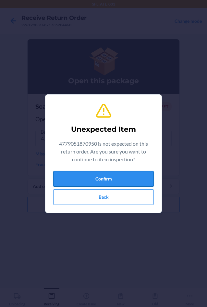
click at [75, 179] on button "Confirm" at bounding box center [103, 179] width 101 height 16
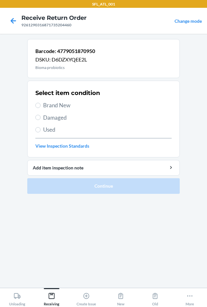
drag, startPoint x: 45, startPoint y: 115, endPoint x: 66, endPoint y: 147, distance: 37.7
click at [46, 115] on span "Damaged" at bounding box center [107, 117] width 129 height 8
click at [41, 115] on input "Damaged" at bounding box center [37, 117] width 5 height 5
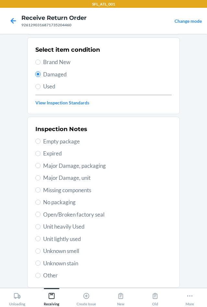
scroll to position [85, 0]
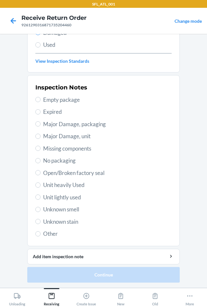
click at [48, 230] on span "Other" at bounding box center [107, 233] width 129 height 8
click at [41, 231] on input "Other" at bounding box center [37, 233] width 5 height 5
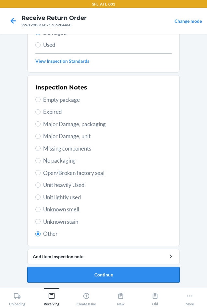
click at [96, 277] on button "Continue" at bounding box center [103, 275] width 153 height 16
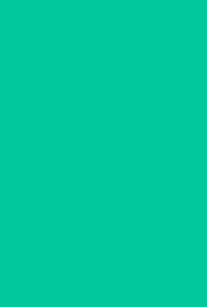
scroll to position [31, 0]
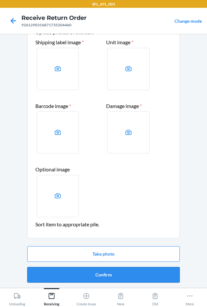
click at [97, 275] on button "Confirm" at bounding box center [103, 275] width 153 height 16
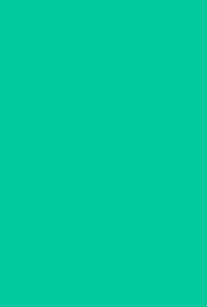
scroll to position [0, 0]
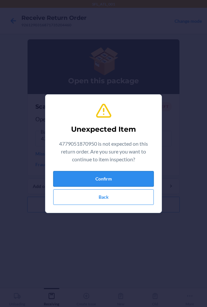
click at [69, 180] on button "Confirm" at bounding box center [103, 179] width 101 height 16
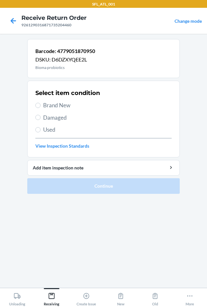
click at [54, 114] on span "Damaged" at bounding box center [107, 117] width 129 height 8
click at [41, 115] on input "Damaged" at bounding box center [37, 117] width 5 height 5
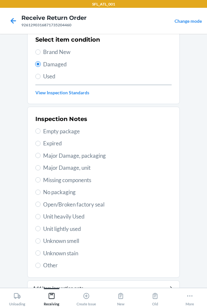
scroll to position [65, 0]
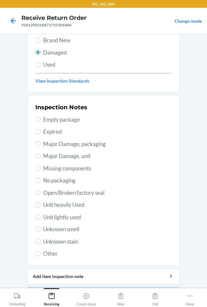
click at [63, 260] on section "Inspection Notes Empty package Expired Major Damage, packaging Major Damage, un…" at bounding box center [103, 180] width 153 height 171
click at [71, 255] on span "Other" at bounding box center [107, 253] width 129 height 8
click at [41, 255] on input "Other" at bounding box center [37, 253] width 5 height 5
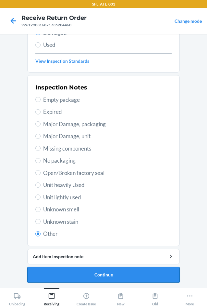
click at [84, 274] on button "Continue" at bounding box center [103, 275] width 153 height 16
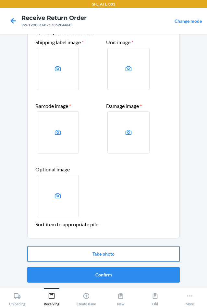
click at [90, 257] on button "Take photo" at bounding box center [103, 254] width 153 height 16
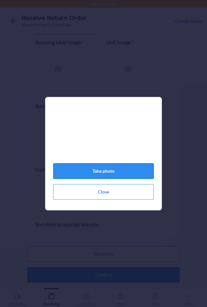
click at [104, 178] on button "Take photo" at bounding box center [103, 171] width 101 height 16
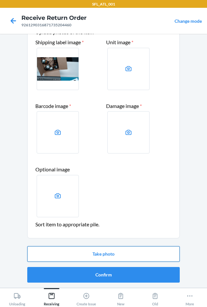
click at [116, 255] on button "Take photo" at bounding box center [103, 254] width 153 height 16
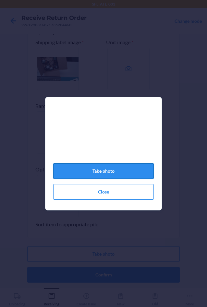
click at [113, 171] on button "Take photo" at bounding box center [103, 171] width 101 height 16
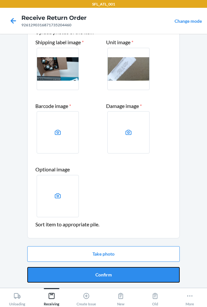
drag, startPoint x: 126, startPoint y: 279, endPoint x: 126, endPoint y: 275, distance: 4.2
click at [126, 277] on button "Confirm" at bounding box center [103, 275] width 153 height 16
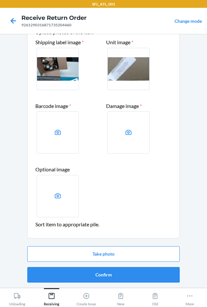
scroll to position [0, 0]
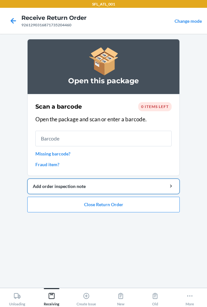
click at [60, 184] on div "Add order inspection note" at bounding box center [104, 186] width 142 height 7
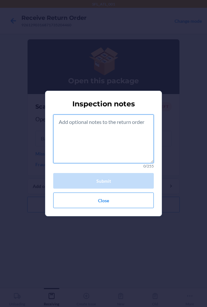
click at [68, 140] on textarea at bounding box center [103, 138] width 101 height 49
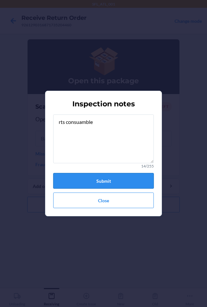
click at [114, 179] on button "Submit" at bounding box center [103, 181] width 101 height 16
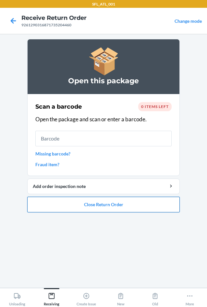
click at [118, 203] on button "Close Return Order" at bounding box center [103, 205] width 153 height 16
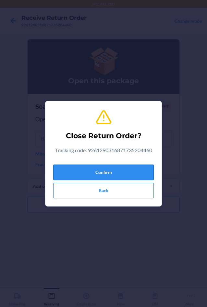
click at [111, 177] on button "Confirm" at bounding box center [103, 172] width 101 height 16
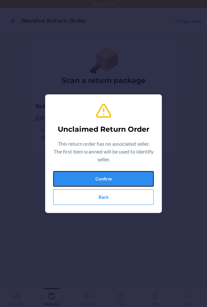
click at [111, 177] on button "Confirm" at bounding box center [103, 179] width 101 height 16
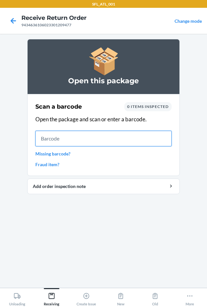
click at [156, 140] on input "text" at bounding box center [103, 139] width 136 height 16
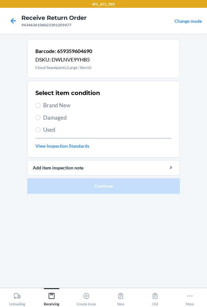
click at [43, 103] on label "Brand New" at bounding box center [103, 105] width 136 height 8
click at [41, 103] on input "Brand New" at bounding box center [37, 105] width 5 height 5
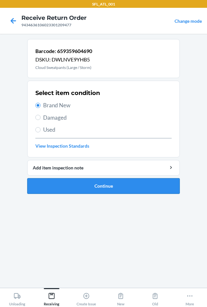
click at [51, 179] on button "Continue" at bounding box center [103, 186] width 153 height 16
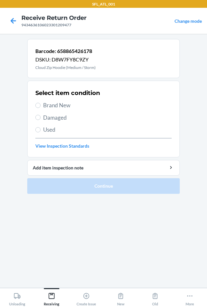
click at [43, 105] on span "Brand New" at bounding box center [107, 105] width 129 height 8
click at [41, 105] on input "Brand New" at bounding box center [37, 105] width 5 height 5
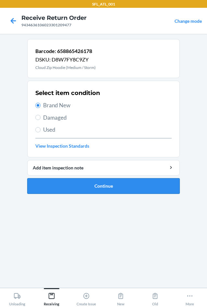
click at [67, 185] on button "Continue" at bounding box center [103, 186] width 153 height 16
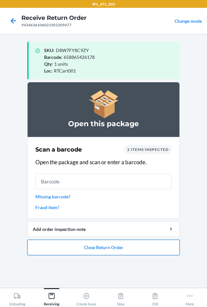
click at [103, 248] on button "Close Return Order" at bounding box center [103, 247] width 153 height 16
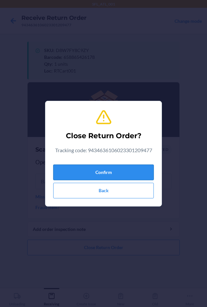
click at [87, 170] on button "Confirm" at bounding box center [103, 172] width 101 height 16
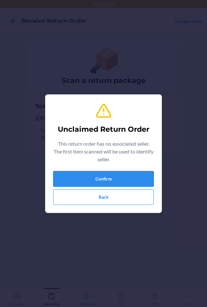
click at [86, 174] on button "Confirm" at bounding box center [103, 179] width 101 height 16
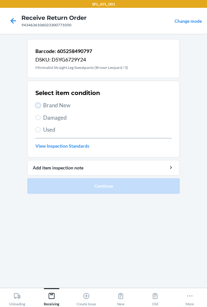
click at [40, 104] on input "Brand New" at bounding box center [37, 105] width 5 height 5
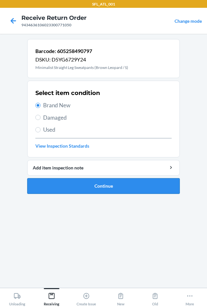
click at [81, 184] on button "Continue" at bounding box center [103, 186] width 153 height 16
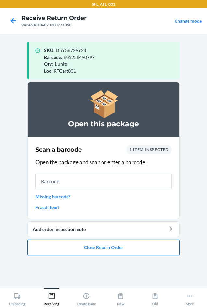
click at [94, 249] on button "Close Return Order" at bounding box center [103, 247] width 153 height 16
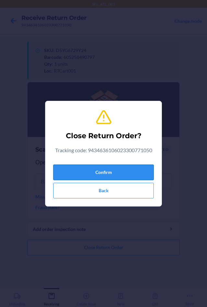
click at [76, 170] on button "Confirm" at bounding box center [103, 172] width 101 height 16
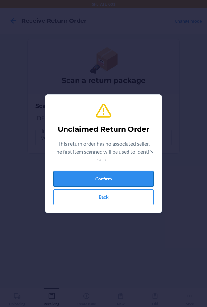
click at [76, 174] on button "Confirm" at bounding box center [103, 179] width 101 height 16
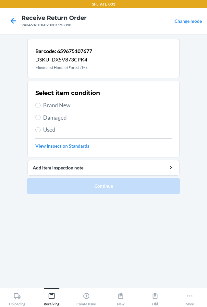
click at [64, 102] on span "Brand New" at bounding box center [107, 105] width 129 height 8
click at [41, 103] on input "Brand New" at bounding box center [37, 105] width 5 height 5
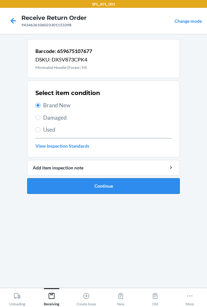
click at [68, 184] on button "Continue" at bounding box center [103, 186] width 153 height 16
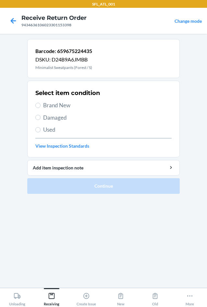
click at [42, 105] on label "Brand New" at bounding box center [103, 105] width 136 height 8
click at [41, 105] on input "Brand New" at bounding box center [37, 105] width 5 height 5
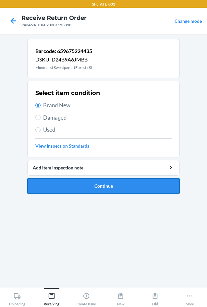
click at [84, 192] on button "Continue" at bounding box center [103, 186] width 153 height 16
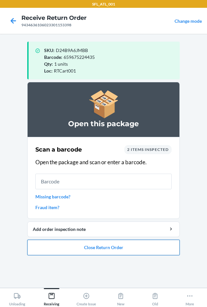
click at [122, 247] on button "Close Return Order" at bounding box center [103, 247] width 153 height 16
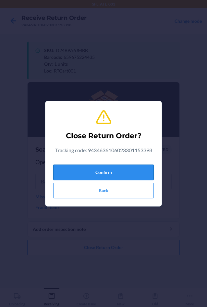
click at [111, 176] on button "Confirm" at bounding box center [103, 172] width 101 height 16
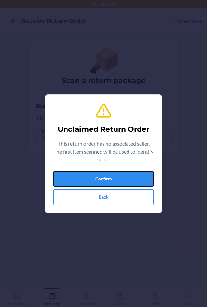
click at [109, 176] on button "Confirm" at bounding box center [103, 179] width 101 height 16
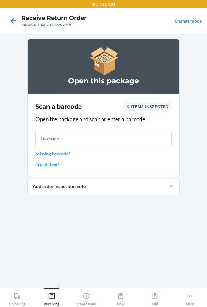
click at [64, 151] on link "Missing barcode?" at bounding box center [103, 153] width 136 height 7
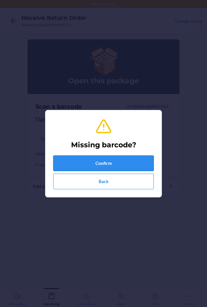
drag, startPoint x: 69, startPoint y: 151, endPoint x: 74, endPoint y: 161, distance: 10.5
click at [69, 152] on div "Missing barcode? Confirm Back" at bounding box center [103, 153] width 101 height 76
click at [74, 161] on button "Confirm" at bounding box center [103, 163] width 101 height 16
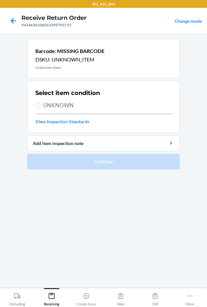
click at [64, 109] on span "UNKNOWN" at bounding box center [107, 105] width 129 height 8
click at [41, 108] on input "UNKNOWN" at bounding box center [37, 105] width 5 height 5
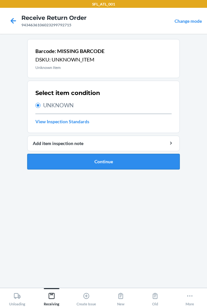
click at [72, 156] on button "Continue" at bounding box center [103, 162] width 153 height 16
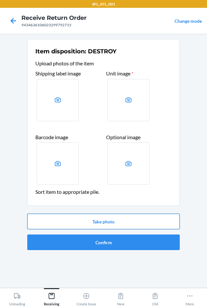
click at [111, 221] on button "Take photo" at bounding box center [103, 221] width 153 height 16
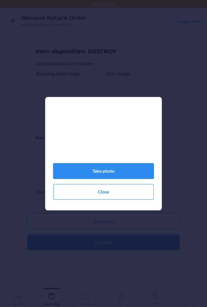
click at [94, 178] on button "Take photo" at bounding box center [103, 171] width 101 height 16
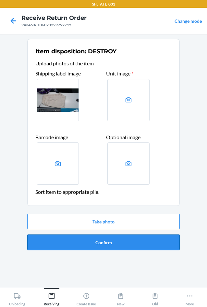
click at [114, 241] on button "Confirm" at bounding box center [103, 242] width 153 height 16
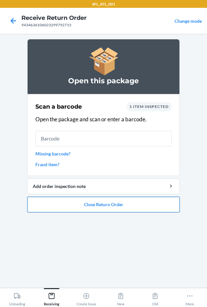
click at [113, 203] on button "Close Return Order" at bounding box center [103, 205] width 153 height 16
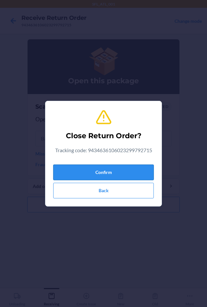
click at [115, 176] on button "Confirm" at bounding box center [103, 172] width 101 height 16
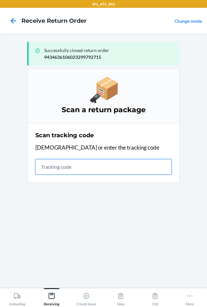
click at [65, 164] on input "text" at bounding box center [103, 167] width 136 height 16
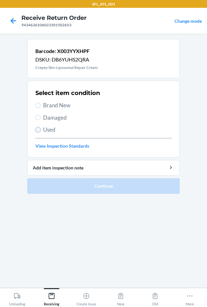
click at [39, 129] on input "Used" at bounding box center [37, 129] width 5 height 5
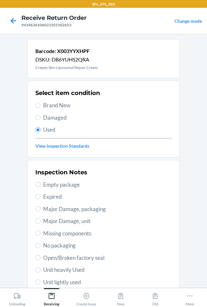
click at [48, 117] on span "Damaged" at bounding box center [107, 117] width 129 height 8
click at [41, 117] on input "Damaged" at bounding box center [37, 117] width 5 height 5
click at [69, 221] on span "Major Damage, unit" at bounding box center [107, 221] width 129 height 8
click at [41, 221] on input "Major Damage, unit" at bounding box center [37, 220] width 5 height 5
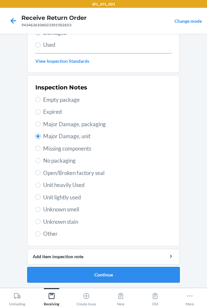
click at [76, 278] on button "Continue" at bounding box center [103, 275] width 153 height 16
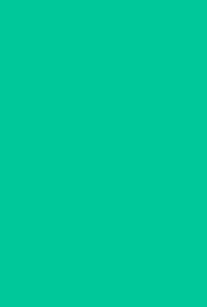
scroll to position [31, 0]
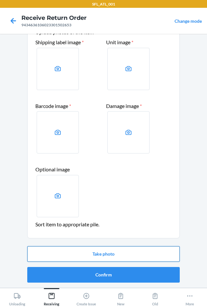
click at [97, 252] on button "Take photo" at bounding box center [103, 254] width 153 height 16
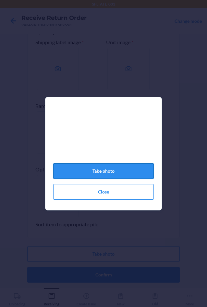
click at [105, 174] on button "Take photo" at bounding box center [103, 171] width 101 height 16
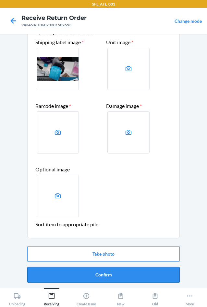
click at [104, 276] on button "Confirm" at bounding box center [103, 275] width 153 height 16
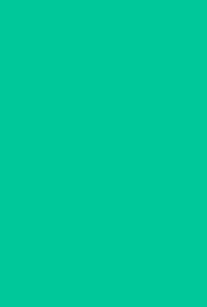
scroll to position [0, 0]
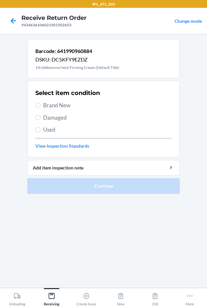
click at [41, 127] on label "Used" at bounding box center [103, 129] width 136 height 8
click at [41, 127] on input "Used" at bounding box center [37, 129] width 5 height 5
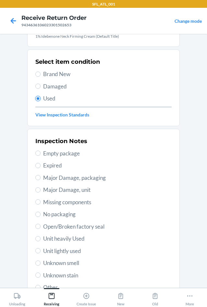
scroll to position [85, 0]
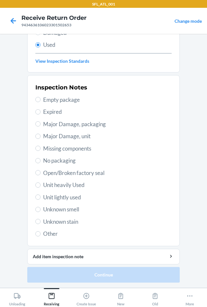
click at [64, 184] on span "Unit heavily Used" at bounding box center [107, 185] width 129 height 8
click at [41, 184] on input "Unit heavily Used" at bounding box center [37, 184] width 5 height 5
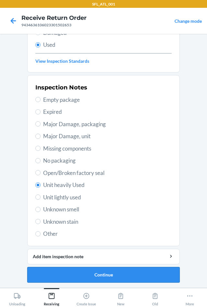
click at [99, 276] on button "Continue" at bounding box center [103, 275] width 153 height 16
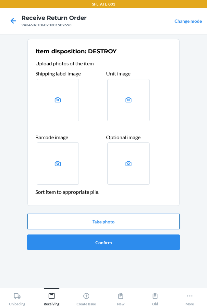
click at [97, 220] on button "Take photo" at bounding box center [103, 221] width 153 height 16
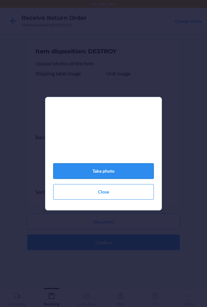
click at [98, 173] on button "Take photo" at bounding box center [103, 171] width 101 height 16
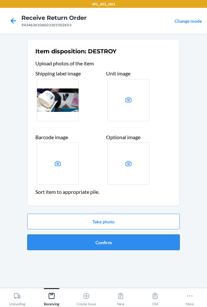
click at [90, 240] on button "Confirm" at bounding box center [103, 242] width 153 height 16
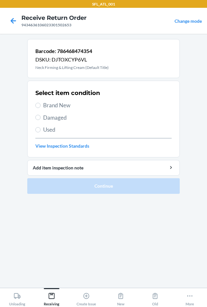
click at [69, 105] on span "Brand New" at bounding box center [107, 105] width 129 height 8
click at [41, 105] on input "Brand New" at bounding box center [37, 105] width 5 height 5
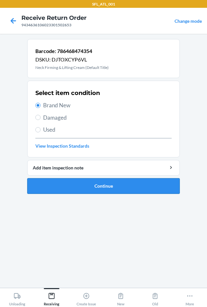
click at [81, 188] on button "Continue" at bounding box center [103, 186] width 153 height 16
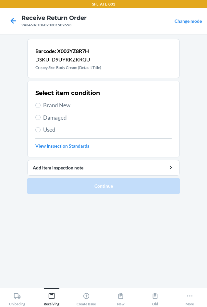
click at [47, 106] on span "Brand New" at bounding box center [107, 105] width 129 height 8
click at [41, 106] on input "Brand New" at bounding box center [37, 105] width 5 height 5
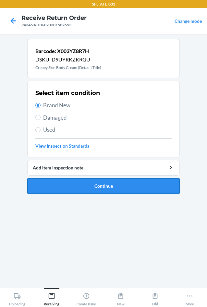
click at [54, 181] on button "Continue" at bounding box center [103, 186] width 153 height 16
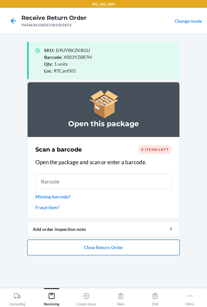
click at [89, 250] on button "Close Return Order" at bounding box center [103, 247] width 153 height 16
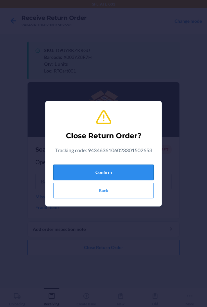
click at [87, 173] on button "Confirm" at bounding box center [103, 172] width 101 height 16
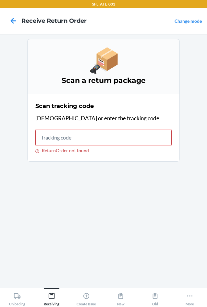
click at [43, 137] on input "ReturnOrder not found" at bounding box center [103, 138] width 136 height 16
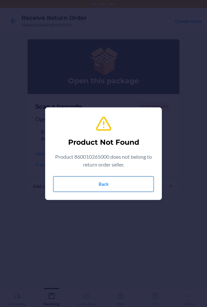
click at [89, 185] on button "Back" at bounding box center [103, 184] width 101 height 16
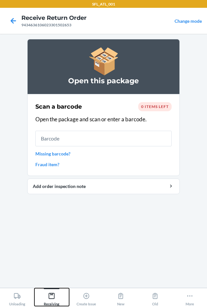
click at [49, 302] on div "Receiving" at bounding box center [52, 298] width 16 height 16
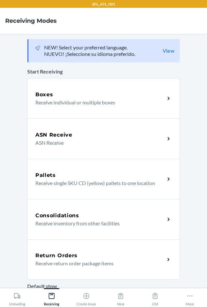
click at [64, 272] on div "Return Orders Receive return order package items" at bounding box center [103, 259] width 153 height 40
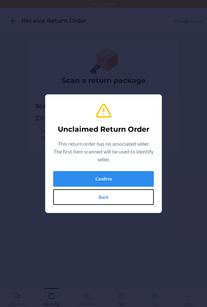
click at [97, 199] on button "Back" at bounding box center [103, 197] width 101 height 16
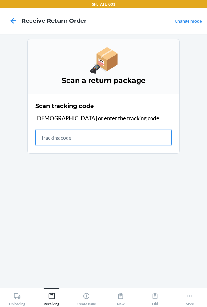
click at [70, 140] on input "text" at bounding box center [103, 138] width 136 height 16
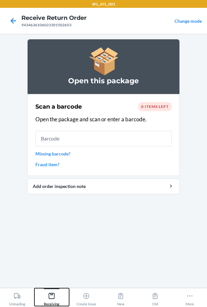
click at [53, 294] on icon at bounding box center [52, 296] width 6 height 6
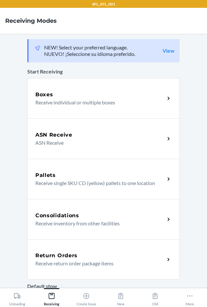
click at [78, 267] on div "Return Orders Receive return order package items" at bounding box center [103, 259] width 153 height 40
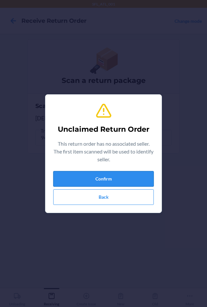
click at [98, 182] on button "Confirm" at bounding box center [103, 179] width 101 height 16
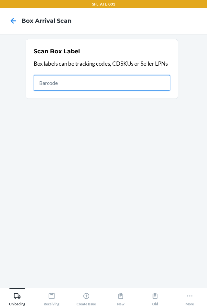
click at [126, 79] on input "text" at bounding box center [102, 83] width 136 height 16
type input "420302599434636106023301579020"
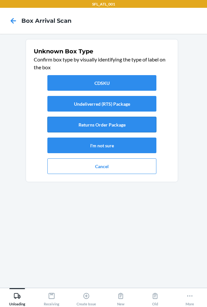
click at [129, 129] on button "Returns Order Package" at bounding box center [101, 125] width 109 height 16
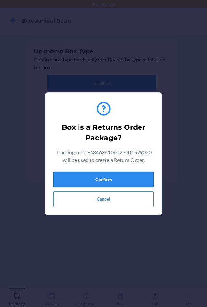
click at [132, 178] on button "Confirm" at bounding box center [103, 180] width 101 height 16
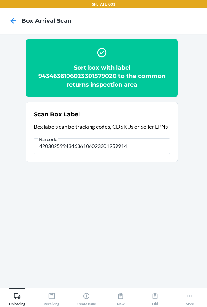
type input "420302599434636106023301959914"
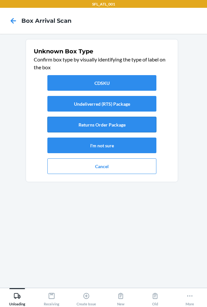
click at [96, 126] on button "Returns Order Package" at bounding box center [101, 125] width 109 height 16
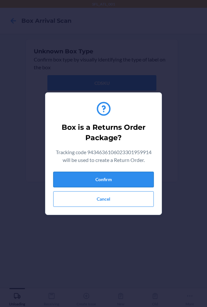
click at [115, 178] on button "Confirm" at bounding box center [103, 180] width 101 height 16
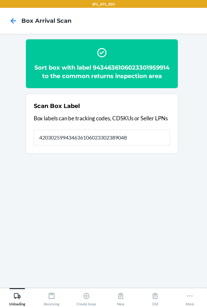
type input "420302599434636106023302389048"
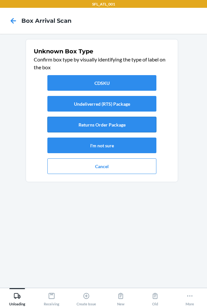
click at [102, 124] on button "Returns Order Package" at bounding box center [101, 125] width 109 height 16
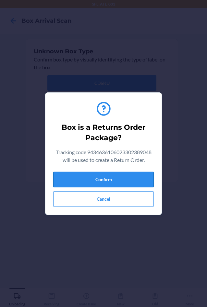
click at [121, 186] on button "Confirm" at bounding box center [103, 180] width 101 height 16
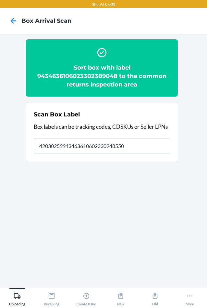
type input "420302599434636106023302485504"
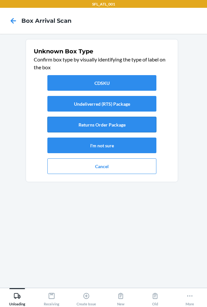
click at [83, 128] on button "Returns Order Package" at bounding box center [101, 125] width 109 height 16
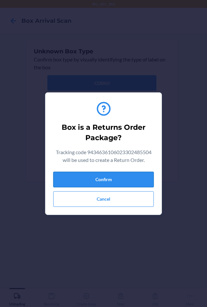
click at [106, 177] on button "Confirm" at bounding box center [103, 180] width 101 height 16
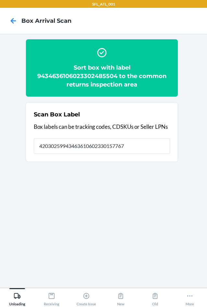
type input "420302599434636106023301577675"
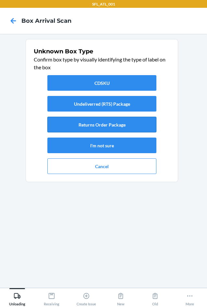
click at [101, 126] on button "Returns Order Package" at bounding box center [101, 125] width 109 height 16
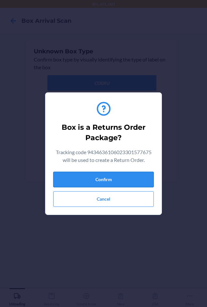
click at [123, 180] on button "Confirm" at bounding box center [103, 180] width 101 height 16
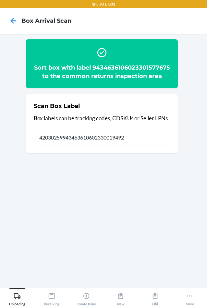
type input "420302599434636106023300194927"
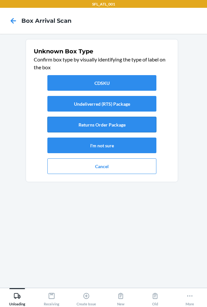
click at [109, 127] on button "Returns Order Package" at bounding box center [101, 125] width 109 height 16
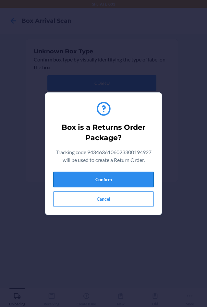
click at [125, 179] on button "Confirm" at bounding box center [103, 180] width 101 height 16
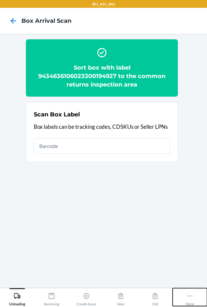
click at [193, 301] on div "More" at bounding box center [190, 298] width 8 height 16
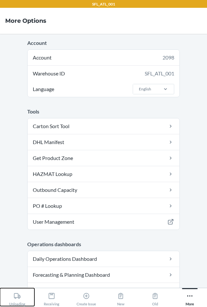
drag, startPoint x: 14, startPoint y: 303, endPoint x: 21, endPoint y: 300, distance: 8.0
click at [14, 303] on div "Unloading" at bounding box center [17, 298] width 16 height 16
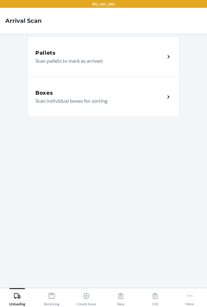
click at [62, 108] on div "Boxes Scan individual boxes for sorting" at bounding box center [103, 97] width 153 height 40
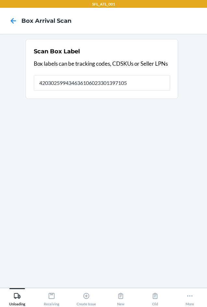
type input "420302599434636106023301397105"
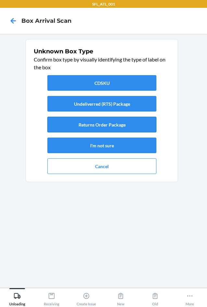
click at [94, 128] on button "Returns Order Package" at bounding box center [101, 125] width 109 height 16
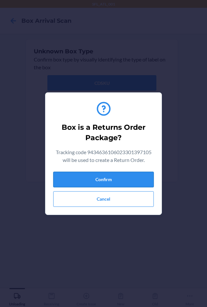
click at [121, 176] on button "Confirm" at bounding box center [103, 180] width 101 height 16
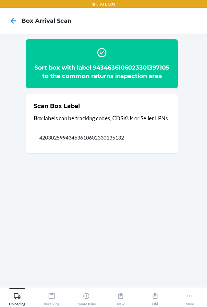
type input "420302599434636106023301351329"
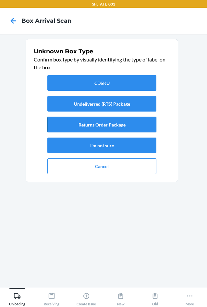
click at [90, 128] on button "Returns Order Package" at bounding box center [101, 125] width 109 height 16
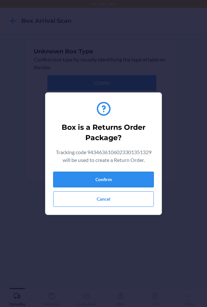
click at [128, 180] on button "Confirm" at bounding box center [103, 180] width 101 height 16
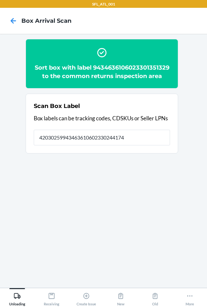
type input "420302599434636106023302441746"
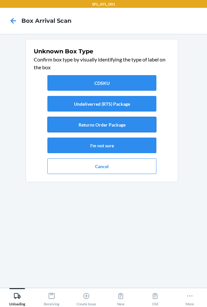
click at [130, 122] on button "Returns Order Package" at bounding box center [101, 125] width 109 height 16
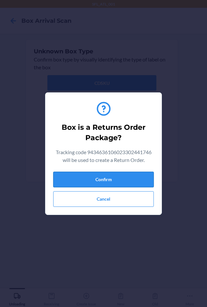
drag, startPoint x: 142, startPoint y: 183, endPoint x: 142, endPoint y: 179, distance: 3.6
click at [142, 181] on button "Confirm" at bounding box center [103, 180] width 101 height 16
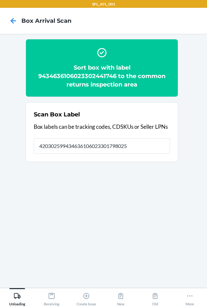
type input "420302599434636106023301798025"
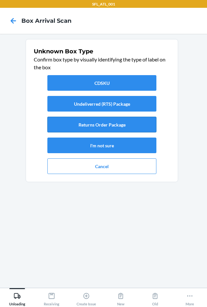
click at [116, 127] on button "Returns Order Package" at bounding box center [101, 125] width 109 height 16
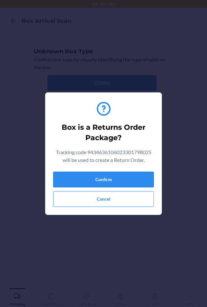
click at [136, 184] on button "Confirm" at bounding box center [103, 180] width 101 height 16
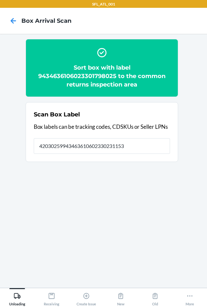
type input "420302599434636106023302311537"
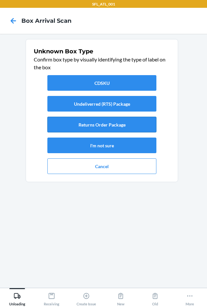
click at [123, 128] on button "Returns Order Package" at bounding box center [101, 125] width 109 height 16
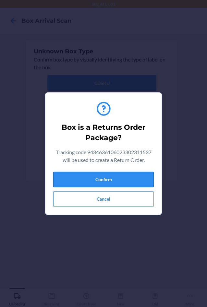
click at [118, 177] on button "Confirm" at bounding box center [103, 180] width 101 height 16
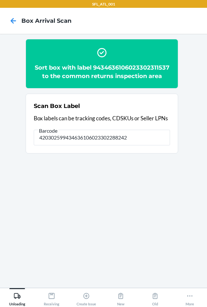
type input "420302599434636106023302288242"
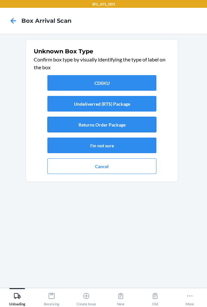
click at [110, 128] on button "Returns Order Package" at bounding box center [101, 125] width 109 height 16
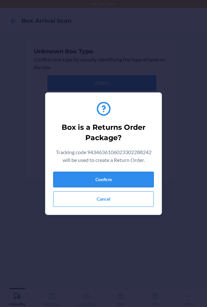
click at [127, 184] on button "Confirm" at bounding box center [103, 180] width 101 height 16
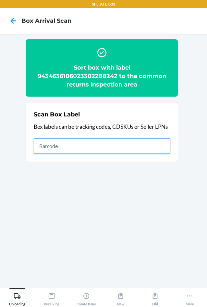
click at [65, 151] on input "text" at bounding box center [102, 146] width 136 height 16
type input "420302599434636106023301482733"
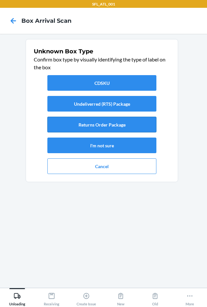
click at [112, 123] on button "Returns Order Package" at bounding box center [101, 125] width 109 height 16
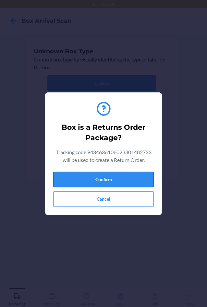
click at [128, 179] on button "Confirm" at bounding box center [103, 180] width 101 height 16
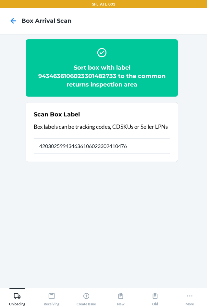
type input "420302599434636106023302410476"
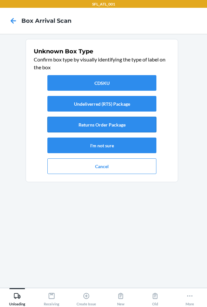
click at [92, 125] on button "Returns Order Package" at bounding box center [101, 125] width 109 height 16
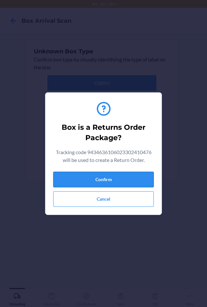
click at [104, 181] on button "Confirm" at bounding box center [103, 180] width 101 height 16
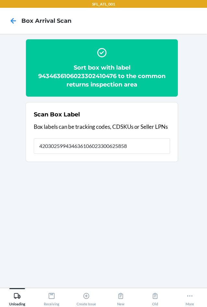
type input "420302599434636106023300625858"
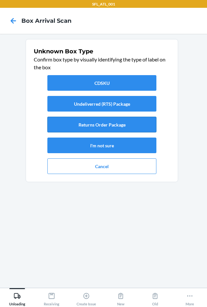
click at [103, 131] on button "Returns Order Package" at bounding box center [101, 125] width 109 height 16
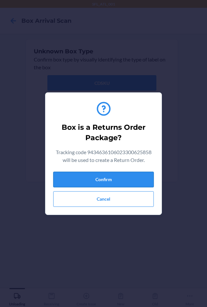
click at [106, 177] on button "Confirm" at bounding box center [103, 180] width 101 height 16
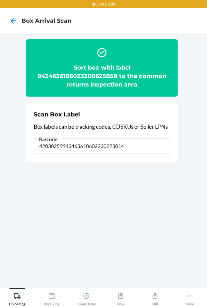
type input "420302599434636106023302230142"
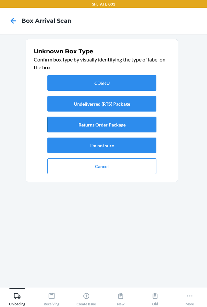
click at [96, 126] on button "Returns Order Package" at bounding box center [101, 125] width 109 height 16
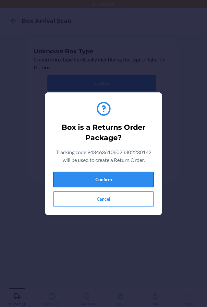
drag, startPoint x: 122, startPoint y: 185, endPoint x: 120, endPoint y: 182, distance: 3.5
click at [122, 185] on button "Confirm" at bounding box center [103, 180] width 101 height 16
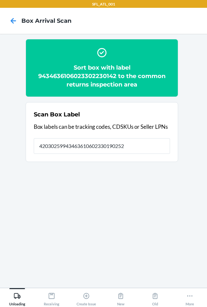
type input "420302599434636106023301902521"
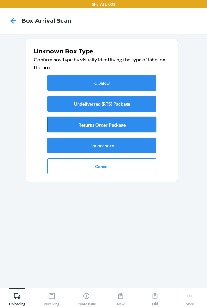
drag, startPoint x: 69, startPoint y: 123, endPoint x: 73, endPoint y: 126, distance: 5.1
click at [70, 123] on button "Returns Order Package" at bounding box center [101, 125] width 109 height 16
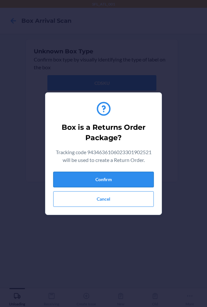
click at [107, 183] on button "Confirm" at bounding box center [103, 180] width 101 height 16
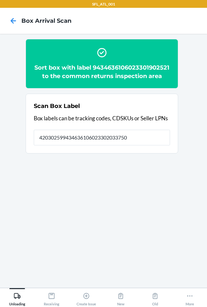
type input "420302599434636106023302033750"
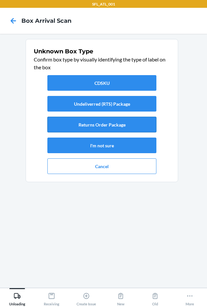
click at [103, 124] on button "Returns Order Package" at bounding box center [101, 125] width 109 height 16
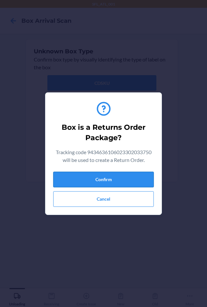
click at [127, 184] on button "Confirm" at bounding box center [103, 180] width 101 height 16
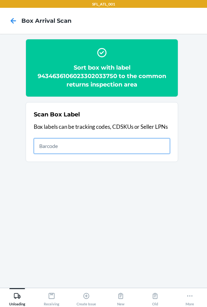
click at [137, 143] on input "text" at bounding box center [102, 146] width 136 height 16
type input "420302599434636106023302157012"
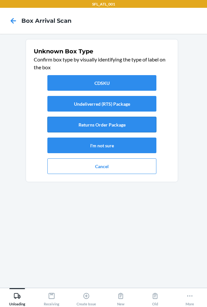
click at [103, 128] on button "Returns Order Package" at bounding box center [101, 125] width 109 height 16
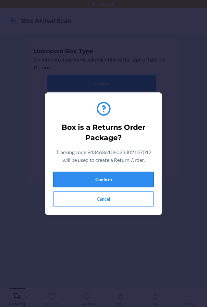
click at [121, 177] on button "Confirm" at bounding box center [103, 180] width 101 height 16
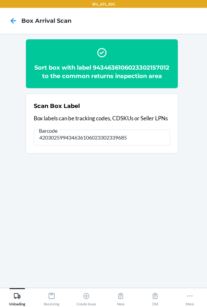
type input "420302599434636106023302339685"
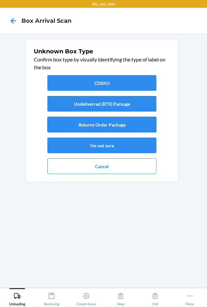
click at [98, 125] on button "Returns Order Package" at bounding box center [101, 125] width 109 height 16
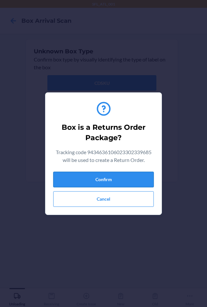
click at [113, 178] on button "Confirm" at bounding box center [103, 180] width 101 height 16
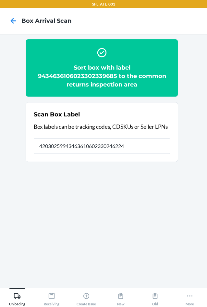
type input "420302599434636106023302462246"
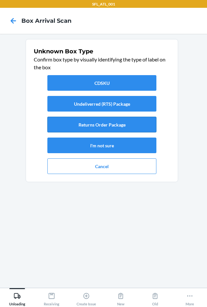
click at [127, 124] on button "Returns Order Package" at bounding box center [101, 125] width 109 height 16
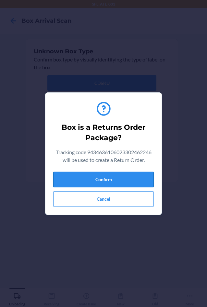
click at [135, 184] on button "Confirm" at bounding box center [103, 180] width 101 height 16
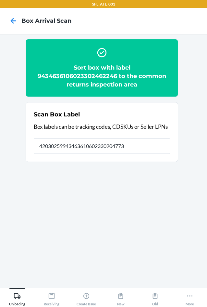
type input "420302599434636106023302047733"
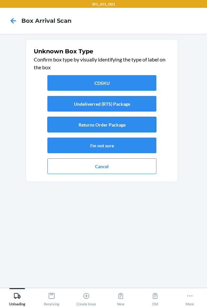
click at [104, 124] on button "Returns Order Package" at bounding box center [101, 125] width 109 height 16
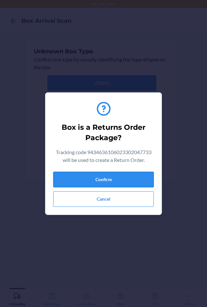
click at [133, 181] on button "Confirm" at bounding box center [103, 180] width 101 height 16
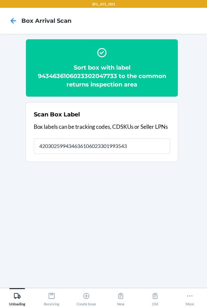
type input "420302599434636106023301993543"
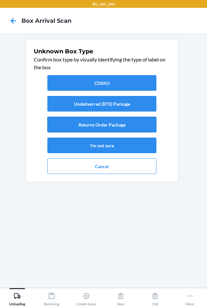
click at [116, 127] on button "Returns Order Package" at bounding box center [101, 125] width 109 height 16
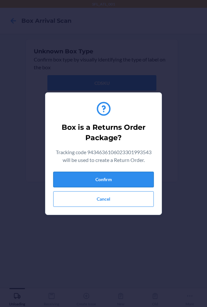
click at [119, 180] on button "Confirm" at bounding box center [103, 180] width 101 height 16
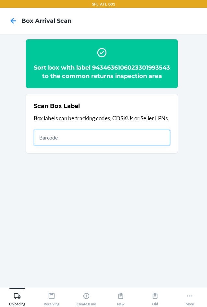
click at [92, 145] on input "text" at bounding box center [102, 138] width 136 height 16
type input "420302599434636106023302142247"
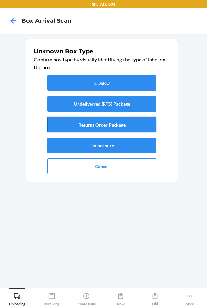
click at [100, 125] on button "Returns Order Package" at bounding box center [101, 125] width 109 height 16
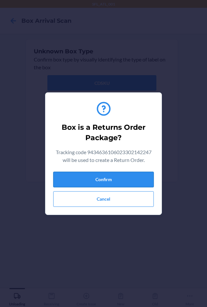
click at [112, 178] on button "Confirm" at bounding box center [103, 180] width 101 height 16
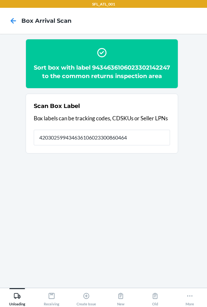
type input "420302599434636106023300860464"
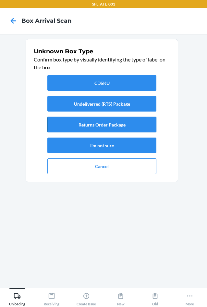
click at [110, 122] on button "Returns Order Package" at bounding box center [101, 125] width 109 height 16
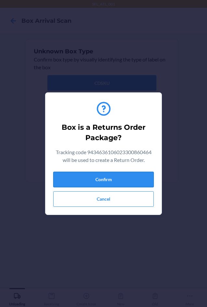
click at [128, 181] on button "Confirm" at bounding box center [103, 180] width 101 height 16
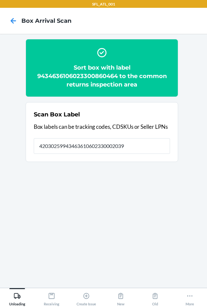
type input "420302599434636106023300020394"
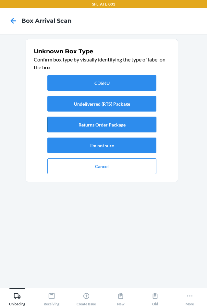
click at [108, 129] on button "Returns Order Package" at bounding box center [101, 125] width 109 height 16
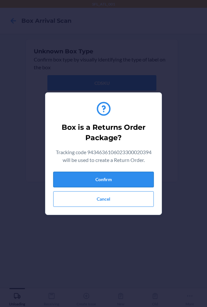
click at [120, 177] on button "Confirm" at bounding box center [103, 180] width 101 height 16
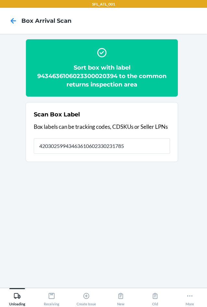
type input "420302599434636106023302317850"
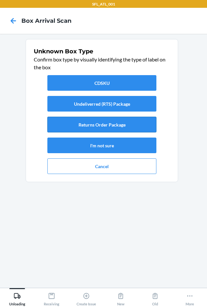
click at [124, 126] on button "Returns Order Package" at bounding box center [101, 125] width 109 height 16
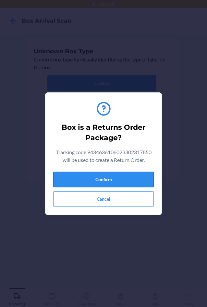
click at [126, 176] on button "Confirm" at bounding box center [103, 180] width 101 height 16
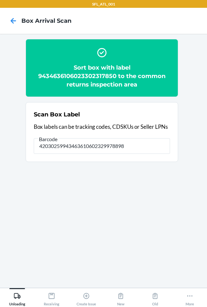
type input "420302599434636106023299788985"
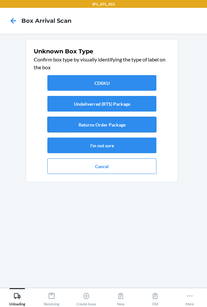
click at [119, 127] on button "Returns Order Package" at bounding box center [101, 125] width 109 height 16
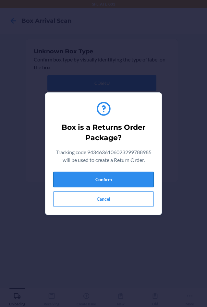
click at [131, 185] on button "Confirm" at bounding box center [103, 180] width 101 height 16
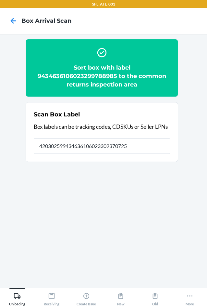
type input "420302599434636106023302370725"
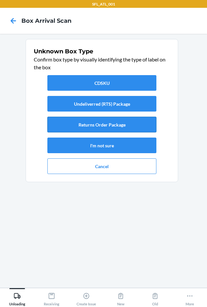
click at [111, 125] on button "Returns Order Package" at bounding box center [101, 125] width 109 height 16
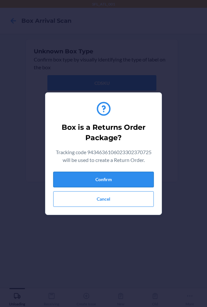
click at [129, 180] on button "Confirm" at bounding box center [103, 180] width 101 height 16
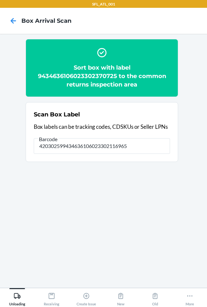
type input "420302599434636106023302116965"
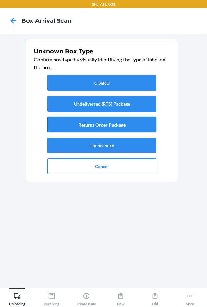
click at [110, 127] on button "Returns Order Package" at bounding box center [101, 125] width 109 height 16
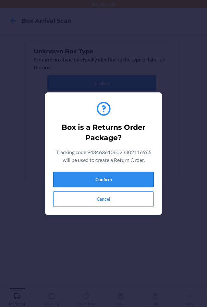
click at [129, 183] on button "Confirm" at bounding box center [103, 180] width 101 height 16
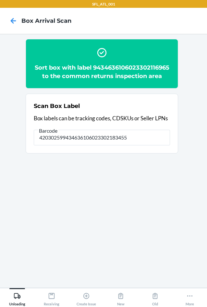
type input "420302599434636106023302183455"
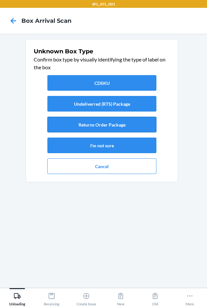
click at [117, 129] on button "Returns Order Package" at bounding box center [101, 125] width 109 height 16
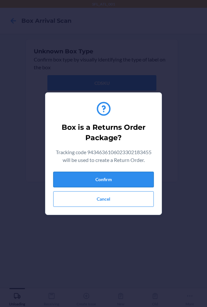
click at [132, 183] on button "Confirm" at bounding box center [103, 180] width 101 height 16
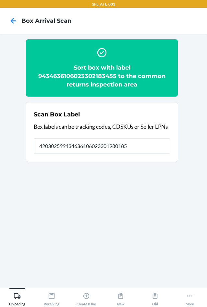
type input "420302599434636106023301980185"
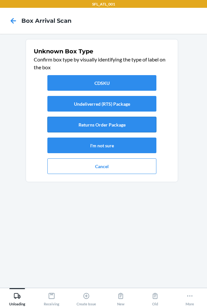
click at [106, 127] on button "Returns Order Package" at bounding box center [101, 125] width 109 height 16
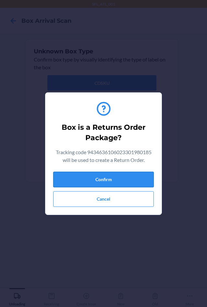
click at [126, 183] on button "Confirm" at bounding box center [103, 180] width 101 height 16
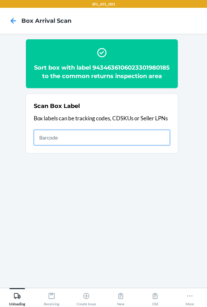
click at [141, 145] on input "text" at bounding box center [102, 138] width 136 height 16
type input "420302599434636106023301367580"
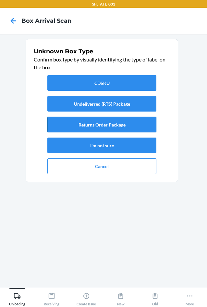
click at [107, 127] on button "Returns Order Package" at bounding box center [101, 125] width 109 height 16
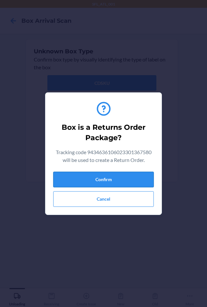
click at [130, 185] on button "Confirm" at bounding box center [103, 180] width 101 height 16
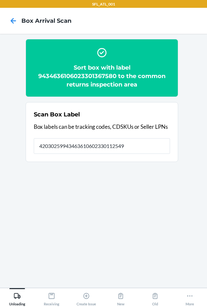
type input "420302599434636106023301125494"
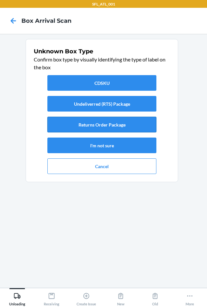
click at [103, 125] on button "Returns Order Package" at bounding box center [101, 125] width 109 height 16
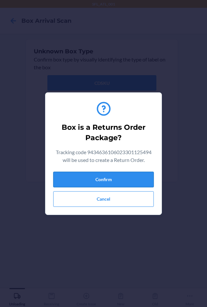
click at [129, 180] on button "Confirm" at bounding box center [103, 180] width 101 height 16
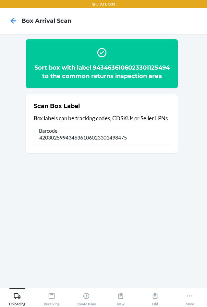
type input "420302599434636106023301498475"
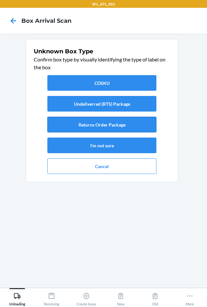
click at [118, 131] on button "Returns Order Package" at bounding box center [101, 125] width 109 height 16
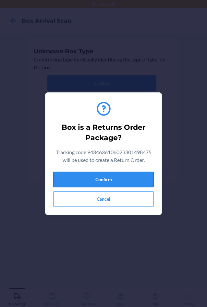
click at [134, 180] on button "Confirm" at bounding box center [103, 180] width 101 height 16
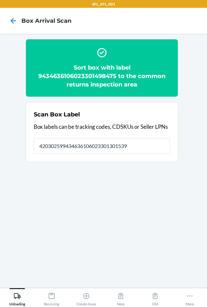
type input "420302599434636106023301301539"
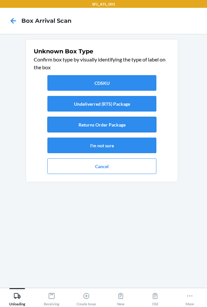
click at [102, 124] on button "Returns Order Package" at bounding box center [101, 125] width 109 height 16
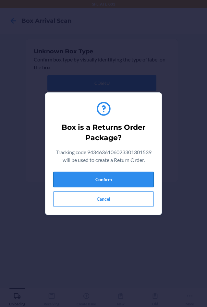
click at [142, 179] on button "Confirm" at bounding box center [103, 180] width 101 height 16
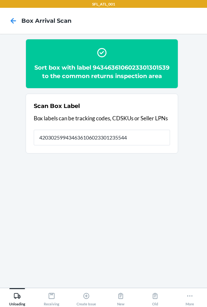
type input "420302599434636106023301235544"
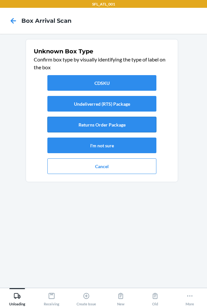
click at [123, 129] on button "Returns Order Package" at bounding box center [101, 125] width 109 height 16
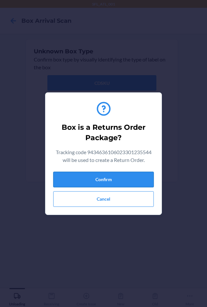
click at [132, 184] on button "Confirm" at bounding box center [103, 180] width 101 height 16
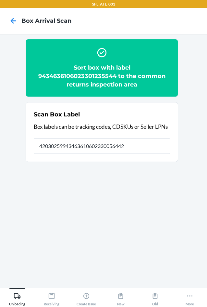
type input "420302599434636106023300564423"
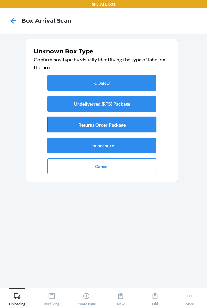
click at [100, 128] on button "Returns Order Package" at bounding box center [101, 125] width 109 height 16
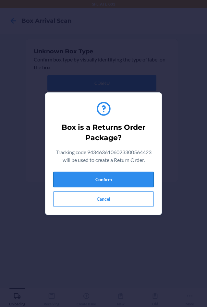
click at [111, 175] on button "Confirm" at bounding box center [103, 180] width 101 height 16
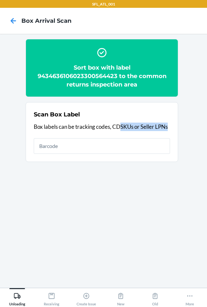
drag, startPoint x: 120, startPoint y: 134, endPoint x: 122, endPoint y: 143, distance: 9.6
click at [120, 137] on div "Scan Box Label Box labels can be tracking codes, CDSKUs or Seller LPNs" at bounding box center [102, 131] width 136 height 47
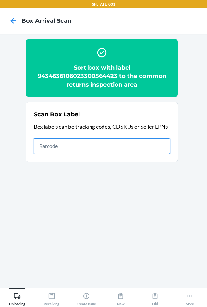
click at [123, 144] on input "text" at bounding box center [102, 146] width 136 height 16
type input "420302599434636106023301153398"
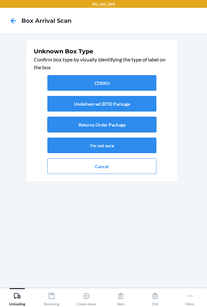
click at [105, 125] on button "Returns Order Package" at bounding box center [101, 125] width 109 height 16
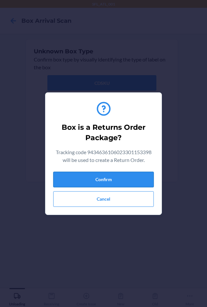
drag, startPoint x: 114, startPoint y: 181, endPoint x: 109, endPoint y: 178, distance: 5.7
click at [112, 179] on button "Confirm" at bounding box center [103, 180] width 101 height 16
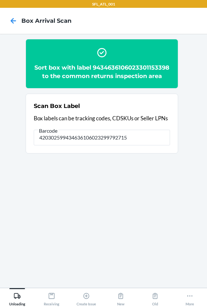
type input "420302599434636106023299792715"
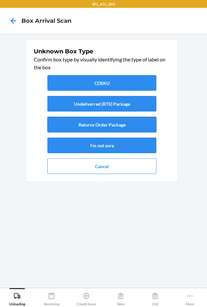
click at [77, 127] on button "Returns Order Package" at bounding box center [101, 125] width 109 height 16
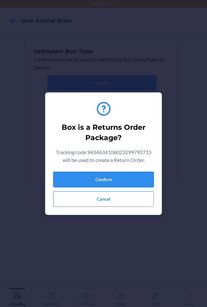
click at [110, 180] on button "Confirm" at bounding box center [103, 180] width 101 height 16
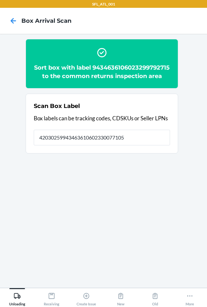
type input "420302599434636106023300771050"
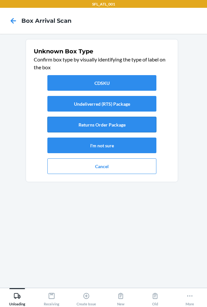
click at [85, 126] on button "Returns Order Package" at bounding box center [101, 125] width 109 height 16
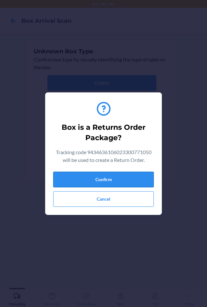
click at [105, 179] on button "Confirm" at bounding box center [103, 180] width 101 height 16
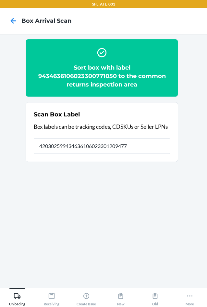
type input "420302599434636106023301209477"
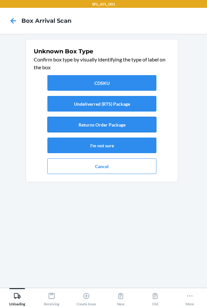
click at [110, 128] on button "Returns Order Package" at bounding box center [101, 125] width 109 height 16
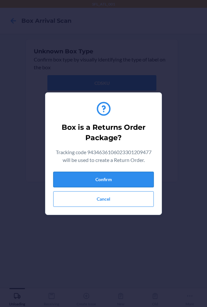
click at [124, 182] on button "Confirm" at bounding box center [103, 180] width 101 height 16
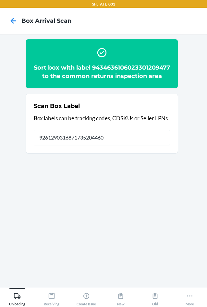
type input "9261290316871735204460"
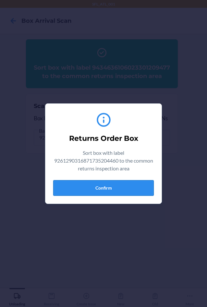
click at [118, 187] on button "Confirm" at bounding box center [103, 188] width 101 height 16
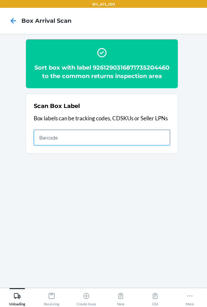
click at [154, 145] on input "text" at bounding box center [102, 138] width 136 height 16
type input "420302599434636106023301447558"
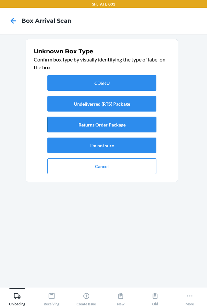
click at [141, 129] on button "Returns Order Package" at bounding box center [101, 125] width 109 height 16
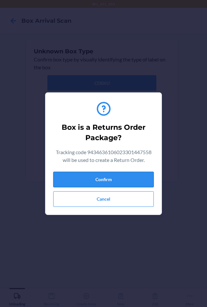
click at [134, 182] on button "Confirm" at bounding box center [103, 180] width 101 height 16
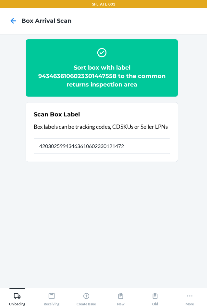
type input "420302599434636106023301214723"
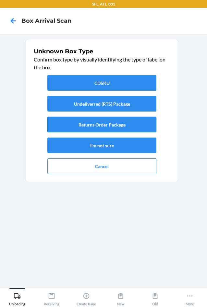
click at [111, 128] on button "Returns Order Package" at bounding box center [101, 125] width 109 height 16
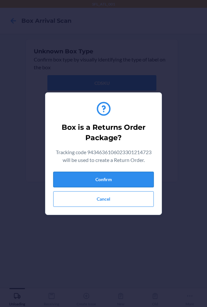
click at [126, 181] on button "Confirm" at bounding box center [103, 180] width 101 height 16
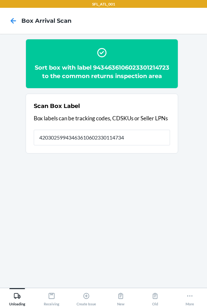
type input "420302599434636106023301147342"
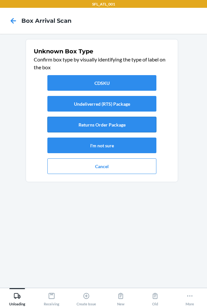
click at [103, 127] on button "Returns Order Package" at bounding box center [101, 125] width 109 height 16
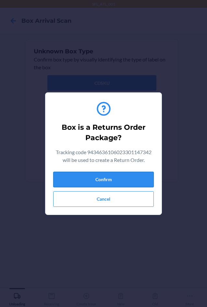
click at [126, 178] on button "Confirm" at bounding box center [103, 180] width 101 height 16
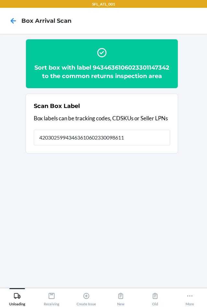
type input "420302599434636106023300986119"
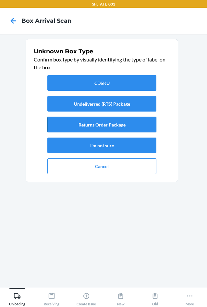
click at [87, 124] on button "Returns Order Package" at bounding box center [101, 125] width 109 height 16
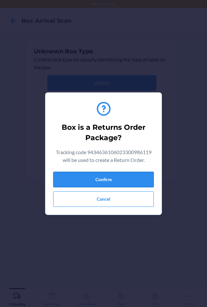
click at [103, 182] on button "Confirm" at bounding box center [103, 180] width 101 height 16
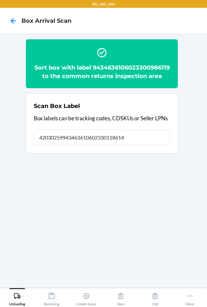
type input "420302599434636106023301186143"
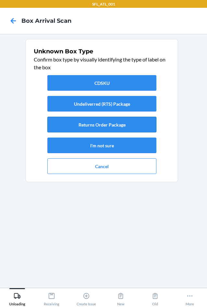
click at [98, 128] on button "Returns Order Package" at bounding box center [101, 125] width 109 height 16
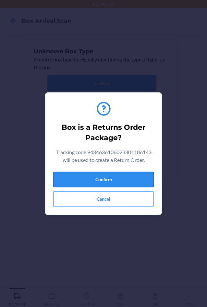
click at [111, 180] on button "Confirm" at bounding box center [103, 180] width 101 height 16
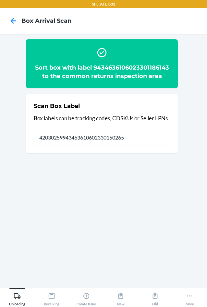
type input "420302599434636106023301502653"
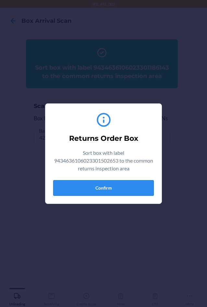
click at [126, 187] on button "Confirm" at bounding box center [103, 188] width 101 height 16
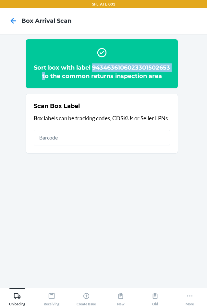
drag, startPoint x: 50, startPoint y: 75, endPoint x: 120, endPoint y: 78, distance: 70.2
click at [120, 78] on h2 "Sort box with label 9434636106023301502653 to the common returns inspection area" at bounding box center [102, 71] width 136 height 17
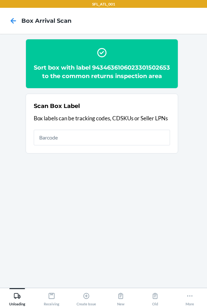
click at [190, 83] on section "Sort box with label 9434636106023301502653 to the common returns inspection are…" at bounding box center [103, 160] width 197 height 243
click at [111, 75] on h2 "Sort box with label 9434636106023301502653 to the common returns inspection area" at bounding box center [102, 71] width 136 height 17
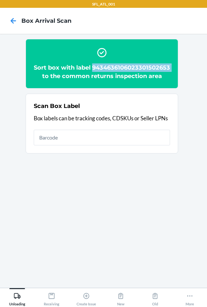
click at [111, 75] on h2 "Sort box with label 9434636106023301502653 to the common returns inspection area" at bounding box center [102, 71] width 136 height 17
copy h2 "9434636106023301502653"
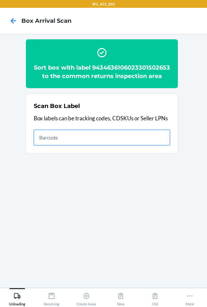
click at [76, 143] on input "text" at bounding box center [102, 138] width 136 height 16
type input "420302599434636106023301548804"
